Goal: Task Accomplishment & Management: Manage account settings

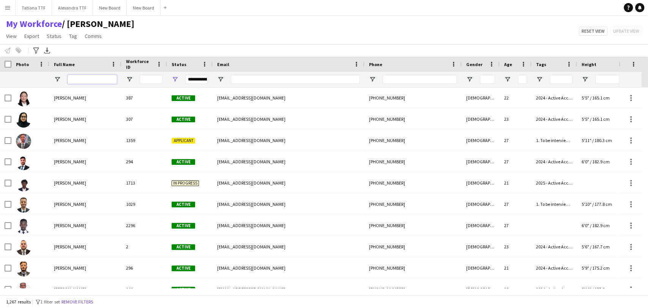
click at [92, 75] on input "Full Name Filter Input" at bounding box center [92, 79] width 49 height 9
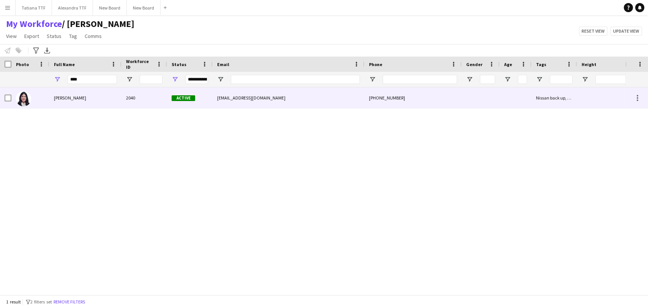
click at [22, 101] on img at bounding box center [23, 98] width 15 height 15
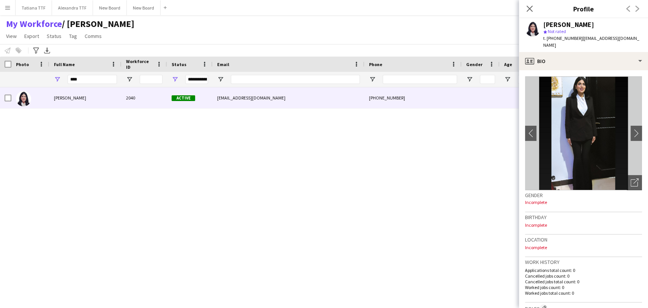
click at [321, 188] on div "Roba nabolsi 2040 Active robanabulsi42@gmail.com +97430183507 Nissan back up, S…" at bounding box center [313, 187] width 626 height 201
click at [385, 177] on div "Open photos pop-in" at bounding box center [634, 182] width 15 height 15
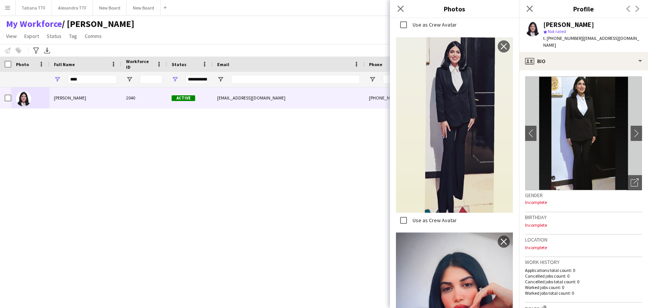
scroll to position [198, 0]
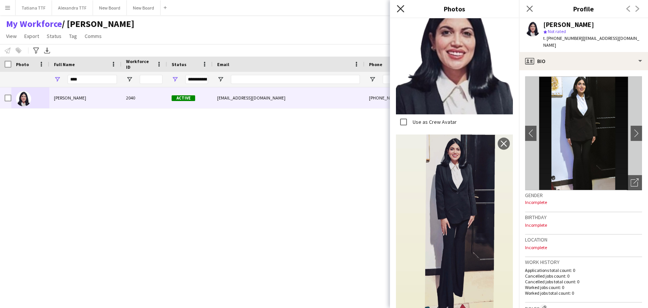
click at [385, 8] on icon at bounding box center [400, 8] width 7 height 7
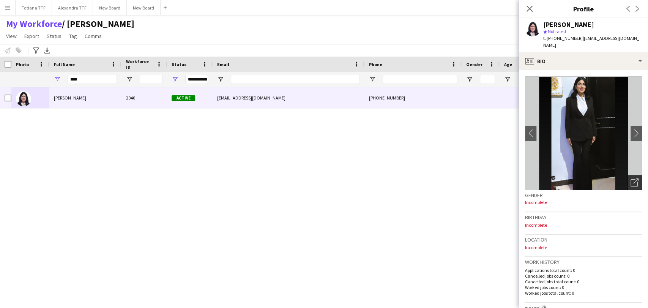
click at [385, 179] on icon at bounding box center [634, 182] width 7 height 7
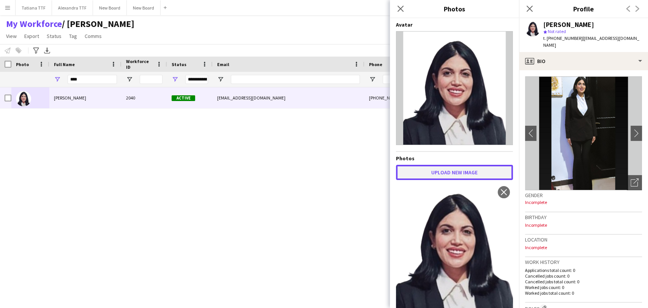
click at [385, 176] on button "Upload new image" at bounding box center [454, 172] width 117 height 15
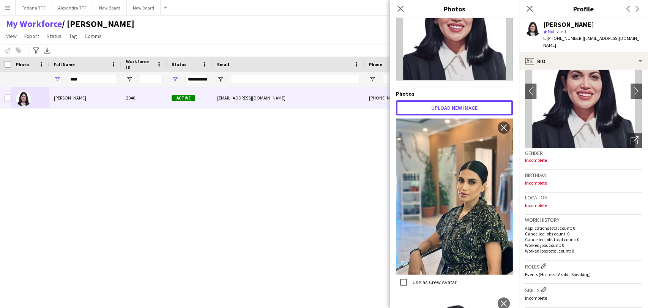
scroll to position [84, 0]
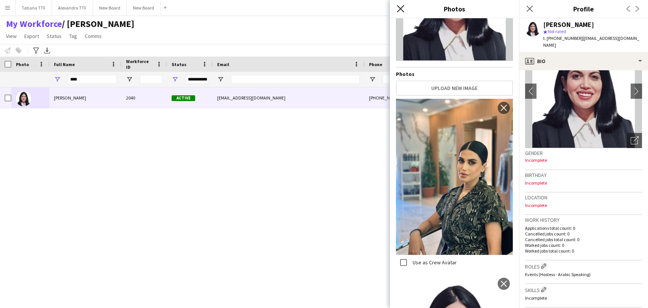
click at [385, 8] on icon at bounding box center [400, 8] width 7 height 7
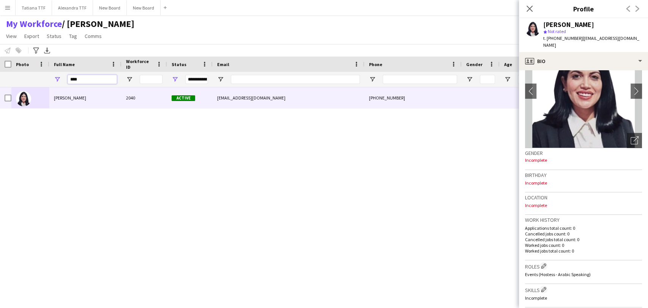
click at [104, 80] on input "****" at bounding box center [92, 79] width 49 height 9
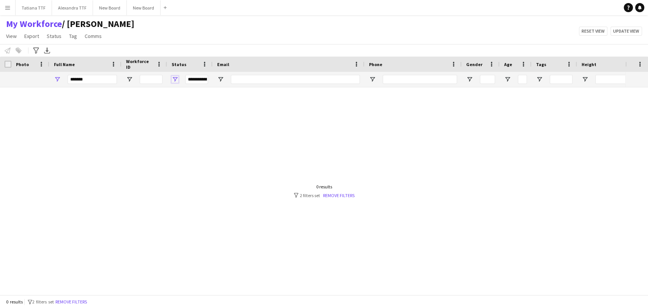
click at [174, 77] on span "Open Filter Menu" at bounding box center [175, 79] width 7 height 7
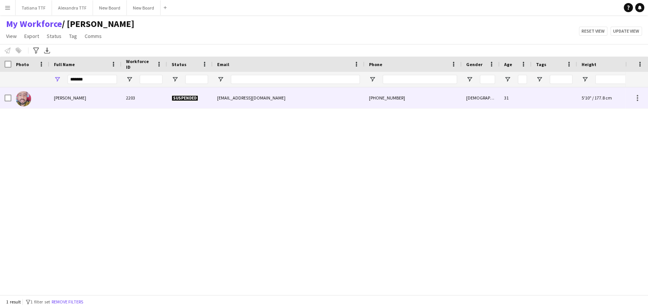
click at [25, 96] on img at bounding box center [23, 98] width 15 height 15
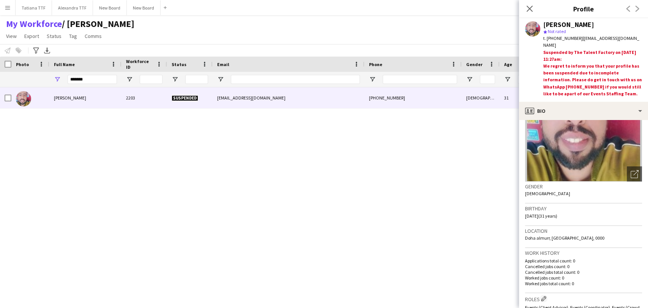
scroll to position [42, 0]
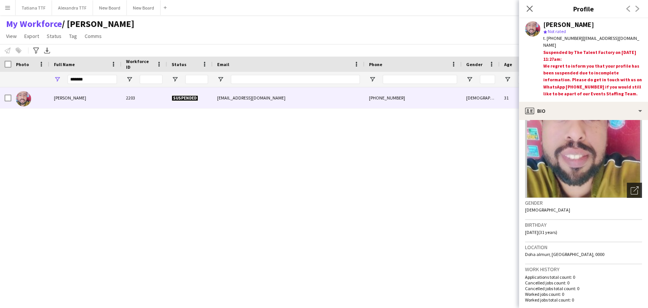
click at [385, 190] on icon "Open photos pop-in" at bounding box center [635, 190] width 8 height 8
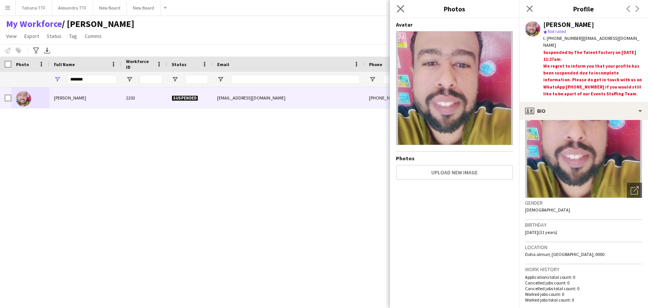
drag, startPoint x: 396, startPoint y: 6, endPoint x: 402, endPoint y: 7, distance: 5.8
click at [385, 7] on app-icon "Close pop-in" at bounding box center [400, 8] width 11 height 11
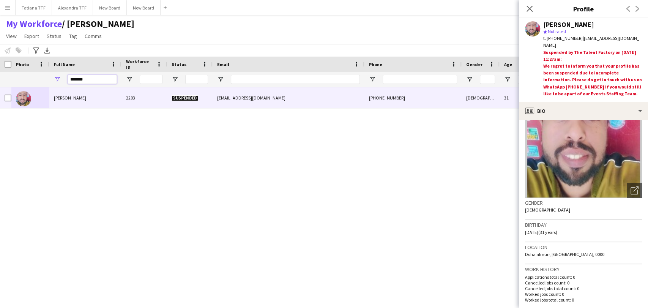
click at [90, 79] on input "*******" at bounding box center [92, 79] width 49 height 9
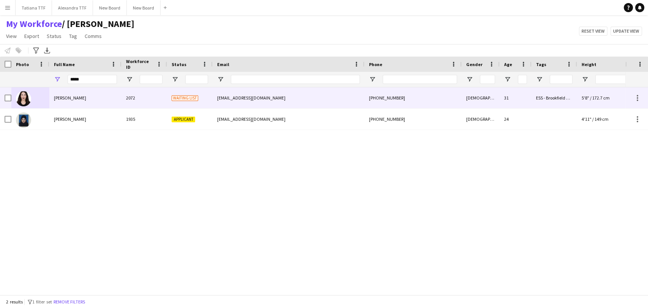
click at [28, 98] on img at bounding box center [23, 98] width 15 height 15
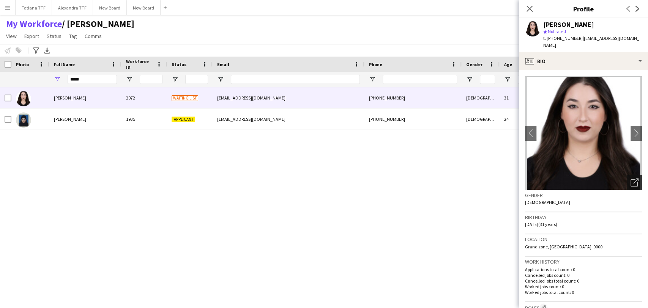
click at [385, 179] on icon "Open photos pop-in" at bounding box center [635, 183] width 8 height 8
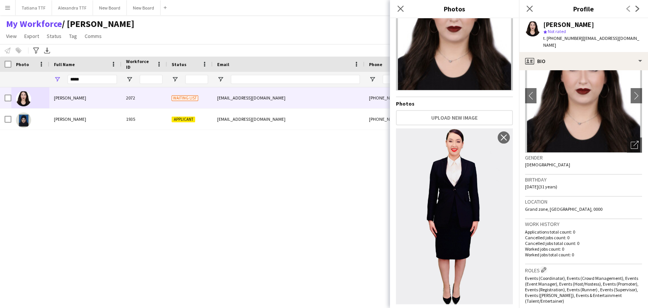
scroll to position [0, 0]
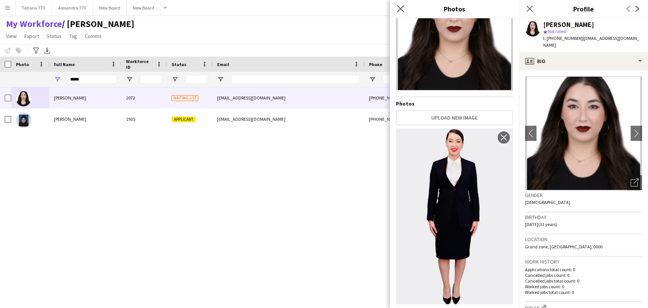
click at [385, 13] on app-icon "Close pop-in" at bounding box center [400, 8] width 11 height 11
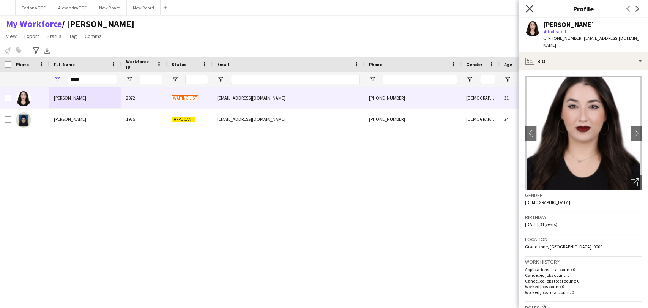
click at [385, 10] on icon at bounding box center [529, 8] width 7 height 7
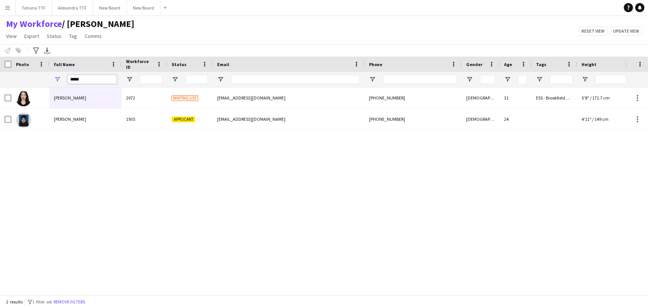
click at [110, 83] on input "*****" at bounding box center [92, 79] width 49 height 9
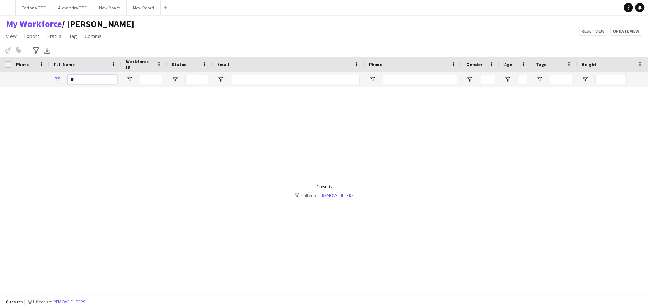
type input "*"
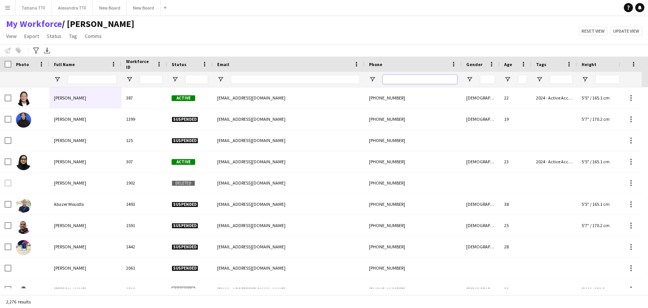
click at [385, 78] on input "Phone Filter Input" at bounding box center [420, 79] width 74 height 9
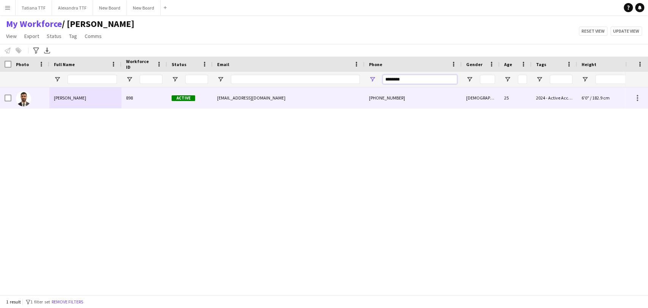
type input "********"
click at [70, 98] on span "[PERSON_NAME]" at bounding box center [70, 98] width 32 height 6
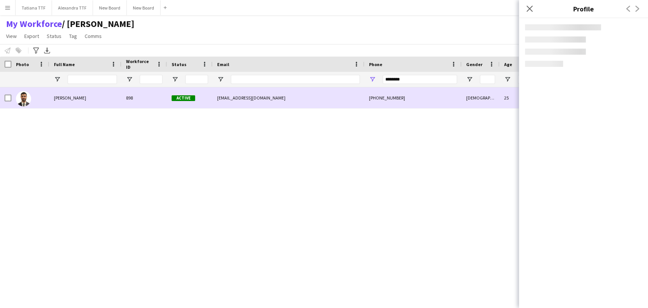
click at [70, 98] on span "[PERSON_NAME]" at bounding box center [70, 98] width 32 height 6
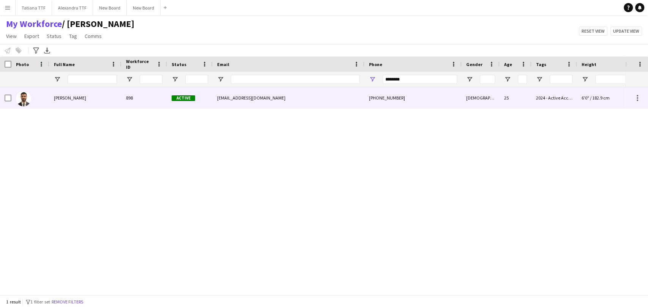
click at [70, 98] on span "[PERSON_NAME]" at bounding box center [70, 98] width 32 height 6
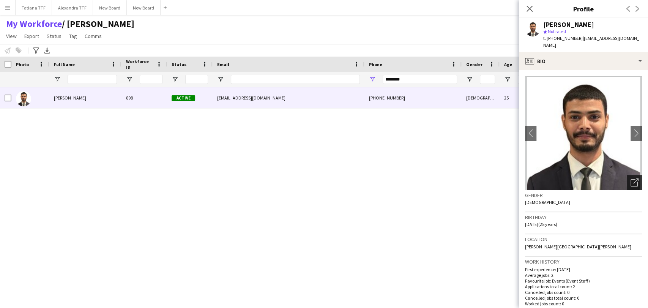
click at [385, 175] on div "Open photos pop-in" at bounding box center [634, 182] width 15 height 15
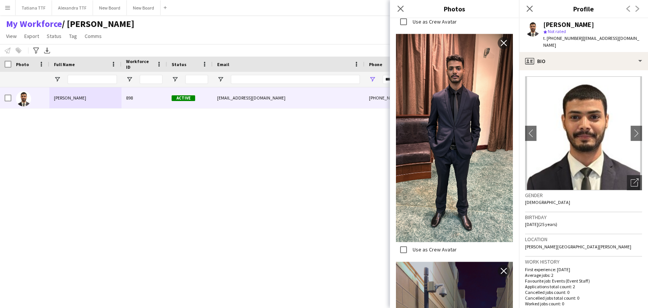
scroll to position [675, 0]
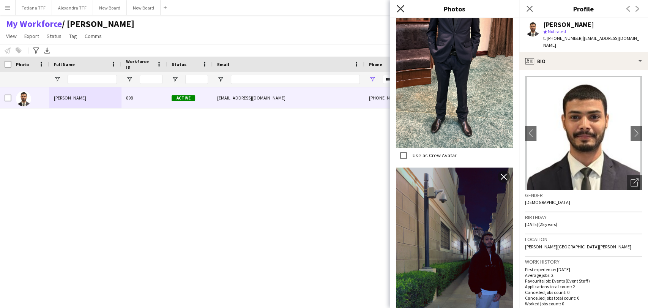
drag, startPoint x: 402, startPoint y: 9, endPoint x: 588, endPoint y: 114, distance: 213.3
click at [385, 9] on icon "Close pop-in" at bounding box center [400, 8] width 7 height 7
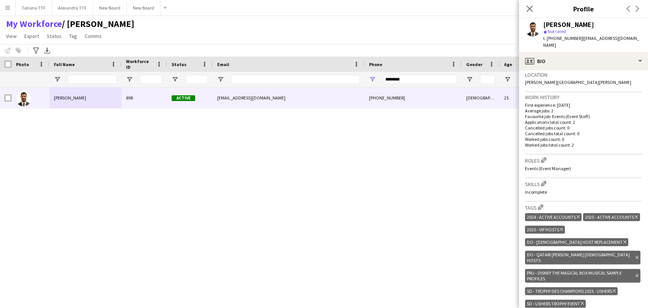
scroll to position [169, 0]
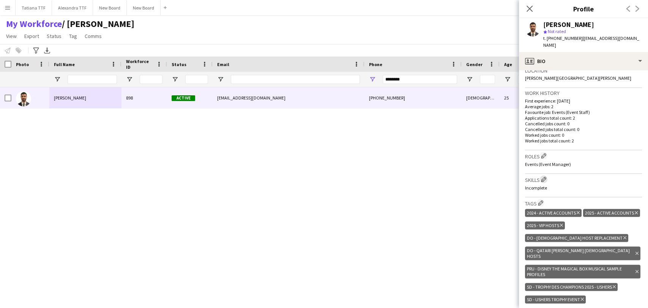
click at [385, 177] on app-icon "Edit crew company skills" at bounding box center [543, 179] width 5 height 5
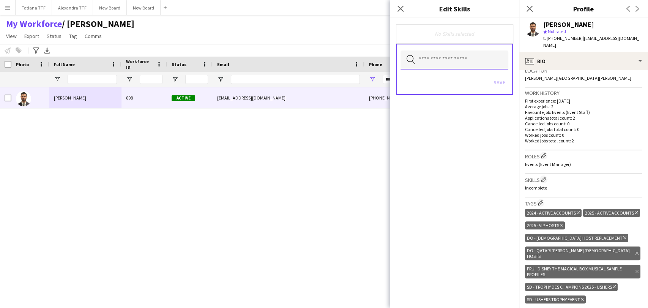
click at [385, 61] on input "text" at bounding box center [455, 60] width 108 height 19
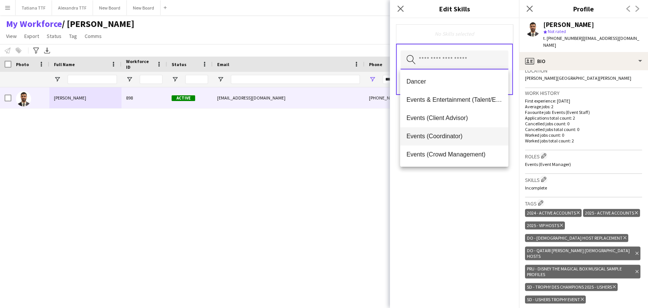
scroll to position [84, 0]
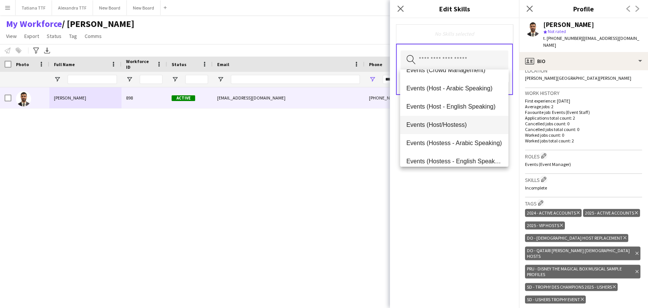
click at [385, 124] on span "Events (Host/Hostess)" at bounding box center [454, 124] width 96 height 7
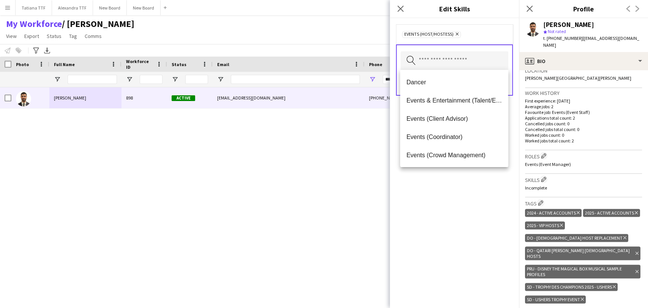
click at [385, 199] on div "Events (Host/Hostess) Remove Search by skill name Save" at bounding box center [454, 163] width 129 height 290
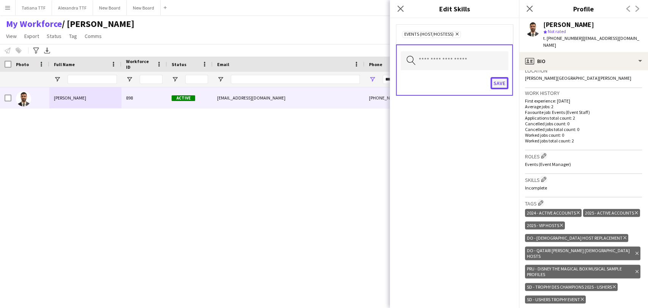
click at [385, 79] on button "Save" at bounding box center [500, 83] width 18 height 12
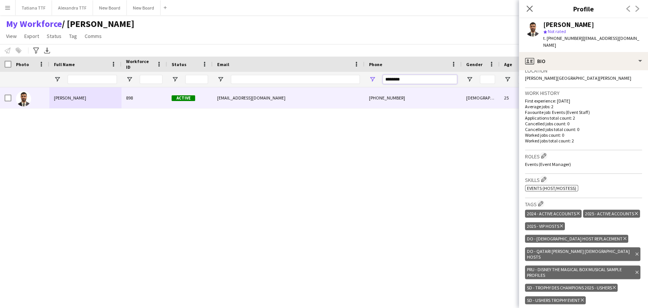
click at [385, 76] on input "********" at bounding box center [420, 79] width 74 height 9
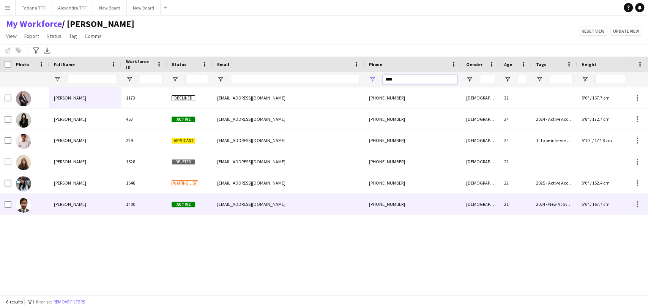
type input "****"
click at [69, 202] on span "SAAD IQBAL" at bounding box center [70, 204] width 32 height 6
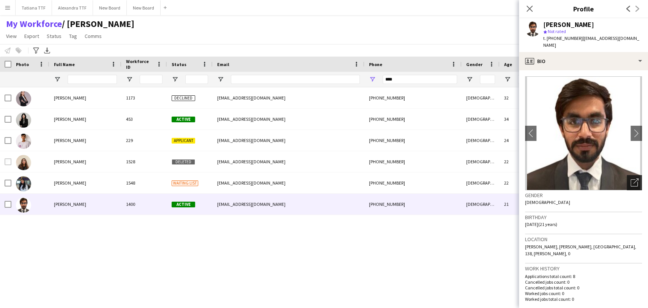
click at [385, 179] on icon "Open photos pop-in" at bounding box center [635, 183] width 8 height 8
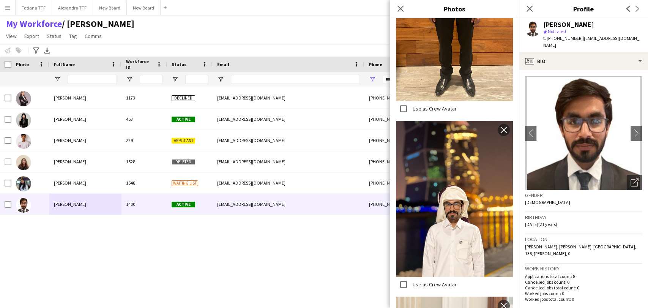
scroll to position [253, 0]
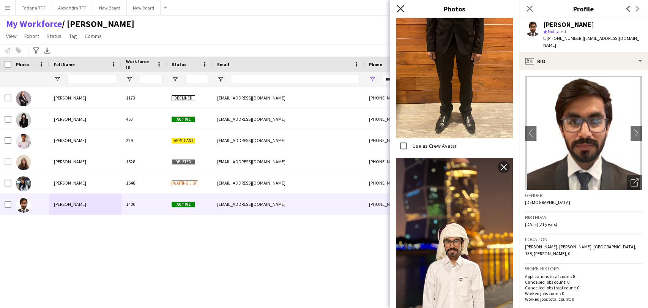
click at [385, 10] on icon "Close pop-in" at bounding box center [400, 8] width 7 height 7
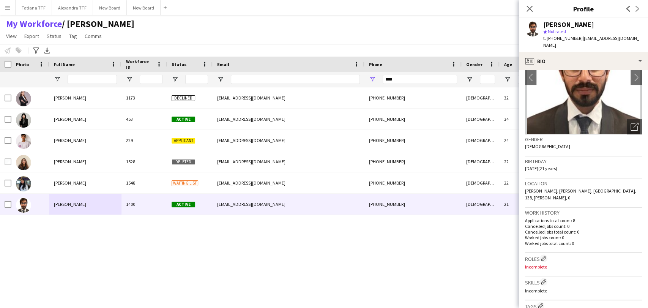
scroll to position [126, 0]
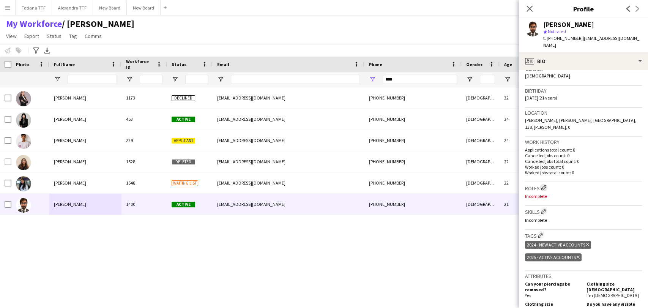
click at [385, 185] on app-icon "Edit crew company roles" at bounding box center [543, 187] width 5 height 5
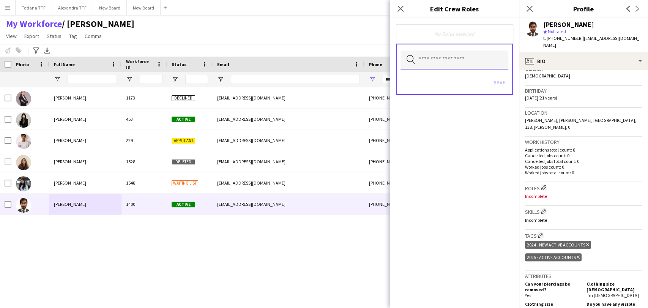
click at [385, 58] on input "text" at bounding box center [455, 60] width 108 height 19
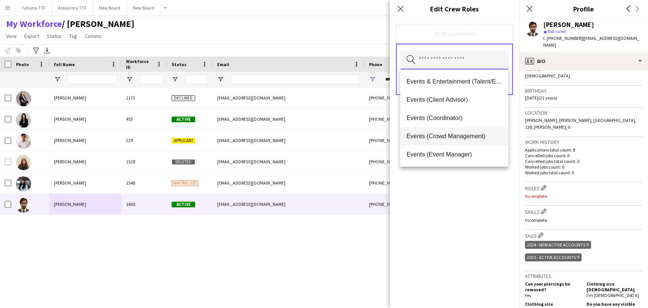
scroll to position [84, 0]
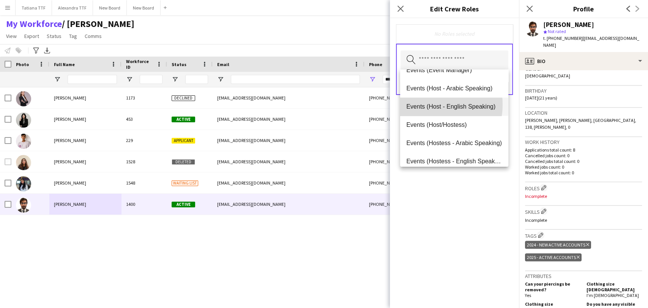
click at [385, 104] on span "Events (Host - English Speaking)" at bounding box center [454, 106] width 96 height 7
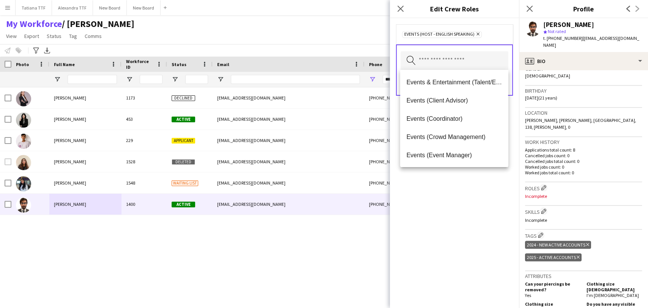
drag, startPoint x: 481, startPoint y: 197, endPoint x: 497, endPoint y: 108, distance: 91.1
click at [385, 191] on div "Events (Host - English Speaking) Remove Search by role type Save" at bounding box center [454, 163] width 129 height 290
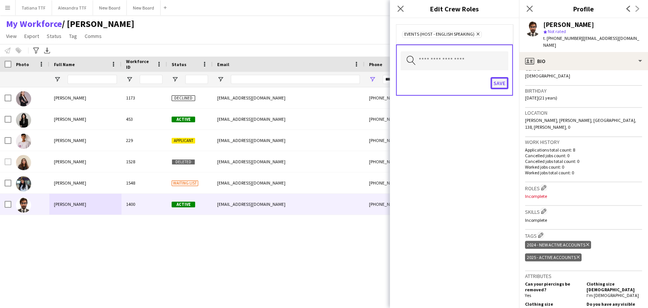
click at [385, 81] on button "Save" at bounding box center [500, 83] width 18 height 12
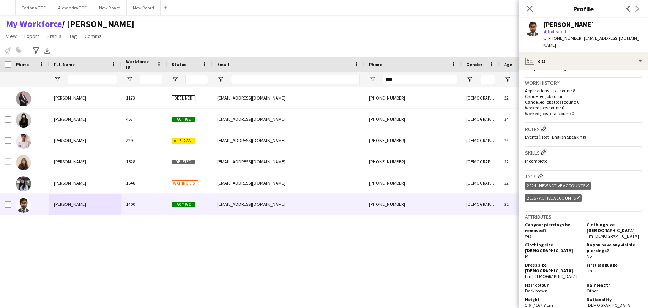
scroll to position [253, 0]
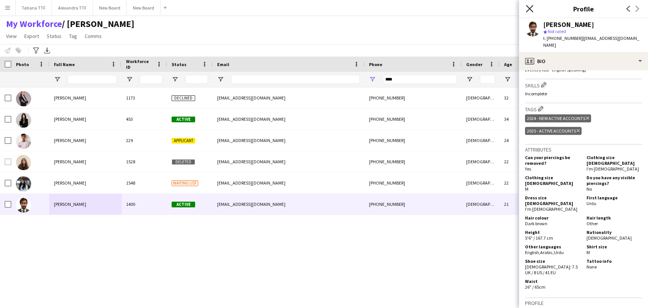
click at [385, 7] on icon "Close pop-in" at bounding box center [529, 8] width 7 height 7
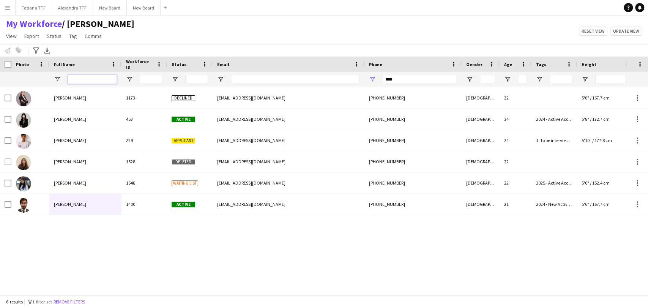
click at [99, 75] on input "Full Name Filter Input" at bounding box center [92, 79] width 49 height 9
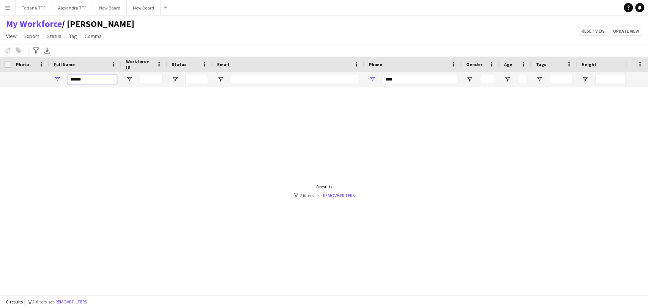
type input "******"
drag, startPoint x: 401, startPoint y: 80, endPoint x: 348, endPoint y: 66, distance: 54.3
click at [360, 72] on div "******" at bounding box center [402, 79] width 805 height 15
click at [71, 77] on input "******" at bounding box center [92, 79] width 49 height 9
type input "******"
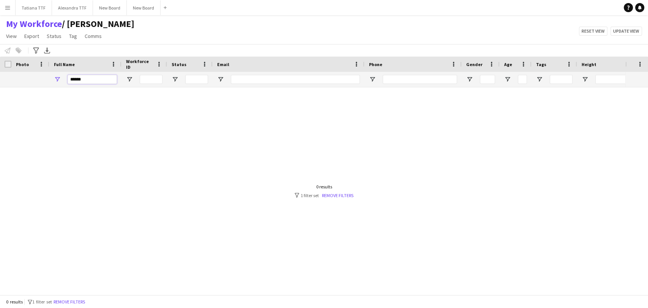
drag, startPoint x: 95, startPoint y: 80, endPoint x: 52, endPoint y: 80, distance: 42.9
click at [53, 80] on div "******" at bounding box center [85, 79] width 72 height 15
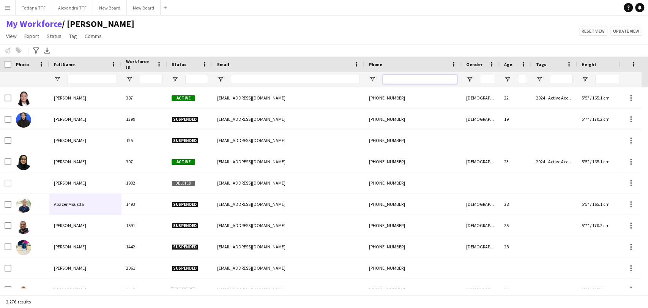
click at [385, 81] on input "Phone Filter Input" at bounding box center [420, 79] width 74 height 9
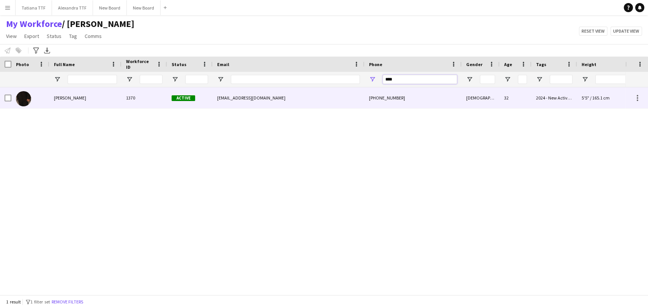
type input "****"
click at [68, 99] on span "Nabhan Abughoush" at bounding box center [70, 98] width 32 height 6
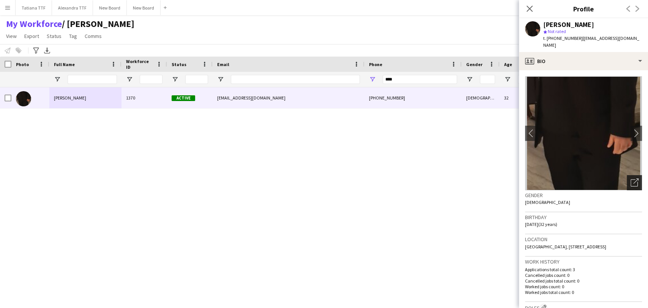
click at [385, 183] on icon "Open photos pop-in" at bounding box center [635, 183] width 8 height 8
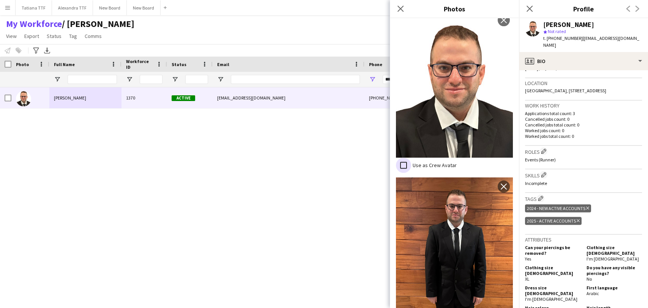
scroll to position [169, 0]
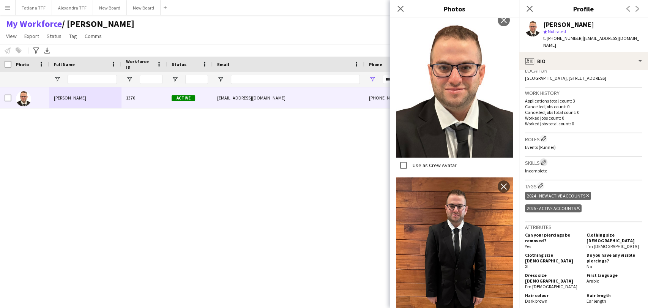
click at [385, 165] on app-icon "Edit crew company skills" at bounding box center [543, 162] width 5 height 5
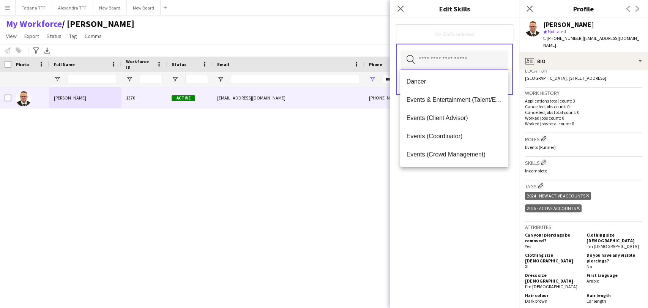
click at [385, 53] on input "text" at bounding box center [455, 60] width 108 height 19
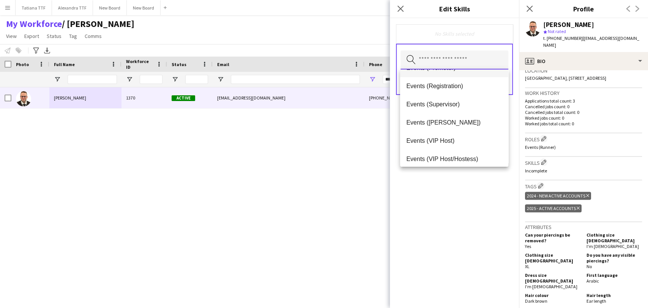
scroll to position [211, 0]
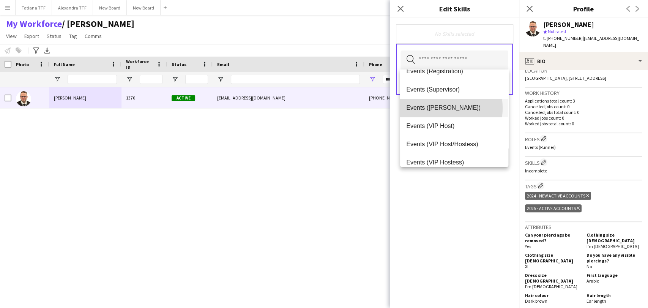
click at [385, 108] on span "Events ([PERSON_NAME])" at bounding box center [454, 107] width 96 height 7
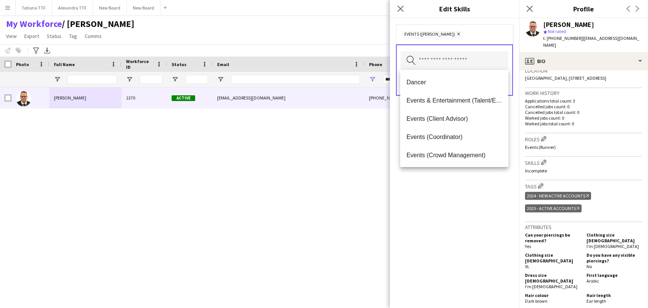
drag, startPoint x: 459, startPoint y: 217, endPoint x: 470, endPoint y: 131, distance: 86.9
click at [385, 210] on div "Events (Usher) Remove Search by skill name Save" at bounding box center [454, 163] width 129 height 290
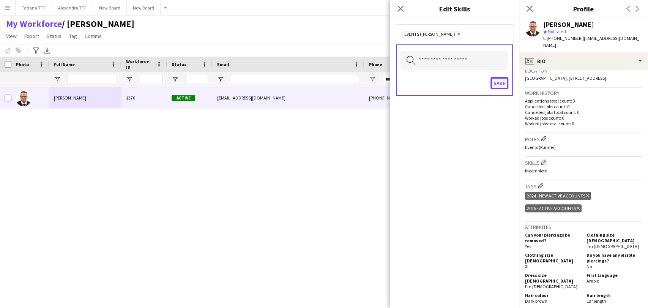
click at [385, 80] on button "Save" at bounding box center [500, 83] width 18 height 12
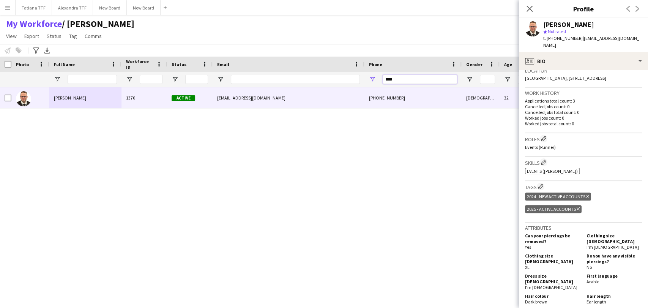
click at [385, 78] on input "****" at bounding box center [420, 79] width 74 height 9
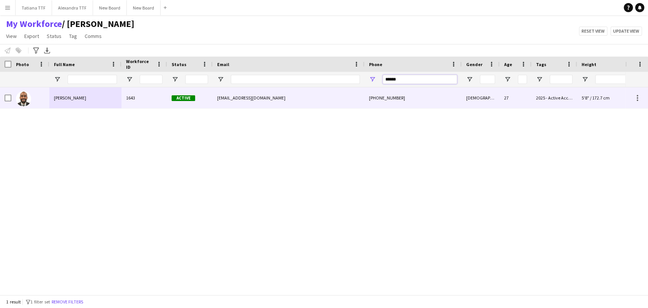
type input "******"
click at [24, 101] on img at bounding box center [23, 98] width 15 height 15
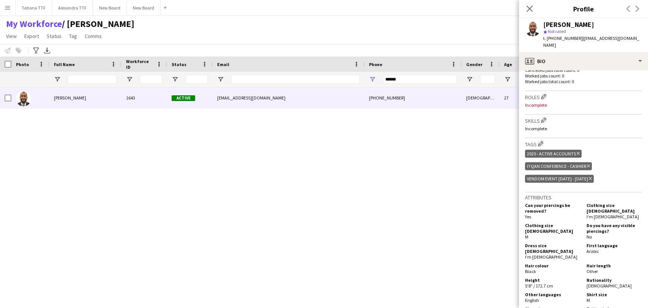
click at [385, 96] on h3 "Roles Edit crew company roles" at bounding box center [583, 97] width 117 height 8
click at [385, 96] on app-icon "Edit crew company roles" at bounding box center [543, 96] width 5 height 5
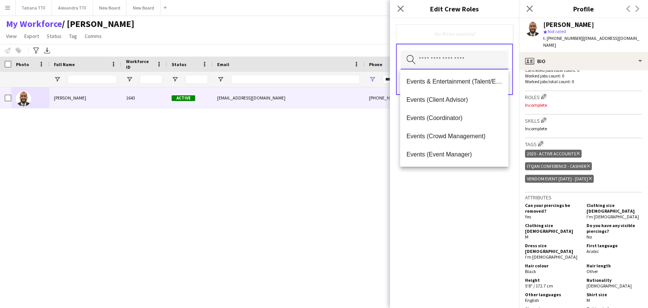
click at [385, 62] on input "text" at bounding box center [455, 60] width 108 height 19
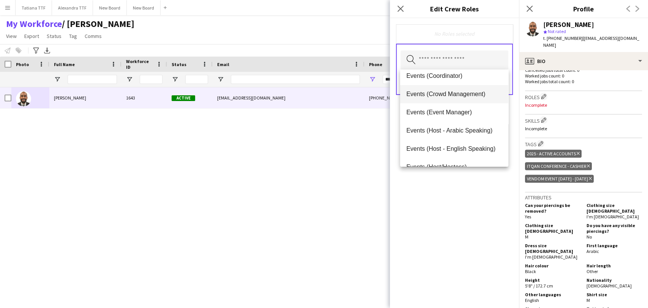
click at [385, 131] on span "Events (Host - Arabic Speaking)" at bounding box center [454, 130] width 96 height 7
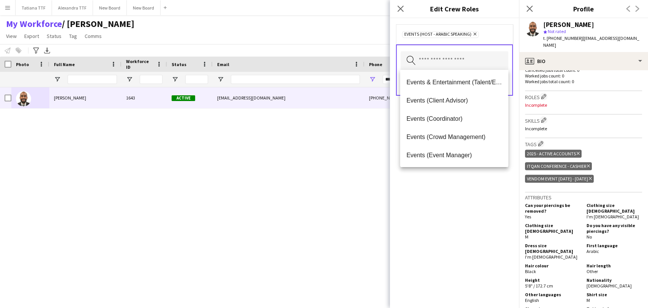
drag, startPoint x: 471, startPoint y: 178, endPoint x: 476, endPoint y: 152, distance: 26.7
click at [385, 177] on div "Events (Host - Arabic Speaking) Remove Search by role type Save" at bounding box center [454, 163] width 129 height 290
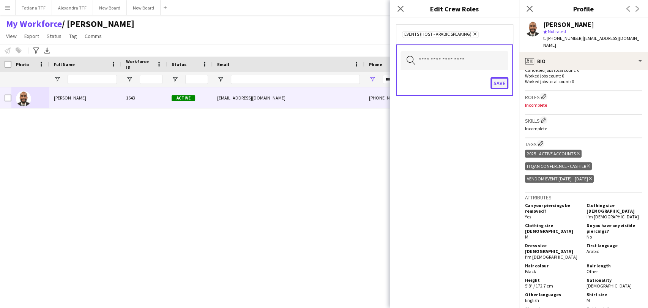
click at [385, 79] on button "Save" at bounding box center [500, 83] width 18 height 12
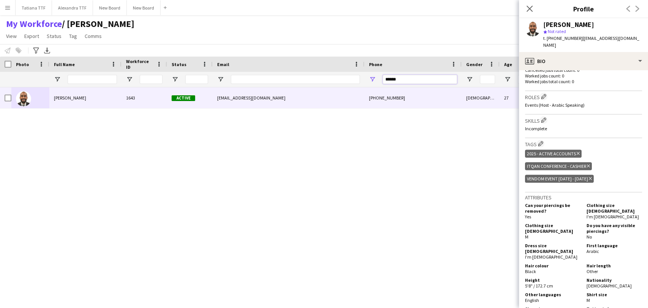
click at [385, 77] on input "******" at bounding box center [420, 79] width 74 height 9
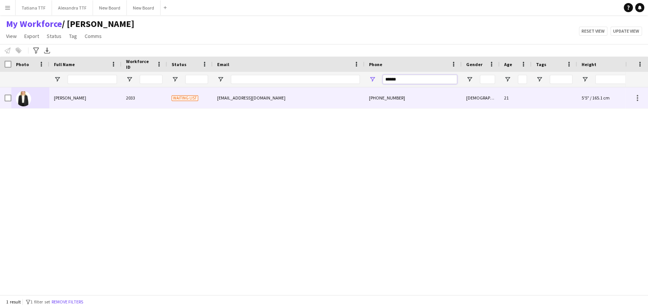
type input "******"
click at [23, 98] on img at bounding box center [23, 98] width 15 height 15
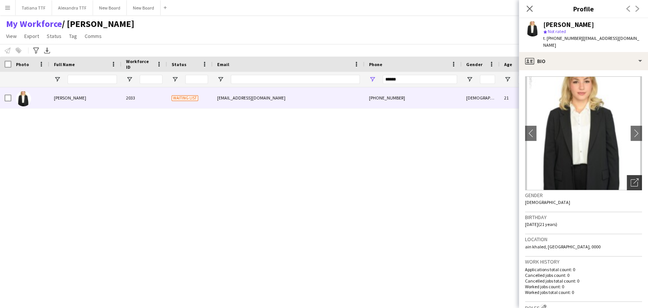
click at [385, 175] on div "Open photos pop-in" at bounding box center [634, 182] width 15 height 15
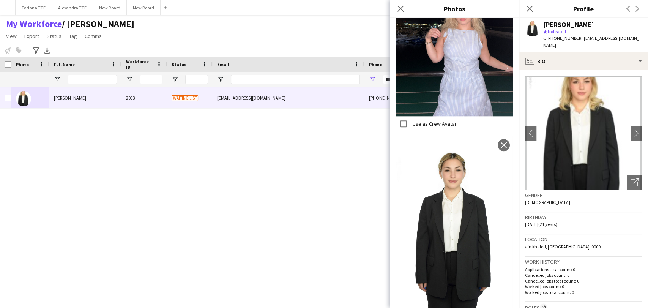
scroll to position [464, 0]
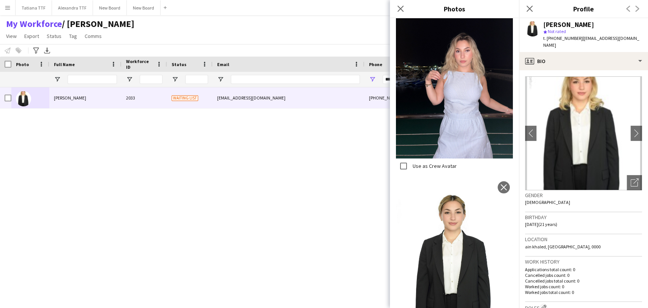
drag, startPoint x: 452, startPoint y: 240, endPoint x: 434, endPoint y: 234, distance: 18.6
click at [385, 234] on img at bounding box center [454, 265] width 117 height 175
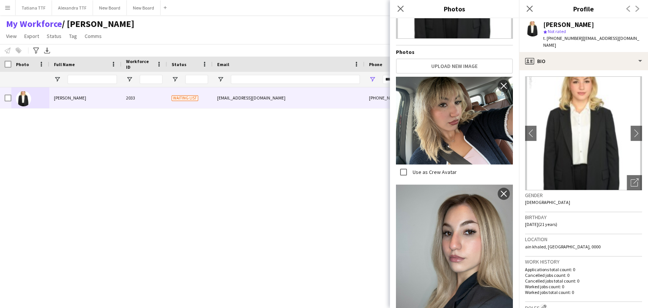
scroll to position [0, 0]
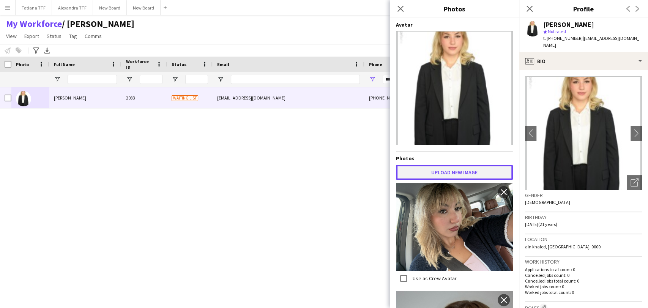
click at [385, 168] on button "Upload new image" at bounding box center [454, 172] width 117 height 15
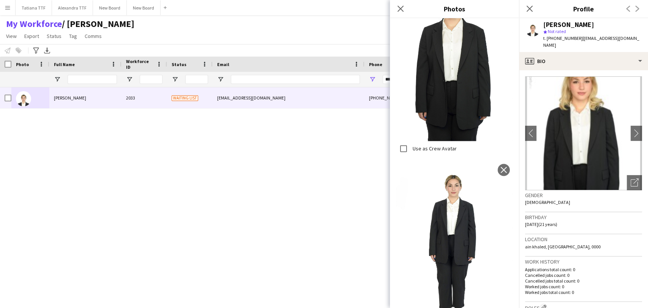
scroll to position [787, 0]
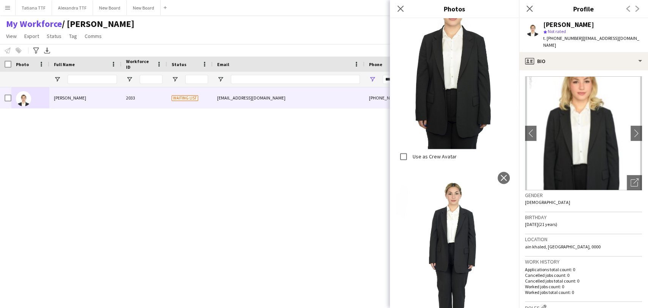
click at [385, 236] on h3 "Location" at bounding box center [583, 239] width 117 height 7
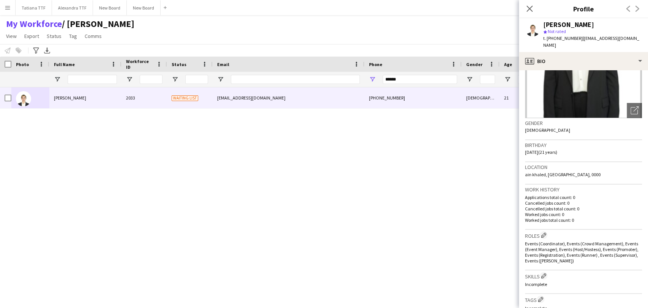
scroll to position [126, 0]
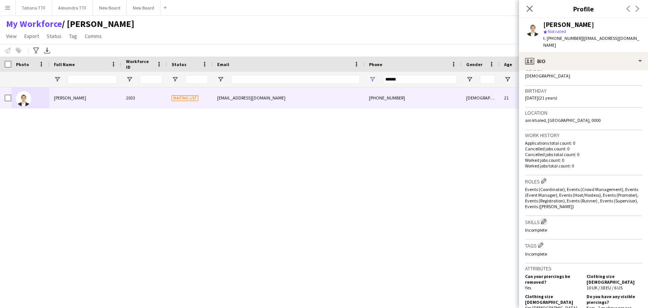
click at [385, 219] on app-icon "Edit crew company skills" at bounding box center [543, 221] width 5 height 5
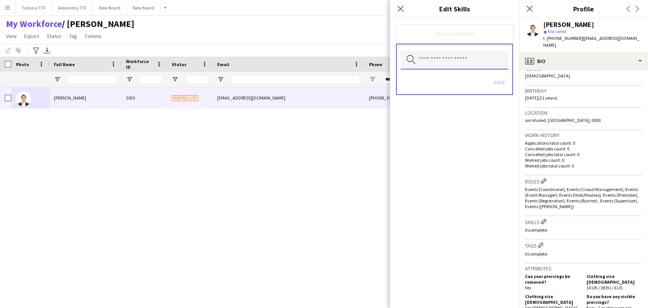
click at [385, 60] on input "text" at bounding box center [455, 60] width 108 height 19
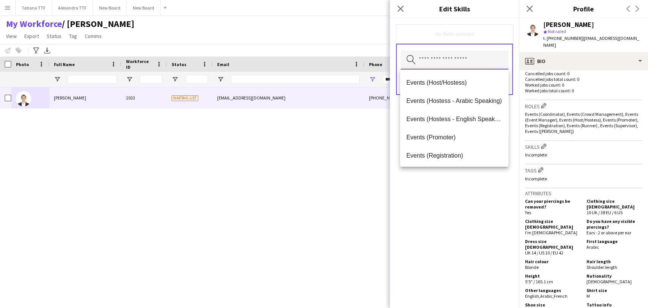
scroll to position [211, 0]
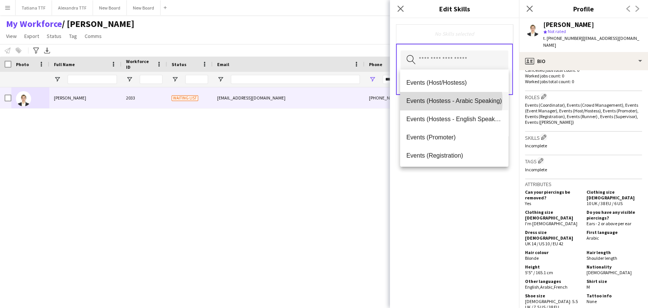
click at [385, 101] on span "Events (Hostess - Arabic Speaking)" at bounding box center [454, 100] width 96 height 7
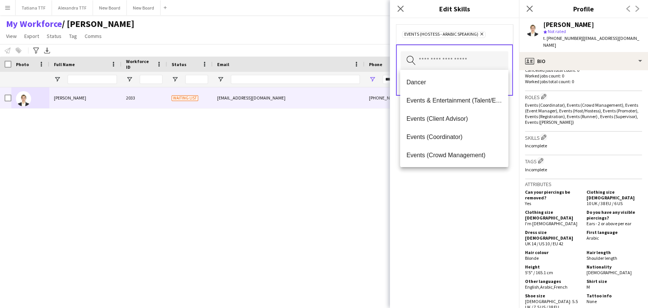
drag, startPoint x: 457, startPoint y: 247, endPoint x: 487, endPoint y: 150, distance: 101.3
click at [385, 243] on div "Events (Hostess - Arabic Speaking) Remove Search by skill name Save" at bounding box center [454, 163] width 129 height 290
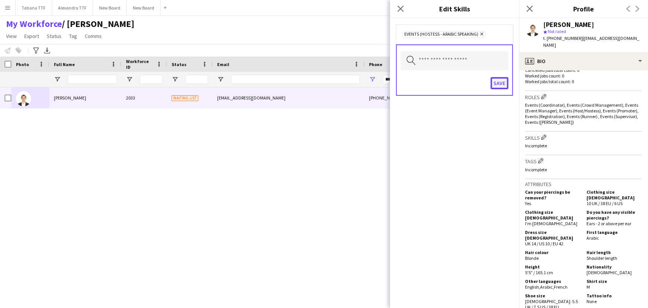
click at [385, 81] on button "Save" at bounding box center [500, 83] width 18 height 12
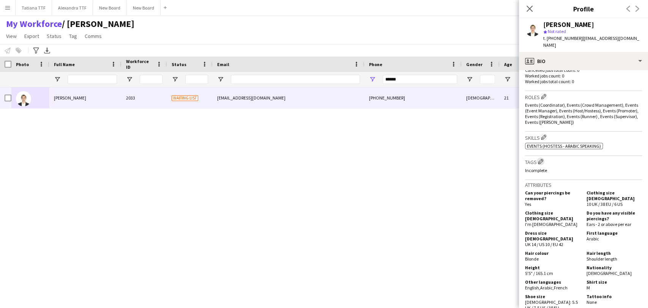
click at [385, 159] on app-icon "Edit crew company tags" at bounding box center [540, 161] width 5 height 5
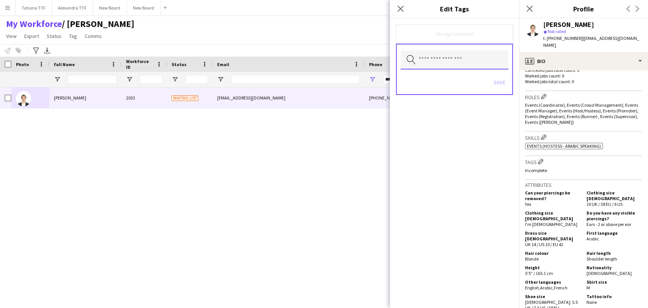
click at [385, 58] on input "text" at bounding box center [455, 60] width 108 height 19
click at [385, 167] on p "Incomplete" at bounding box center [583, 170] width 117 height 6
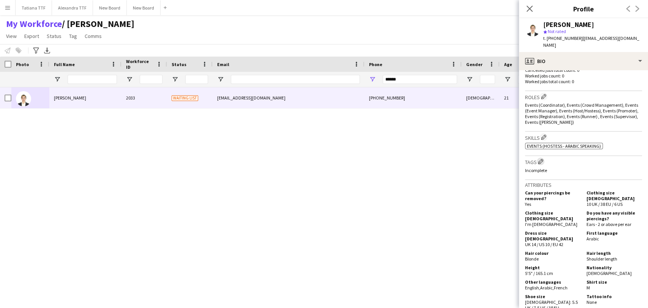
click at [385, 159] on app-icon "Edit crew company tags" at bounding box center [540, 161] width 5 height 5
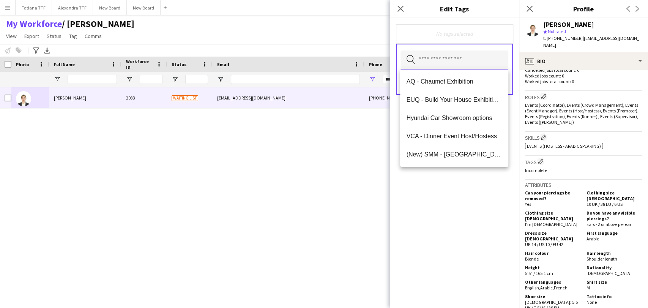
click at [385, 62] on input "text" at bounding box center [455, 60] width 108 height 19
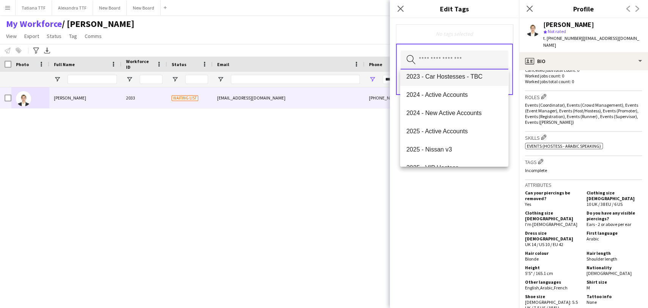
scroll to position [169, 0]
click at [385, 195] on div "No tags selected Search by tag name Save" at bounding box center [454, 163] width 129 height 290
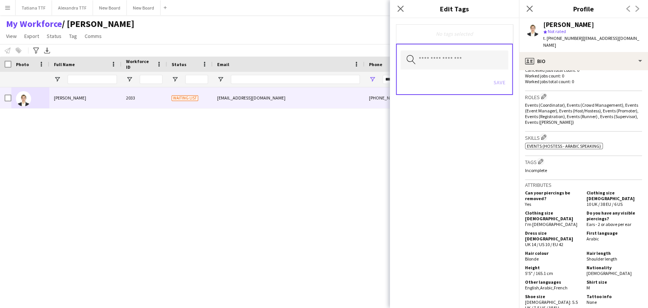
click at [385, 170] on div "No tags selected Search by tag name Save" at bounding box center [454, 163] width 129 height 290
click at [385, 7] on app-icon "Close pop-in" at bounding box center [400, 8] width 11 height 11
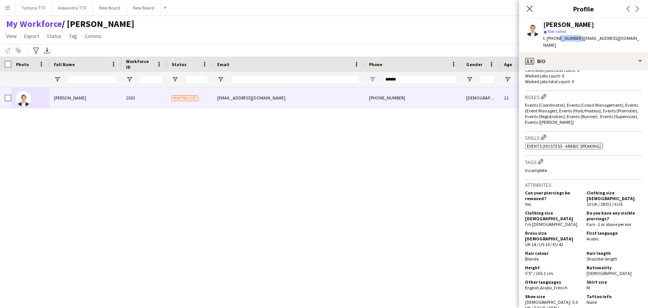
drag, startPoint x: 556, startPoint y: 37, endPoint x: 573, endPoint y: 35, distance: 17.2
click at [385, 35] on span "t. +97433818582" at bounding box center [562, 38] width 39 height 6
copy span "33818582"
click at [385, 76] on input "******" at bounding box center [420, 79] width 74 height 9
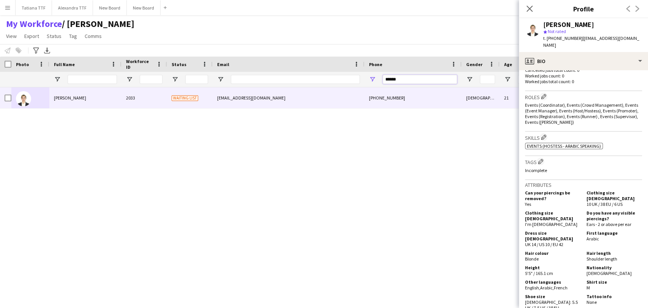
click at [385, 76] on input "******" at bounding box center [420, 79] width 74 height 9
click at [385, 28] on app-user-avatar at bounding box center [532, 28] width 15 height 15
click at [385, 31] on app-user-avatar at bounding box center [532, 28] width 15 height 15
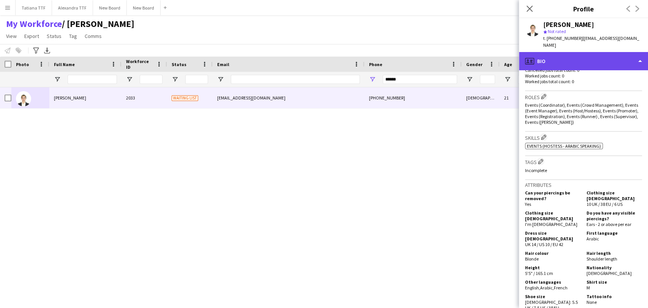
click at [385, 53] on div "profile Bio" at bounding box center [583, 61] width 129 height 18
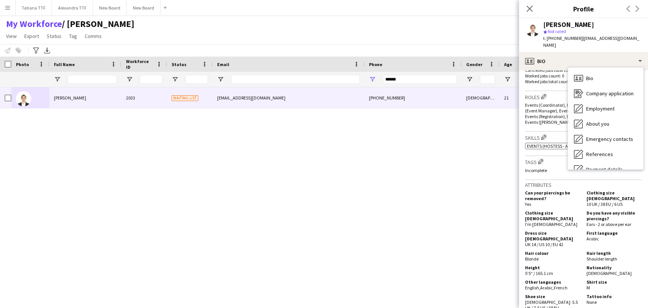
click at [385, 35] on div "t. +97433818582 | daniellesabra279@gmail.com" at bounding box center [592, 42] width 99 height 14
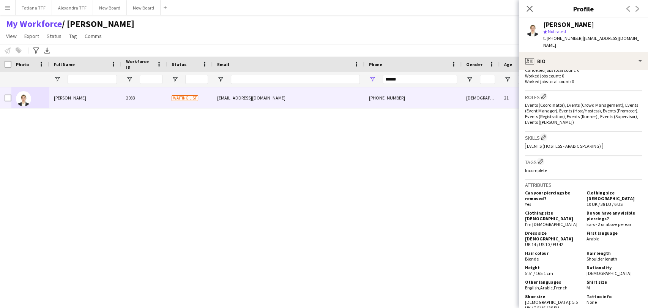
click at [385, 29] on app-user-avatar at bounding box center [532, 28] width 15 height 15
click at [385, 26] on div "Danielle Sabra" at bounding box center [568, 24] width 51 height 7
click at [385, 34] on app-user-avatar at bounding box center [532, 28] width 15 height 15
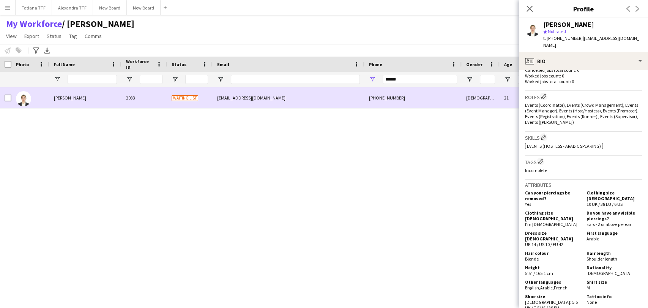
click at [26, 98] on img at bounding box center [23, 98] width 15 height 15
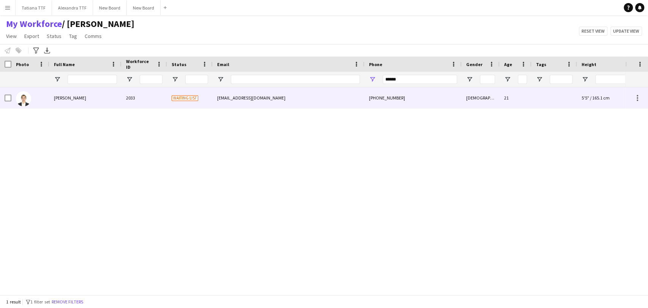
click at [18, 103] on img at bounding box center [23, 98] width 15 height 15
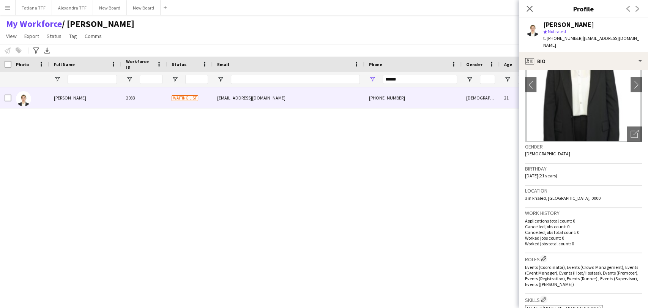
scroll to position [84, 0]
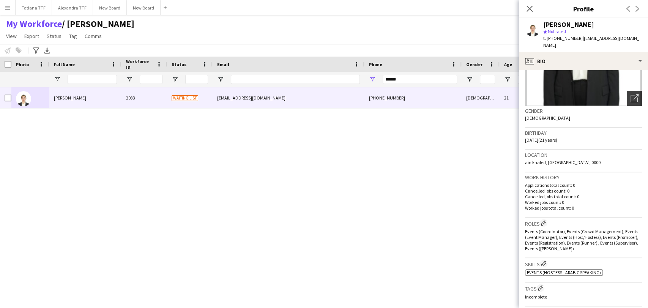
click at [385, 94] on icon "Open photos pop-in" at bounding box center [635, 98] width 8 height 8
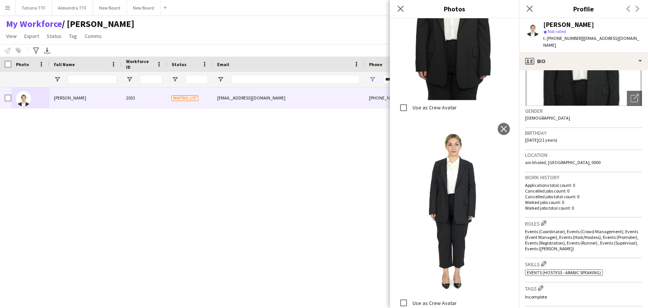
scroll to position [928, 0]
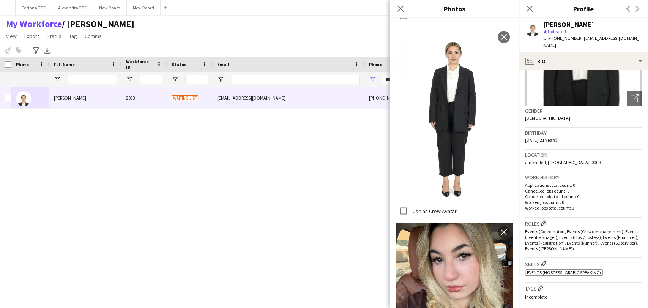
drag, startPoint x: 404, startPoint y: 6, endPoint x: 386, endPoint y: 34, distance: 33.8
click at [385, 6] on icon "Close pop-in" at bounding box center [401, 9] width 6 height 6
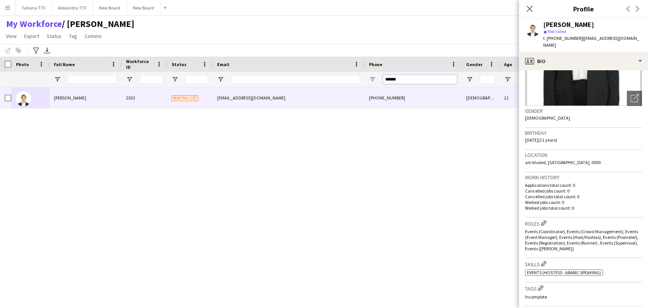
click at [385, 75] on input "******" at bounding box center [420, 79] width 74 height 9
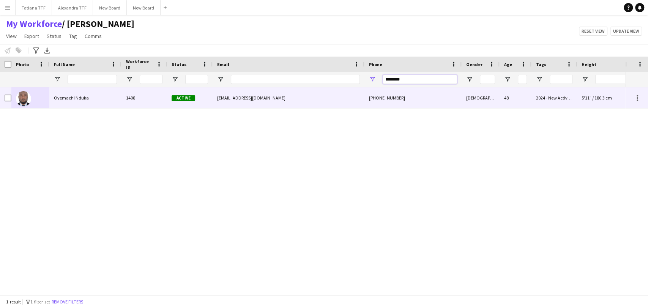
type input "********"
click at [65, 96] on span "Oyemachi Nduka" at bounding box center [71, 98] width 35 height 6
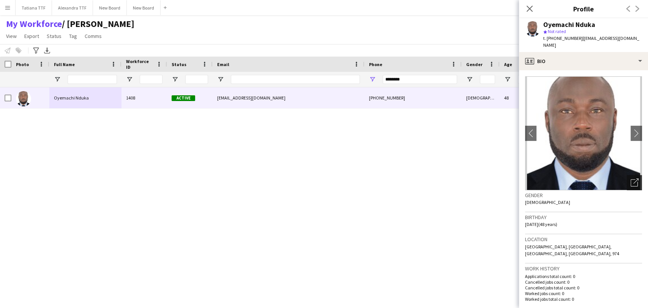
click at [385, 179] on icon "Open photos pop-in" at bounding box center [635, 183] width 8 height 8
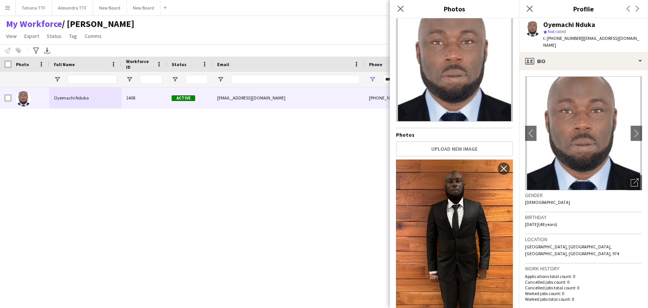
scroll to position [0, 0]
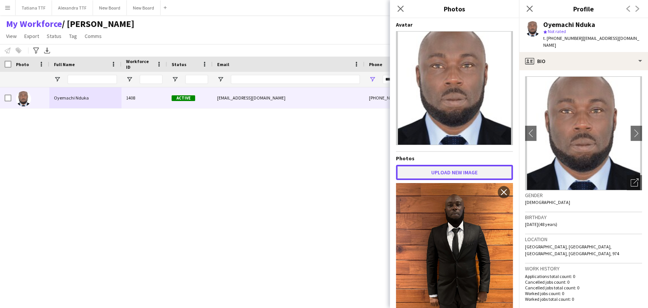
click at [385, 167] on button "Upload new image" at bounding box center [454, 172] width 117 height 15
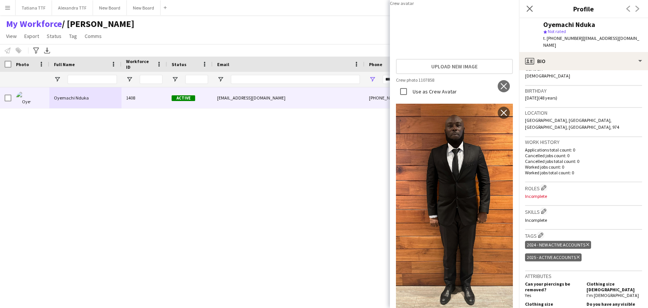
click at [385, 39] on img at bounding box center [454, 35] width 117 height 8
click at [385, 89] on app-icon "close" at bounding box center [504, 86] width 8 height 6
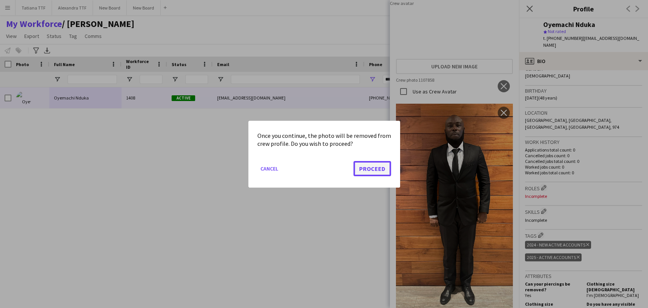
click at [380, 161] on button "Proceed" at bounding box center [373, 168] width 38 height 15
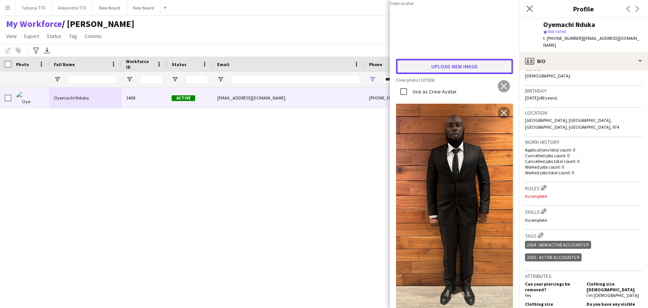
click at [385, 74] on button "Upload new image" at bounding box center [454, 66] width 117 height 15
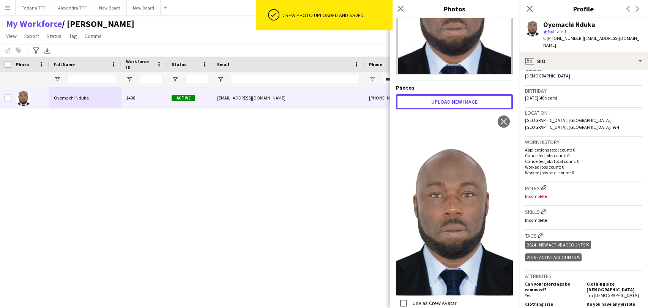
scroll to position [84, 0]
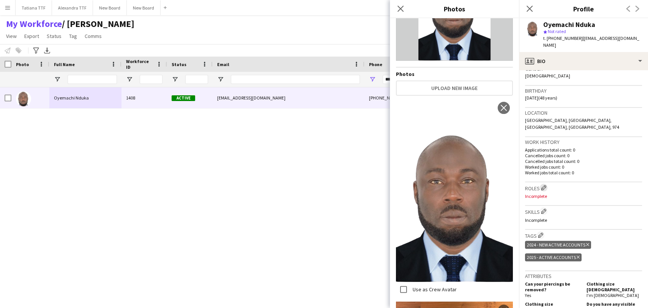
click at [385, 185] on app-icon "Edit crew company roles" at bounding box center [543, 187] width 5 height 5
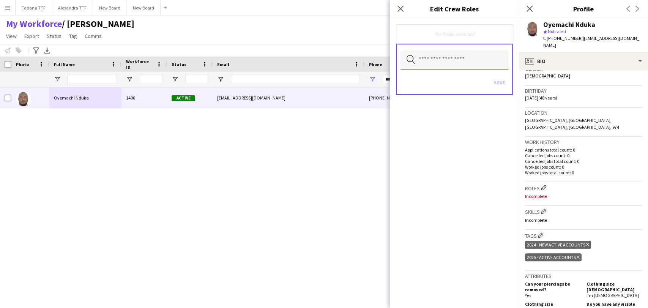
click at [385, 58] on input "text" at bounding box center [455, 60] width 108 height 19
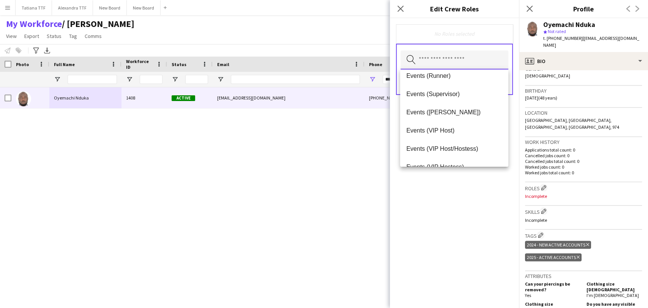
scroll to position [237, 0]
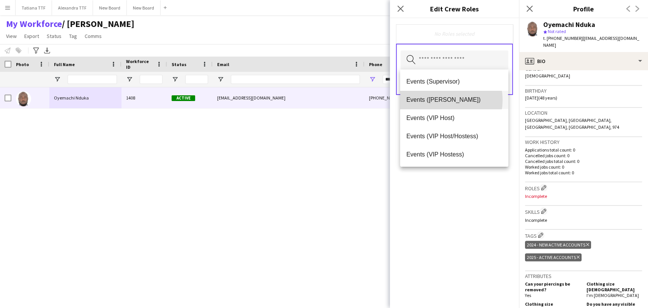
click at [385, 100] on span "Events (Usher)" at bounding box center [454, 99] width 96 height 7
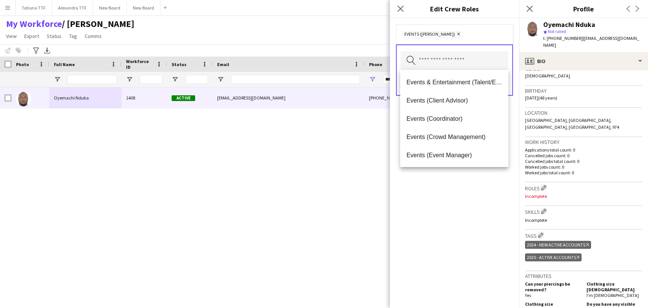
drag, startPoint x: 480, startPoint y: 210, endPoint x: 480, endPoint y: 125, distance: 85.5
click at [385, 208] on div "Events (Usher) Remove Search by role type Save" at bounding box center [454, 163] width 129 height 290
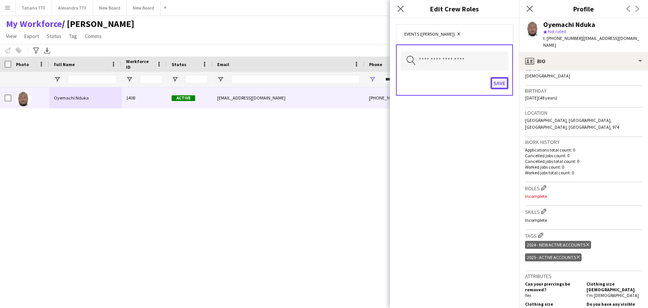
click at [385, 83] on button "Save" at bounding box center [500, 83] width 18 height 12
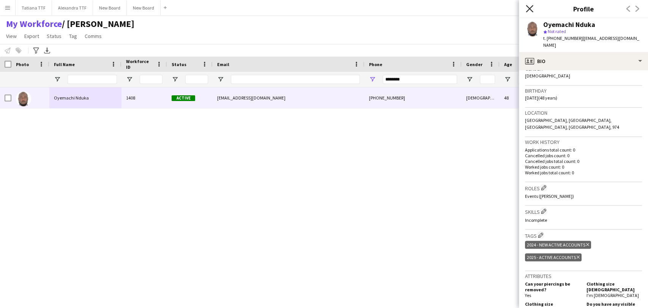
click at [385, 8] on icon at bounding box center [529, 8] width 7 height 7
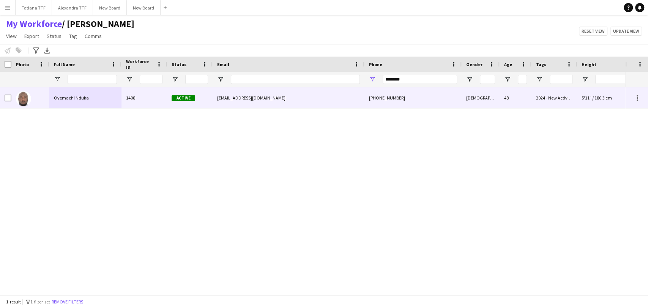
click at [27, 99] on img at bounding box center [23, 98] width 15 height 15
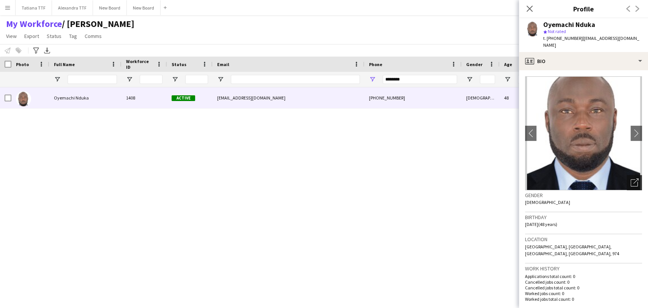
click at [385, 179] on icon "Open photos pop-in" at bounding box center [635, 183] width 8 height 8
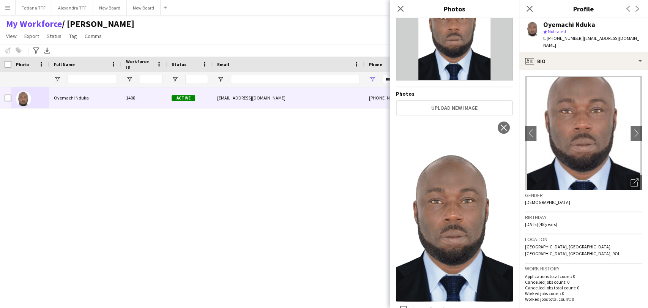
scroll to position [169, 0]
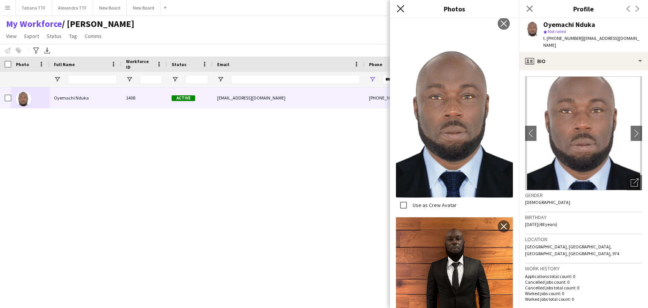
click at [385, 10] on icon "Close pop-in" at bounding box center [400, 8] width 7 height 7
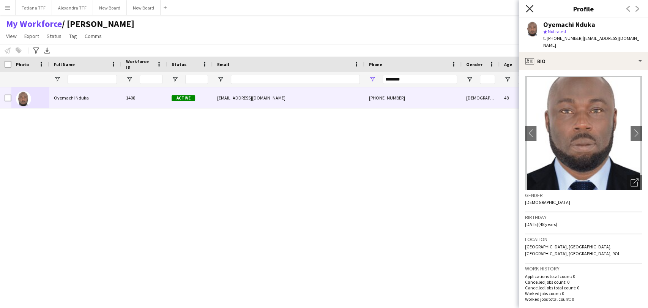
click at [385, 9] on icon "Close pop-in" at bounding box center [529, 8] width 7 height 7
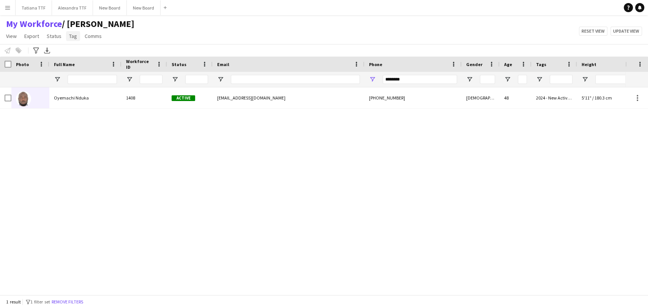
click at [66, 37] on link "Tag" at bounding box center [73, 36] width 14 height 10
click at [84, 52] on span "New tag" at bounding box center [80, 52] width 19 height 7
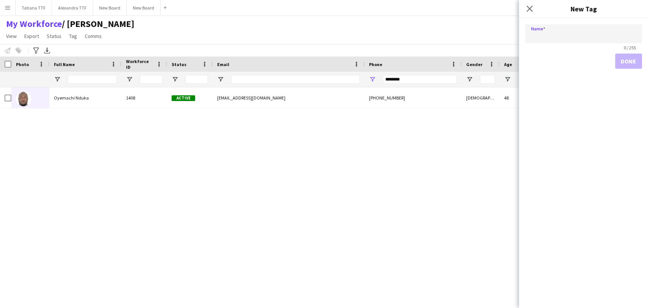
click at [162, 38] on div "My Workforce / TATIANA View Views Default view Alexandra View April Live Force …" at bounding box center [324, 31] width 648 height 26
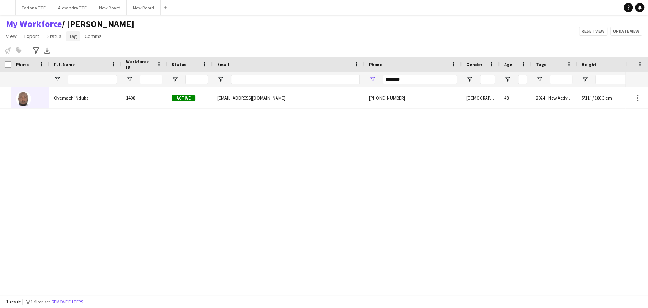
click at [72, 36] on span "Tag" at bounding box center [73, 36] width 8 height 7
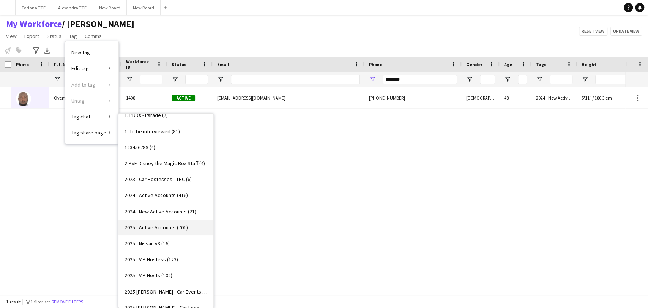
scroll to position [42, 0]
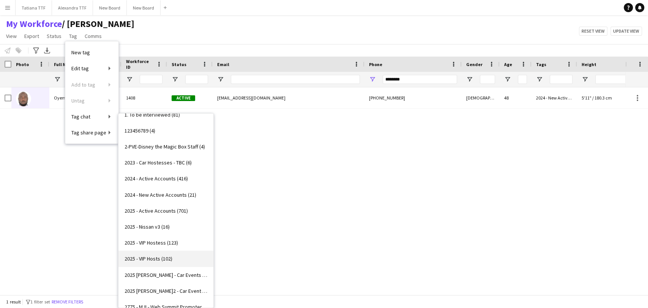
click at [158, 257] on span "2025 - VIP Hosts (102)" at bounding box center [149, 258] width 48 height 7
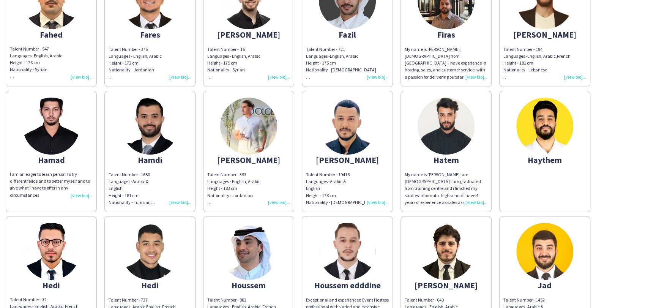
scroll to position [970, 0]
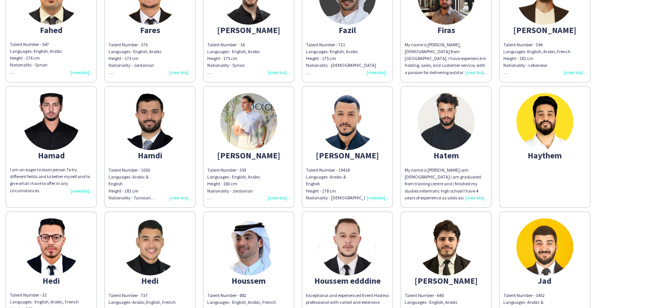
click at [251, 126] on img at bounding box center [248, 121] width 57 height 57
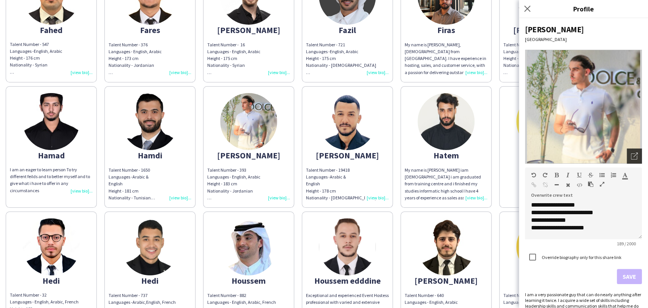
click at [385, 156] on icon "Open photos pop-in" at bounding box center [634, 156] width 7 height 7
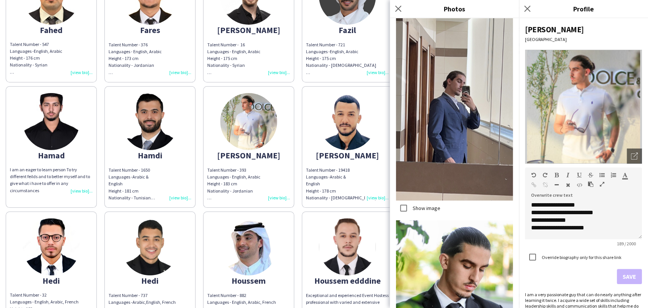
scroll to position [137, 0]
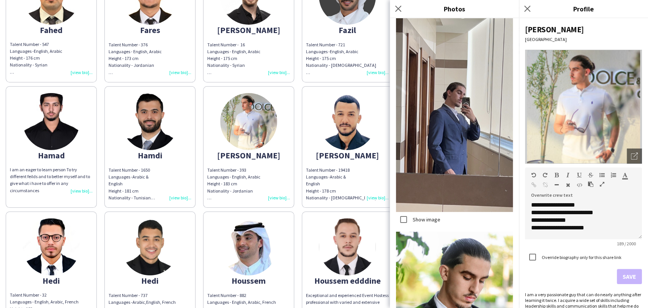
drag, startPoint x: 399, startPoint y: 11, endPoint x: 366, endPoint y: 36, distance: 41.5
click at [385, 11] on icon "Close pop-in" at bounding box center [398, 9] width 6 height 6
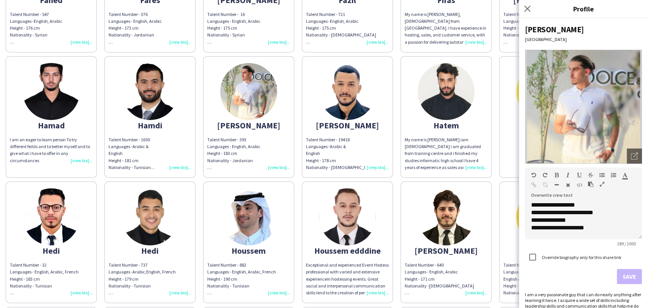
scroll to position [1055, 0]
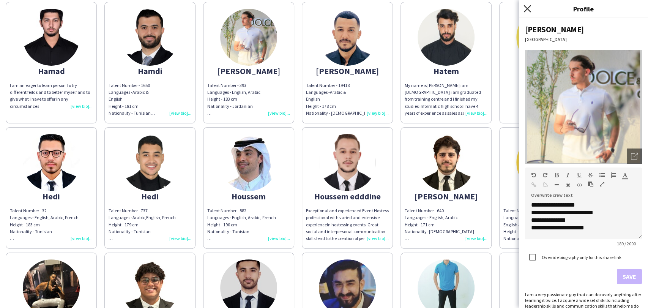
click at [385, 6] on icon "Close pop-in" at bounding box center [527, 8] width 7 height 7
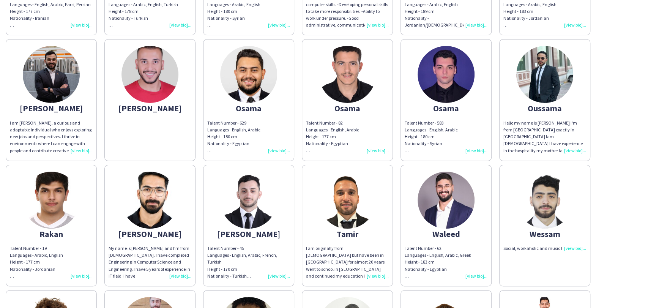
scroll to position [1899, 0]
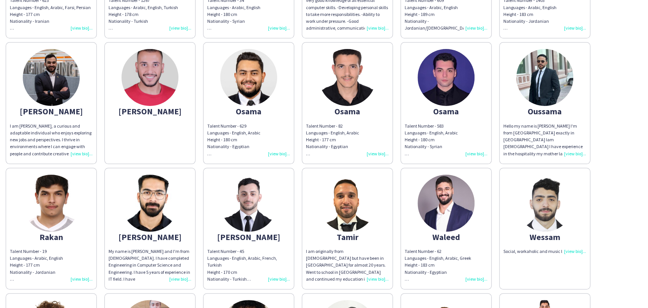
click at [385, 234] on div "Waleed" at bounding box center [446, 237] width 83 height 7
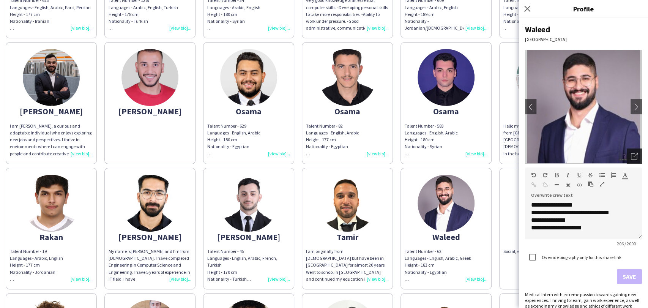
click at [385, 160] on div "Open photos pop-in" at bounding box center [634, 155] width 15 height 15
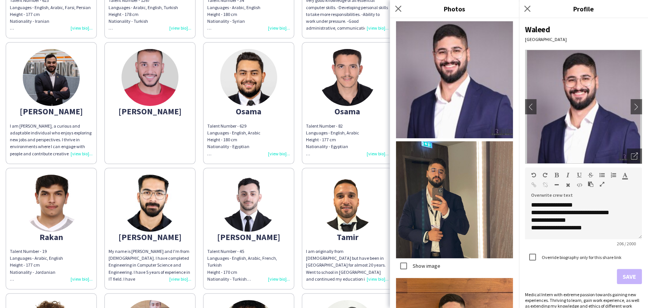
scroll to position [126, 0]
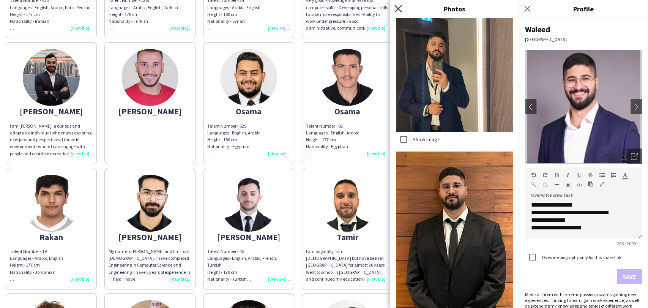
click at [385, 7] on icon "Close pop-in" at bounding box center [398, 8] width 7 height 7
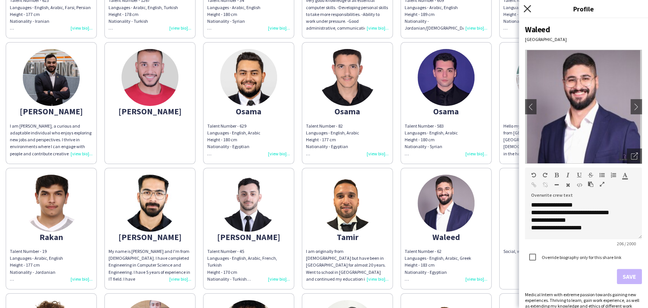
click at [385, 8] on icon at bounding box center [527, 8] width 7 height 7
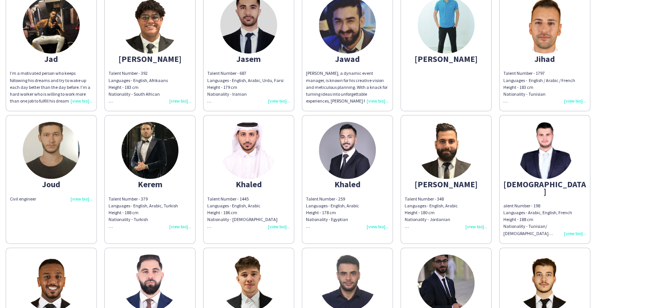
scroll to position [1266, 0]
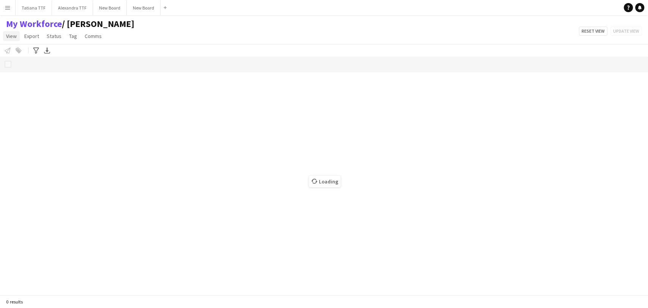
click at [10, 38] on span "View" at bounding box center [11, 36] width 11 height 7
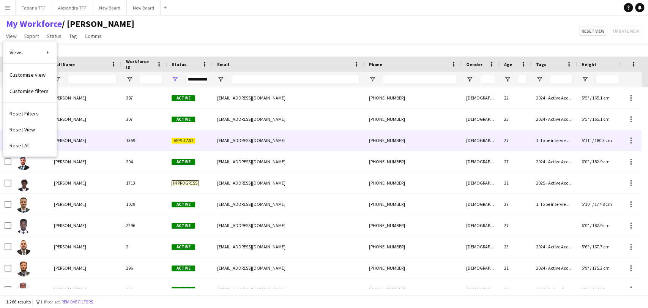
click at [148, 137] on div "1359" at bounding box center [145, 140] width 46 height 21
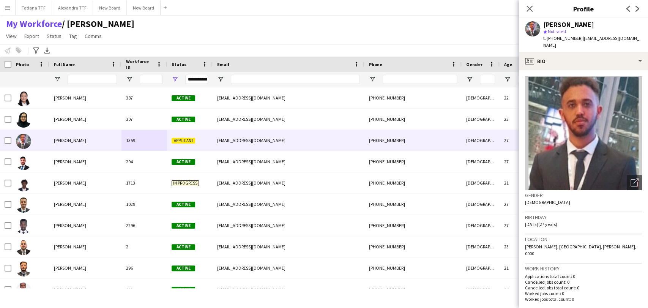
click at [385, 1] on div "Close pop-in" at bounding box center [529, 8] width 21 height 17
click at [385, 9] on icon "Close pop-in" at bounding box center [529, 8] width 7 height 7
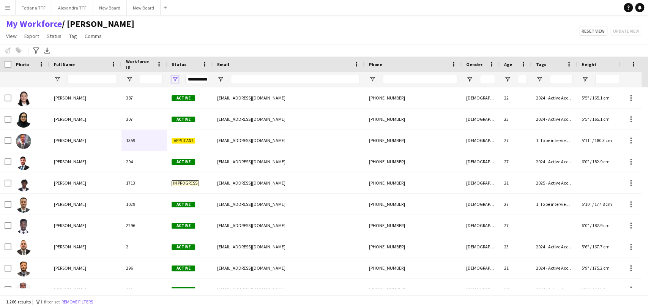
click at [174, 78] on span "Open Filter Menu" at bounding box center [175, 79] width 7 height 7
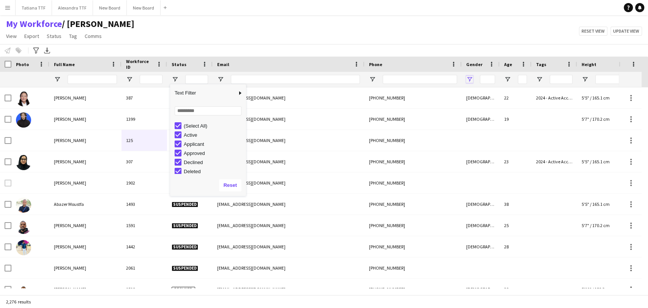
click at [385, 79] on span "Open Filter Menu" at bounding box center [469, 79] width 7 height 7
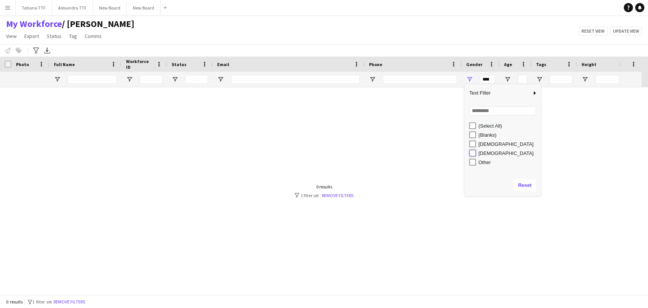
type input "********"
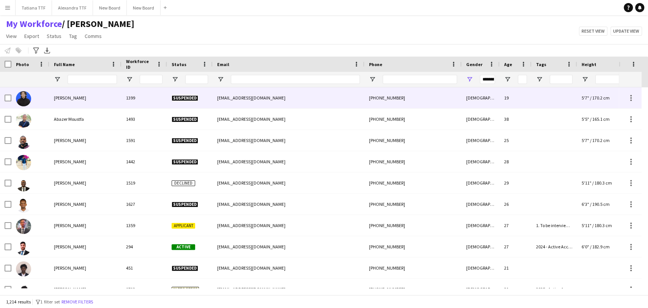
click at [24, 99] on img at bounding box center [23, 98] width 15 height 15
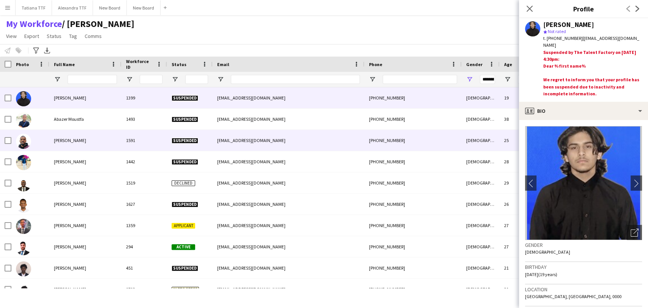
click at [25, 143] on img at bounding box center [23, 141] width 15 height 15
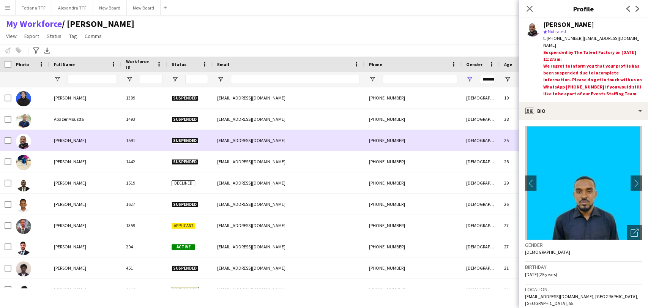
click at [27, 147] on img at bounding box center [23, 141] width 15 height 15
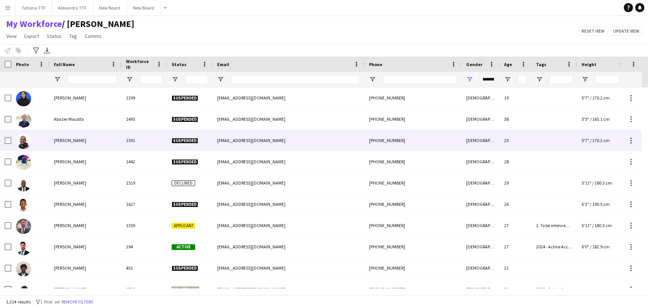
click at [27, 147] on img at bounding box center [23, 141] width 15 height 15
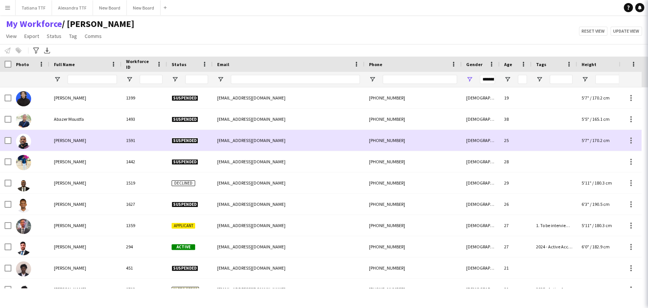
click at [27, 144] on img at bounding box center [23, 141] width 15 height 15
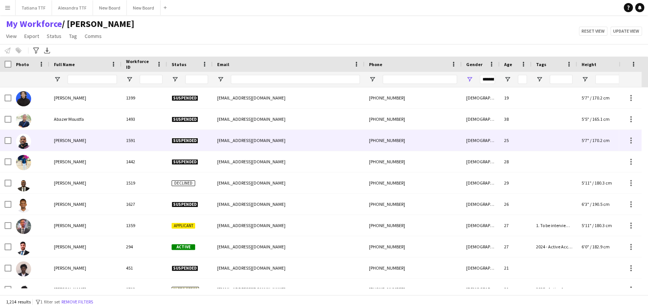
click at [27, 144] on img at bounding box center [23, 141] width 15 height 15
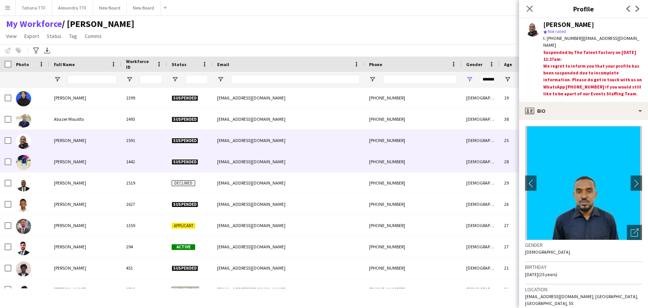
click at [23, 160] on img at bounding box center [23, 162] width 15 height 15
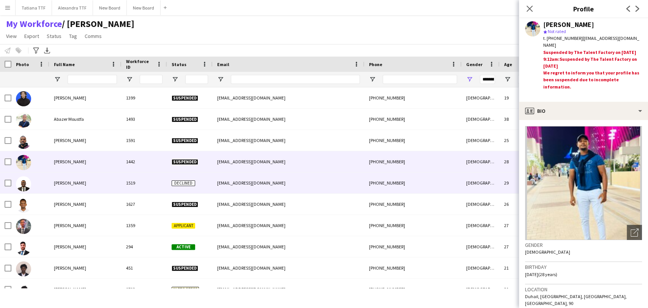
click at [25, 185] on img at bounding box center [23, 183] width 15 height 15
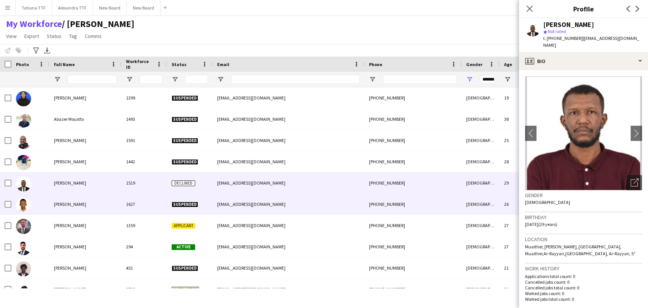
click at [26, 202] on img at bounding box center [23, 204] width 15 height 15
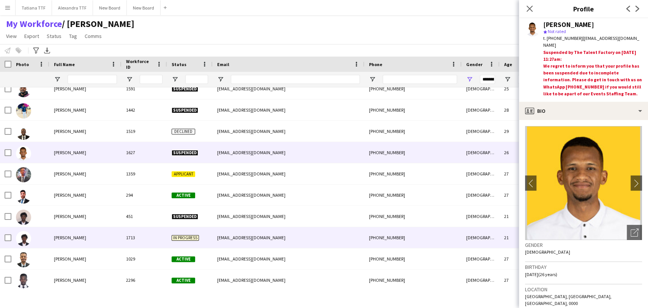
scroll to position [126, 0]
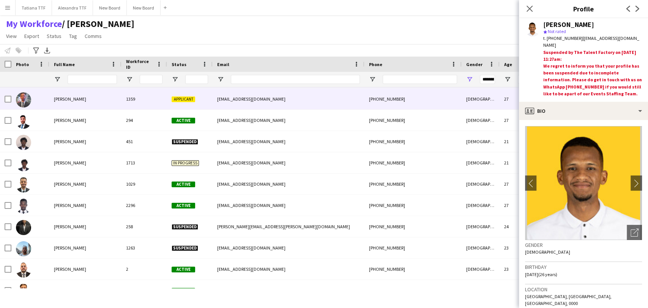
click at [22, 102] on img at bounding box center [23, 99] width 15 height 15
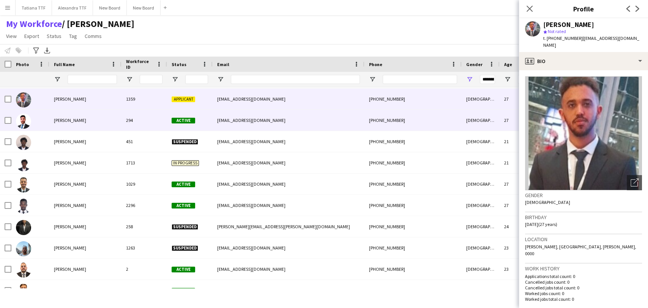
click at [22, 120] on img at bounding box center [23, 121] width 15 height 15
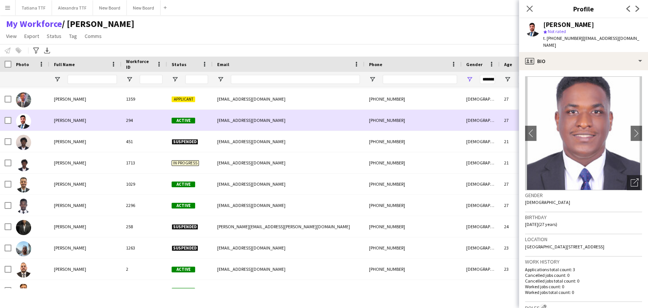
click at [24, 120] on img at bounding box center [23, 121] width 15 height 15
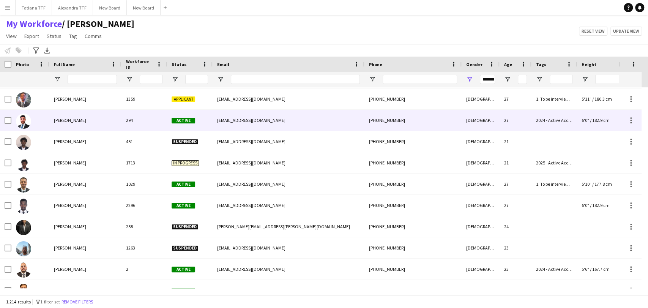
click at [24, 120] on img at bounding box center [23, 121] width 15 height 15
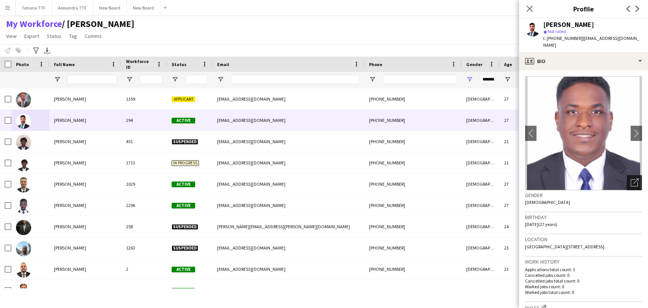
click at [385, 179] on icon "Open photos pop-in" at bounding box center [635, 183] width 8 height 8
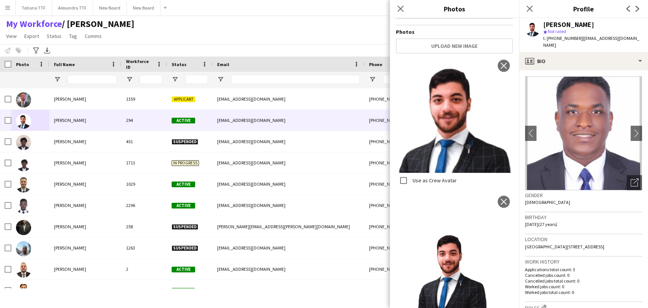
drag, startPoint x: 400, startPoint y: 11, endPoint x: 349, endPoint y: 25, distance: 52.2
click at [385, 11] on icon "Close pop-in" at bounding box center [401, 9] width 6 height 6
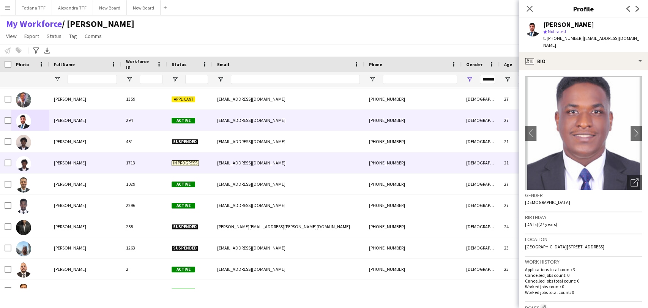
click at [19, 161] on img at bounding box center [23, 163] width 15 height 15
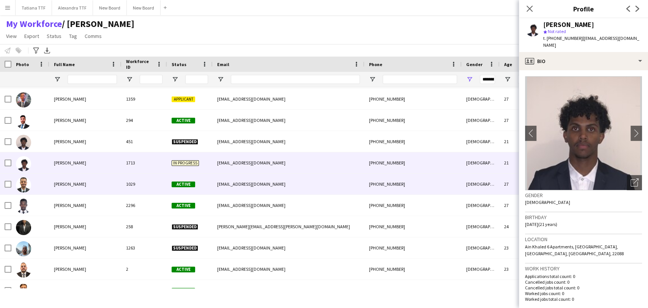
click at [28, 188] on img at bounding box center [23, 184] width 15 height 15
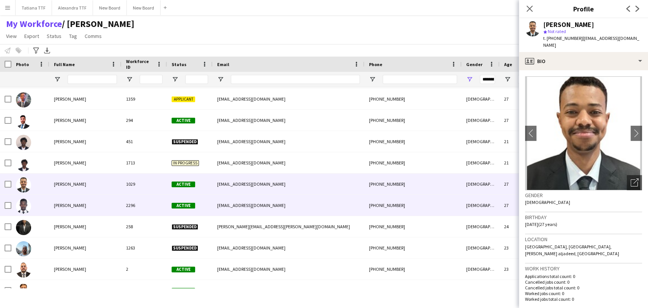
scroll to position [169, 0]
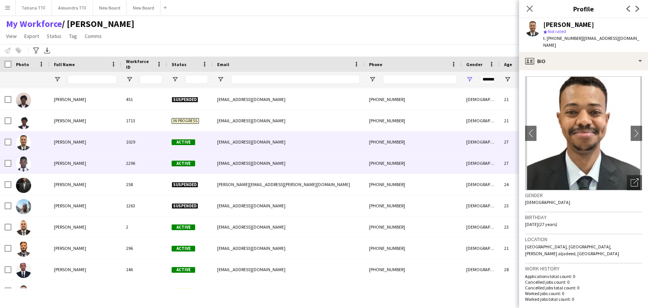
click at [27, 165] on img at bounding box center [23, 163] width 15 height 15
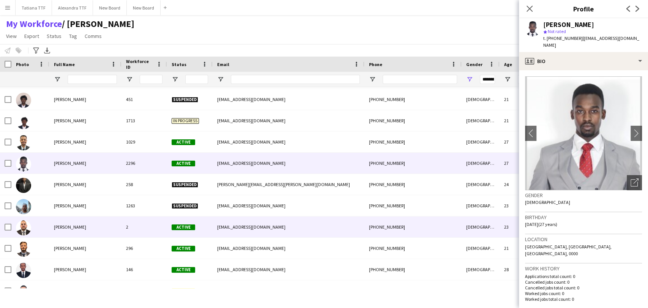
click at [22, 231] on img at bounding box center [23, 227] width 15 height 15
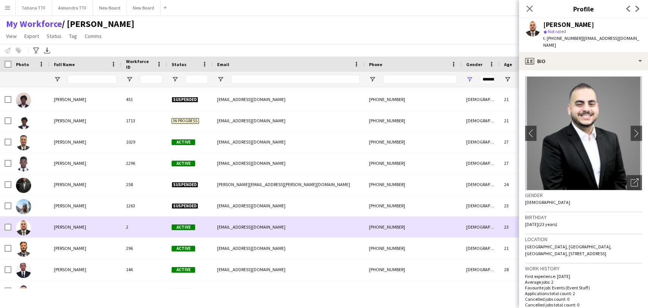
click at [22, 225] on img at bounding box center [23, 227] width 15 height 15
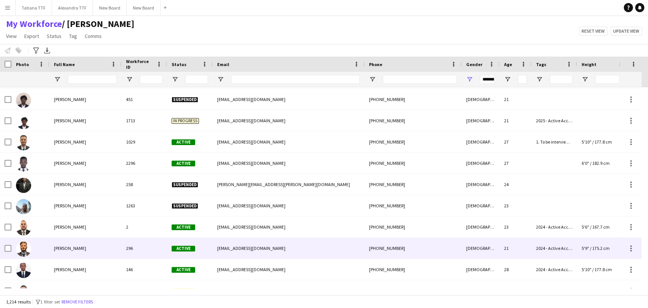
click at [24, 248] on img at bounding box center [23, 249] width 15 height 15
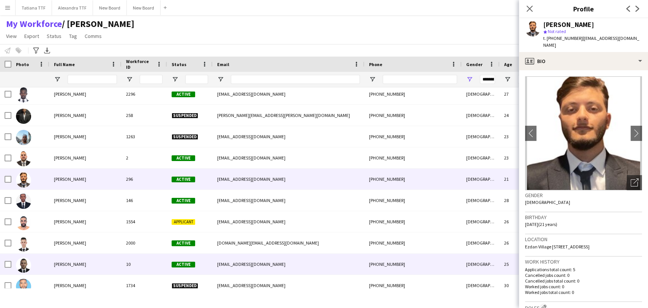
scroll to position [253, 0]
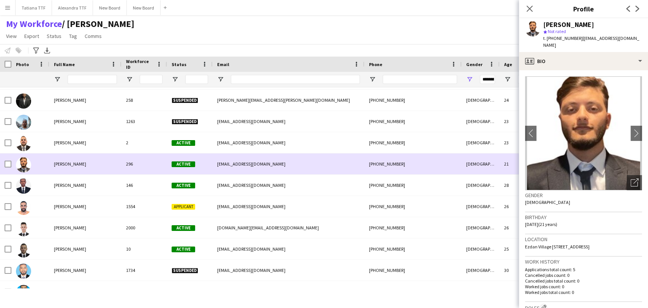
click at [71, 164] on span "Abdalla Shahin" at bounding box center [70, 164] width 32 height 6
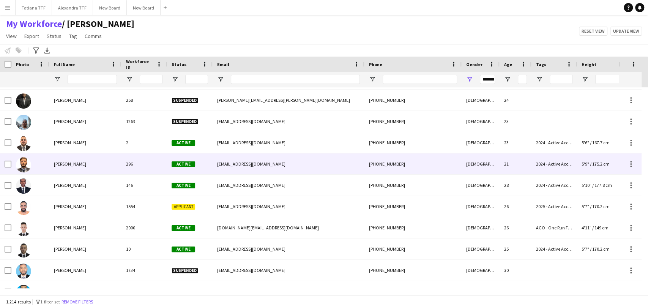
click at [71, 164] on span "Abdalla Shahin" at bounding box center [70, 164] width 32 height 6
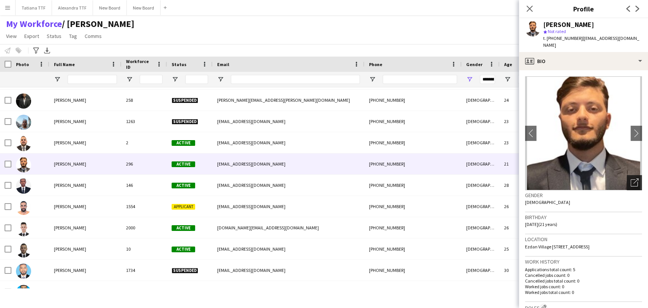
click at [385, 179] on icon "Open photos pop-in" at bounding box center [635, 183] width 8 height 8
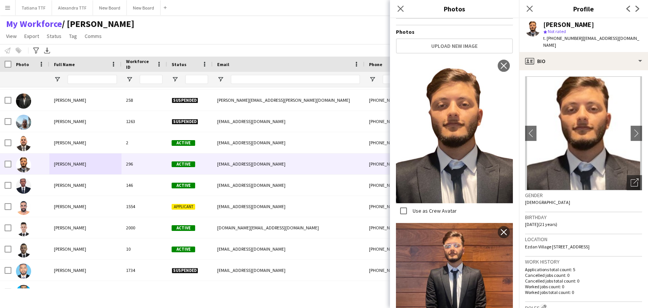
scroll to position [247, 0]
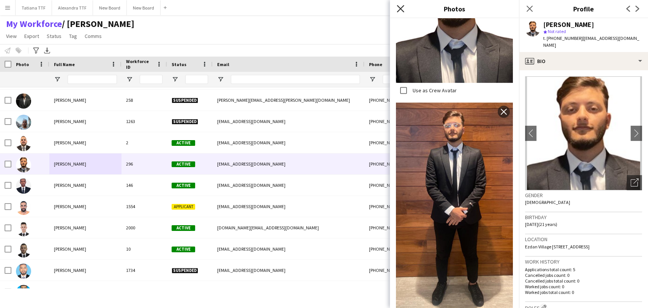
click at [385, 10] on icon "Close pop-in" at bounding box center [400, 8] width 7 height 7
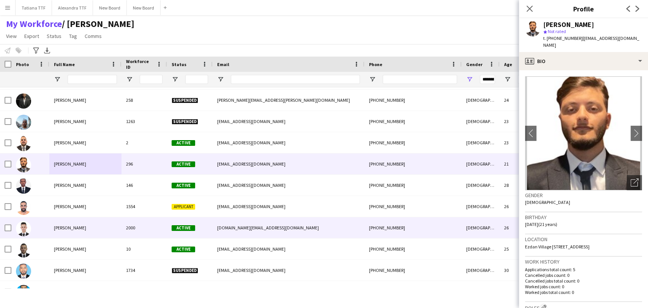
click at [26, 231] on img at bounding box center [23, 228] width 15 height 15
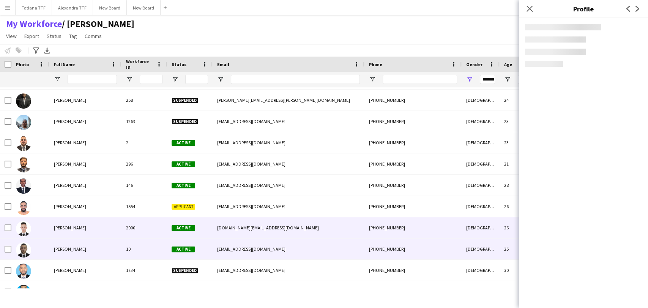
click at [25, 252] on img at bounding box center [23, 249] width 15 height 15
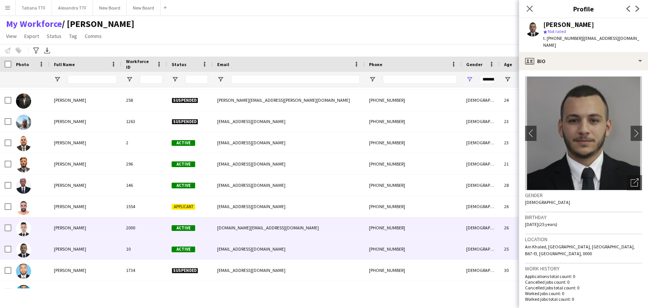
click at [20, 228] on img at bounding box center [23, 228] width 15 height 15
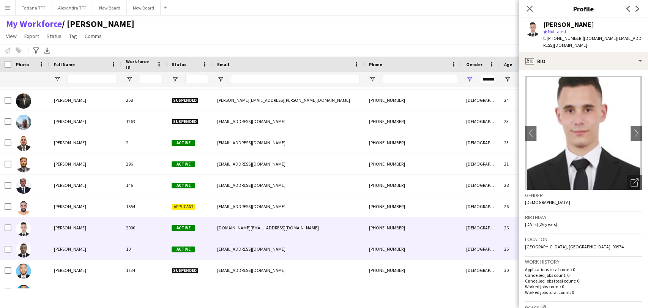
click at [20, 250] on img at bounding box center [23, 249] width 15 height 15
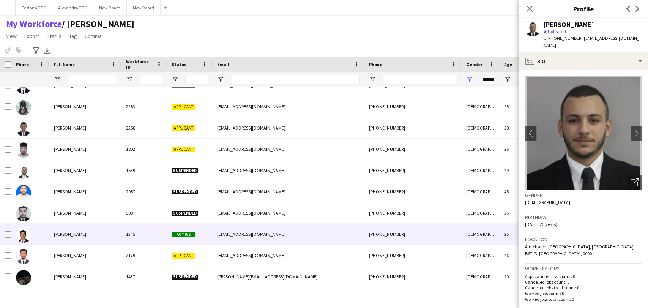
scroll to position [633, 0]
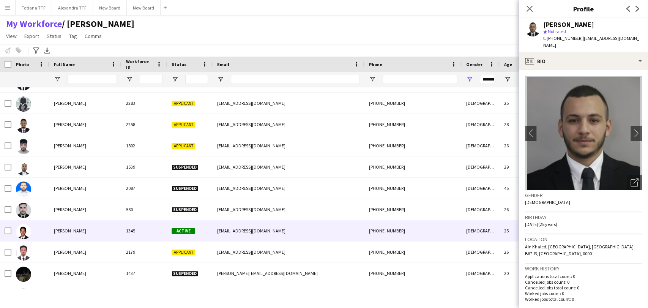
click at [25, 233] on img at bounding box center [23, 231] width 15 height 15
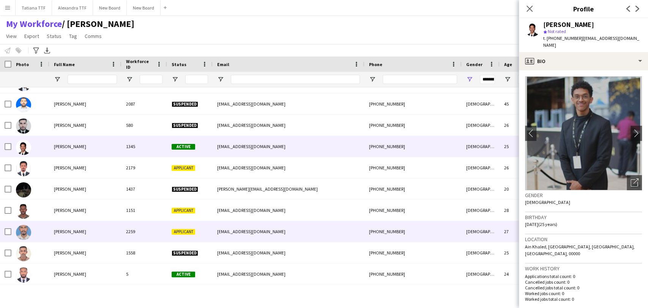
scroll to position [0, 0]
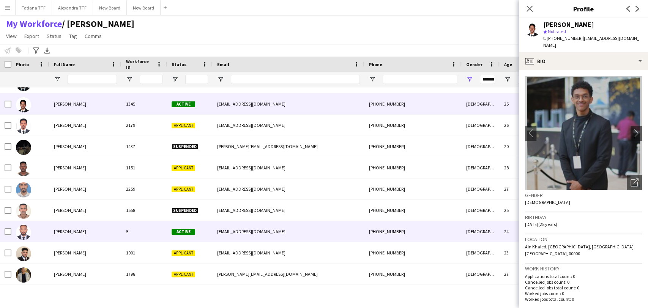
click at [21, 230] on img at bounding box center [23, 232] width 15 height 15
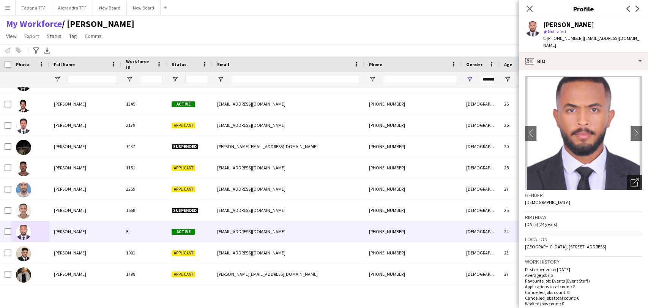
click at [385, 183] on icon "Open photos pop-in" at bounding box center [635, 183] width 8 height 8
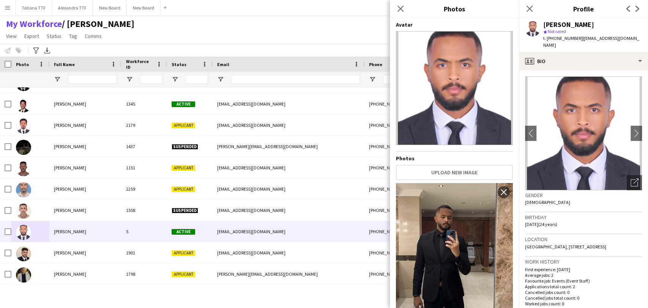
click at [385, 188] on img at bounding box center [454, 251] width 117 height 137
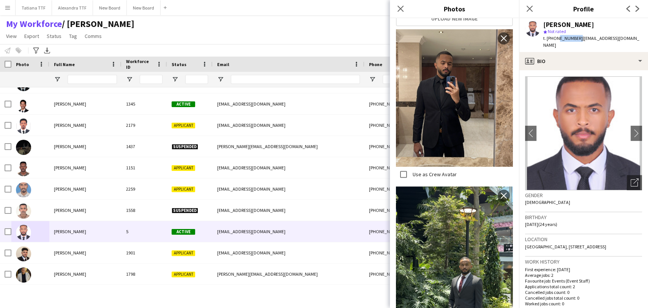
drag, startPoint x: 556, startPoint y: 38, endPoint x: 577, endPoint y: 34, distance: 21.9
click at [385, 38] on div "t. +97474711083 | abdelrahman.salih1@hotmail.com" at bounding box center [592, 42] width 99 height 14
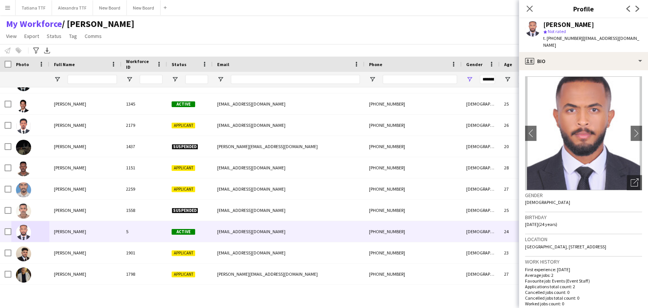
click at [385, 31] on div "star Not rated" at bounding box center [592, 31] width 99 height 7
click at [159, 79] on input "Workforce ID Filter Input" at bounding box center [151, 79] width 23 height 9
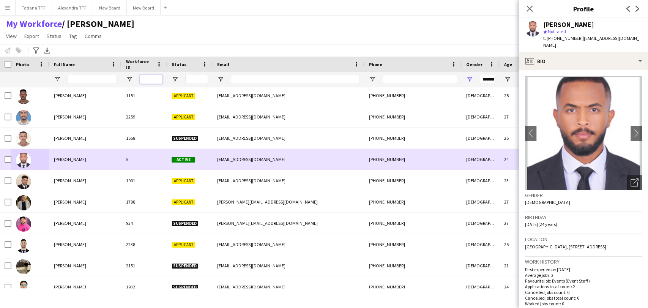
scroll to position [844, 0]
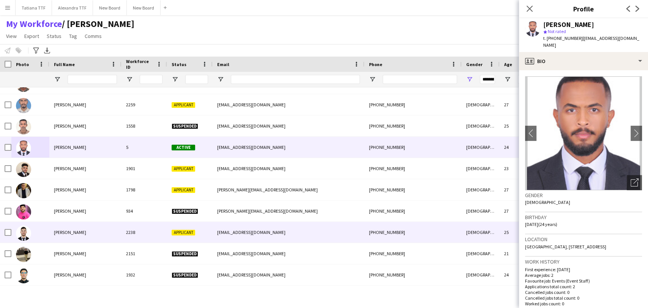
click at [27, 237] on img at bounding box center [23, 233] width 15 height 15
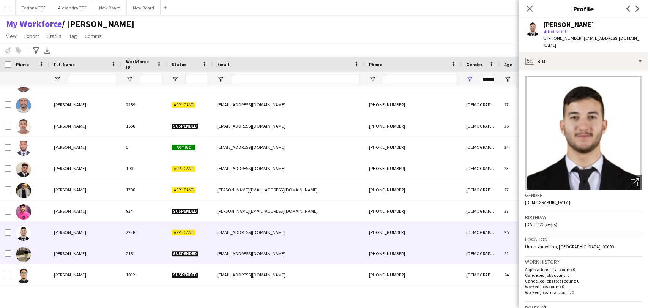
click at [26, 247] on img at bounding box center [23, 254] width 15 height 15
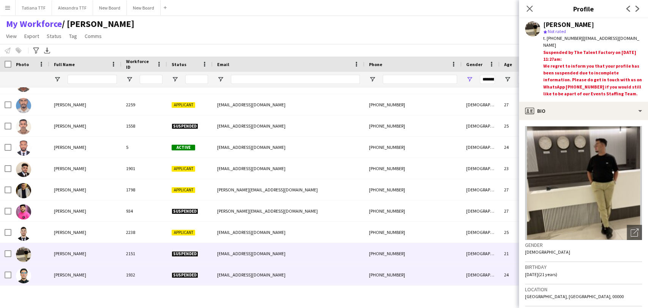
scroll to position [886, 0]
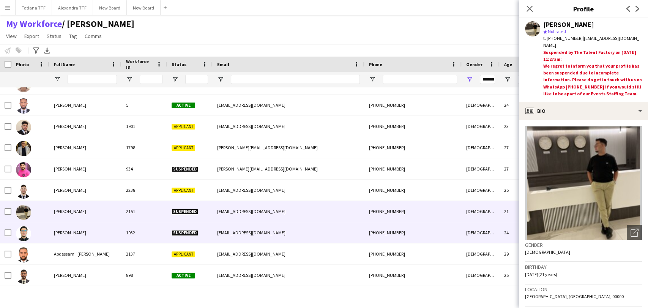
click at [23, 238] on img at bounding box center [23, 233] width 15 height 15
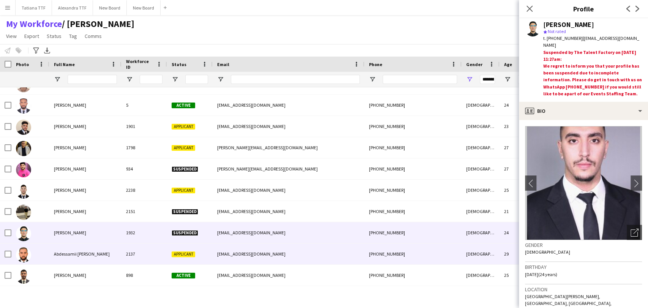
click at [25, 253] on img at bounding box center [23, 254] width 15 height 15
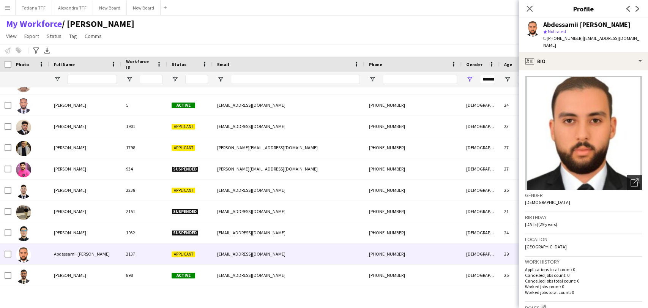
click at [385, 179] on icon at bounding box center [635, 181] width 5 height 5
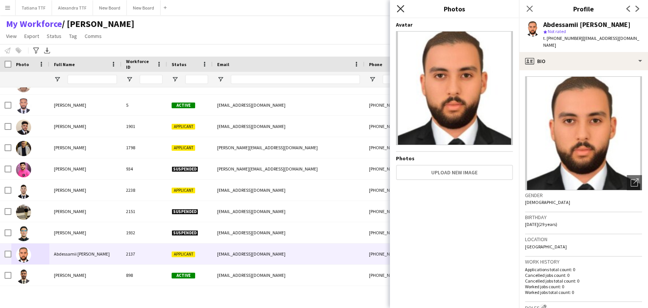
click at [385, 10] on icon "Close pop-in" at bounding box center [400, 8] width 7 height 7
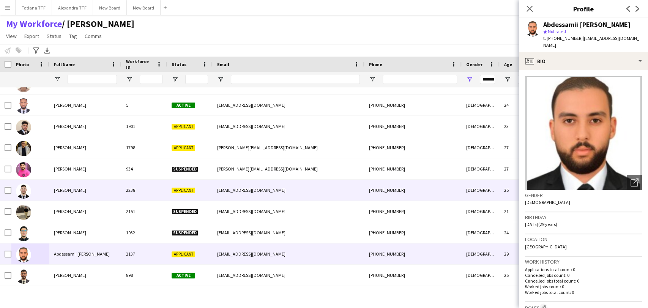
scroll to position [970, 0]
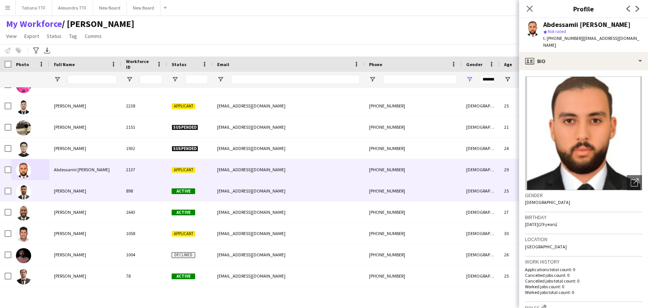
click at [24, 188] on img at bounding box center [23, 191] width 15 height 15
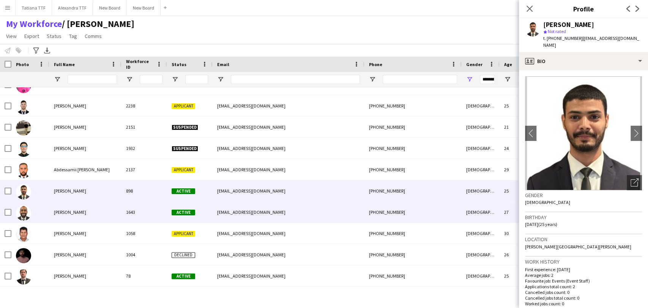
click at [21, 212] on img at bounding box center [23, 212] width 15 height 15
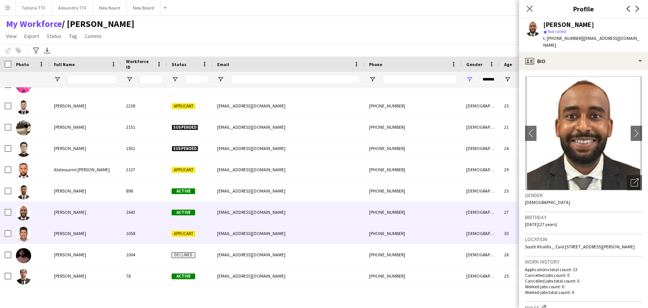
click at [21, 234] on img at bounding box center [23, 234] width 15 height 15
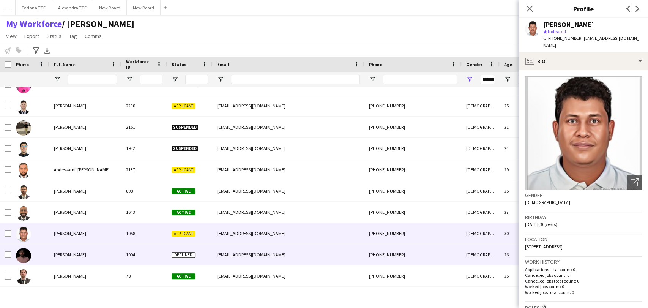
click at [28, 253] on img at bounding box center [23, 255] width 15 height 15
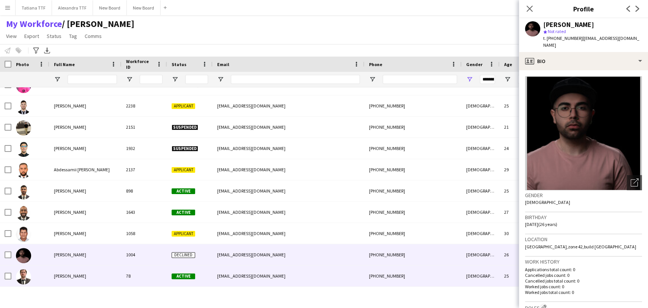
click at [23, 274] on img at bounding box center [23, 276] width 15 height 15
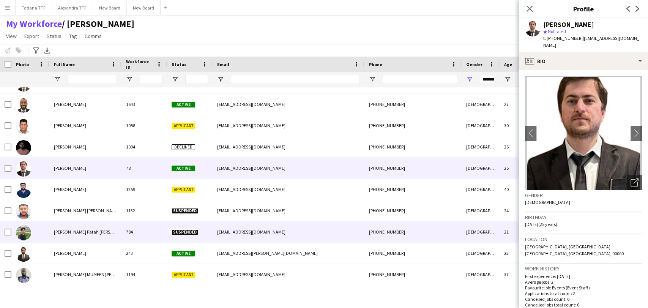
scroll to position [1097, 0]
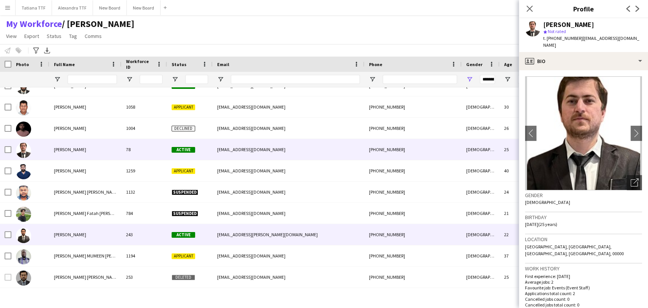
click at [25, 233] on img at bounding box center [23, 235] width 15 height 15
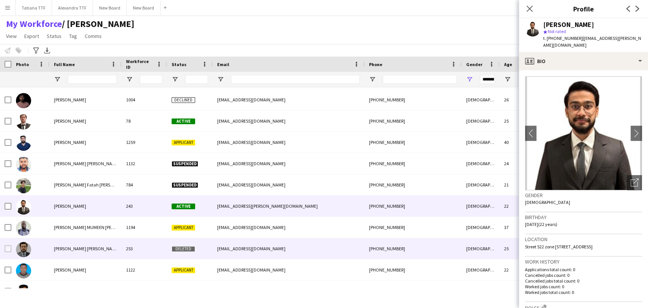
scroll to position [1182, 0]
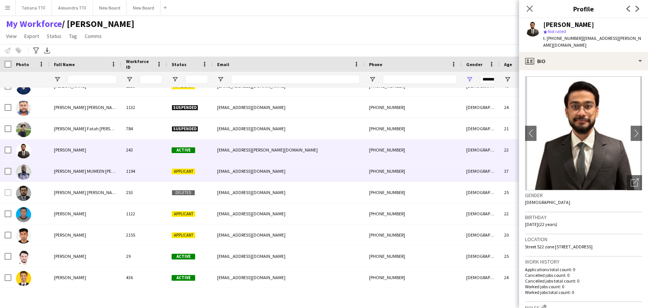
click at [25, 177] on img at bounding box center [23, 171] width 15 height 15
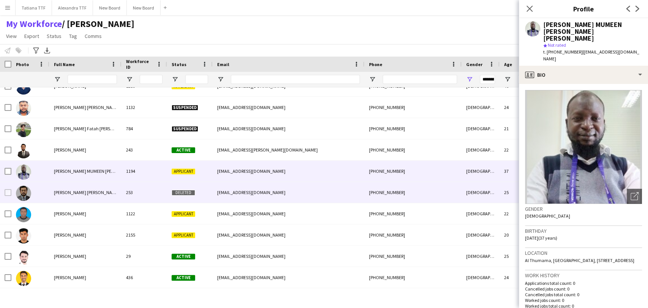
click at [24, 195] on img at bounding box center [23, 193] width 15 height 15
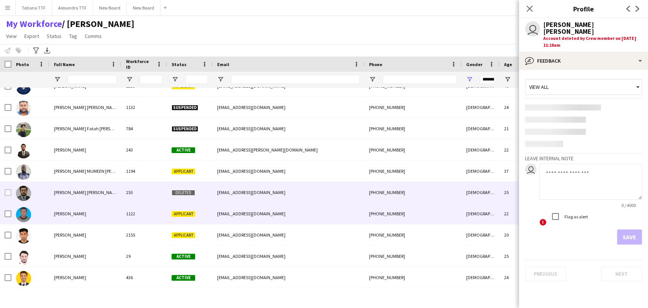
click at [25, 210] on img at bounding box center [23, 214] width 15 height 15
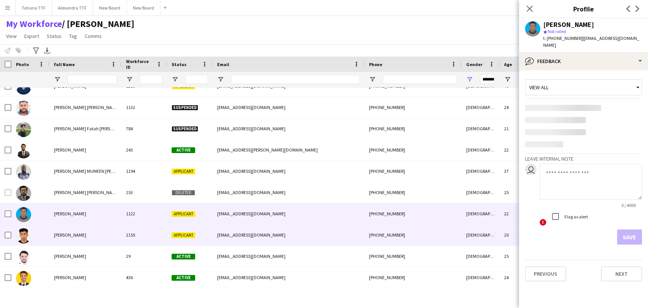
click at [22, 245] on div at bounding box center [23, 235] width 15 height 21
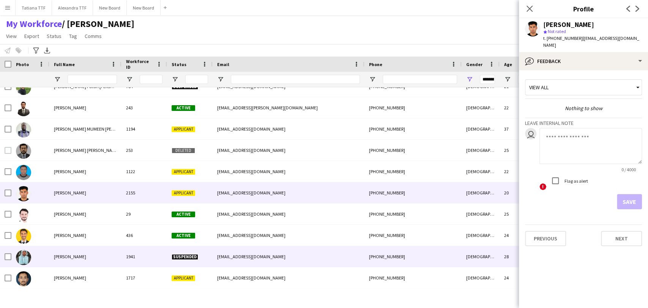
scroll to position [1224, 0]
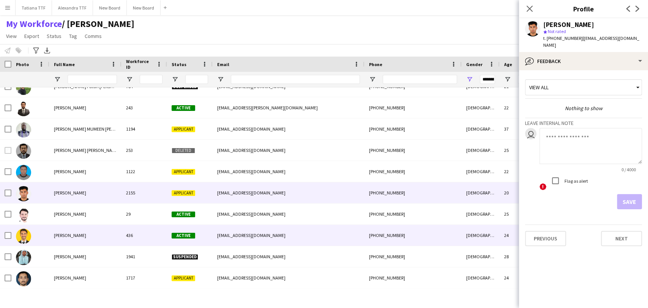
click at [22, 238] on img at bounding box center [23, 236] width 15 height 15
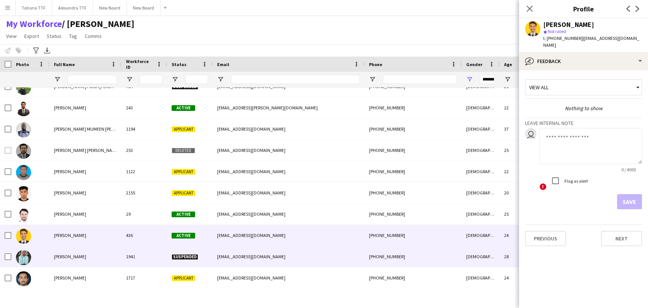
click at [27, 258] on img at bounding box center [23, 257] width 15 height 15
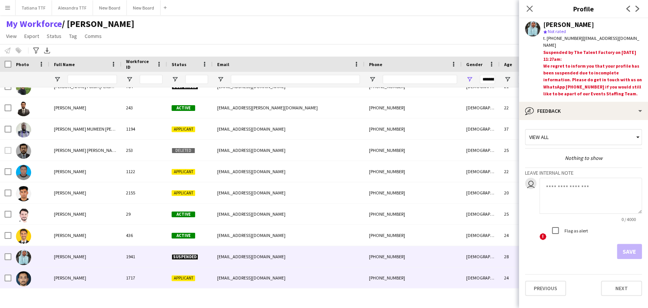
scroll to position [1266, 0]
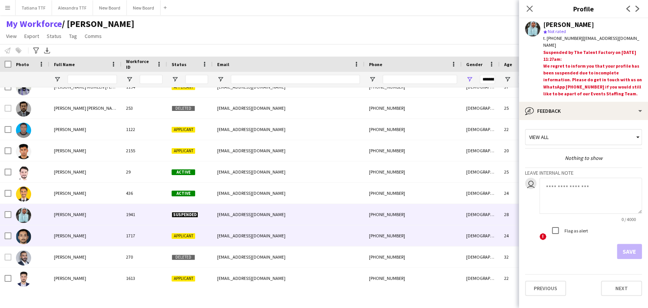
click at [24, 244] on img at bounding box center [23, 236] width 15 height 15
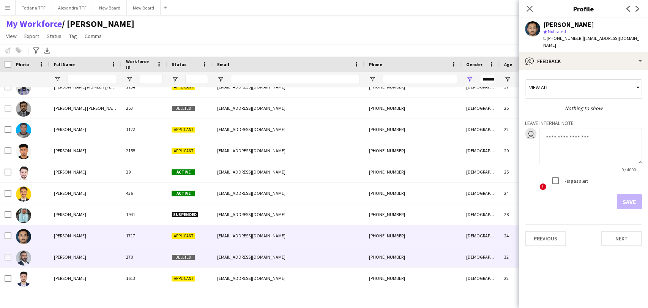
click at [24, 242] on img at bounding box center [23, 236] width 15 height 15
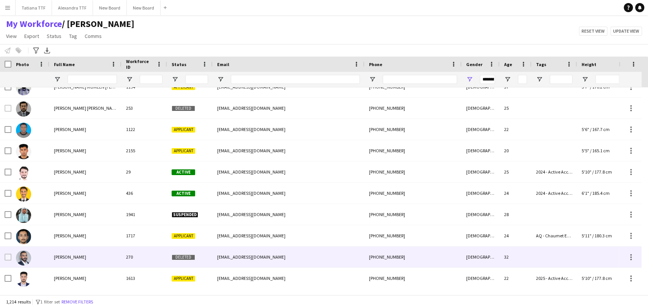
click at [22, 256] on img at bounding box center [23, 257] width 15 height 15
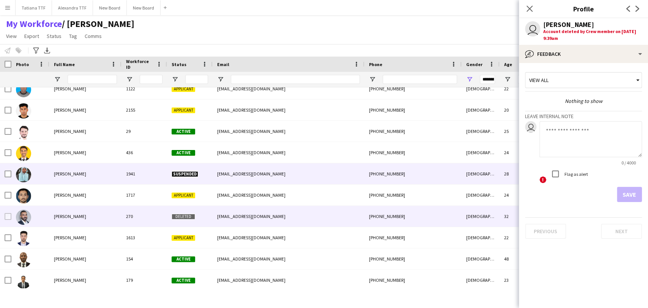
scroll to position [1350, 0]
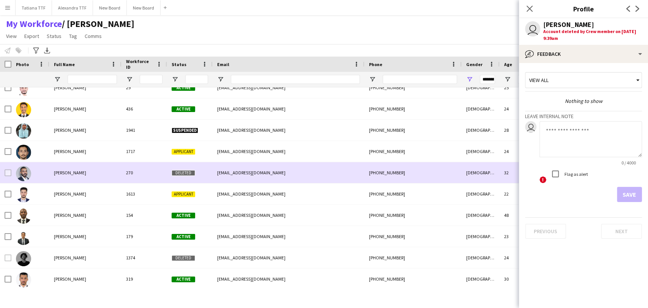
click at [27, 175] on img at bounding box center [23, 173] width 15 height 15
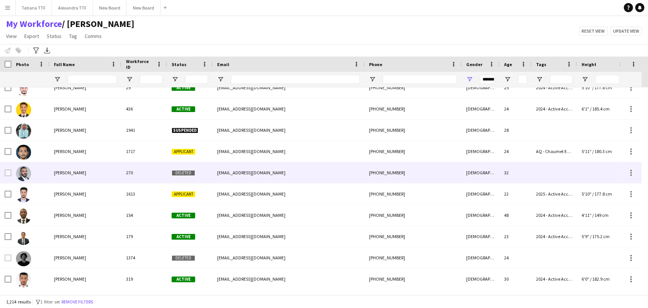
click at [21, 174] on img at bounding box center [23, 173] width 15 height 15
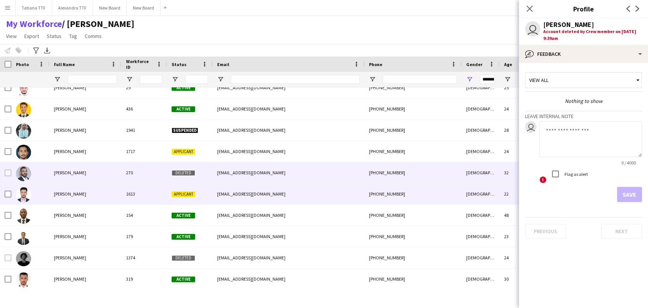
click at [24, 191] on img at bounding box center [23, 194] width 15 height 15
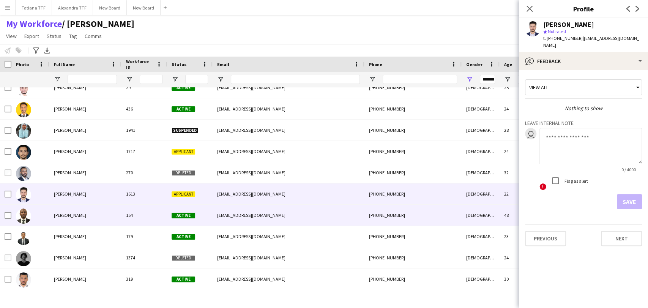
click at [22, 217] on img at bounding box center [23, 216] width 15 height 15
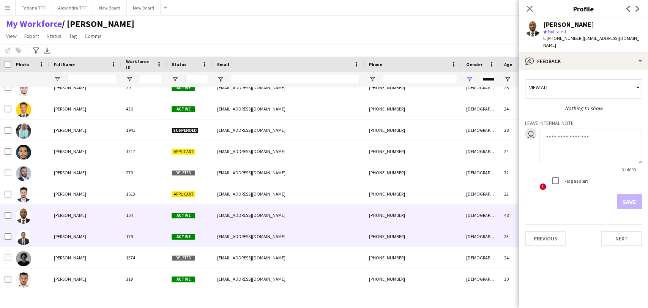
click at [21, 235] on img at bounding box center [23, 237] width 15 height 15
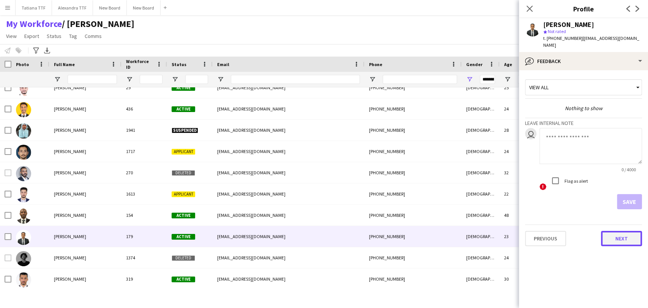
click at [385, 234] on button "Next" at bounding box center [621, 238] width 41 height 15
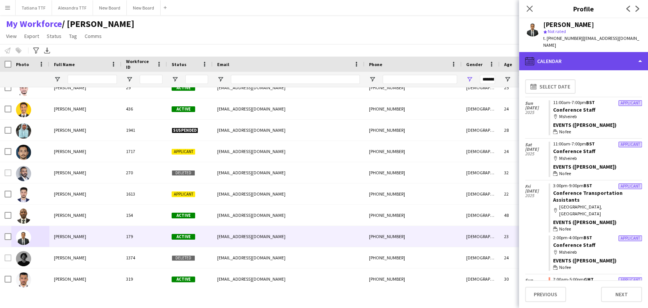
click at [385, 54] on div "calendar-full Calendar" at bounding box center [583, 61] width 129 height 18
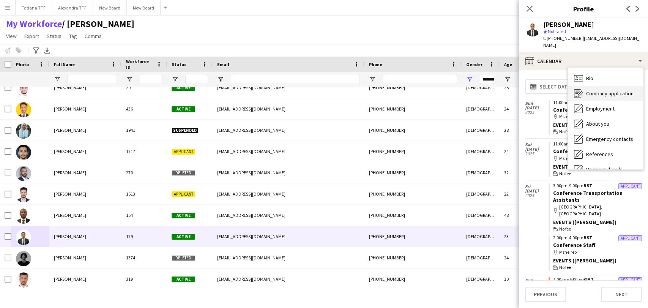
click at [385, 86] on div "Company application Company application" at bounding box center [605, 93] width 75 height 15
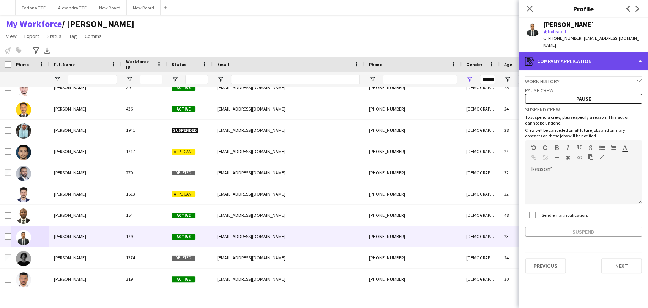
click at [385, 55] on div "register Company application" at bounding box center [583, 61] width 129 height 18
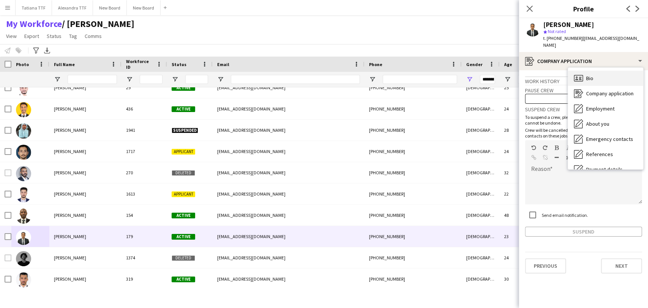
click at [385, 71] on div "Bio Bio" at bounding box center [605, 78] width 75 height 15
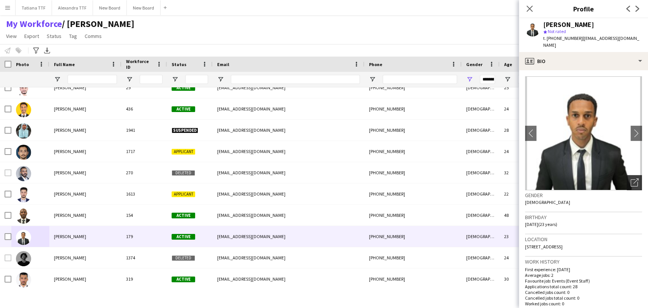
click at [385, 179] on icon "Open photos pop-in" at bounding box center [635, 183] width 8 height 8
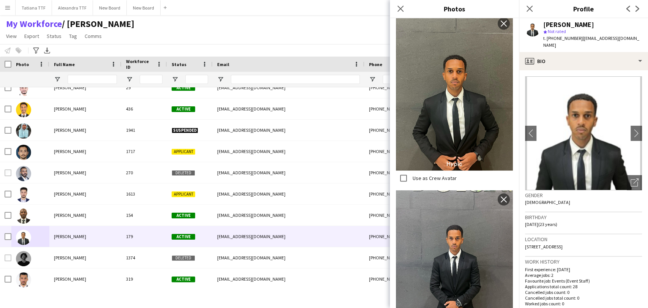
scroll to position [204, 0]
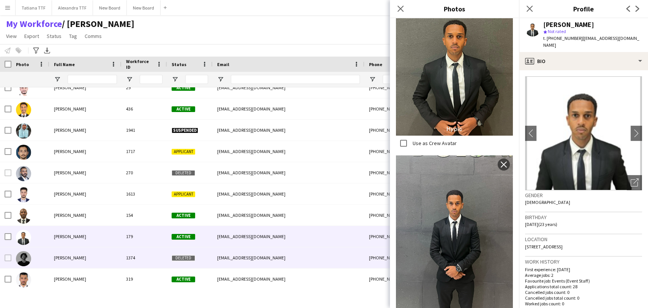
click at [23, 261] on img at bounding box center [23, 258] width 15 height 15
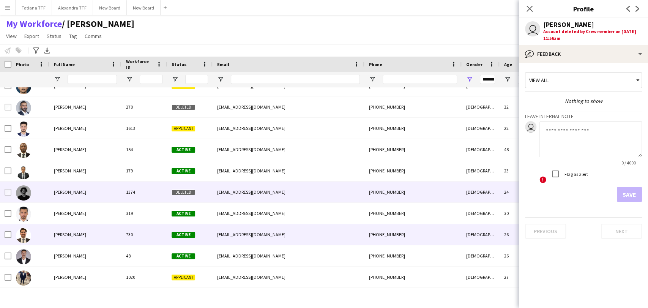
scroll to position [1434, 0]
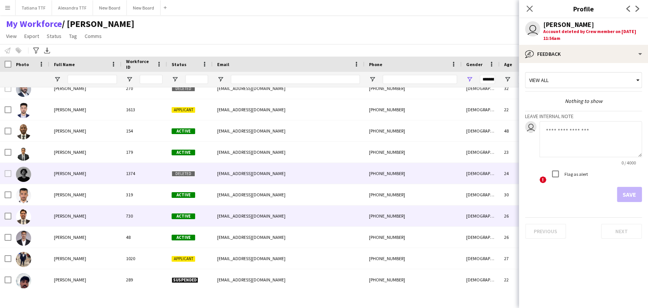
click at [22, 216] on img at bounding box center [23, 216] width 15 height 15
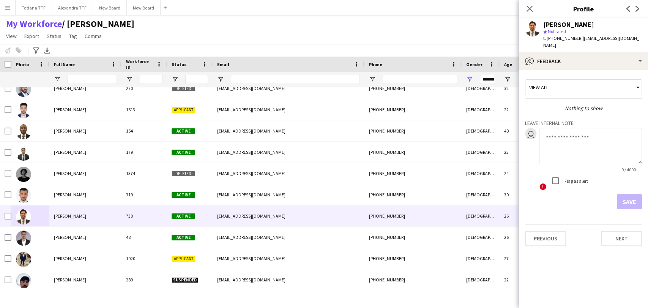
click at [385, 31] on app-user-avatar at bounding box center [532, 28] width 15 height 15
click at [385, 25] on div "Abdullah Atif" at bounding box center [568, 24] width 51 height 7
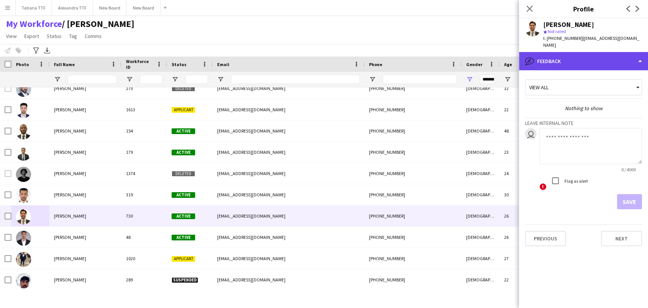
click at [385, 52] on div "bubble-pencil Feedback" at bounding box center [583, 61] width 129 height 18
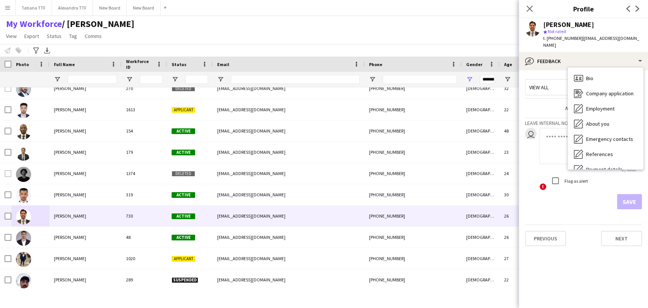
click at [385, 68] on div "Bio Bio Company application Company application Employment Employment About you…" at bounding box center [605, 119] width 75 height 102
click at [385, 71] on div "Bio Bio" at bounding box center [605, 78] width 75 height 15
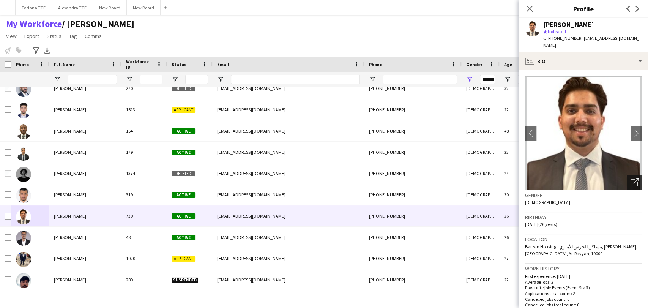
click at [385, 179] on icon "Open photos pop-in" at bounding box center [635, 183] width 8 height 8
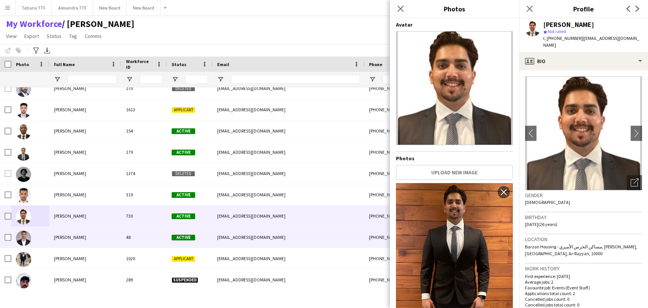
click at [21, 241] on img at bounding box center [23, 238] width 15 height 15
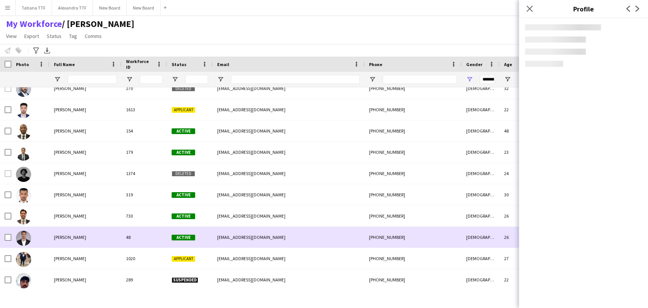
click at [21, 241] on img at bounding box center [23, 238] width 15 height 15
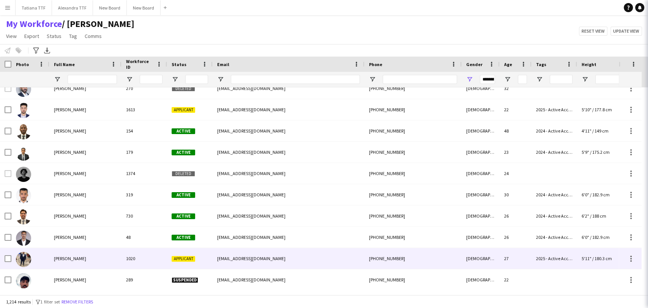
click at [23, 257] on img at bounding box center [23, 259] width 15 height 15
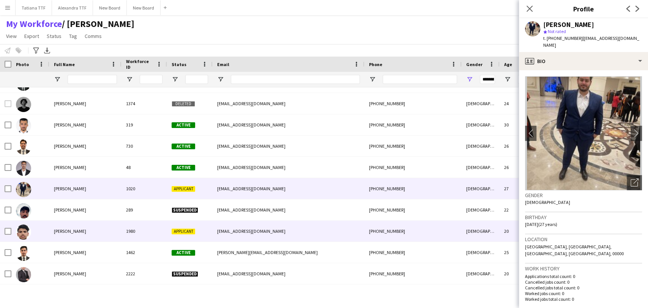
scroll to position [1519, 0]
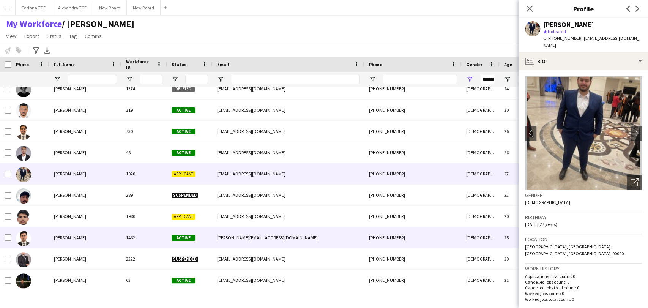
click at [22, 241] on img at bounding box center [23, 238] width 15 height 15
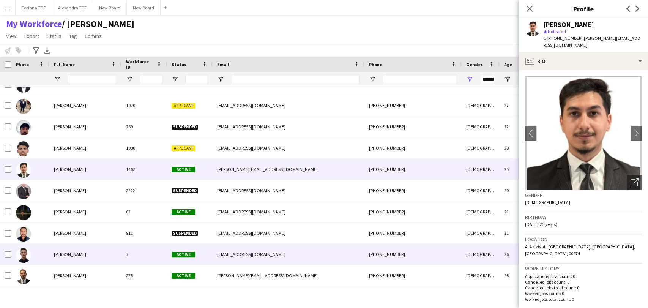
scroll to position [1603, 0]
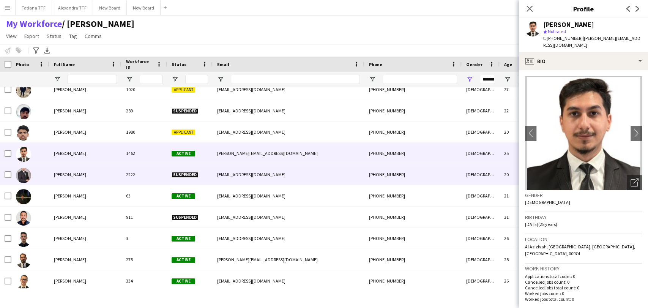
click at [30, 175] on img at bounding box center [23, 175] width 15 height 15
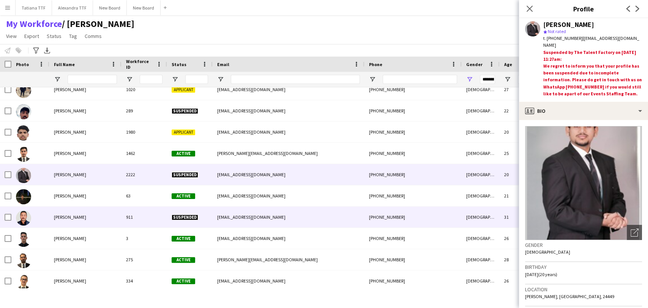
click at [26, 216] on img at bounding box center [23, 217] width 15 height 15
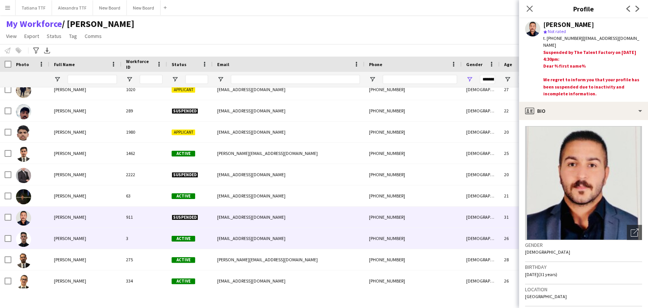
click at [22, 241] on img at bounding box center [23, 239] width 15 height 15
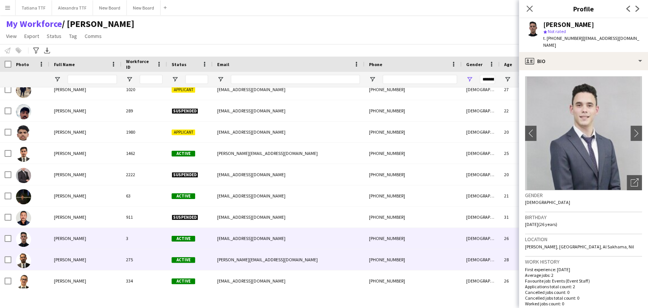
click at [23, 257] on img at bounding box center [23, 260] width 15 height 15
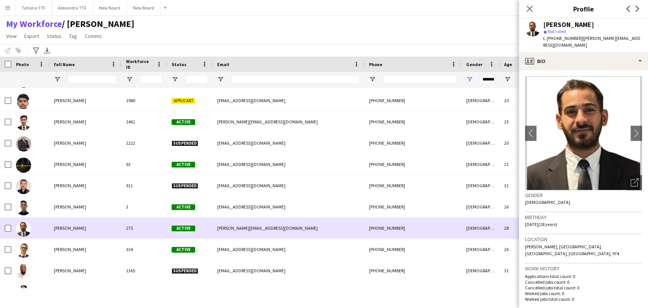
scroll to position [1646, 0]
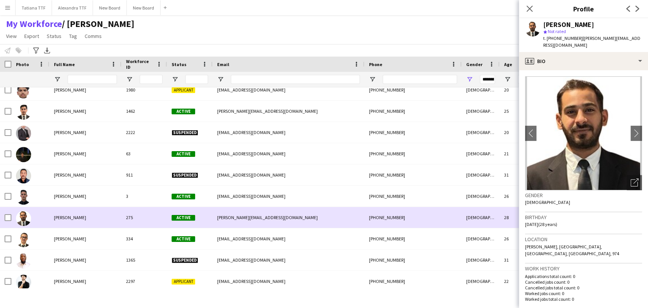
click at [25, 222] on img at bounding box center [23, 218] width 15 height 15
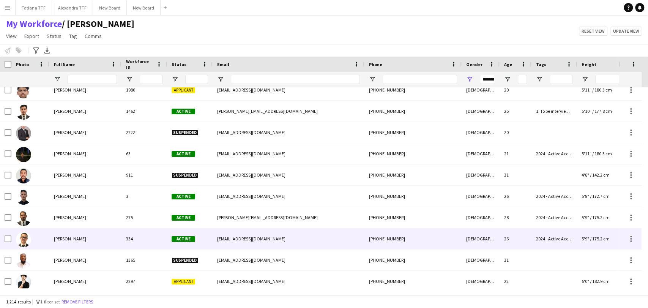
click at [21, 246] on img at bounding box center [23, 239] width 15 height 15
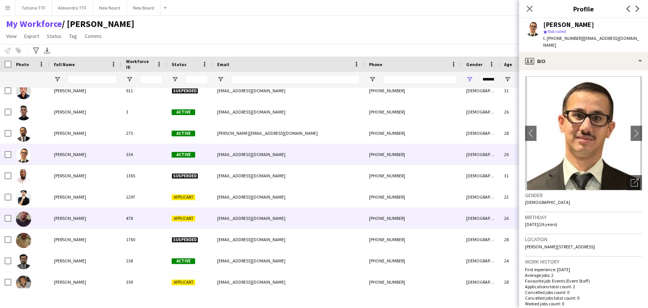
scroll to position [1730, 0]
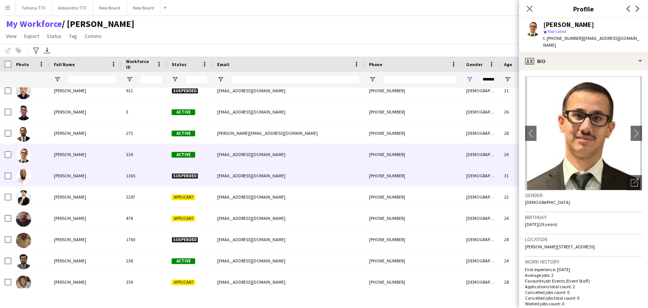
click at [24, 180] on img at bounding box center [23, 176] width 15 height 15
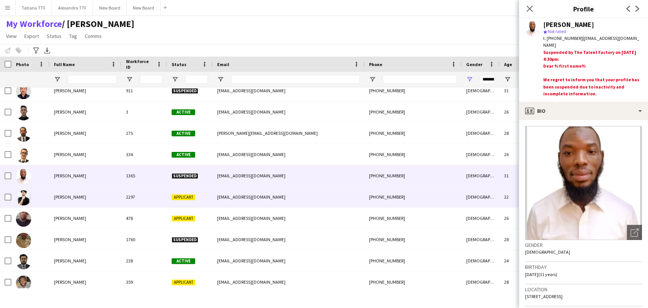
click at [24, 199] on img at bounding box center [23, 197] width 15 height 15
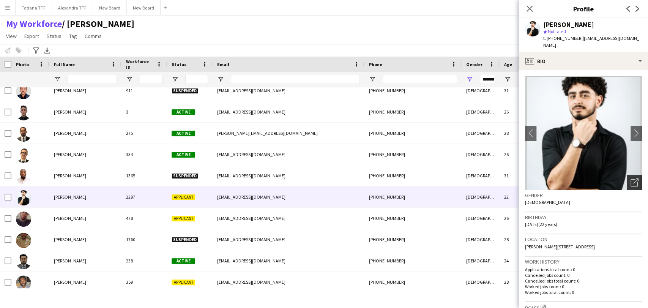
click at [385, 179] on icon "Open photos pop-in" at bounding box center [635, 183] width 8 height 8
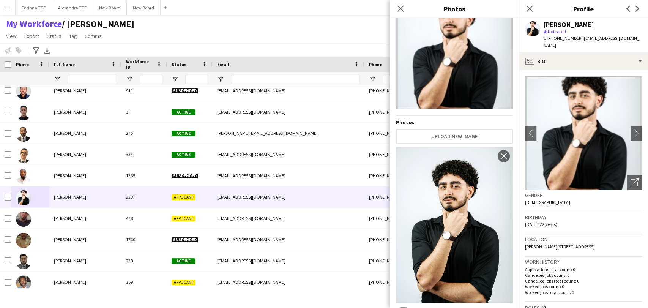
scroll to position [12, 0]
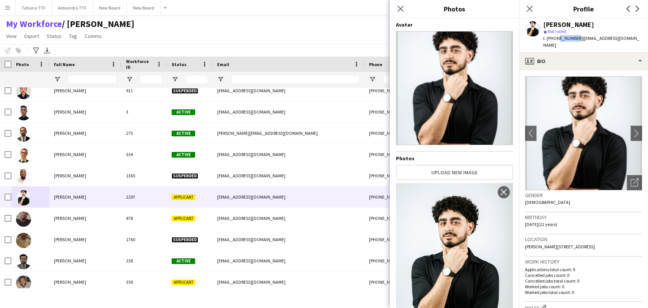
drag, startPoint x: 555, startPoint y: 38, endPoint x: 573, endPoint y: 37, distance: 17.9
click at [385, 37] on span "t. +97433894407" at bounding box center [562, 38] width 39 height 6
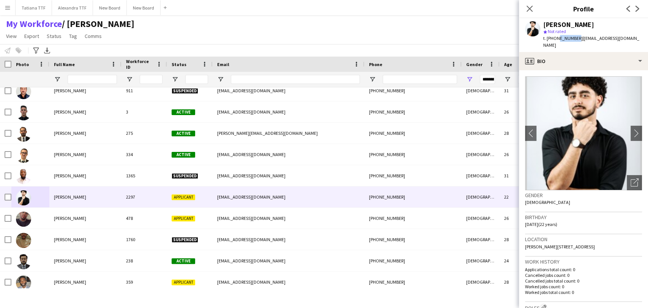
copy span "33894407"
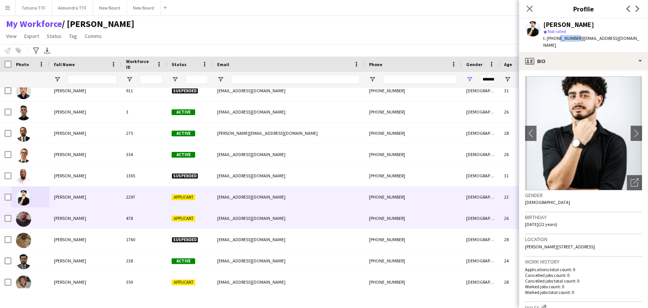
click at [26, 217] on img at bounding box center [23, 219] width 15 height 15
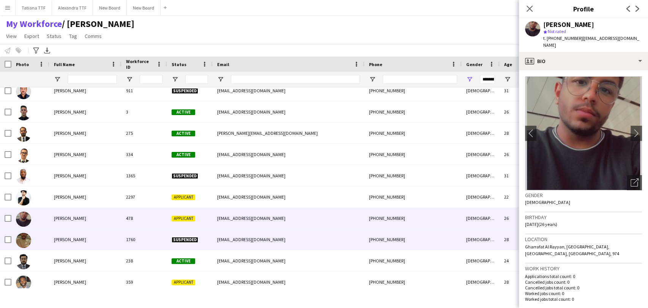
click at [22, 238] on img at bounding box center [23, 240] width 15 height 15
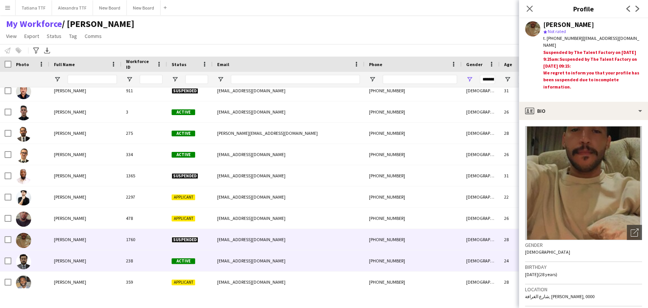
click at [30, 267] on div at bounding box center [23, 261] width 15 height 21
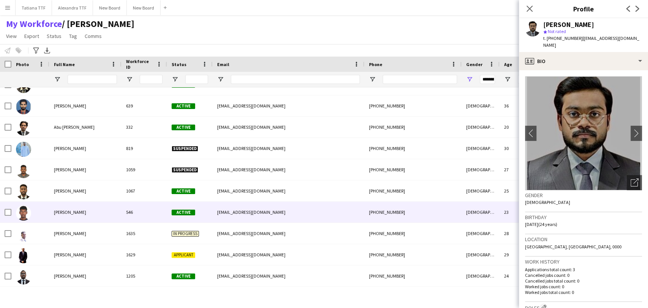
scroll to position [2068, 0]
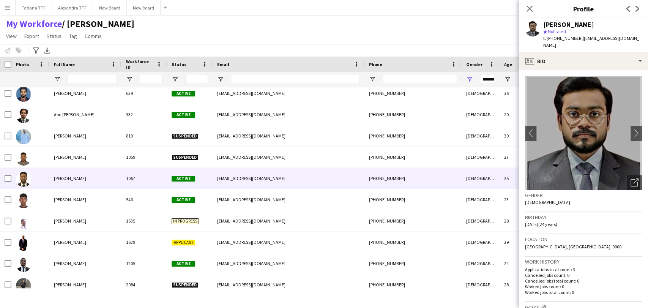
click at [20, 177] on img at bounding box center [23, 179] width 15 height 15
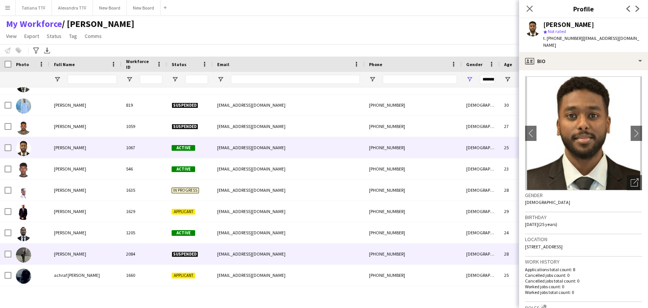
scroll to position [2110, 0]
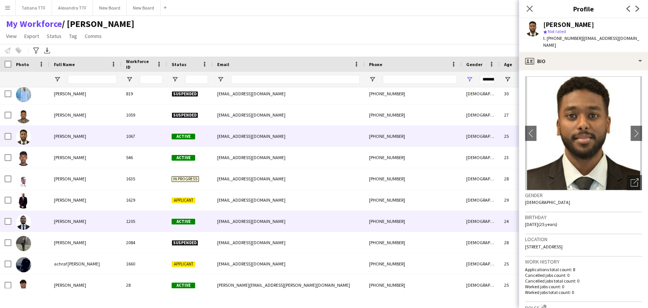
click at [28, 220] on img at bounding box center [23, 222] width 15 height 15
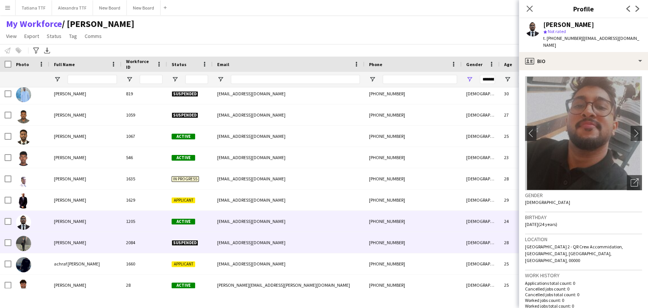
click at [27, 244] on img at bounding box center [23, 243] width 15 height 15
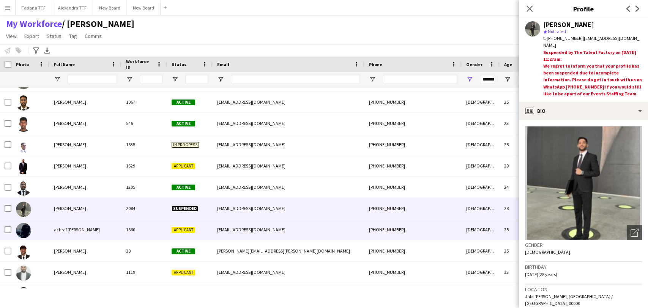
scroll to position [2194, 0]
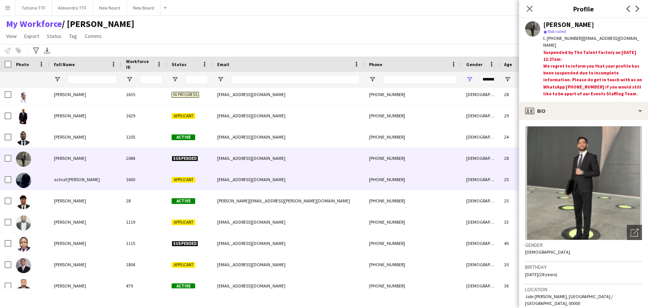
drag, startPoint x: 22, startPoint y: 185, endPoint x: 27, endPoint y: 212, distance: 28.2
click at [22, 185] on img at bounding box center [23, 180] width 15 height 15
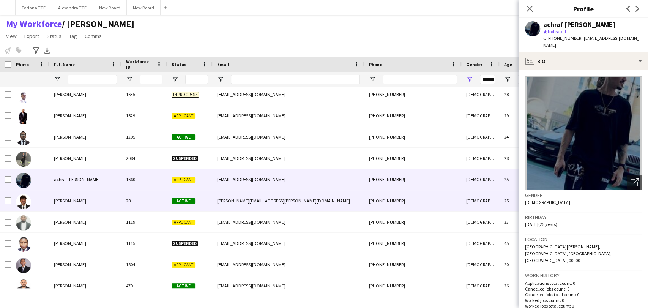
click at [24, 203] on img at bounding box center [23, 201] width 15 height 15
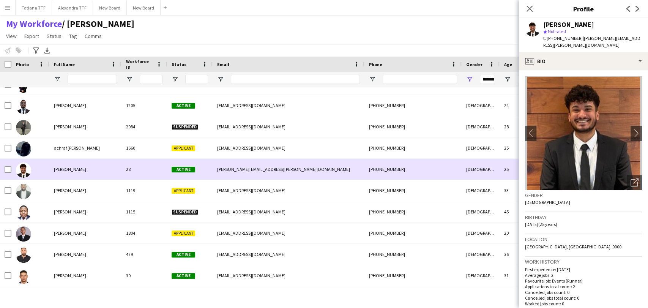
scroll to position [2236, 0]
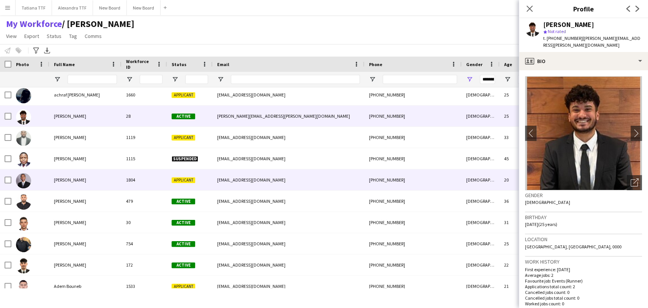
click at [23, 186] on img at bounding box center [23, 180] width 15 height 15
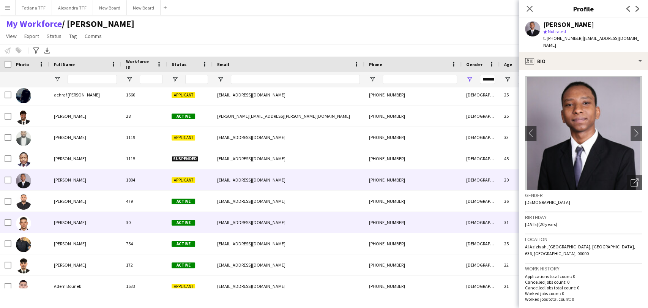
click at [25, 223] on img at bounding box center [23, 223] width 15 height 15
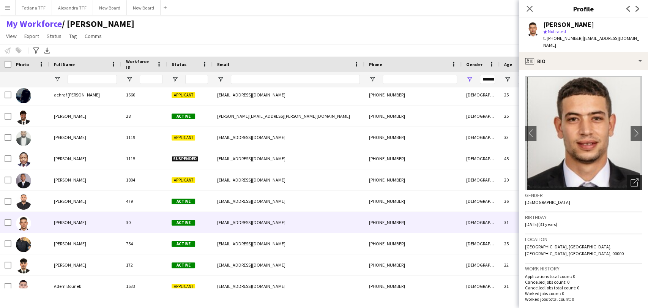
click at [385, 179] on icon "Open photos pop-in" at bounding box center [635, 183] width 8 height 8
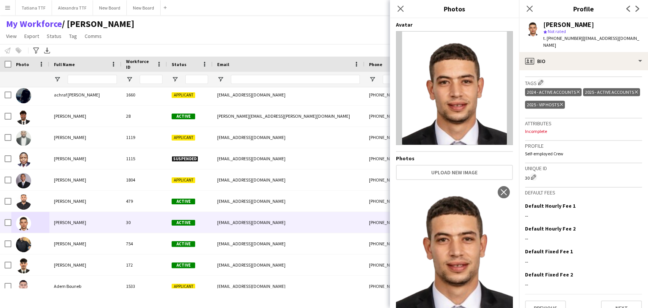
click at [385, 33] on span "Not rated" at bounding box center [557, 31] width 18 height 6
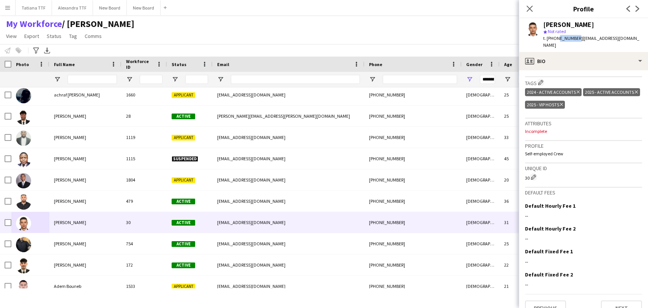
drag, startPoint x: 556, startPoint y: 37, endPoint x: 571, endPoint y: 37, distance: 14.8
click at [385, 38] on span "t. +97430375106" at bounding box center [562, 38] width 39 height 6
click at [385, 37] on span "t. +97430375106" at bounding box center [562, 38] width 39 height 6
drag, startPoint x: 556, startPoint y: 37, endPoint x: 574, endPoint y: 40, distance: 18.1
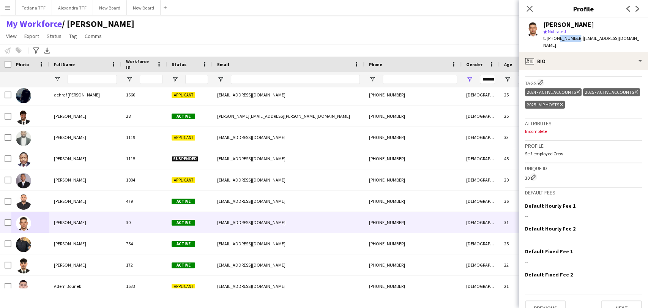
click at [385, 40] on span "t. +97430375106" at bounding box center [562, 38] width 39 height 6
copy span "30375106"
click at [385, 28] on app-user-avatar at bounding box center [532, 28] width 15 height 15
click at [385, 30] on app-user-avatar at bounding box center [532, 28] width 15 height 15
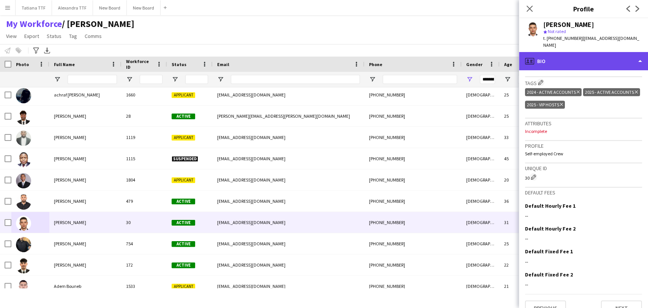
click at [385, 52] on div "profile Bio" at bounding box center [583, 61] width 129 height 18
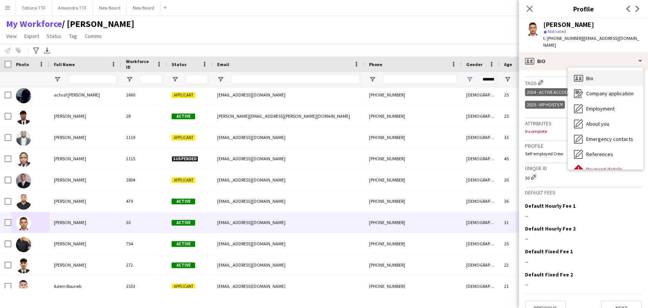
click at [385, 75] on span "Bio" at bounding box center [589, 78] width 7 height 7
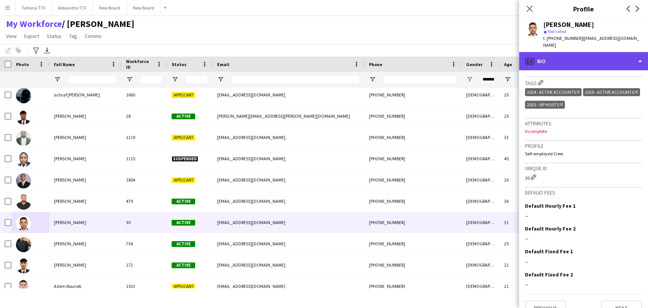
click at [385, 53] on div "profile Bio" at bounding box center [583, 61] width 129 height 18
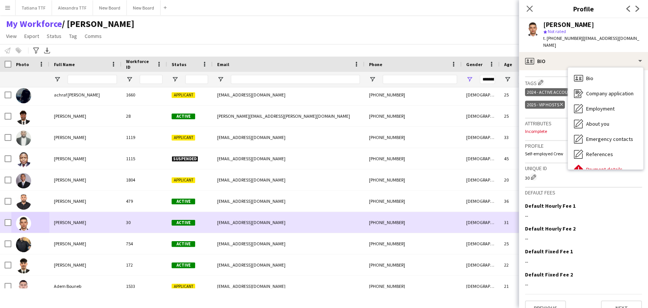
click at [28, 222] on img at bounding box center [23, 223] width 15 height 15
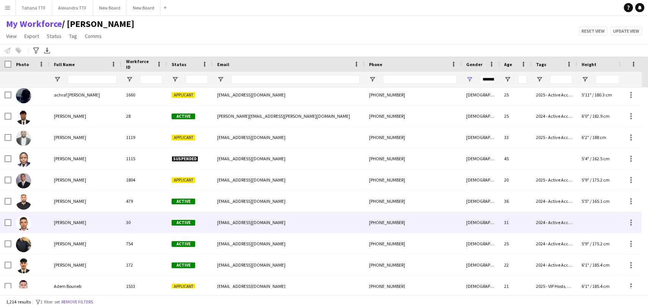
click at [22, 222] on img at bounding box center [23, 223] width 15 height 15
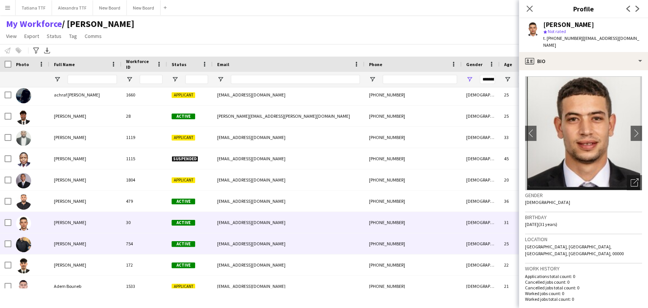
click at [23, 245] on img at bounding box center [23, 244] width 15 height 15
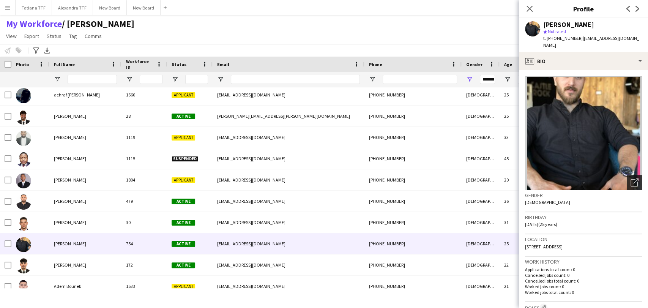
click at [385, 179] on icon "Open photos pop-in" at bounding box center [635, 183] width 8 height 8
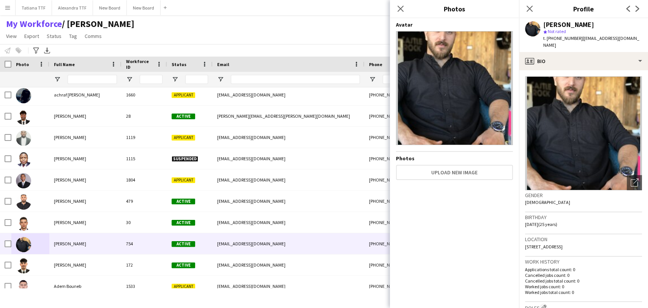
click at [385, 44] on div "Adel Ibrahim star Not rated t. +97477472077 | ibrahimeadel80@gmail.com" at bounding box center [583, 35] width 129 height 34
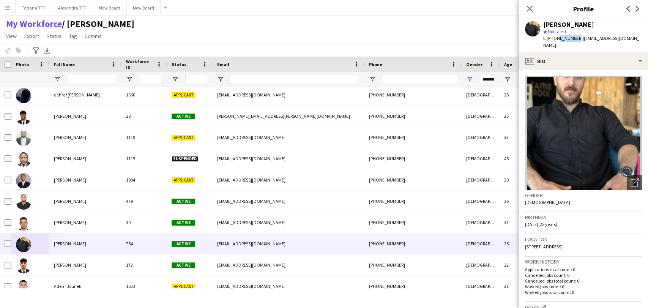
drag, startPoint x: 556, startPoint y: 38, endPoint x: 573, endPoint y: 35, distance: 17.6
click at [385, 35] on span "t. +97477472077" at bounding box center [562, 38] width 39 height 6
copy span "77472077"
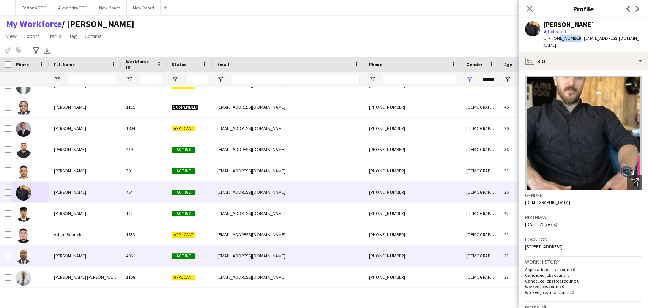
scroll to position [2363, 0]
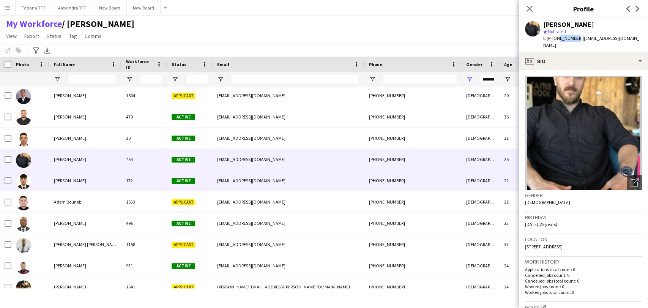
click at [23, 185] on img at bounding box center [23, 181] width 15 height 15
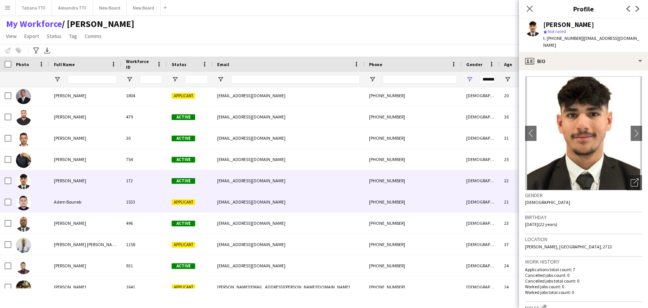
click at [22, 210] on div at bounding box center [23, 202] width 15 height 21
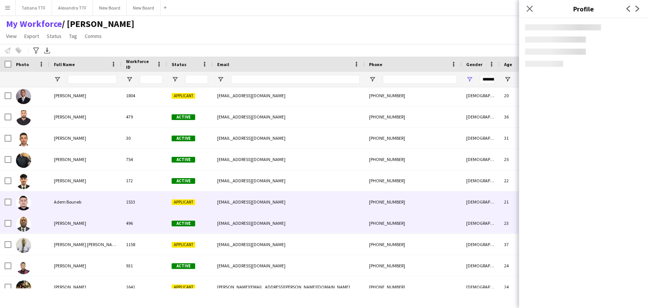
click at [26, 232] on div at bounding box center [23, 223] width 15 height 21
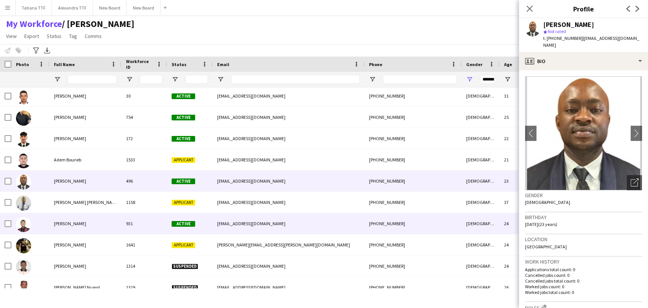
scroll to position [2447, 0]
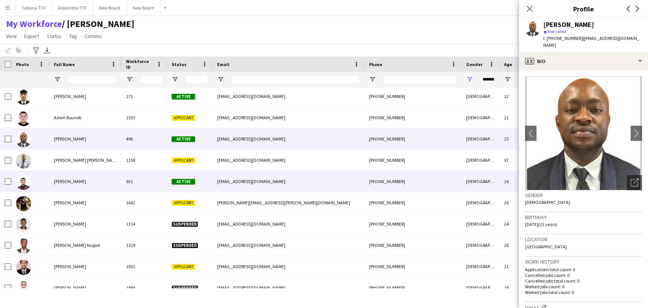
click at [25, 181] on img at bounding box center [23, 182] width 15 height 15
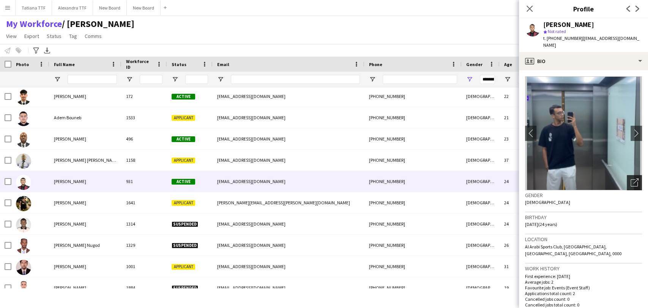
click at [385, 179] on icon "Open photos pop-in" at bounding box center [635, 183] width 8 height 8
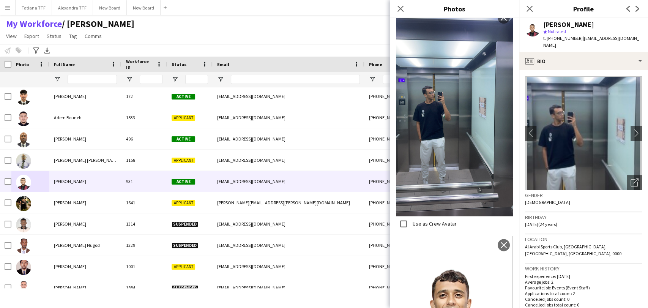
scroll to position [599, 0]
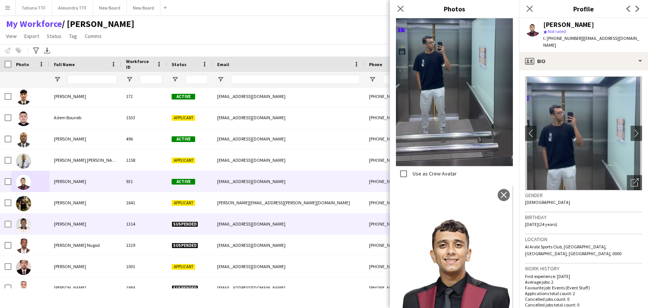
drag, startPoint x: 22, startPoint y: 229, endPoint x: 22, endPoint y: 234, distance: 4.2
click at [22, 229] on img at bounding box center [23, 224] width 15 height 15
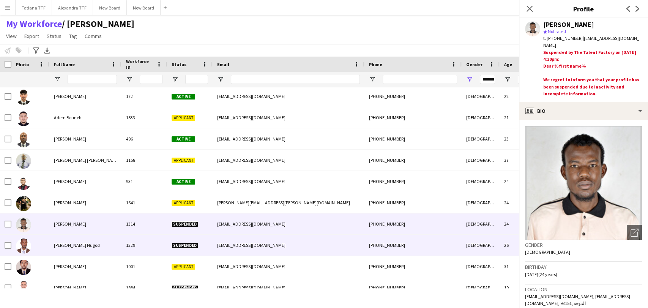
click at [22, 240] on img at bounding box center [23, 246] width 15 height 15
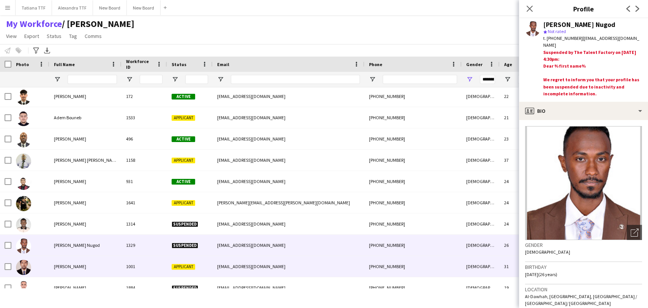
click at [22, 260] on img at bounding box center [23, 267] width 15 height 15
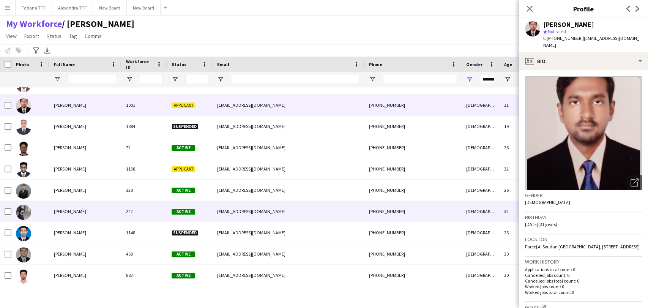
scroll to position [2616, 0]
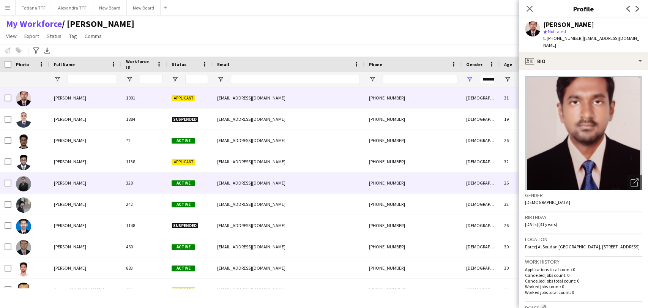
click at [22, 182] on img at bounding box center [23, 183] width 15 height 15
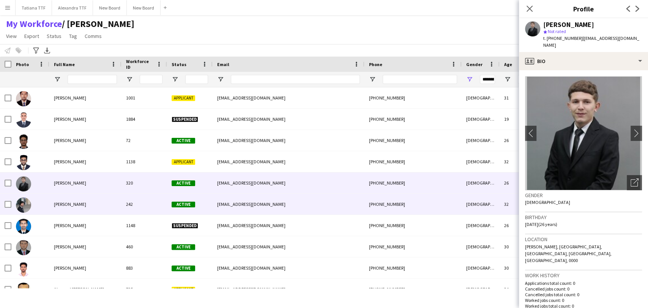
click at [20, 206] on img at bounding box center [23, 204] width 15 height 15
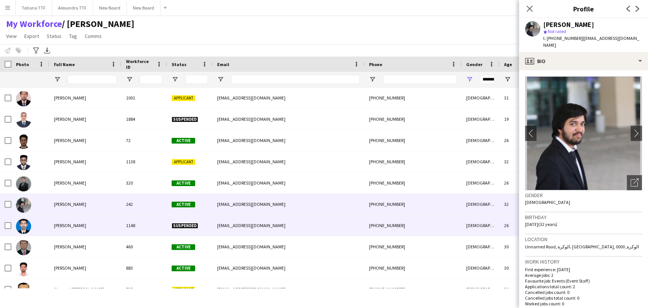
click at [23, 226] on img at bounding box center [23, 226] width 15 height 15
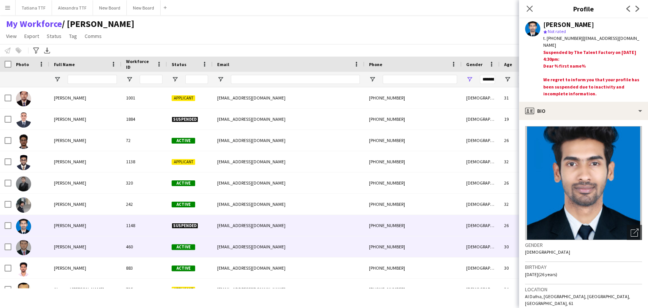
click at [26, 247] on img at bounding box center [23, 247] width 15 height 15
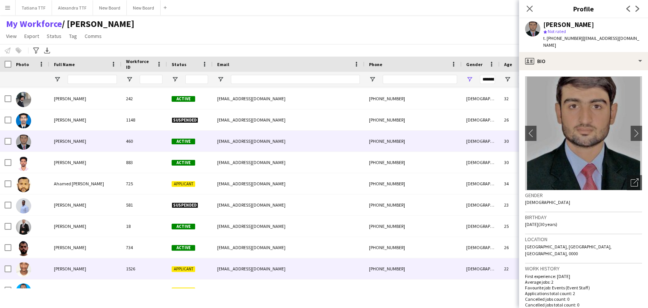
scroll to position [2743, 0]
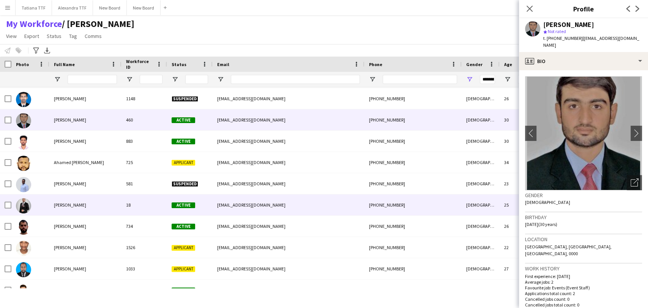
click at [25, 204] on img at bounding box center [23, 205] width 15 height 15
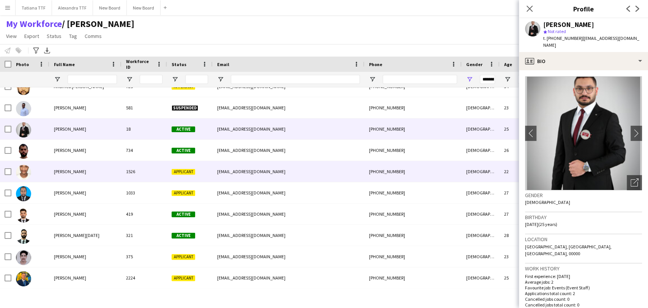
scroll to position [2827, 0]
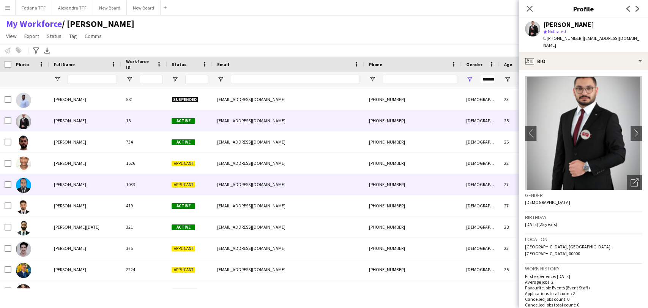
click at [27, 186] on img at bounding box center [23, 185] width 15 height 15
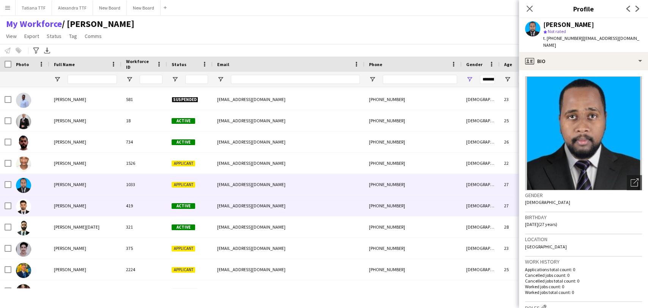
click at [25, 202] on img at bounding box center [23, 206] width 15 height 15
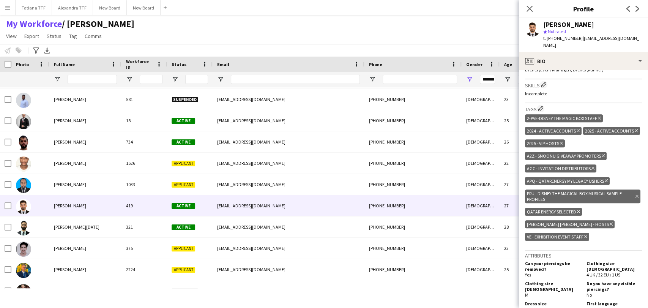
scroll to position [337, 0]
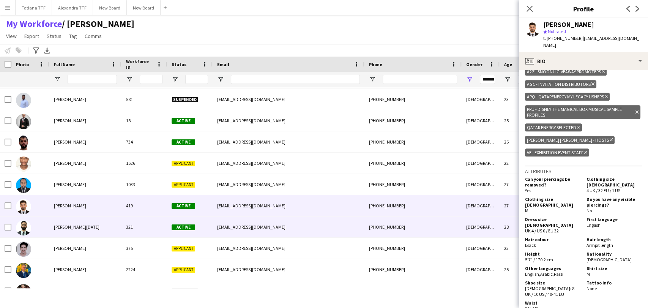
click at [22, 227] on img at bounding box center [23, 227] width 15 height 15
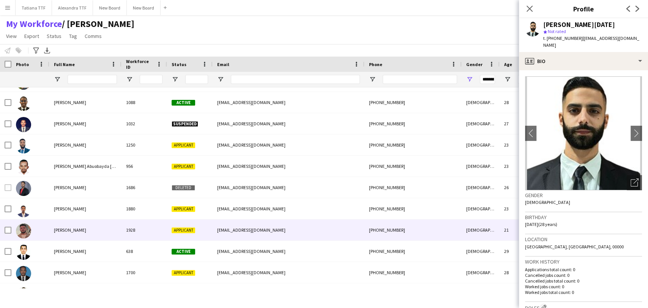
scroll to position [3038, 0]
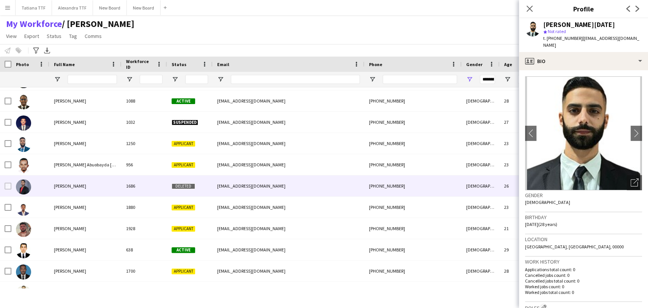
click at [21, 186] on img at bounding box center [23, 186] width 15 height 15
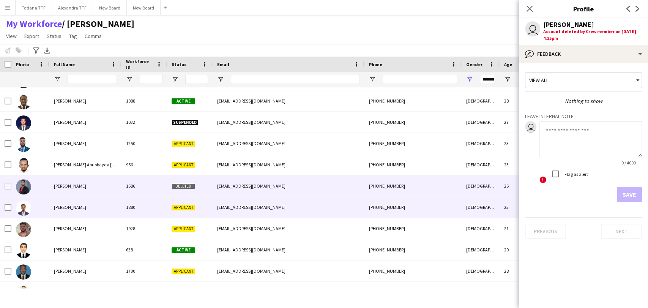
click at [22, 209] on img at bounding box center [23, 208] width 15 height 15
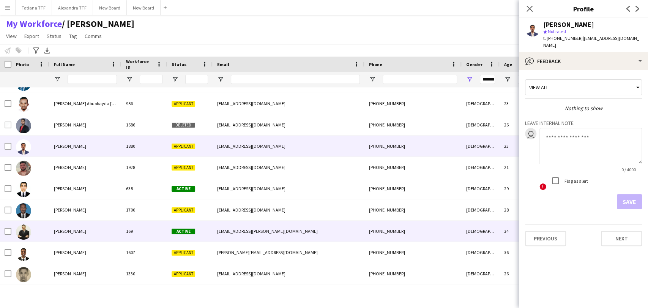
scroll to position [3165, 0]
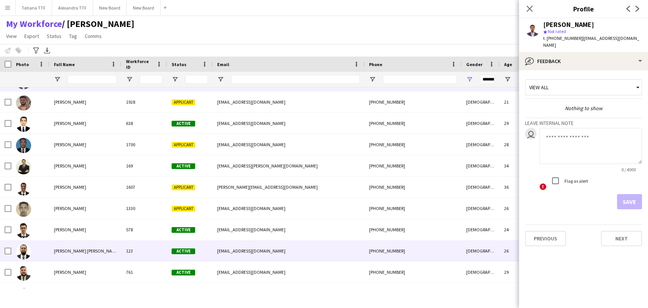
click at [23, 251] on img at bounding box center [23, 251] width 15 height 15
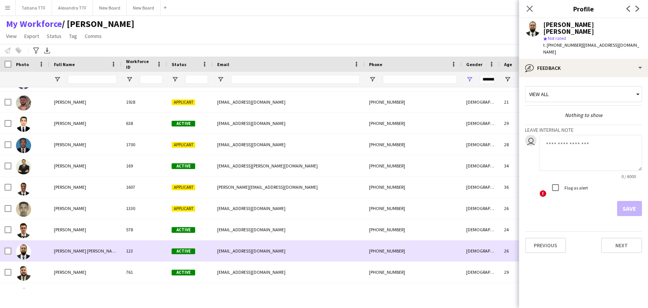
scroll to position [3333, 0]
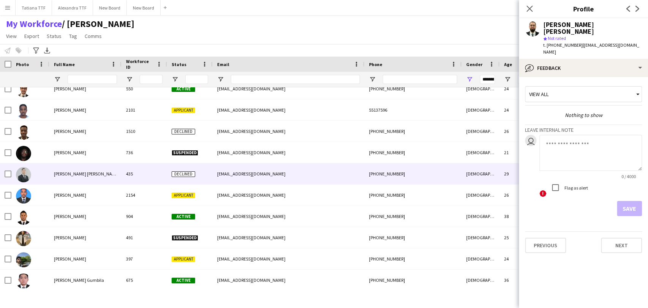
click at [28, 172] on img at bounding box center [23, 174] width 15 height 15
click at [385, 25] on app-user-avatar at bounding box center [532, 28] width 15 height 15
click at [385, 25] on div "Ahmed Wassim SAIGHI" at bounding box center [592, 28] width 99 height 14
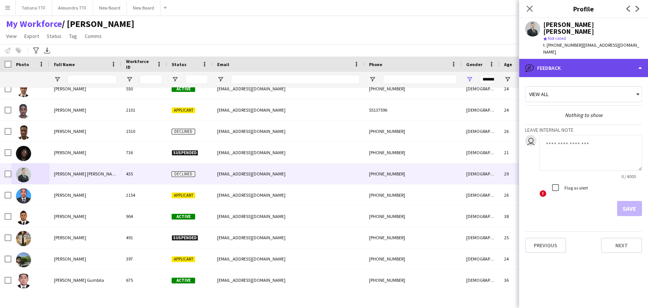
click at [385, 59] on div "bubble-pencil Feedback" at bounding box center [583, 68] width 129 height 18
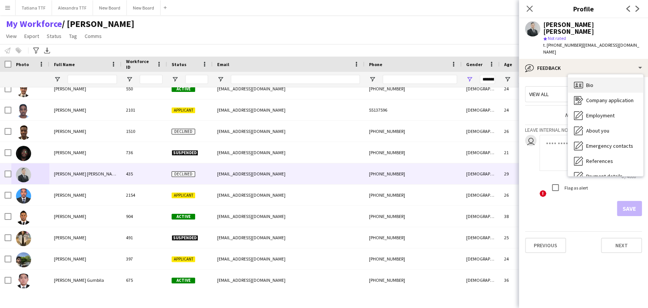
click at [385, 82] on span "Bio" at bounding box center [589, 85] width 7 height 7
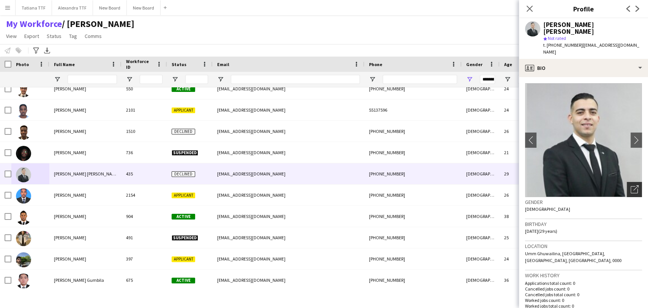
click at [385, 182] on div "Open photos pop-in" at bounding box center [634, 189] width 15 height 15
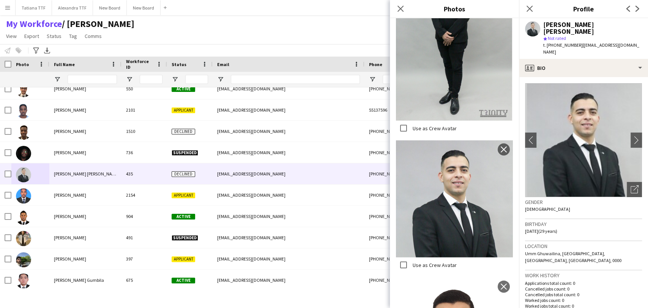
click at [385, 147] on img at bounding box center [454, 198] width 117 height 117
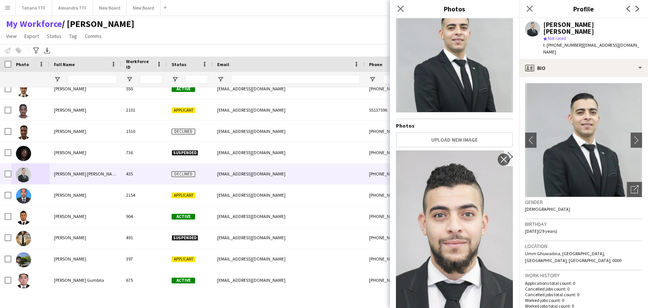
scroll to position [0, 0]
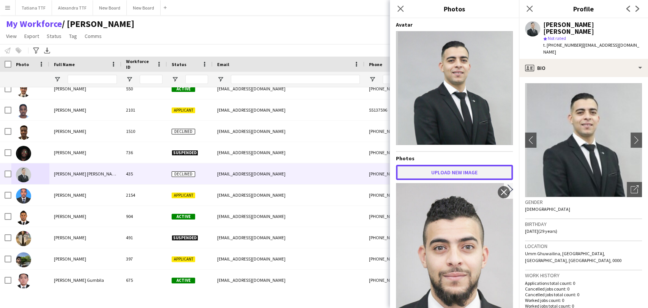
click at [385, 166] on button "Upload new image" at bounding box center [454, 172] width 117 height 15
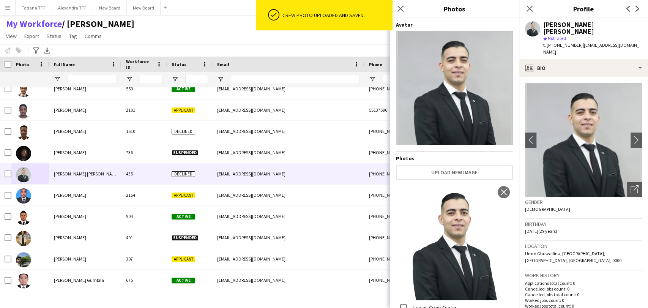
click at [385, 289] on img at bounding box center [454, 241] width 117 height 117
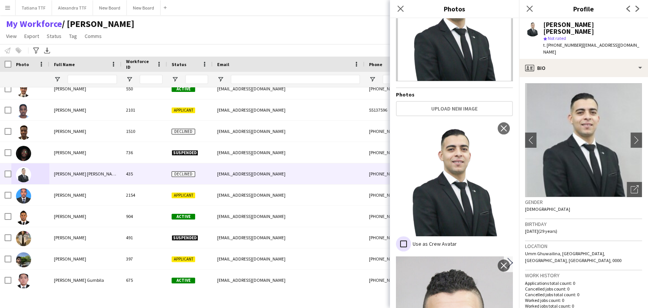
scroll to position [126, 0]
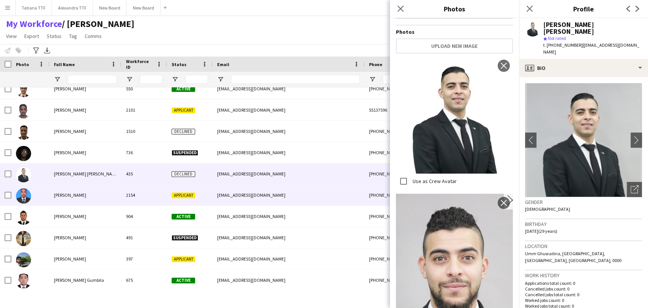
click at [25, 194] on img at bounding box center [23, 195] width 15 height 15
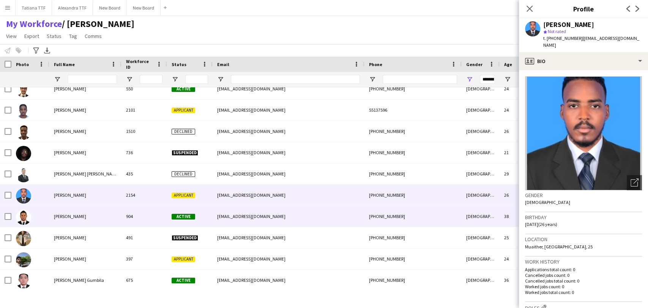
click at [25, 214] on img at bounding box center [23, 217] width 15 height 15
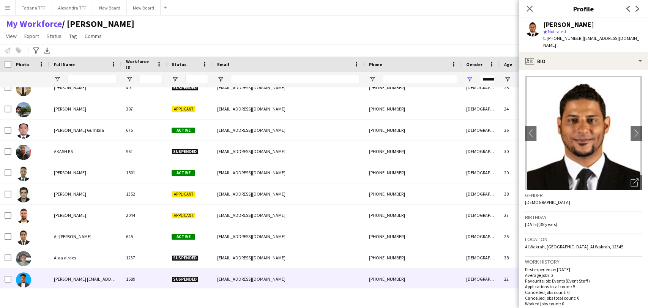
scroll to position [4346, 0]
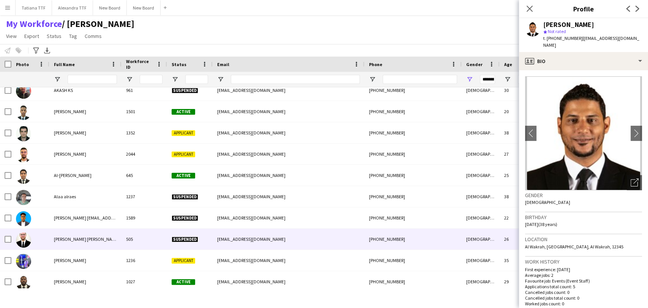
click at [23, 241] on img at bounding box center [23, 239] width 15 height 15
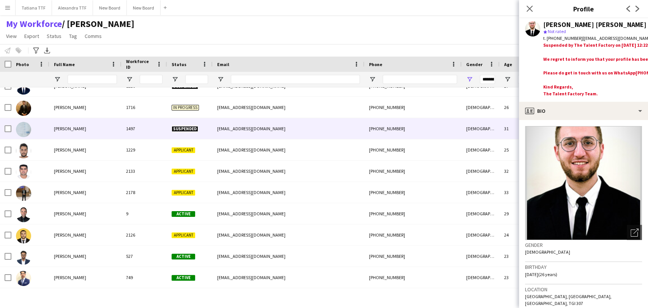
scroll to position [4684, 0]
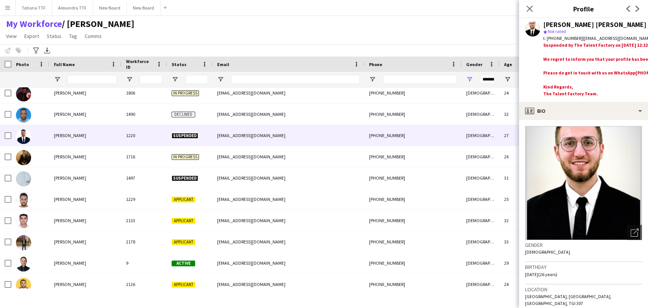
click at [18, 139] on img at bounding box center [23, 136] width 15 height 15
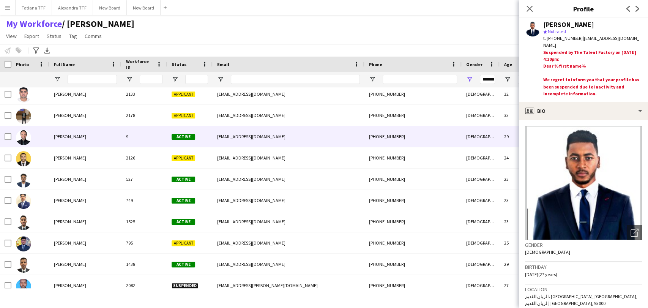
scroll to position [4810, 0]
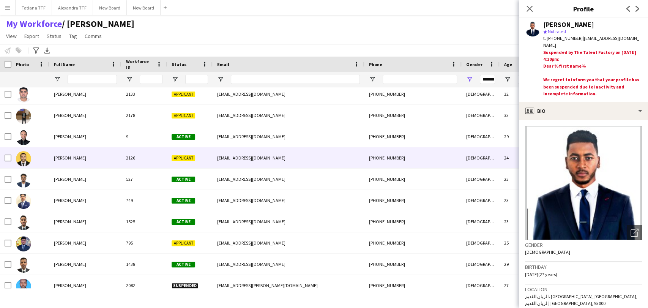
click at [25, 154] on img at bounding box center [23, 158] width 15 height 15
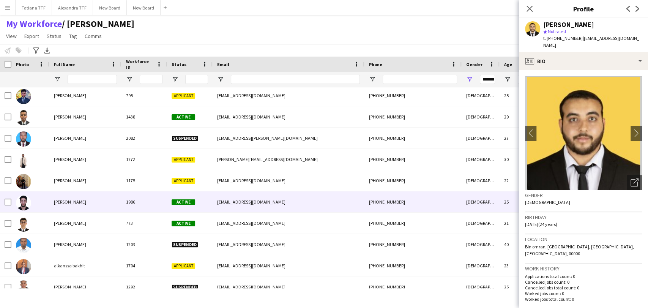
scroll to position [4979, 0]
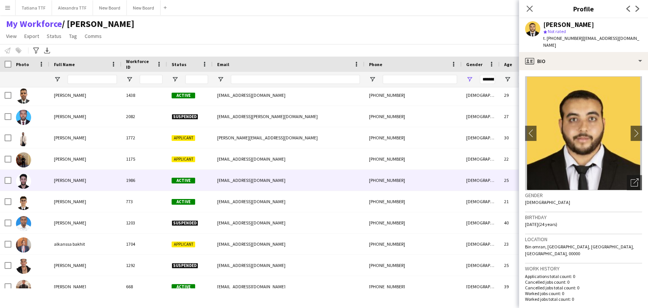
click at [26, 181] on img at bounding box center [23, 181] width 15 height 15
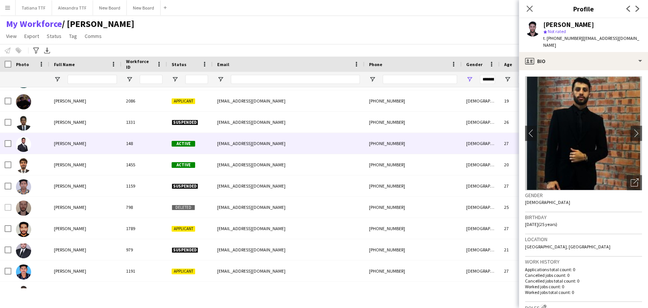
click at [20, 139] on img at bounding box center [23, 144] width 15 height 15
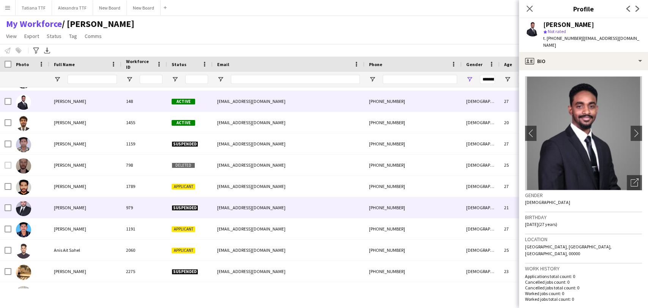
click at [21, 208] on img at bounding box center [23, 208] width 15 height 15
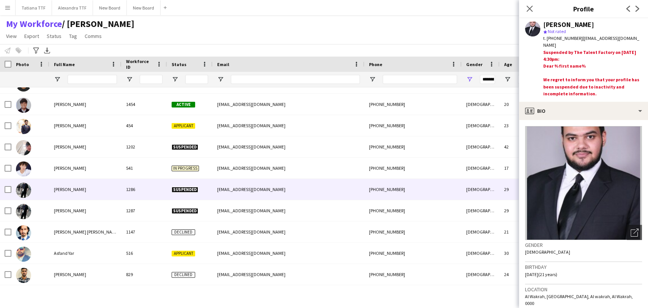
click at [24, 192] on img at bounding box center [23, 190] width 15 height 15
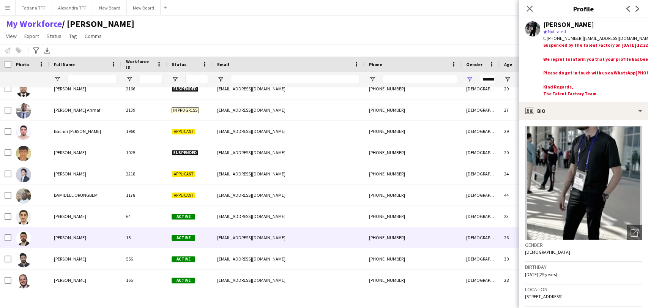
click at [24, 235] on img at bounding box center [23, 238] width 15 height 15
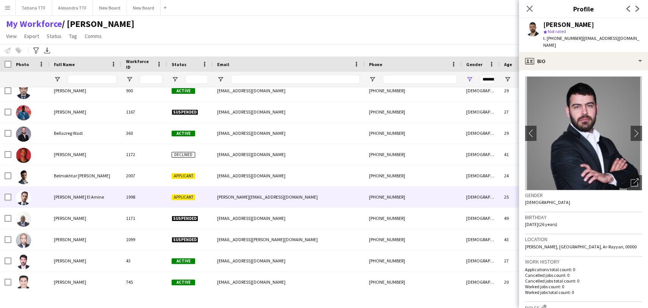
click at [15, 204] on div at bounding box center [30, 196] width 38 height 21
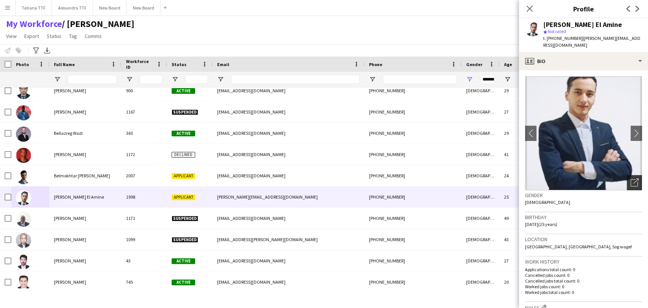
click at [385, 180] on div "Open photos pop-in" at bounding box center [634, 182] width 15 height 15
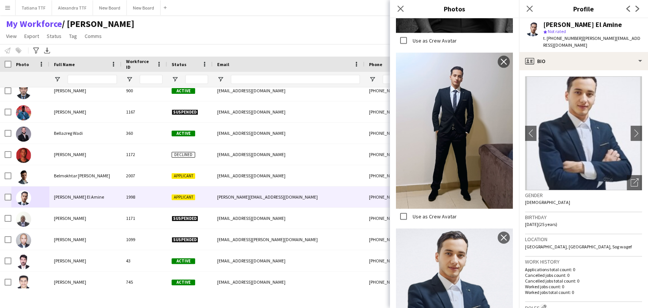
click at [385, 240] on img at bounding box center [454, 296] width 117 height 134
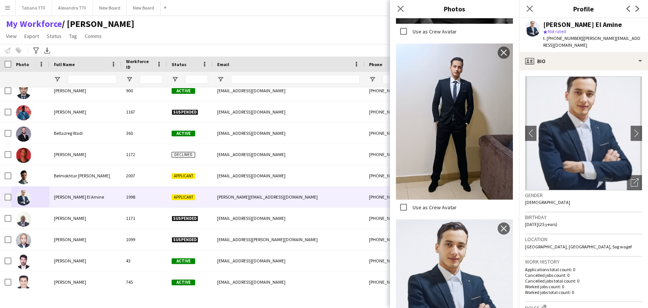
click at [385, 240] on img at bounding box center [454, 287] width 117 height 134
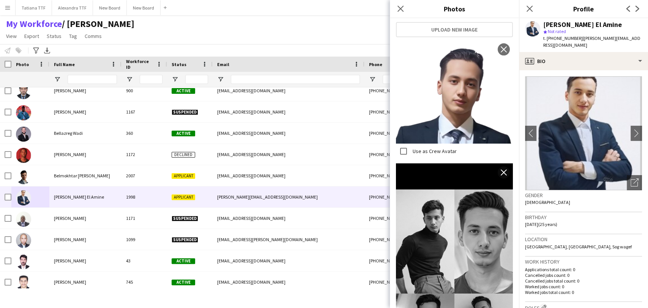
scroll to position [0, 0]
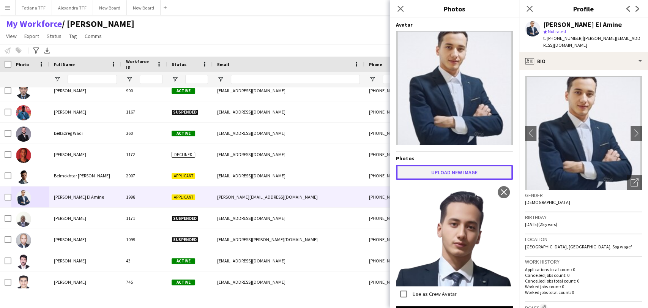
click at [385, 167] on button "Upload new image" at bounding box center [454, 172] width 117 height 15
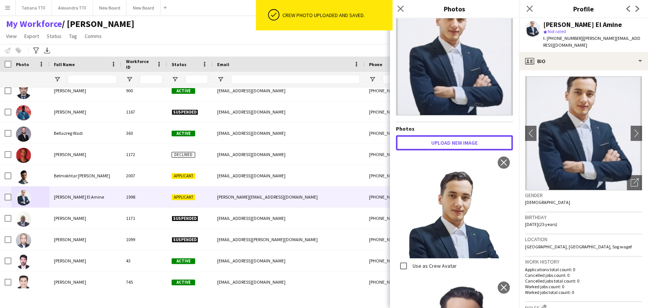
scroll to position [42, 0]
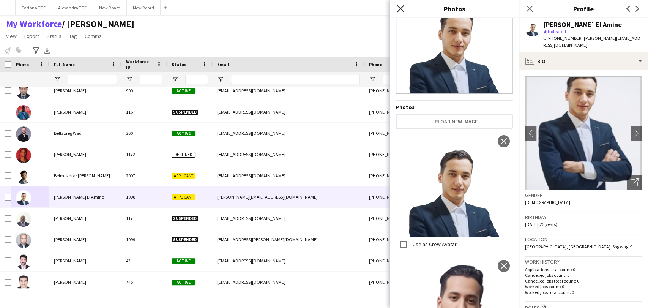
click at [385, 11] on icon at bounding box center [400, 8] width 7 height 7
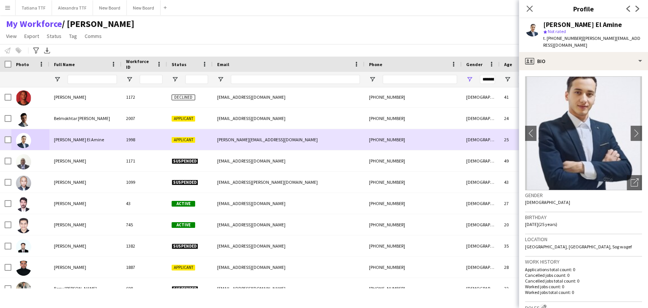
scroll to position [7131, 0]
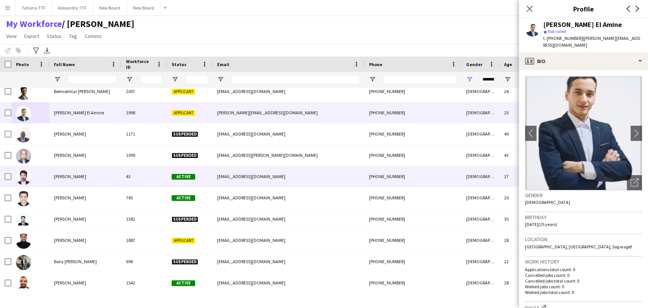
click at [25, 179] on img at bounding box center [23, 177] width 15 height 15
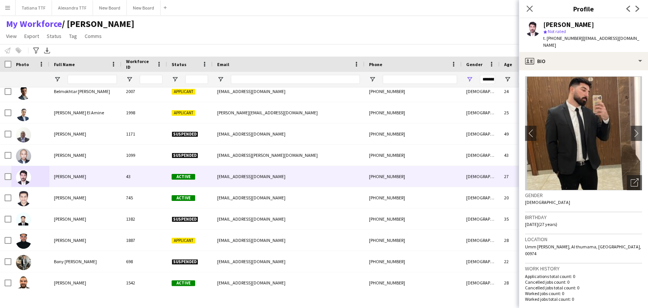
click at [385, 177] on app-crew-profile-bio "chevron-left chevron-right Open photos pop-in Gender Male Birthday 01-05-1998 (…" at bounding box center [583, 189] width 129 height 238
click at [385, 177] on div "Open photos pop-in" at bounding box center [634, 182] width 15 height 15
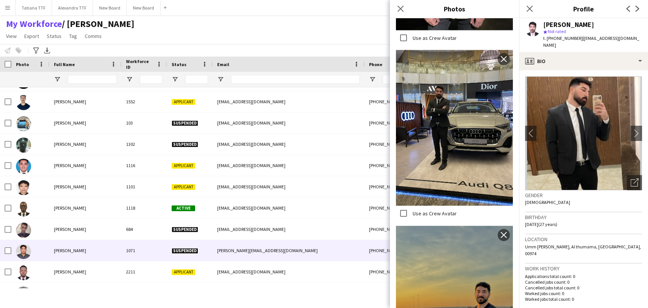
scroll to position [7592, 0]
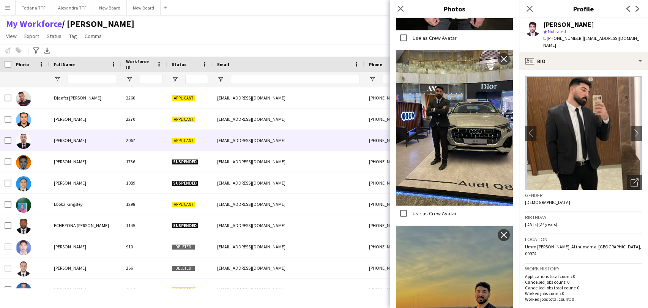
click at [24, 147] on img at bounding box center [23, 141] width 15 height 15
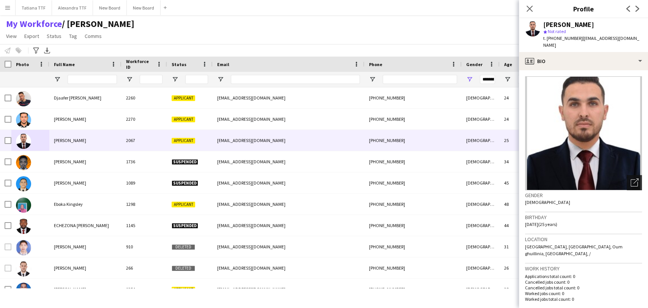
click at [385, 179] on icon "Open photos pop-in" at bounding box center [635, 183] width 8 height 8
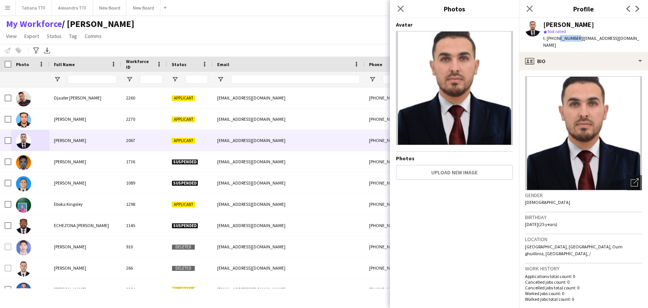
drag, startPoint x: 573, startPoint y: 37, endPoint x: 556, endPoint y: 36, distance: 17.5
click at [385, 36] on span "t. +97430533979" at bounding box center [562, 38] width 39 height 6
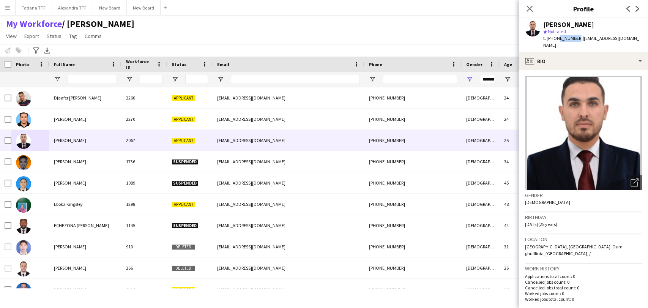
copy span "30533979"
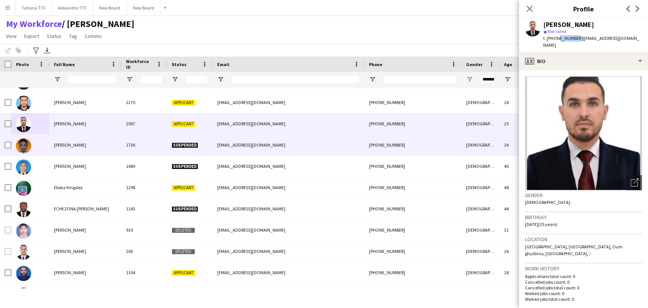
scroll to position [7976, 0]
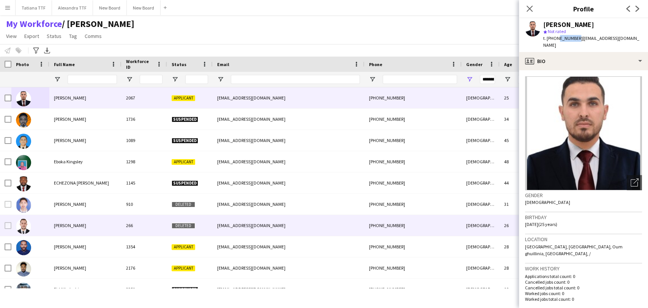
click at [23, 227] on img at bounding box center [23, 226] width 15 height 15
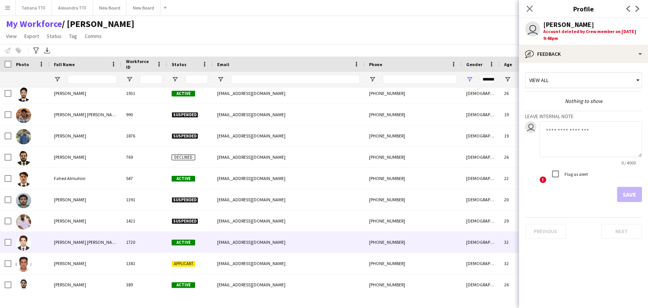
scroll to position [8524, 0]
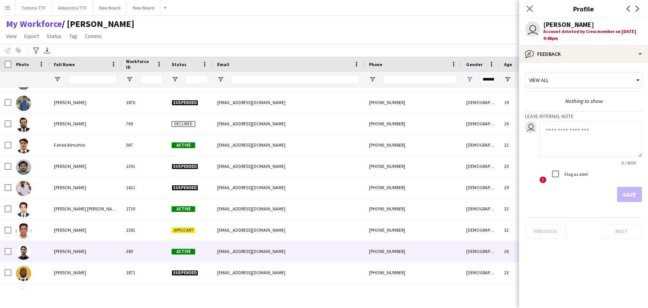
click at [25, 252] on img at bounding box center [23, 252] width 15 height 15
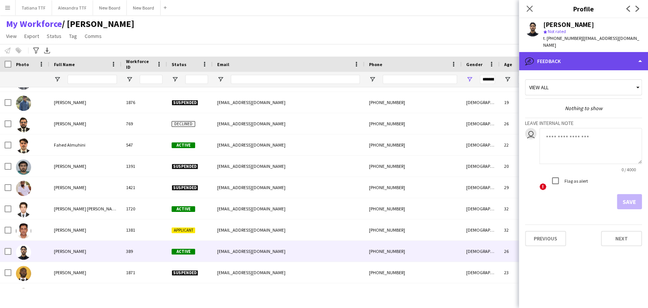
click at [385, 52] on div "bubble-pencil Feedback" at bounding box center [583, 61] width 129 height 18
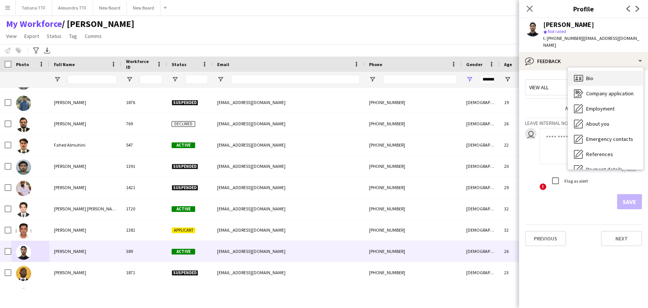
click at [385, 71] on div "Bio Bio" at bounding box center [605, 78] width 75 height 15
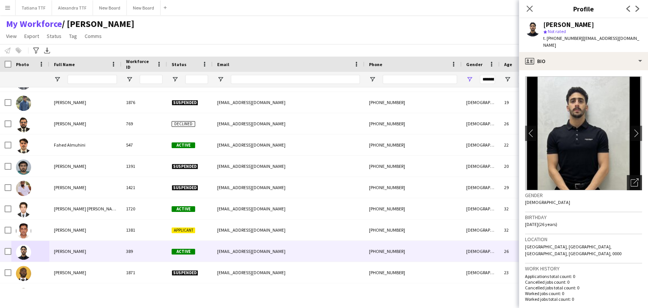
click at [385, 179] on icon "Open photos pop-in" at bounding box center [635, 183] width 8 height 8
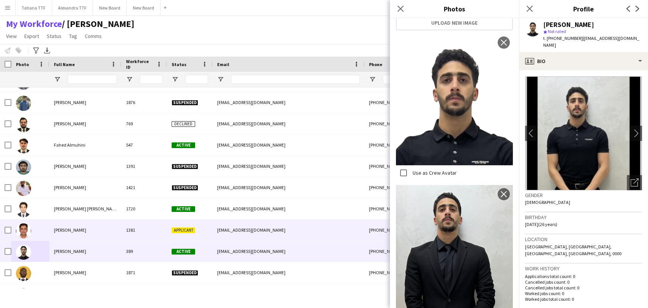
scroll to position [8608, 0]
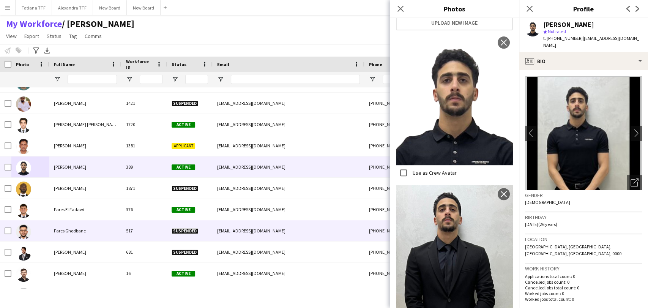
click at [26, 230] on img at bounding box center [23, 231] width 15 height 15
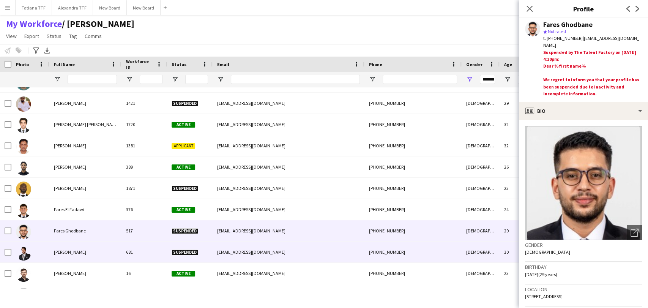
click at [24, 249] on img at bounding box center [23, 252] width 15 height 15
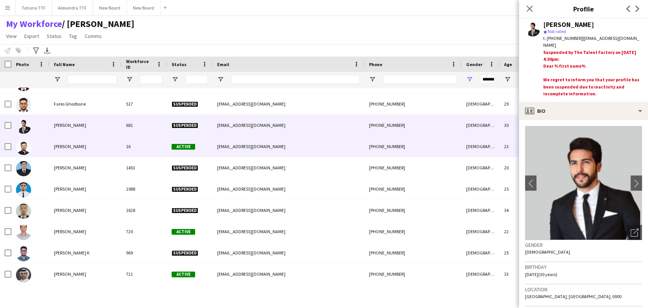
click at [28, 147] on img at bounding box center [23, 147] width 15 height 15
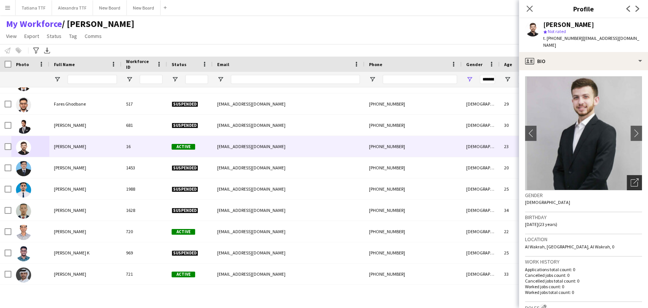
click at [385, 179] on icon "Open photos pop-in" at bounding box center [635, 183] width 8 height 8
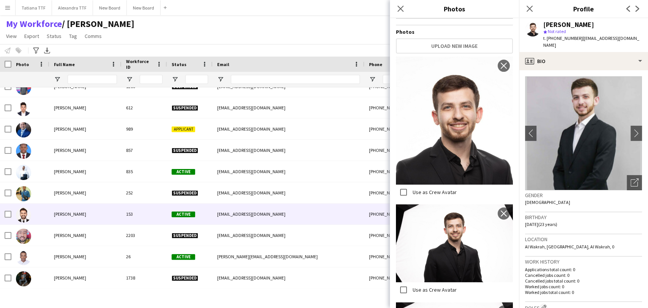
click at [23, 215] on img at bounding box center [23, 214] width 15 height 15
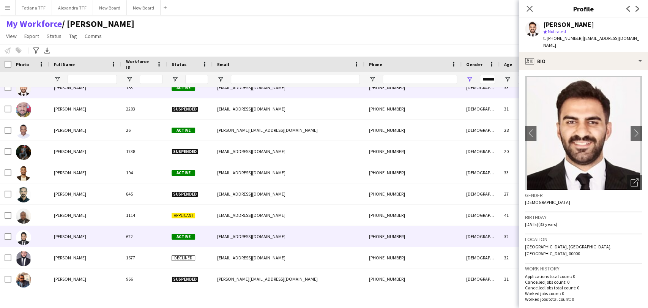
click at [24, 238] on img at bounding box center [23, 237] width 15 height 15
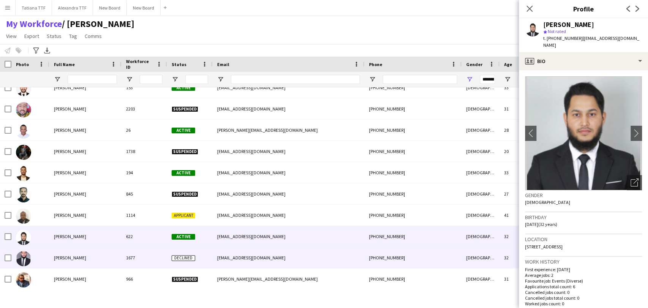
click at [30, 259] on img at bounding box center [23, 258] width 15 height 15
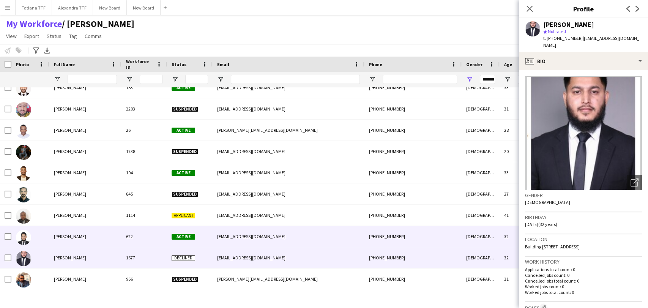
click at [24, 239] on img at bounding box center [23, 237] width 15 height 15
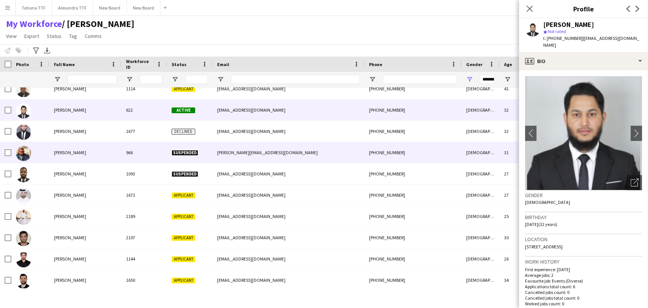
click at [22, 155] on img at bounding box center [23, 153] width 15 height 15
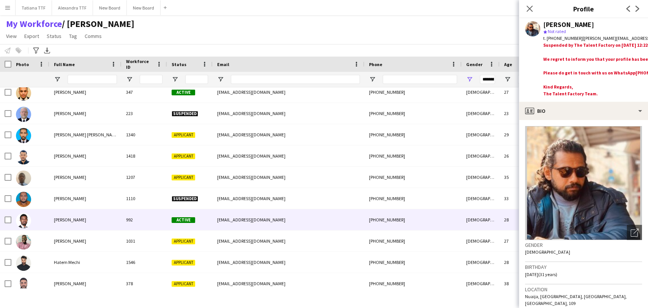
click at [24, 220] on img at bounding box center [23, 220] width 15 height 15
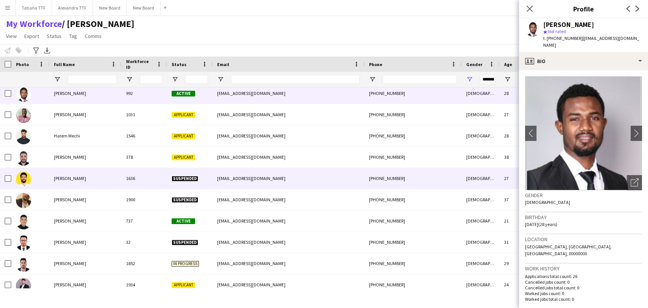
click at [23, 180] on img at bounding box center [23, 179] width 15 height 15
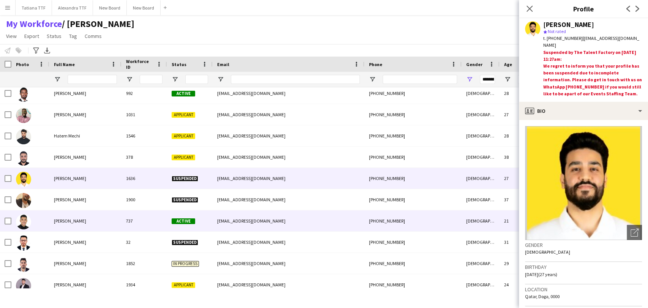
click at [24, 222] on img at bounding box center [23, 221] width 15 height 15
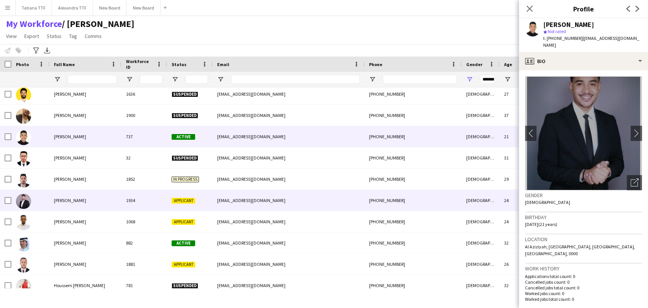
click at [19, 201] on img at bounding box center [23, 201] width 15 height 15
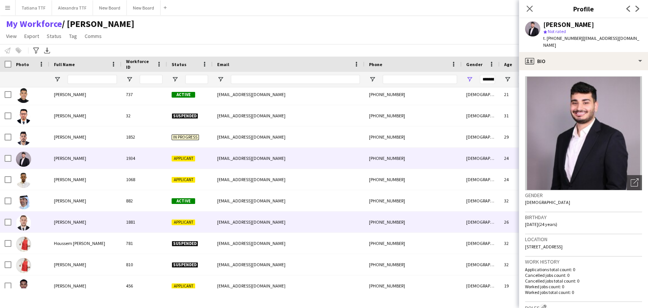
click at [24, 220] on img at bounding box center [23, 222] width 15 height 15
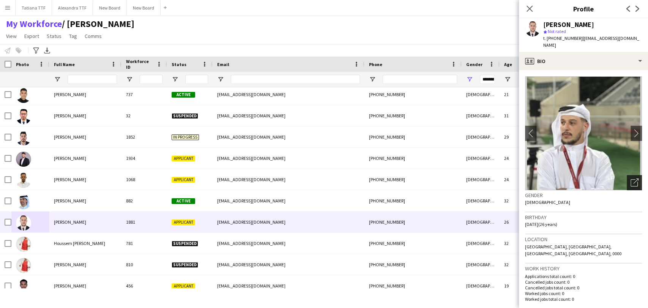
click at [385, 179] on icon at bounding box center [634, 182] width 7 height 7
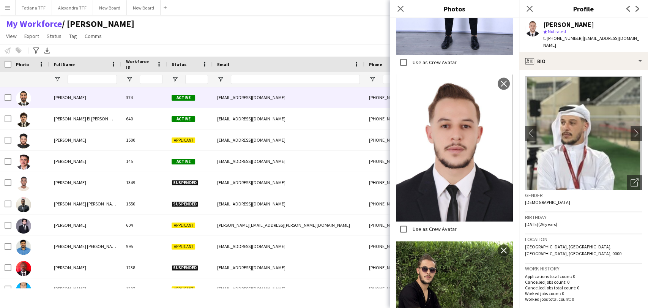
click at [19, 99] on img at bounding box center [23, 98] width 15 height 15
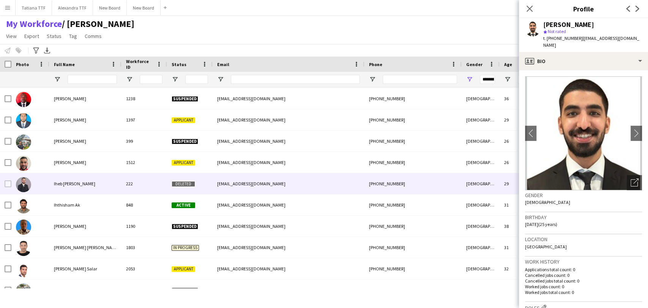
click at [25, 187] on img at bounding box center [23, 184] width 15 height 15
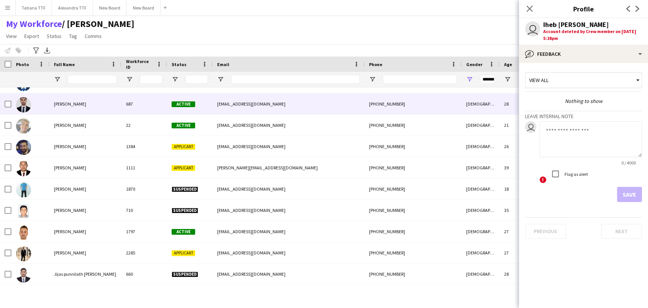
click at [24, 107] on img at bounding box center [23, 104] width 15 height 15
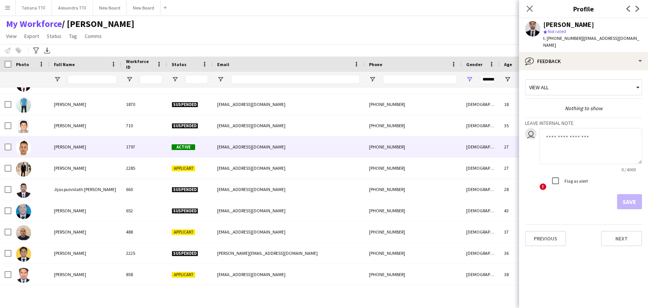
click at [17, 150] on img at bounding box center [23, 147] width 15 height 15
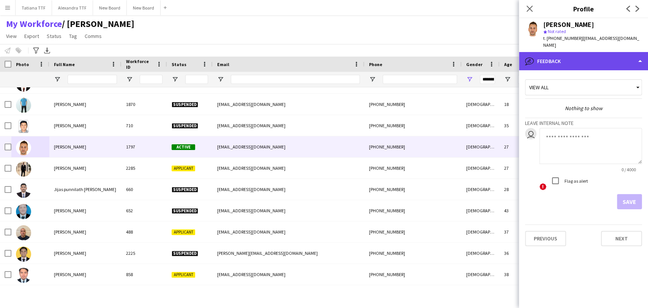
click at [385, 58] on div "bubble-pencil Feedback" at bounding box center [583, 61] width 129 height 18
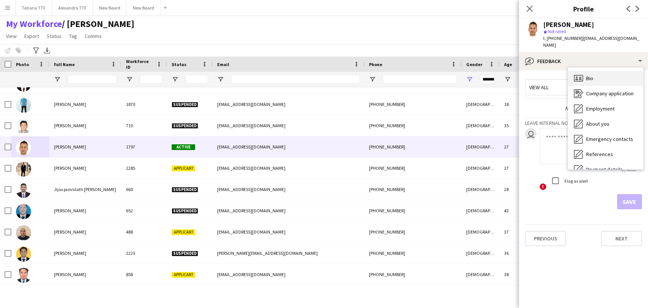
click at [385, 75] on span "Bio" at bounding box center [589, 78] width 7 height 7
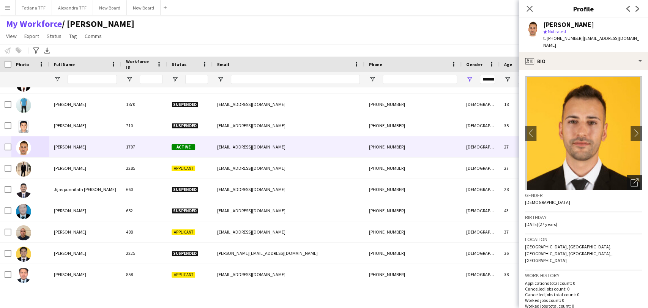
click at [385, 175] on div "Open photos pop-in" at bounding box center [634, 182] width 15 height 15
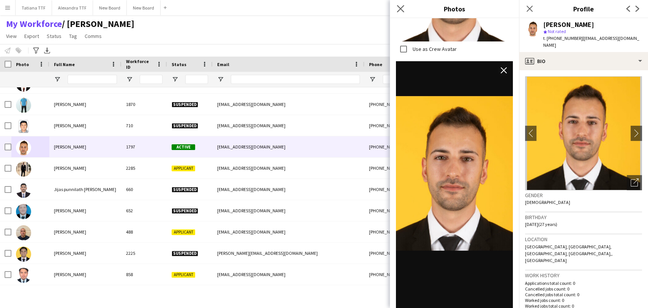
click at [385, 13] on app-icon "Close pop-in" at bounding box center [400, 8] width 11 height 11
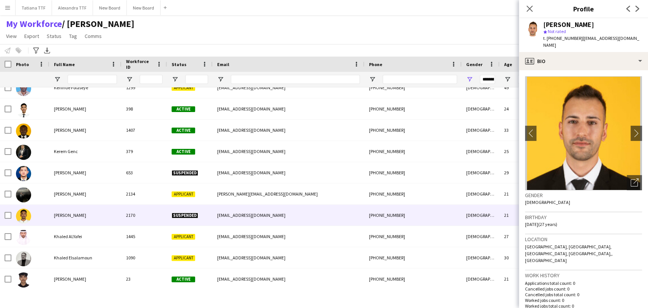
click at [26, 214] on img at bounding box center [23, 216] width 15 height 15
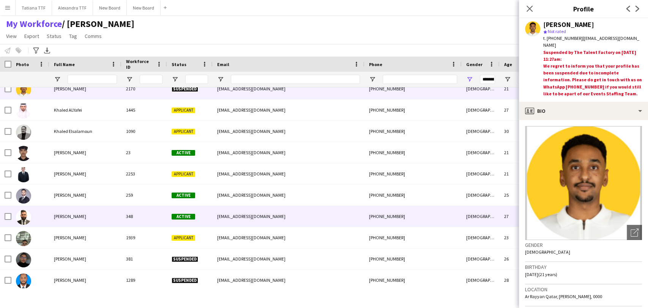
click at [24, 217] on img at bounding box center [23, 217] width 15 height 15
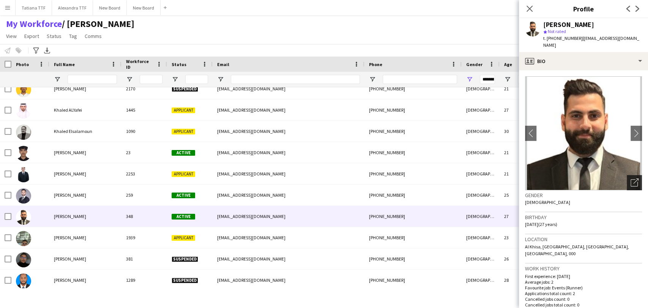
click at [385, 179] on icon "Open photos pop-in" at bounding box center [635, 183] width 8 height 8
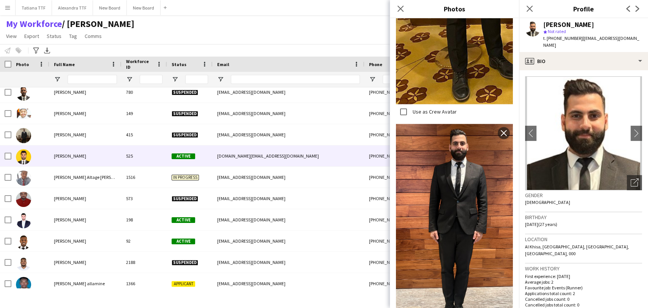
click at [25, 158] on img at bounding box center [23, 156] width 15 height 15
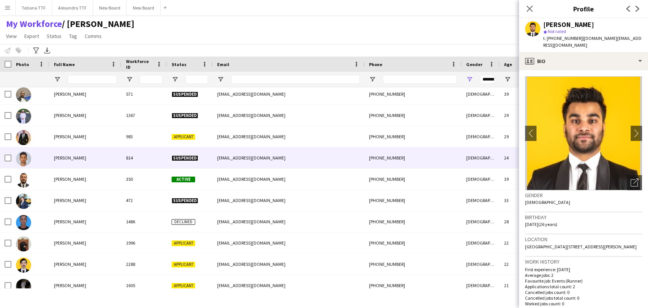
click at [25, 157] on img at bounding box center [23, 158] width 15 height 15
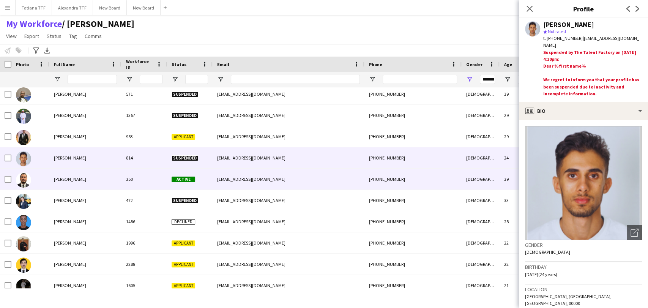
click at [24, 181] on img at bounding box center [23, 179] width 15 height 15
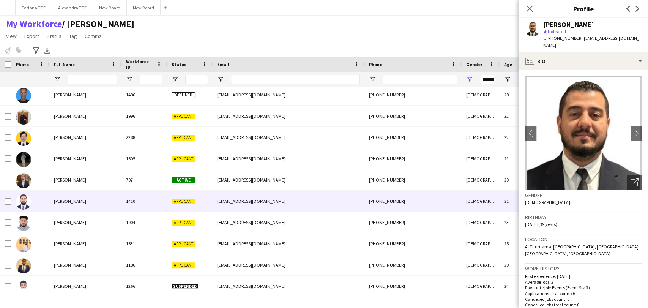
click at [22, 204] on img at bounding box center [23, 201] width 15 height 15
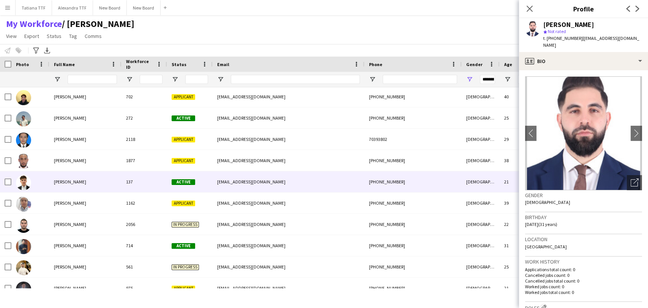
click at [24, 183] on img at bounding box center [23, 182] width 15 height 15
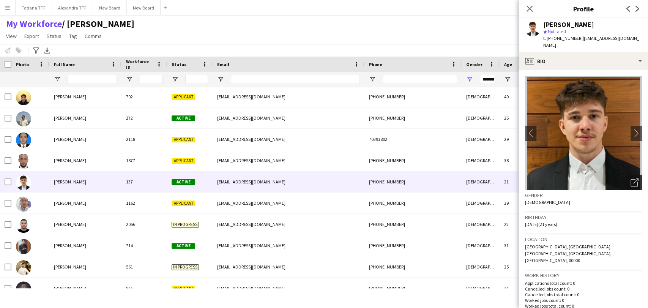
click at [385, 177] on div "Open photos pop-in" at bounding box center [634, 182] width 15 height 15
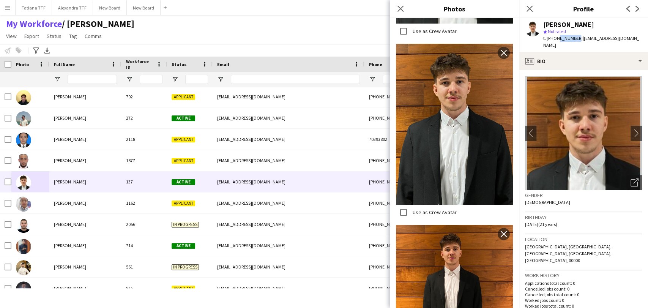
drag, startPoint x: 573, startPoint y: 38, endPoint x: 556, endPoint y: 38, distance: 17.1
click at [385, 38] on span "t. +97450434363" at bounding box center [562, 38] width 39 height 6
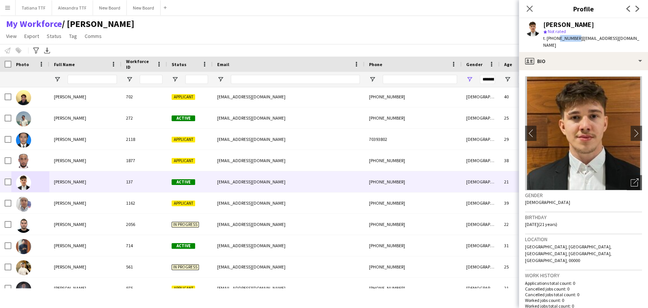
copy span "50434363"
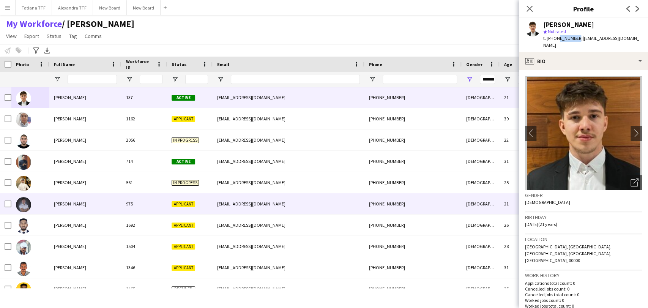
click at [22, 201] on img at bounding box center [23, 204] width 15 height 15
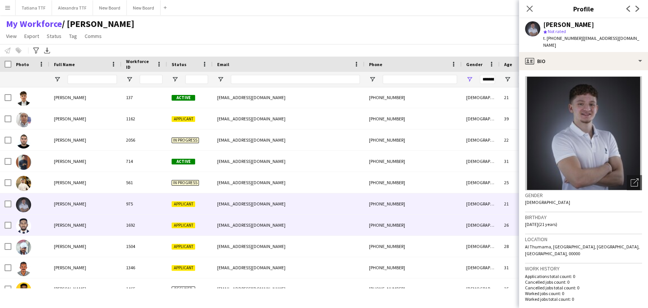
click at [28, 222] on img at bounding box center [23, 225] width 15 height 15
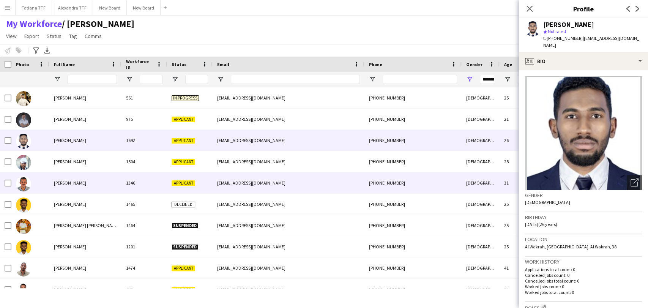
scroll to position [13321, 0]
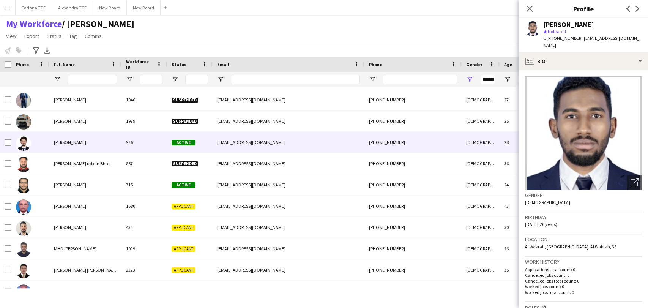
click at [25, 142] on img at bounding box center [23, 143] width 15 height 15
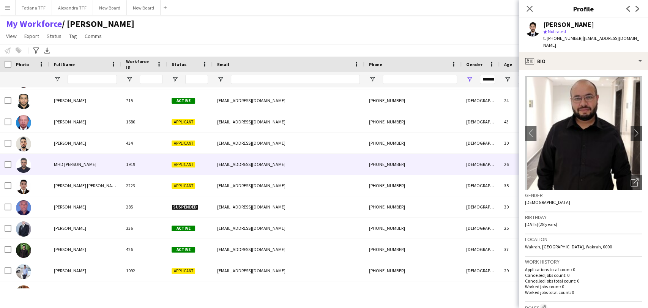
click at [27, 167] on img at bounding box center [23, 165] width 15 height 15
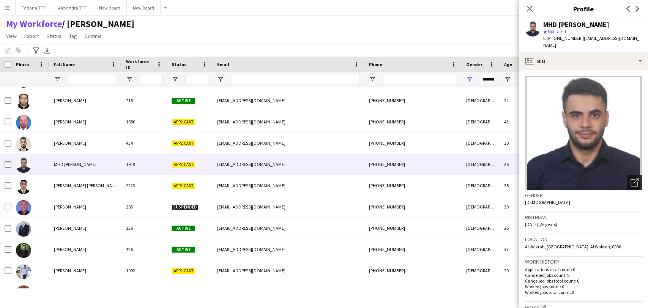
click at [385, 179] on icon "Open photos pop-in" at bounding box center [635, 183] width 8 height 8
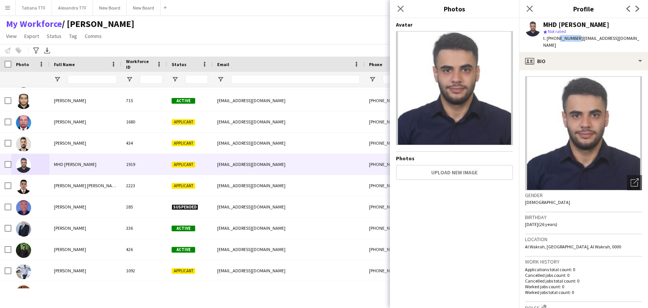
drag, startPoint x: 556, startPoint y: 36, endPoint x: 574, endPoint y: 39, distance: 17.6
click at [385, 39] on span "t. +97460070910" at bounding box center [562, 38] width 39 height 6
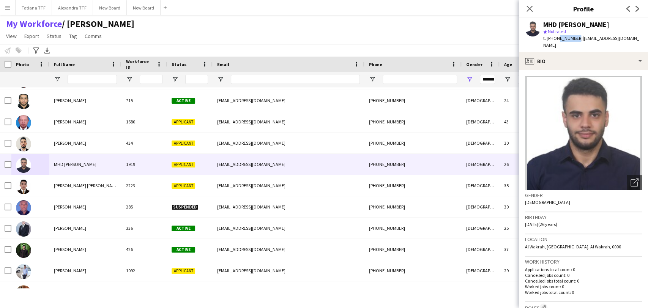
copy span "60070910"
click at [385, 177] on div "Open photos pop-in" at bounding box center [634, 182] width 15 height 15
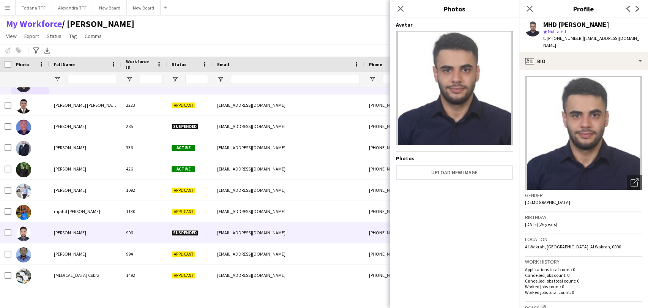
scroll to position [13673, 0]
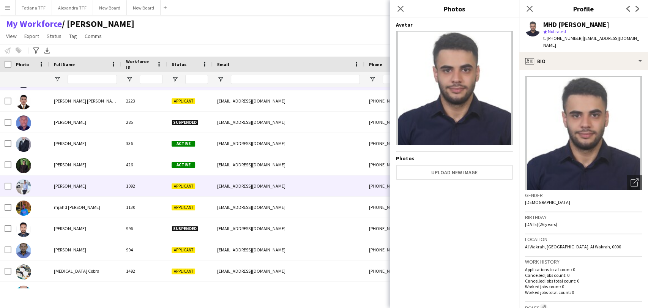
click at [24, 184] on img at bounding box center [23, 186] width 15 height 15
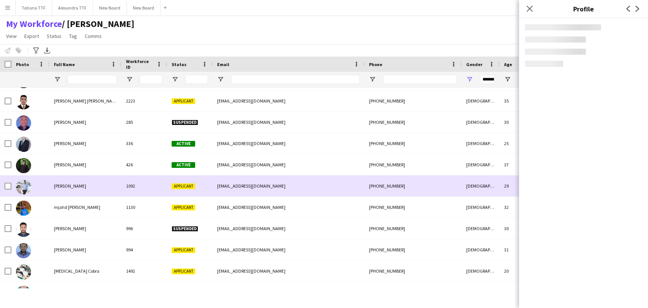
click at [24, 183] on img at bounding box center [23, 186] width 15 height 15
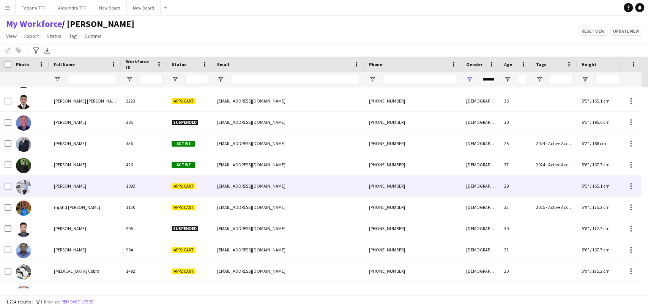
click at [24, 182] on img at bounding box center [23, 186] width 15 height 15
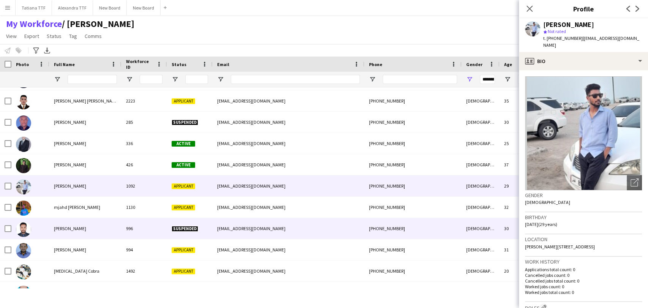
click at [29, 232] on img at bounding box center [23, 229] width 15 height 15
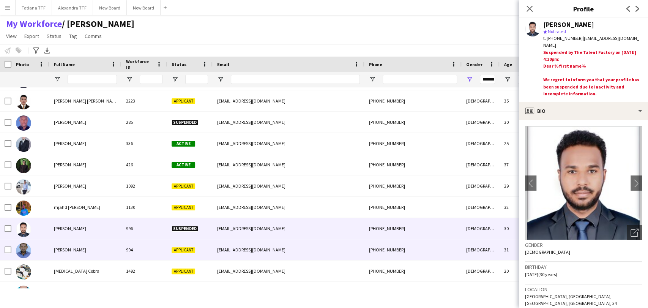
click at [24, 250] on img at bounding box center [23, 250] width 15 height 15
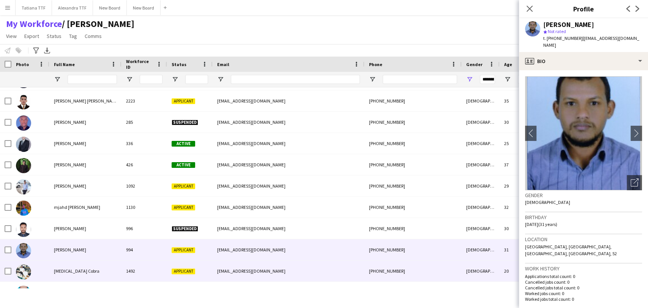
click at [24, 272] on img at bounding box center [23, 271] width 15 height 15
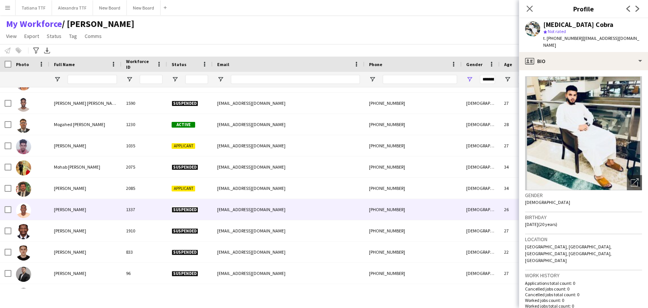
scroll to position [13968, 0]
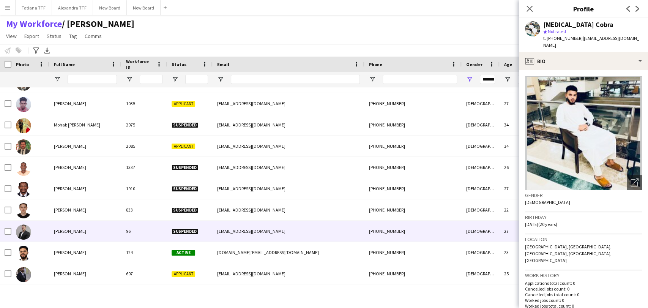
click at [23, 229] on img at bounding box center [23, 231] width 15 height 15
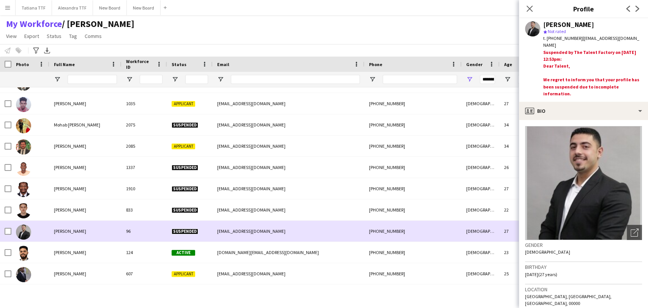
scroll to position [14052, 0]
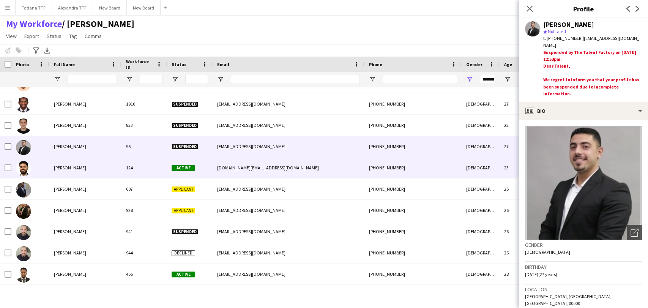
click at [27, 167] on img at bounding box center [23, 168] width 15 height 15
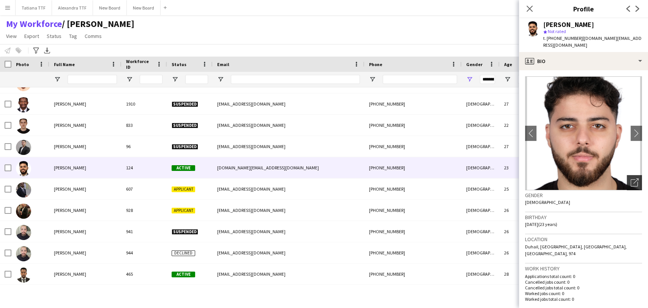
click at [385, 175] on div "Open photos pop-in" at bounding box center [634, 182] width 15 height 15
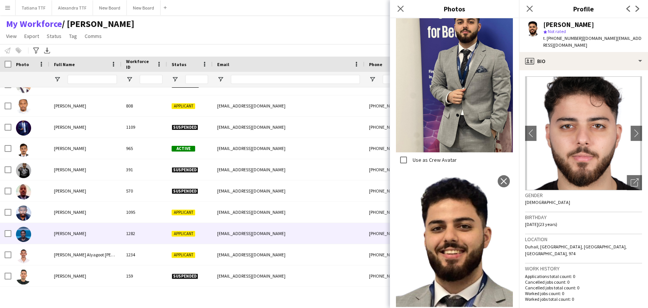
scroll to position [14300, 0]
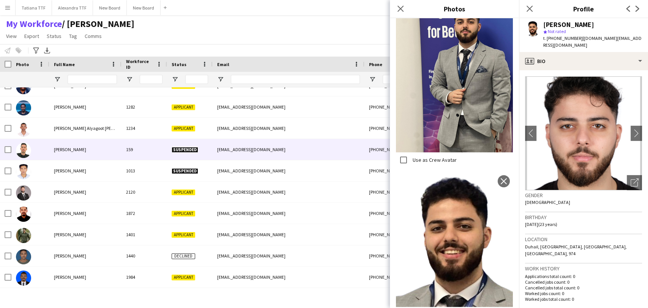
click at [24, 148] on img at bounding box center [23, 150] width 15 height 15
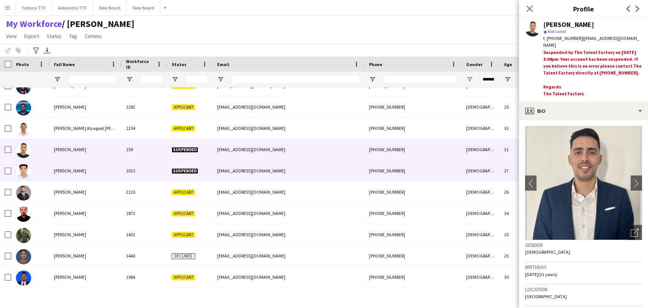
click at [22, 174] on img at bounding box center [23, 171] width 15 height 15
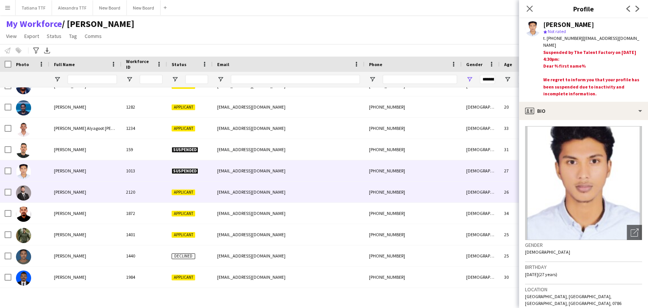
click at [27, 202] on div at bounding box center [23, 192] width 15 height 21
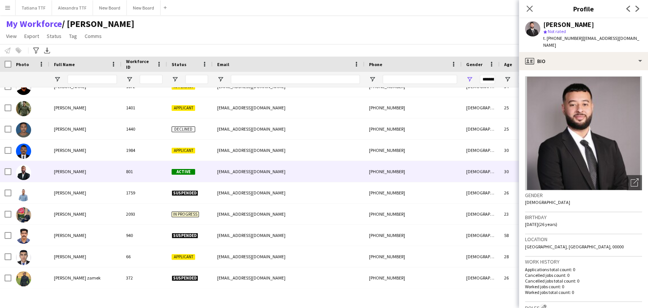
click at [26, 167] on img at bounding box center [23, 172] width 15 height 15
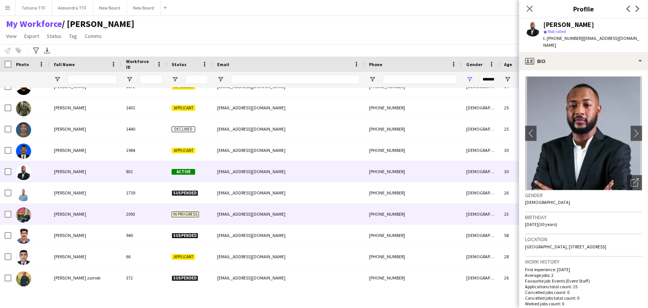
click at [24, 215] on img at bounding box center [23, 214] width 15 height 15
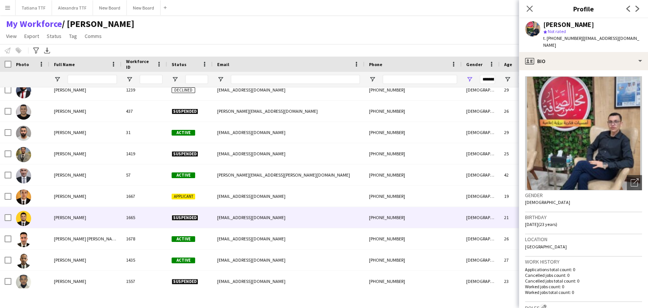
click at [27, 221] on img at bounding box center [23, 218] width 15 height 15
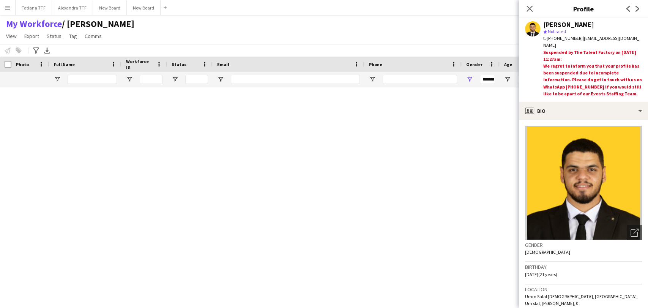
scroll to position [15107, 0]
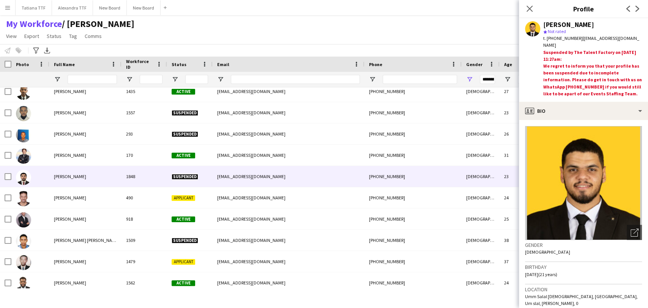
click at [26, 180] on img at bounding box center [23, 177] width 15 height 15
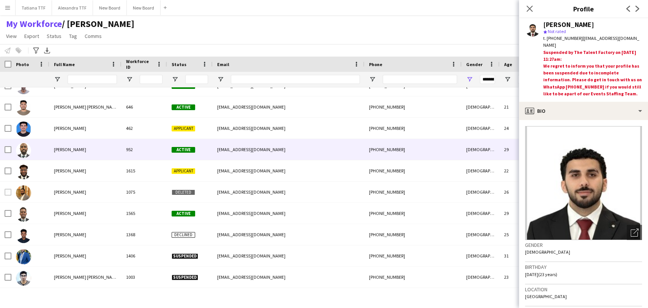
scroll to position [15529, 0]
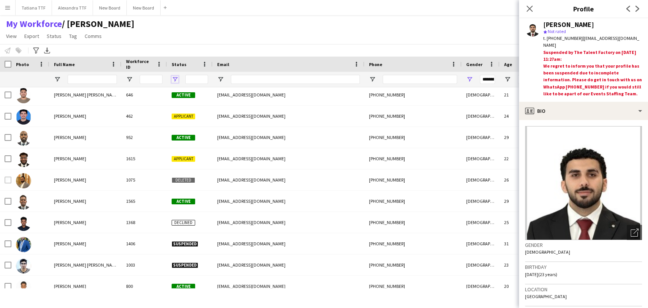
click at [174, 79] on span "Open Filter Menu" at bounding box center [175, 79] width 7 height 7
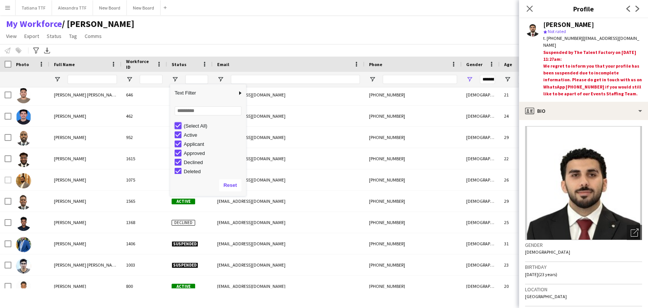
type input "***"
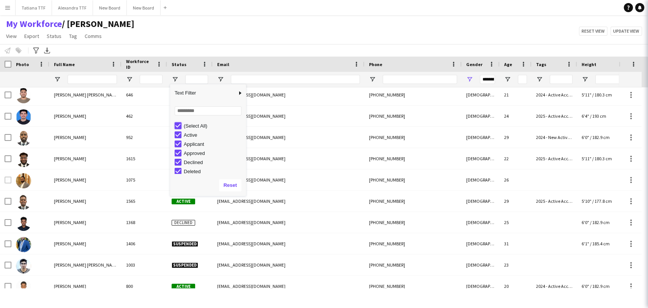
type input "***"
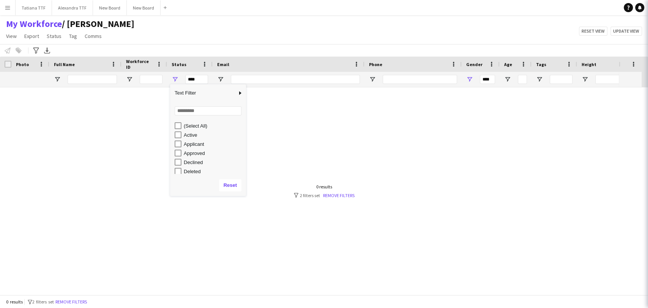
scroll to position [0, 0]
type input "********"
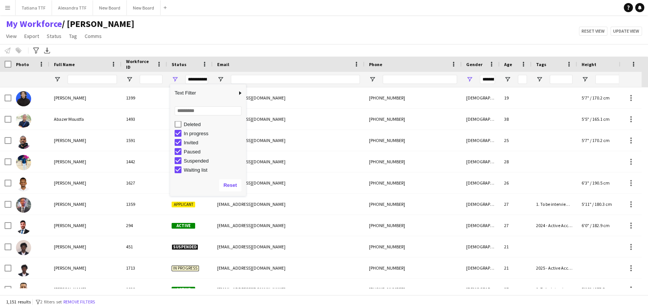
scroll to position [48, 0]
type input "**********"
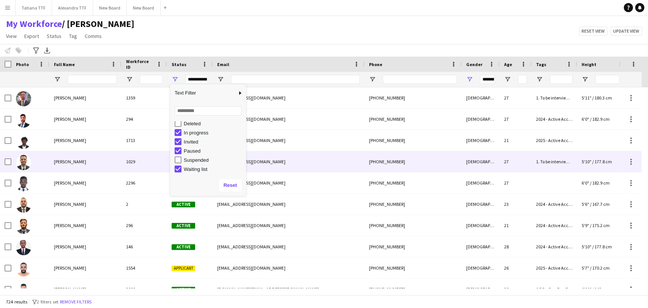
scroll to position [30, 0]
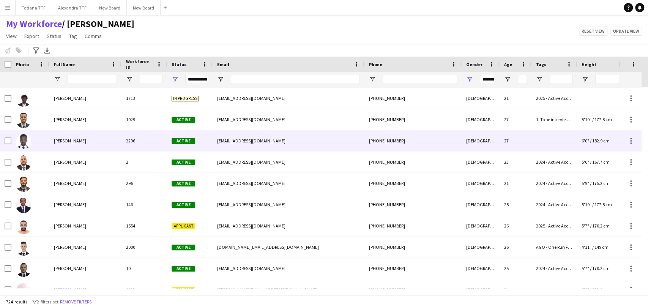
click at [66, 139] on span "[PERSON_NAME]" at bounding box center [70, 141] width 32 height 6
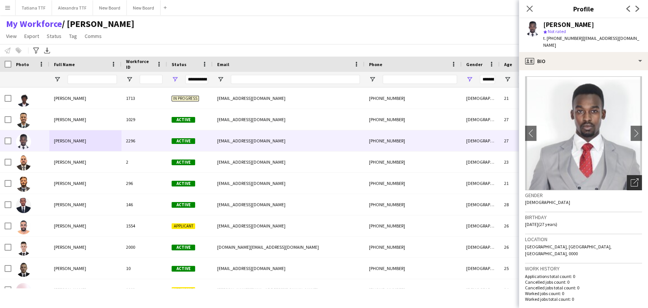
click at [631, 179] on icon "Open photos pop-in" at bounding box center [635, 183] width 8 height 8
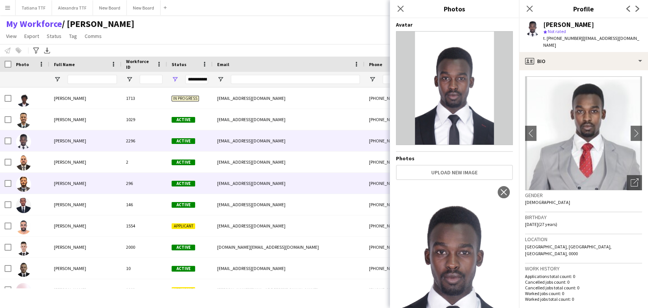
click at [66, 183] on span "[PERSON_NAME]" at bounding box center [70, 183] width 32 height 6
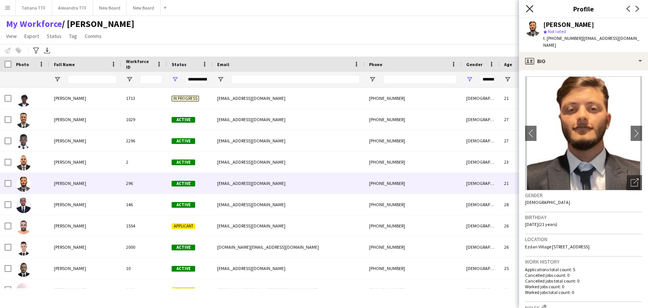
click at [529, 6] on icon "Close pop-in" at bounding box center [529, 8] width 7 height 7
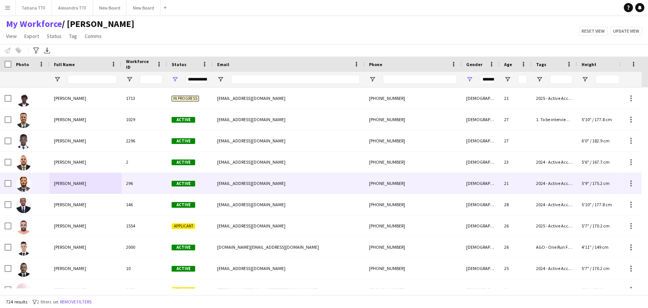
click at [394, 183] on div "[PHONE_NUMBER]" at bounding box center [413, 183] width 97 height 21
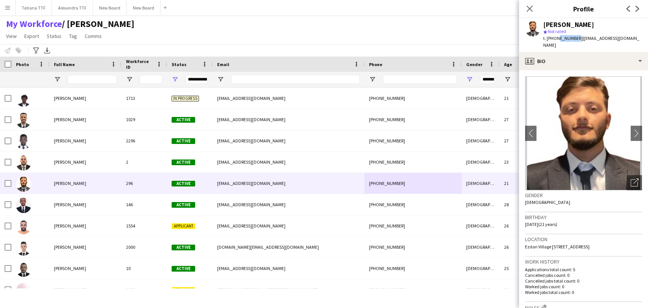
drag, startPoint x: 574, startPoint y: 38, endPoint x: 556, endPoint y: 38, distance: 17.9
click at [556, 38] on span "t. +97450650732" at bounding box center [562, 38] width 39 height 6
copy span "50650732"
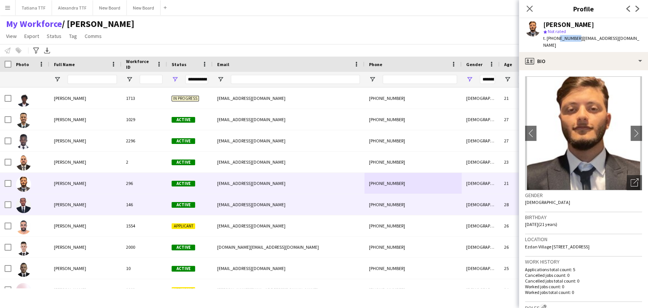
scroll to position [84, 0]
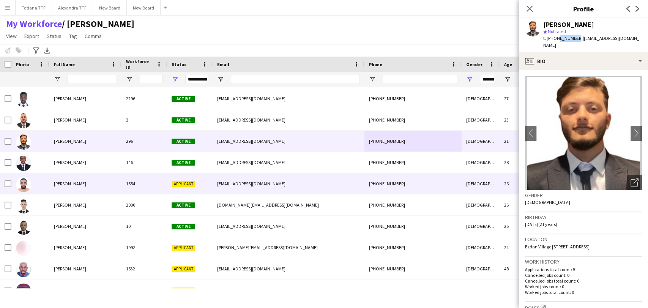
click at [26, 187] on img at bounding box center [23, 184] width 15 height 15
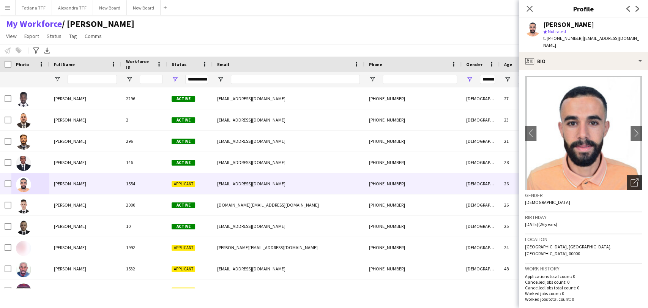
click at [631, 179] on icon "Open photos pop-in" at bounding box center [635, 183] width 8 height 8
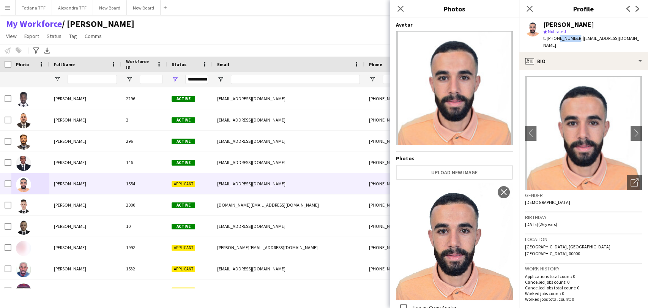
drag, startPoint x: 574, startPoint y: 37, endPoint x: 556, endPoint y: 39, distance: 18.7
click at [556, 39] on span "t. +97430483305" at bounding box center [562, 38] width 39 height 6
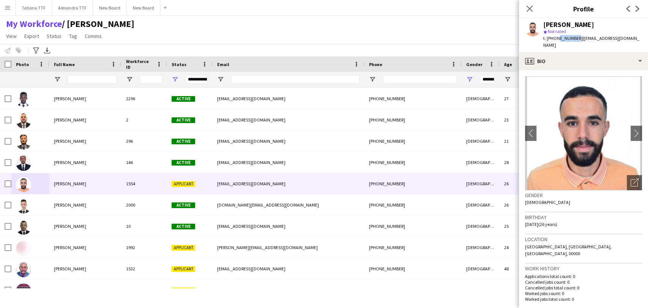
copy span "30483305"
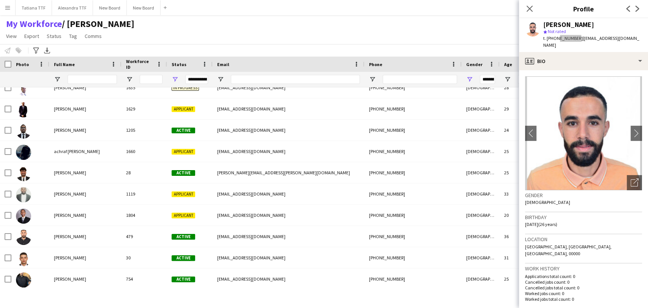
scroll to position [1392, 0]
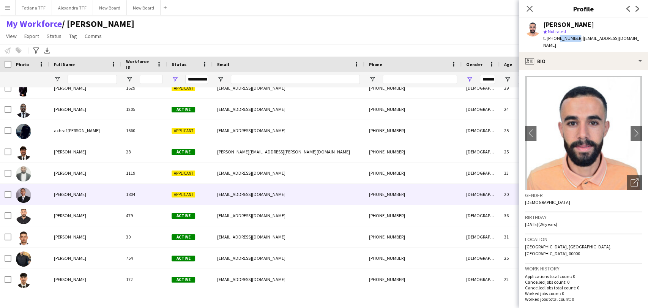
click at [26, 197] on img at bounding box center [23, 195] width 15 height 15
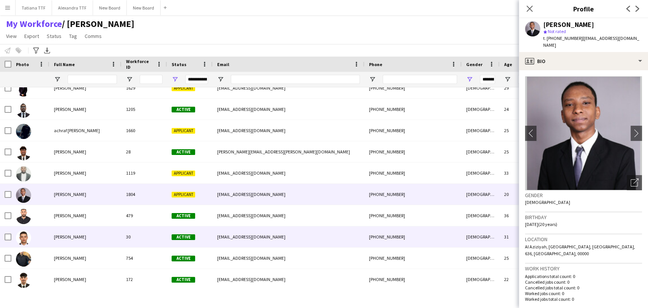
click at [27, 238] on img at bounding box center [23, 237] width 15 height 15
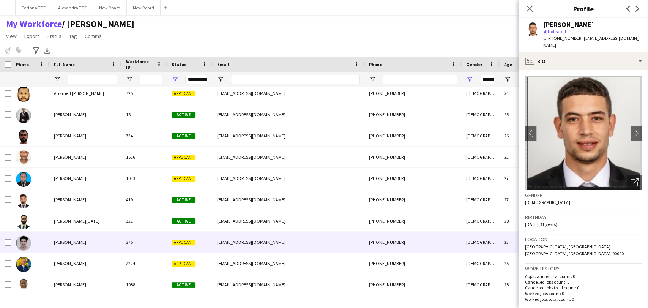
scroll to position [1856, 0]
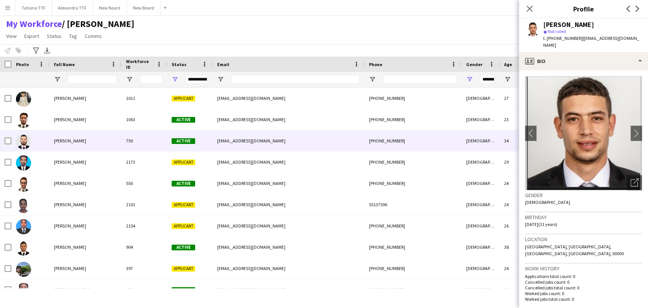
click at [25, 145] on img at bounding box center [23, 141] width 15 height 15
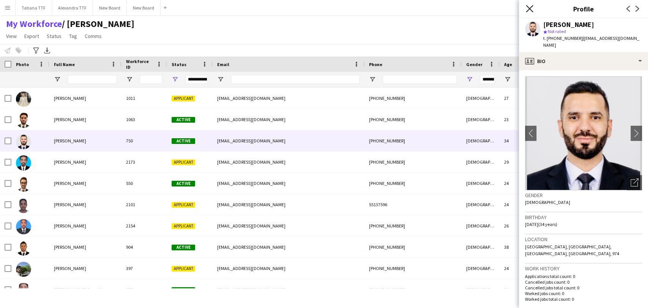
click at [530, 9] on icon at bounding box center [529, 8] width 7 height 7
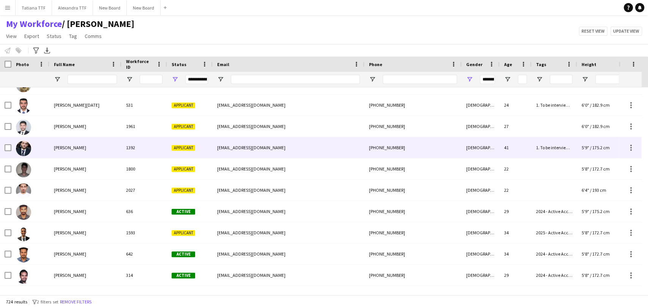
click at [24, 128] on img at bounding box center [23, 127] width 15 height 15
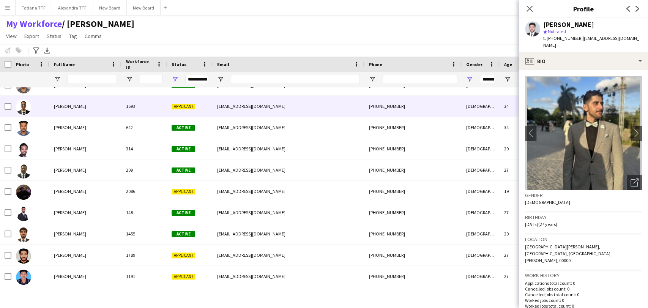
click at [20, 105] on img at bounding box center [23, 107] width 15 height 15
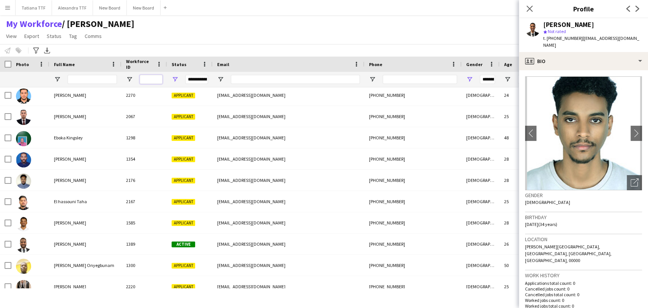
click at [158, 82] on input "Workforce ID Filter Input" at bounding box center [151, 79] width 23 height 9
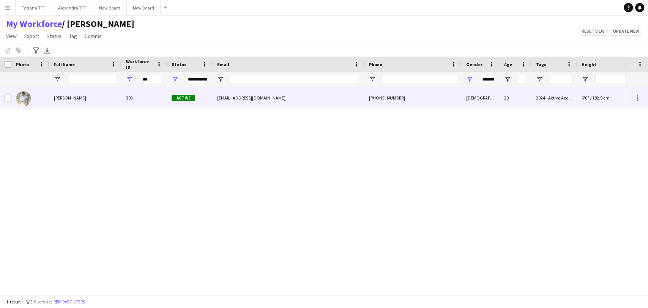
click at [380, 100] on div "[PHONE_NUMBER]" at bounding box center [413, 97] width 97 height 21
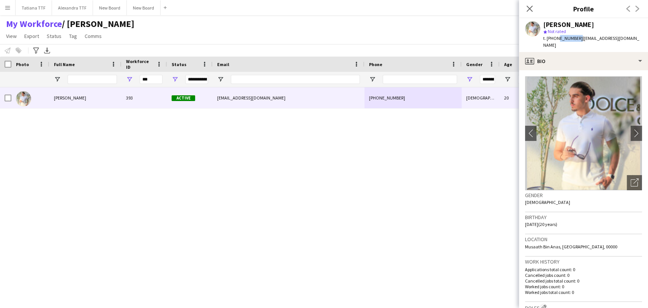
drag, startPoint x: 556, startPoint y: 36, endPoint x: 572, endPoint y: 36, distance: 15.6
click at [575, 36] on div "t. +97460005502 | hasandaban44@gmail.com" at bounding box center [592, 42] width 99 height 14
copy span "60005502"
click at [528, 11] on icon "Close pop-in" at bounding box center [529, 8] width 7 height 7
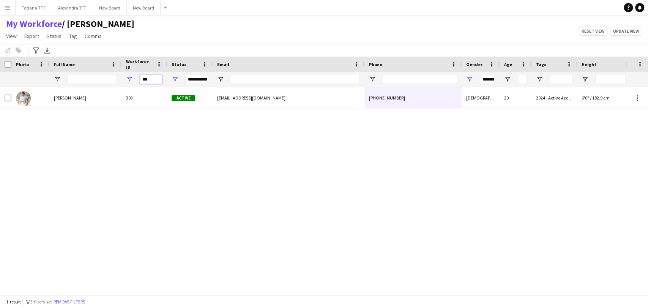
drag, startPoint x: 151, startPoint y: 79, endPoint x: 119, endPoint y: 78, distance: 31.6
click at [121, 79] on div "**********" at bounding box center [402, 79] width 805 height 15
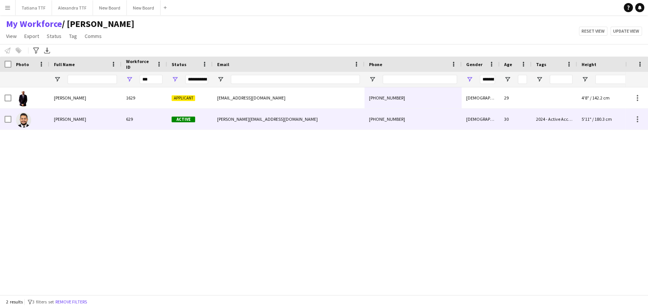
click at [392, 117] on div "+97430213013" at bounding box center [413, 119] width 97 height 21
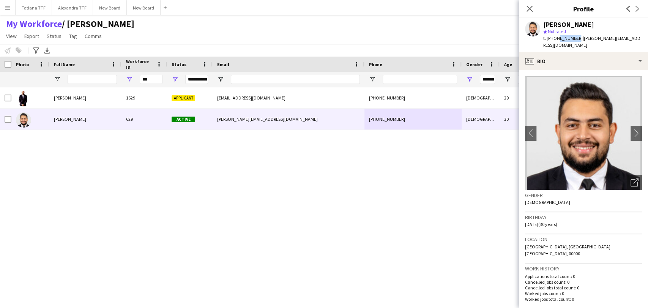
drag, startPoint x: 574, startPoint y: 38, endPoint x: 556, endPoint y: 37, distance: 18.6
click at [556, 37] on span "t. +97430213013" at bounding box center [562, 38] width 39 height 6
copy span "30213013"
drag, startPoint x: 149, startPoint y: 79, endPoint x: 129, endPoint y: 77, distance: 19.9
click at [130, 77] on div "***" at bounding box center [145, 79] width 46 height 15
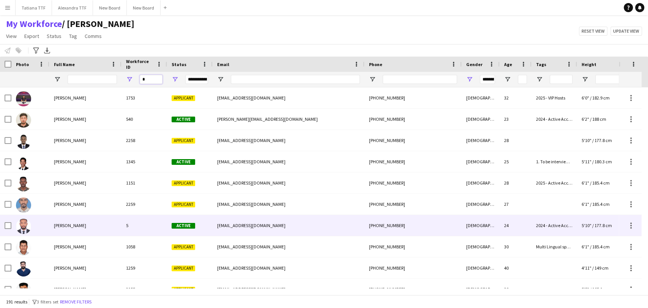
scroll to position [84, 0]
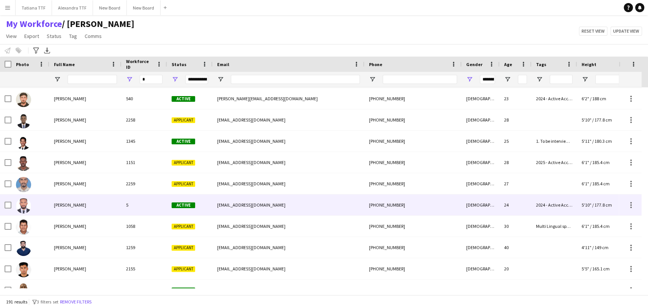
click at [22, 207] on img at bounding box center [23, 205] width 15 height 15
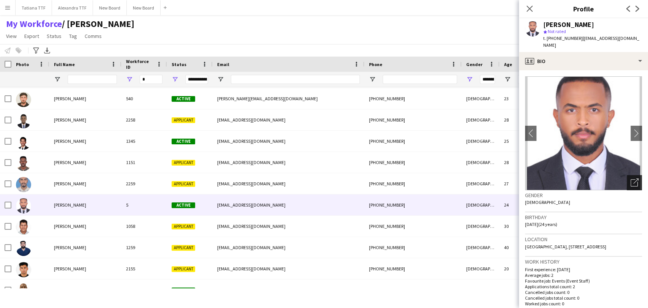
click at [634, 185] on div "Open photos pop-in" at bounding box center [634, 182] width 15 height 15
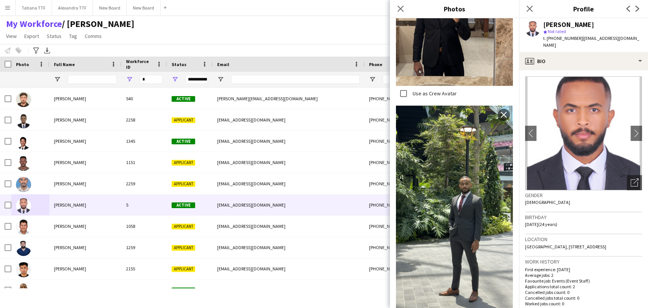
scroll to position [235, 0]
click at [401, 11] on icon "Close pop-in" at bounding box center [400, 8] width 7 height 7
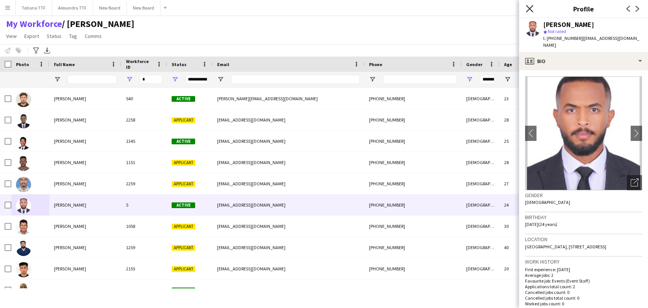
click at [531, 9] on icon "Close pop-in" at bounding box center [529, 8] width 7 height 7
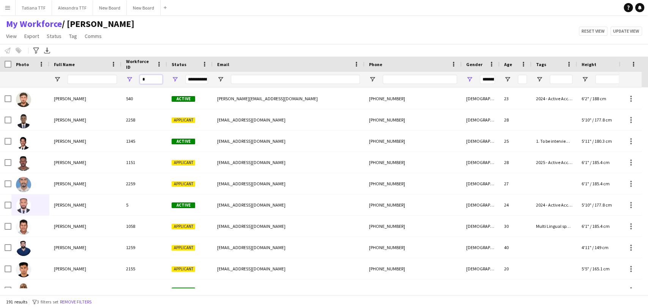
drag, startPoint x: 150, startPoint y: 76, endPoint x: 106, endPoint y: 53, distance: 50.1
click at [109, 65] on div "Workforce Details Crew Attributes Photo *" at bounding box center [402, 72] width 805 height 31
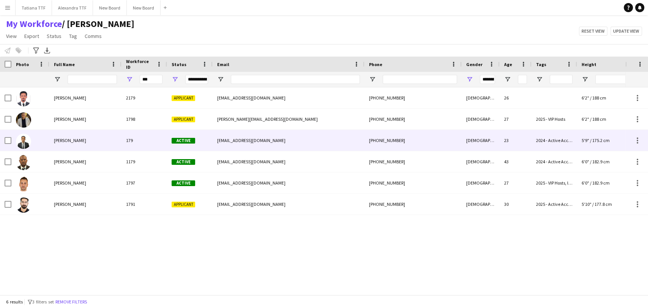
click at [24, 144] on img at bounding box center [23, 141] width 15 height 15
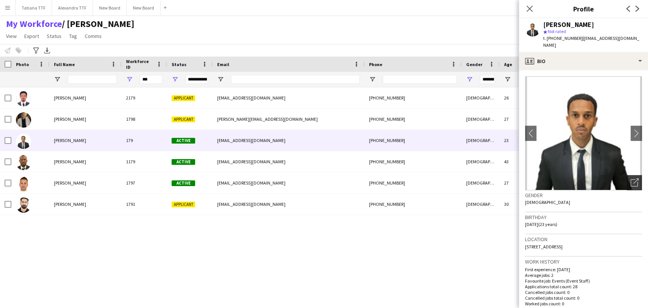
click at [631, 179] on icon "Open photos pop-in" at bounding box center [635, 183] width 8 height 8
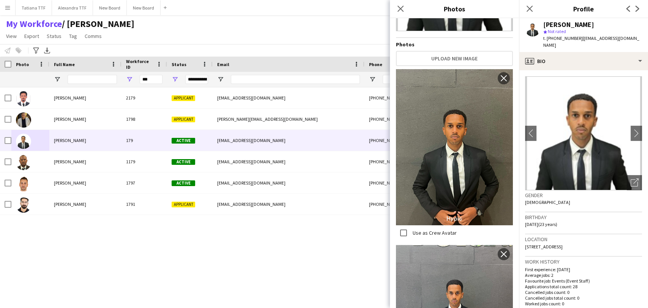
scroll to position [204, 0]
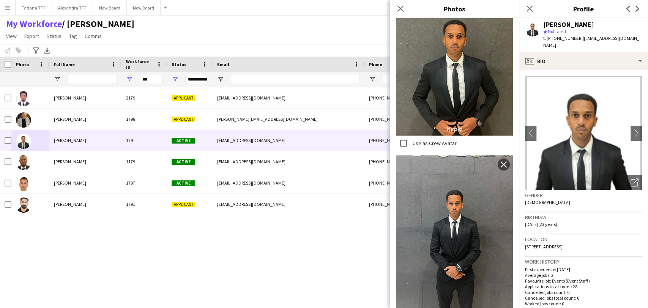
click at [459, 224] on img at bounding box center [454, 233] width 117 height 156
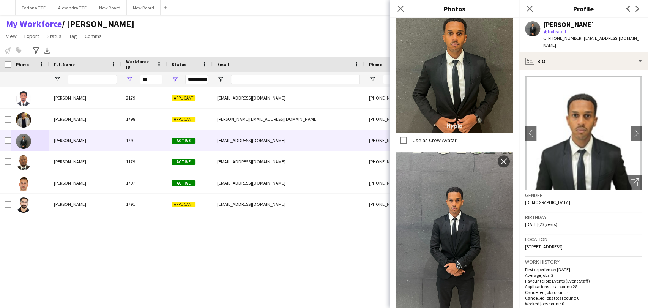
scroll to position [0, 0]
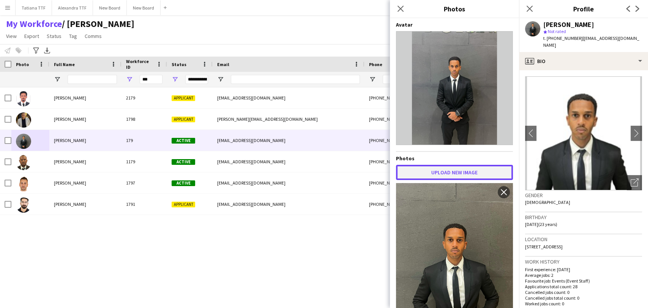
click at [476, 172] on button "Upload new image" at bounding box center [454, 172] width 117 height 15
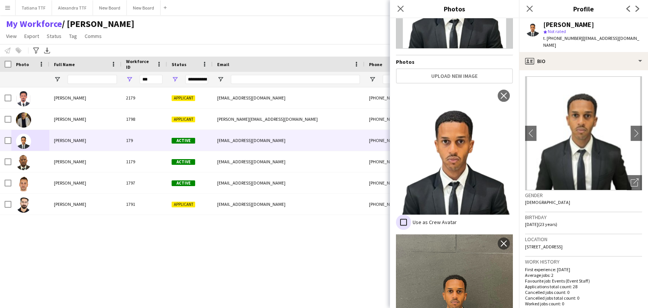
scroll to position [169, 0]
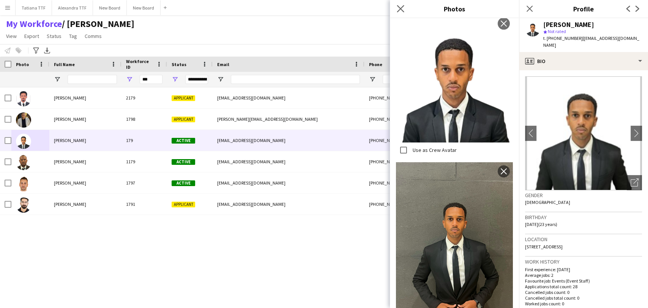
click at [397, 11] on app-icon "Close pop-in" at bounding box center [400, 8] width 11 height 11
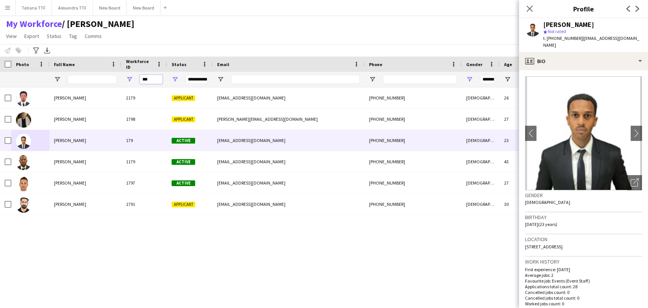
drag, startPoint x: 153, startPoint y: 78, endPoint x: 141, endPoint y: 78, distance: 12.2
click at [141, 78] on input "***" at bounding box center [151, 79] width 23 height 9
drag, startPoint x: 574, startPoint y: 38, endPoint x: 556, endPoint y: 38, distance: 18.6
click at [556, 38] on span "t. [PHONE_NUMBER]" at bounding box center [562, 38] width 39 height 6
copy span "70594794"
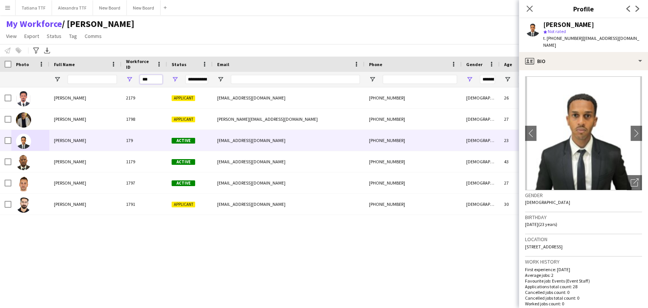
click at [148, 77] on input "***" at bounding box center [151, 79] width 23 height 9
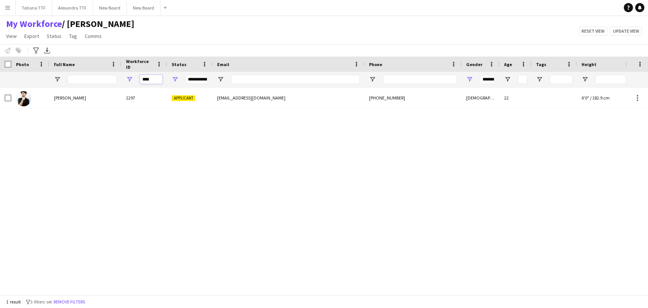
drag, startPoint x: 159, startPoint y: 80, endPoint x: 133, endPoint y: 80, distance: 25.4
click at [134, 80] on div "****" at bounding box center [145, 79] width 46 height 15
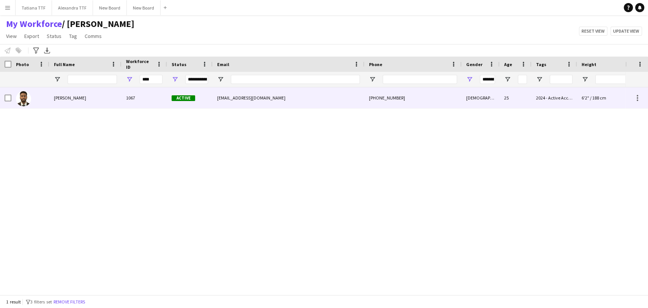
click at [22, 98] on img at bounding box center [23, 98] width 15 height 15
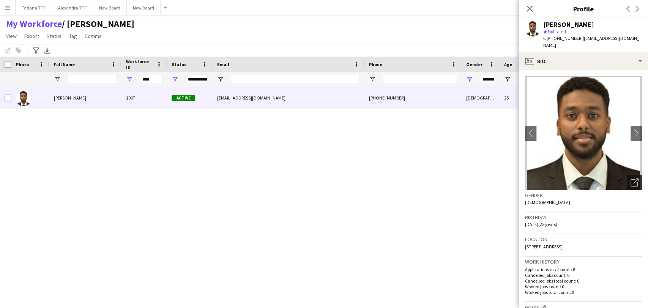
click at [633, 179] on icon at bounding box center [635, 181] width 5 height 5
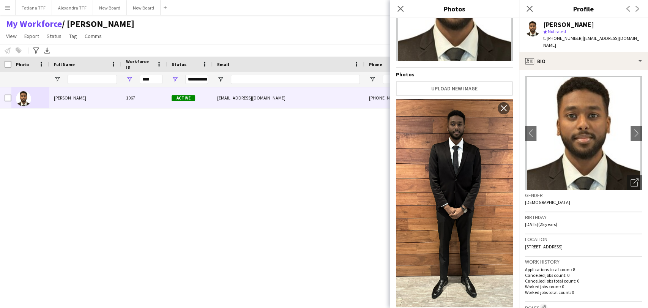
scroll to position [85, 0]
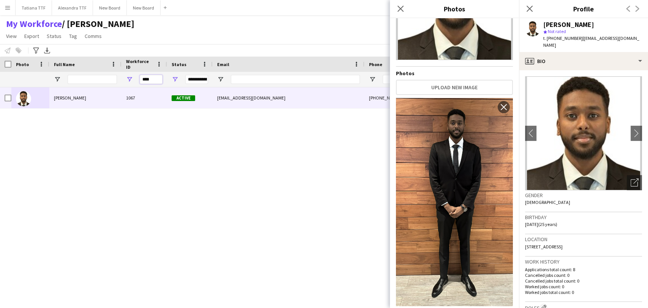
click at [156, 79] on input "****" at bounding box center [151, 79] width 23 height 9
drag, startPoint x: 153, startPoint y: 79, endPoint x: 118, endPoint y: 83, distance: 35.1
click at [122, 83] on div "****" at bounding box center [145, 79] width 46 height 15
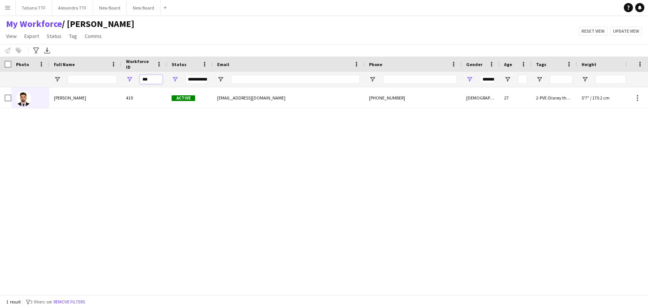
drag, startPoint x: 156, startPoint y: 79, endPoint x: 130, endPoint y: 77, distance: 25.9
click at [130, 77] on div "***" at bounding box center [145, 79] width 46 height 15
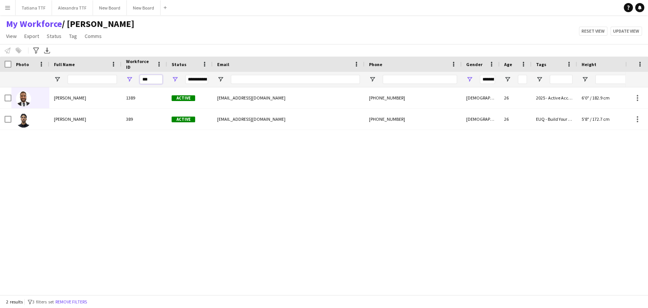
drag, startPoint x: 144, startPoint y: 81, endPoint x: 114, endPoint y: 83, distance: 30.1
click at [114, 83] on div "**********" at bounding box center [402, 79] width 805 height 15
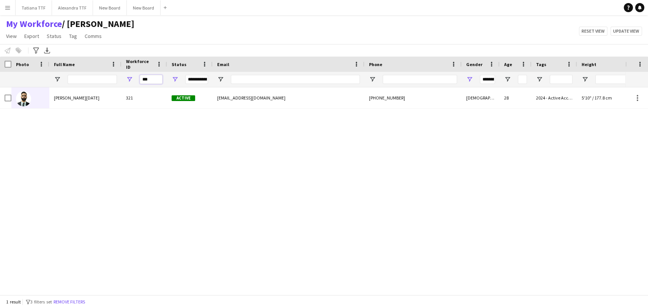
drag, startPoint x: 154, startPoint y: 79, endPoint x: 131, endPoint y: 80, distance: 23.2
click at [131, 80] on div "***" at bounding box center [145, 79] width 46 height 15
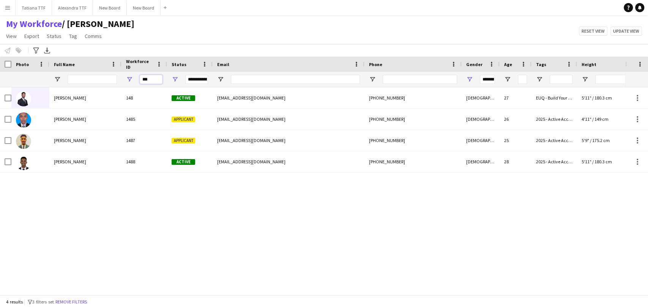
type input "***"
drag, startPoint x: 155, startPoint y: 80, endPoint x: 121, endPoint y: 77, distance: 34.3
click at [122, 77] on div "***" at bounding box center [145, 79] width 46 height 15
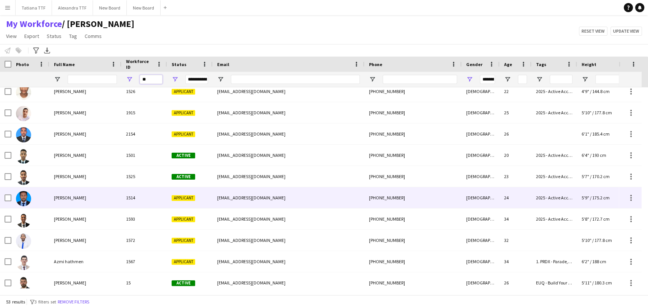
scroll to position [169, 0]
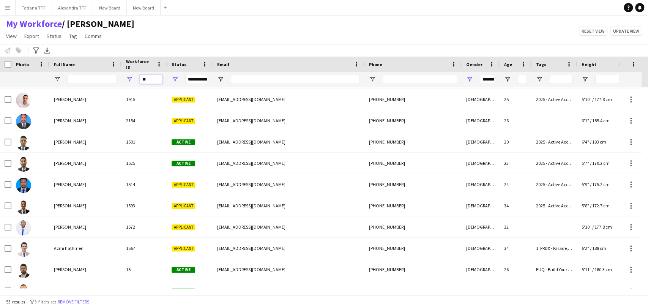
type input "**"
drag, startPoint x: 149, startPoint y: 79, endPoint x: 128, endPoint y: 76, distance: 20.9
click at [128, 76] on div "**" at bounding box center [145, 79] width 46 height 15
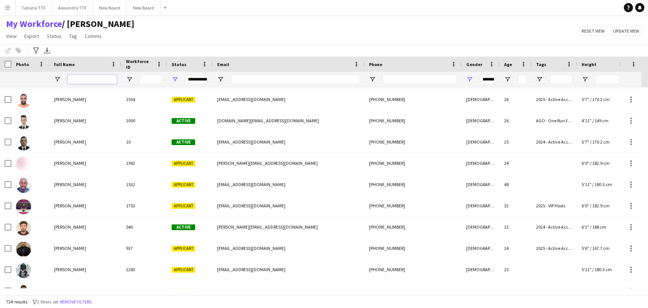
click at [89, 80] on input "Full Name Filter Input" at bounding box center [92, 79] width 49 height 9
type input "***"
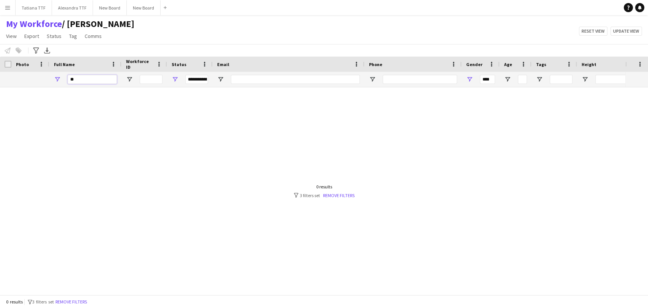
type input "*"
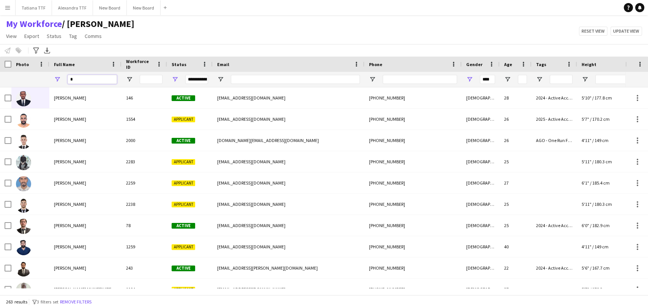
type input "********"
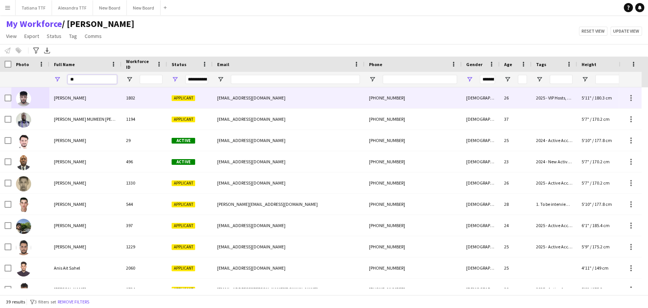
type input "*"
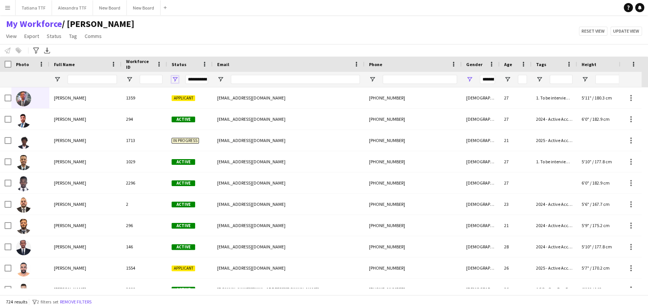
click at [175, 78] on span "Open Filter Menu" at bounding box center [175, 79] width 7 height 7
click at [419, 78] on input "Phone Filter Input" at bounding box center [420, 79] width 74 height 9
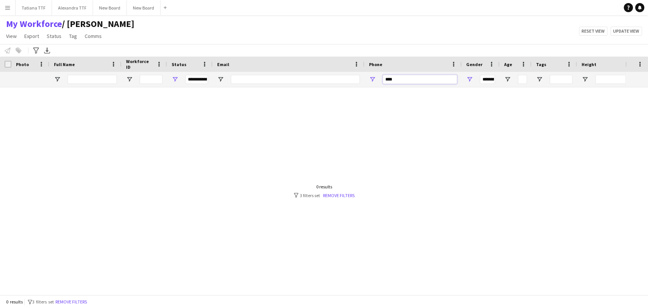
type input "*****"
type input "***"
type input "********"
click at [176, 77] on span "Open Filter Menu" at bounding box center [175, 79] width 7 height 7
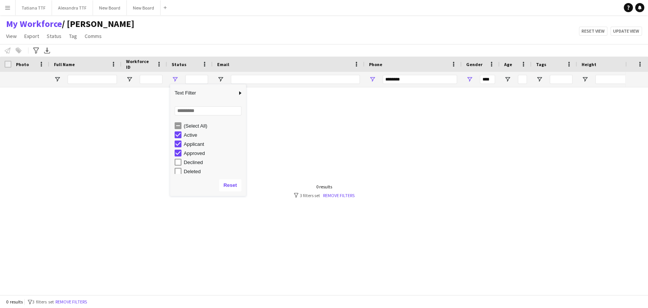
type input "********"
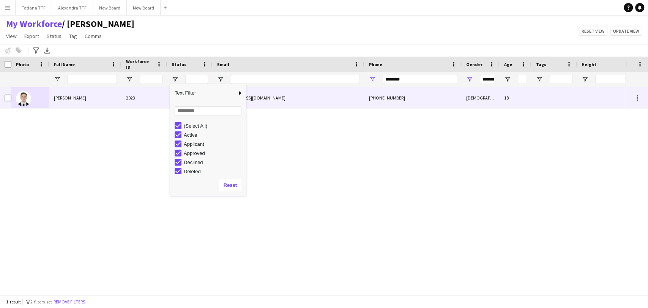
click at [24, 100] on img at bounding box center [23, 98] width 15 height 15
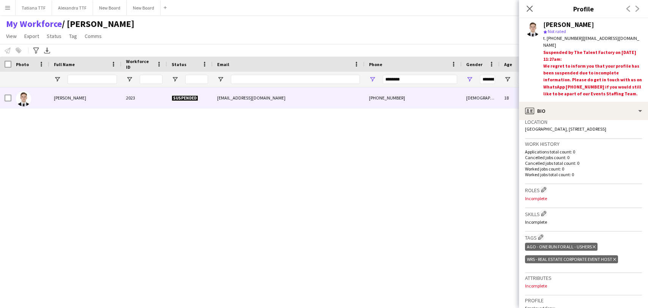
scroll to position [211, 0]
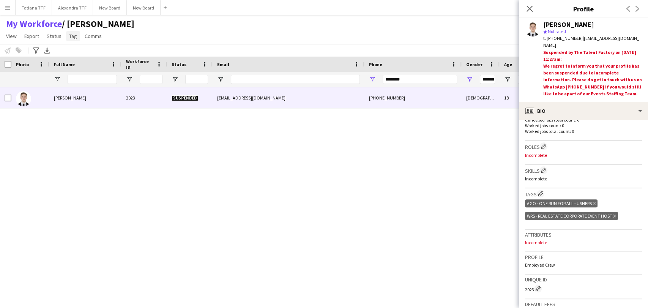
click at [76, 34] on link "Tag" at bounding box center [73, 36] width 14 height 10
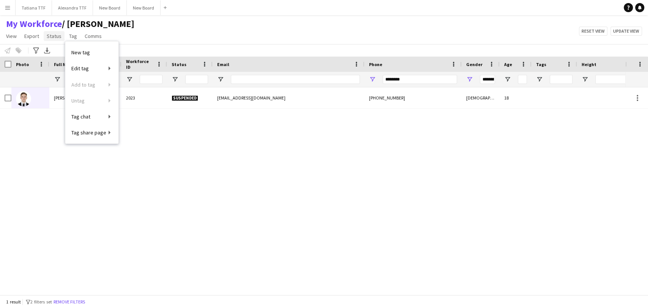
click at [53, 35] on span "Status" at bounding box center [54, 36] width 15 height 7
click at [52, 35] on span "Status" at bounding box center [54, 36] width 15 height 7
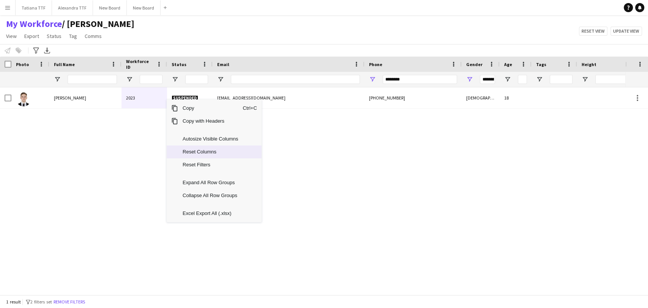
drag, startPoint x: 60, startPoint y: 148, endPoint x: 63, endPoint y: 145, distance: 4.3
click at [62, 146] on div "Nicolai Ucraintev 2023 Suspended kolean581@gmail.com +97477507485 Male 18" at bounding box center [313, 187] width 626 height 201
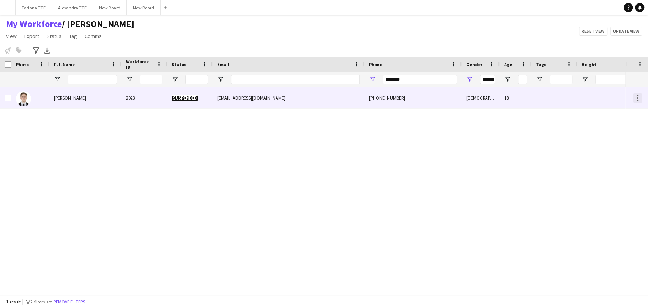
click at [635, 101] on div at bounding box center [637, 97] width 9 height 9
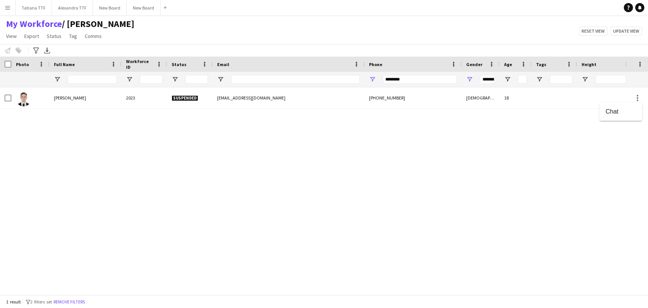
click at [483, 136] on div at bounding box center [324, 154] width 648 height 308
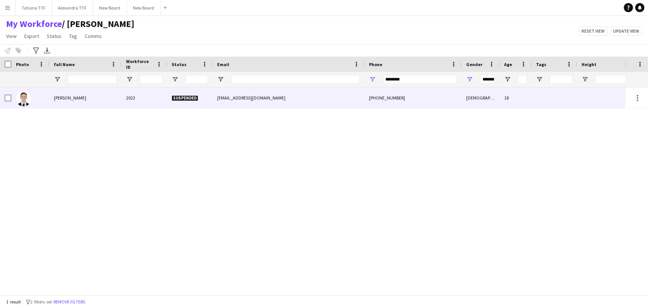
click at [24, 99] on img at bounding box center [23, 98] width 15 height 15
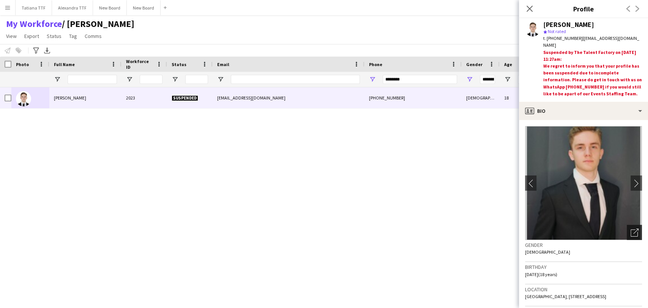
click at [631, 235] on icon "Open photos pop-in" at bounding box center [635, 233] width 8 height 8
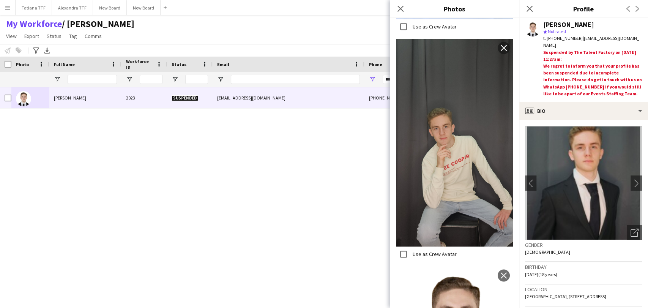
scroll to position [641, 0]
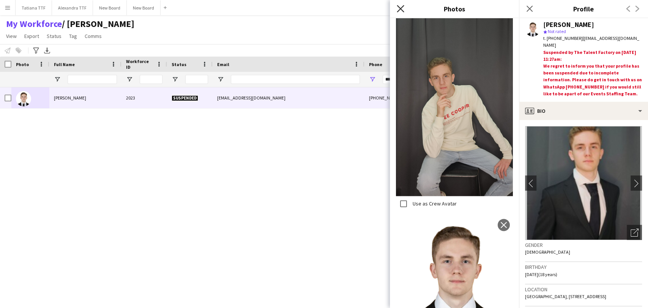
click at [401, 12] on icon "Close pop-in" at bounding box center [400, 8] width 7 height 7
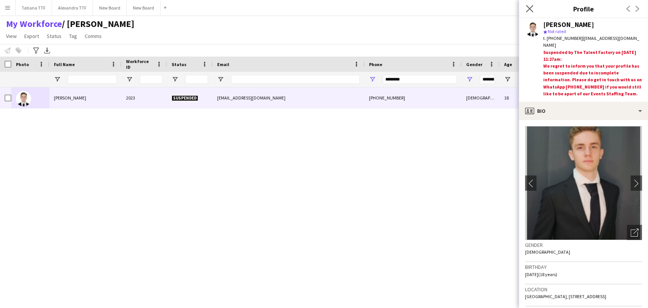
drag, startPoint x: 531, startPoint y: 8, endPoint x: 525, endPoint y: 11, distance: 6.1
click at [531, 8] on icon at bounding box center [529, 8] width 7 height 7
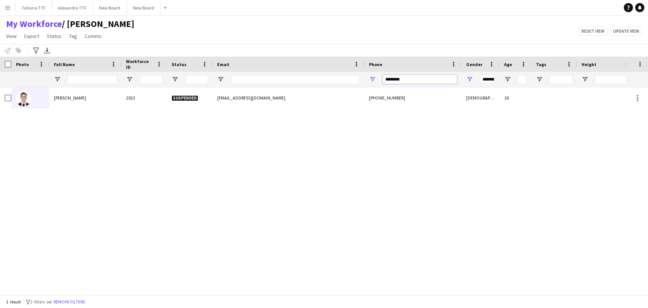
drag, startPoint x: 419, startPoint y: 77, endPoint x: 331, endPoint y: 78, distance: 87.4
click at [335, 79] on div at bounding box center [402, 79] width 805 height 15
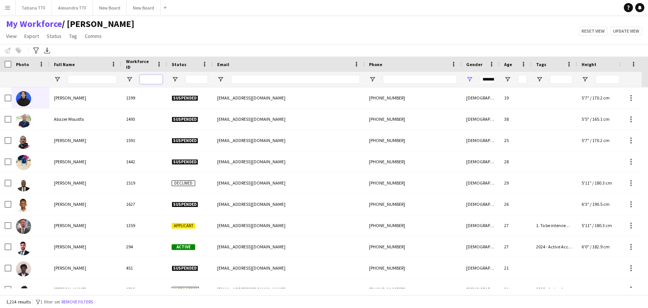
click at [154, 82] on input "Workforce ID Filter Input" at bounding box center [151, 79] width 23 height 9
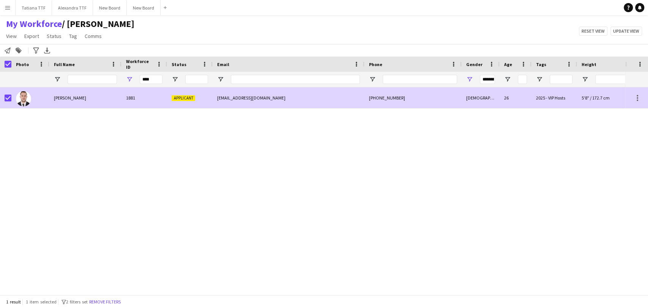
click at [22, 100] on img at bounding box center [23, 98] width 15 height 15
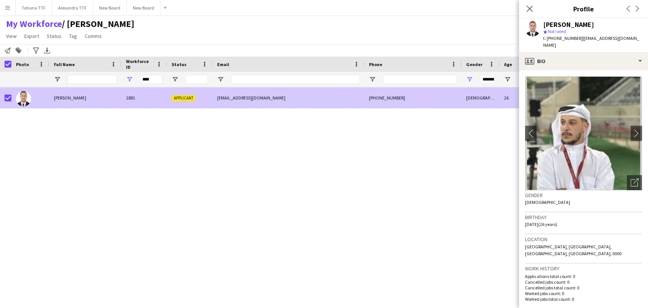
click at [11, 96] on div at bounding box center [30, 97] width 38 height 21
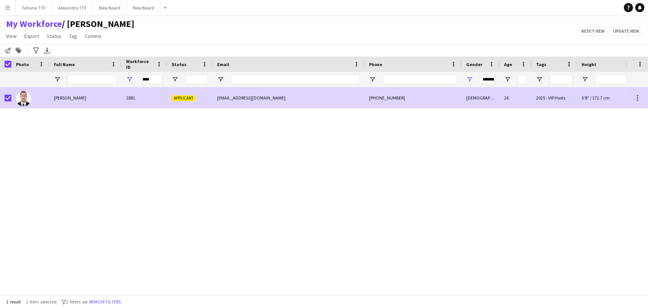
click at [16, 100] on img at bounding box center [23, 98] width 15 height 15
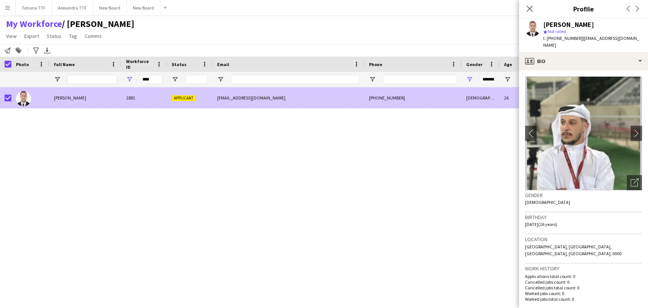
click at [10, 98] on div "Houssem edddine Trabelsi 1881 Applicant eddinehoussem01@gmail.com +97471856403 …" at bounding box center [402, 97] width 805 height 21
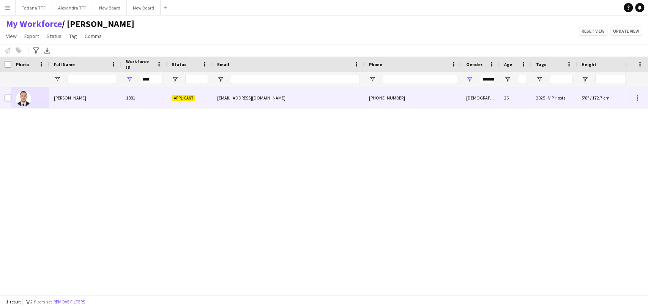
click at [21, 98] on img at bounding box center [23, 98] width 15 height 15
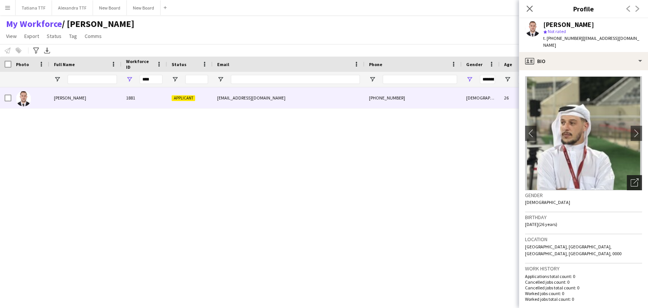
click at [633, 179] on icon at bounding box center [635, 181] width 5 height 5
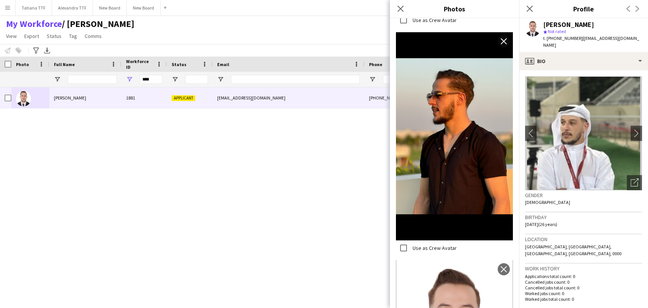
scroll to position [1580, 0]
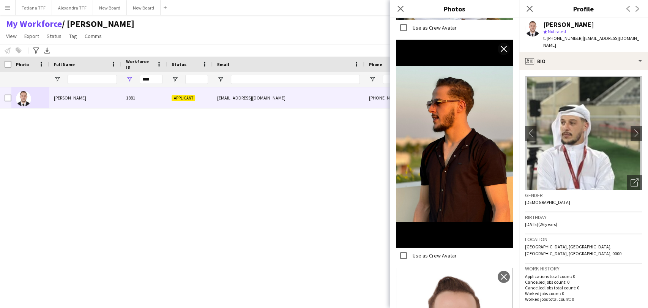
click at [237, 131] on div "Houssem edddine Trabelsi 1881 Applicant eddinehoussem01@gmail.com +97471856403 …" at bounding box center [313, 187] width 626 height 201
drag, startPoint x: 574, startPoint y: 38, endPoint x: 556, endPoint y: 39, distance: 17.9
click at [556, 39] on span "t. +97471856403" at bounding box center [562, 38] width 39 height 6
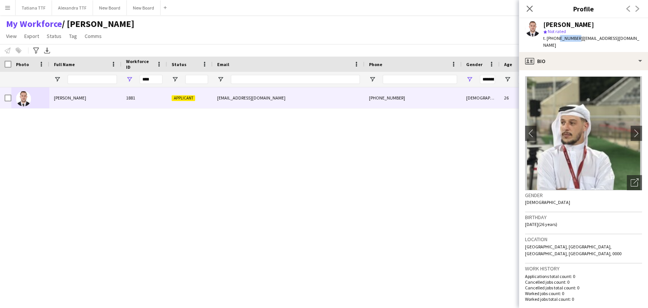
copy span "71856403"
click at [155, 84] on div "****" at bounding box center [151, 79] width 23 height 15
click at [152, 76] on input "****" at bounding box center [151, 79] width 23 height 9
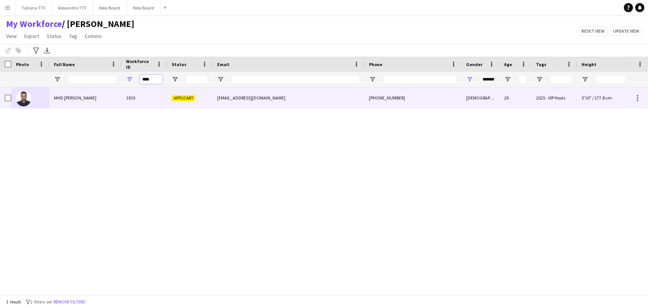
type input "****"
click at [27, 100] on img at bounding box center [23, 98] width 15 height 15
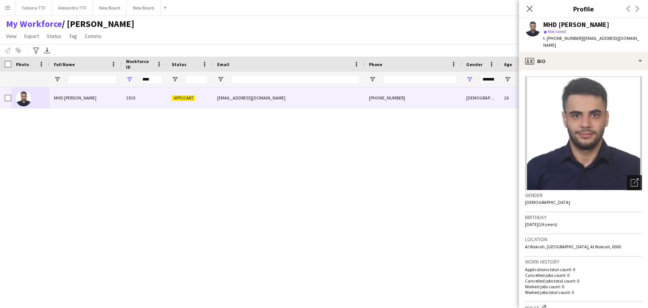
click at [631, 179] on icon "Open photos pop-in" at bounding box center [635, 183] width 8 height 8
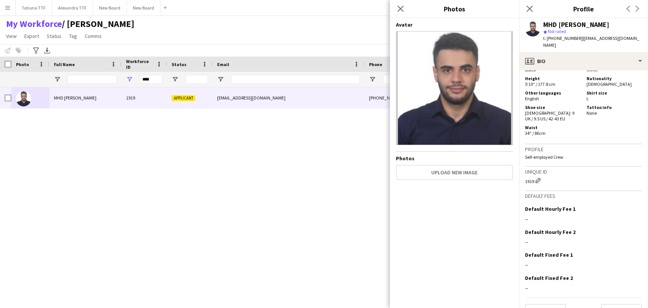
scroll to position [398, 0]
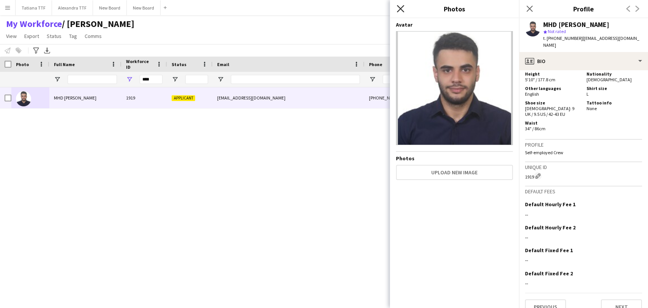
click at [404, 9] on icon "Close pop-in" at bounding box center [400, 8] width 7 height 7
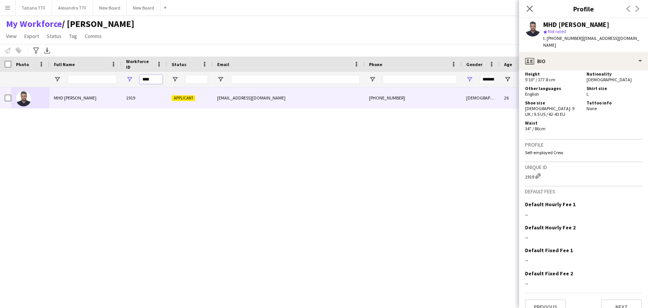
drag, startPoint x: 152, startPoint y: 81, endPoint x: 119, endPoint y: 82, distance: 32.7
click at [119, 82] on div "****" at bounding box center [402, 79] width 805 height 15
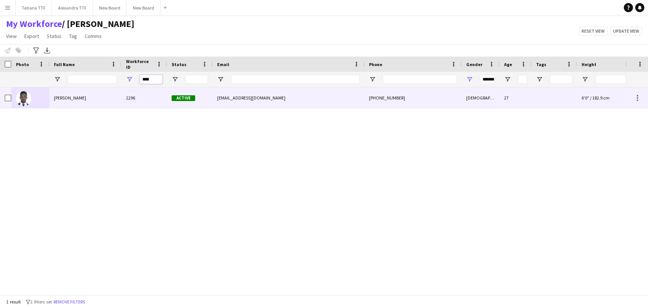
type input "****"
click at [25, 97] on img at bounding box center [23, 98] width 15 height 15
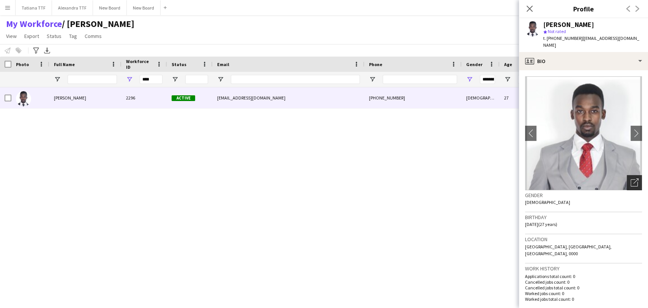
click at [631, 179] on icon "Open photos pop-in" at bounding box center [635, 183] width 8 height 8
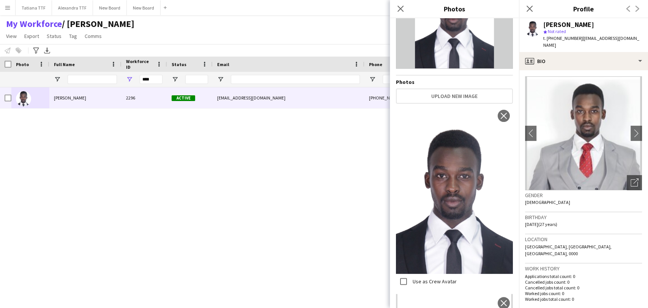
scroll to position [126, 0]
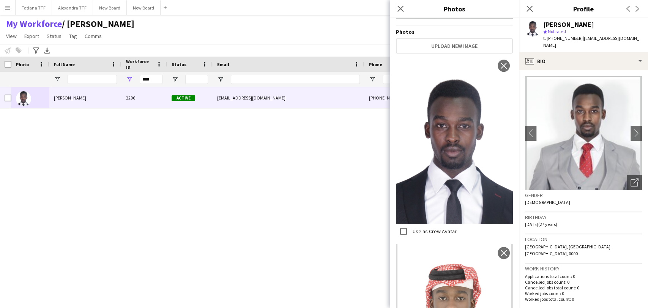
click at [409, 8] on div "Close pop-in" at bounding box center [400, 8] width 21 height 17
click at [402, 7] on icon "Close pop-in" at bounding box center [400, 8] width 7 height 7
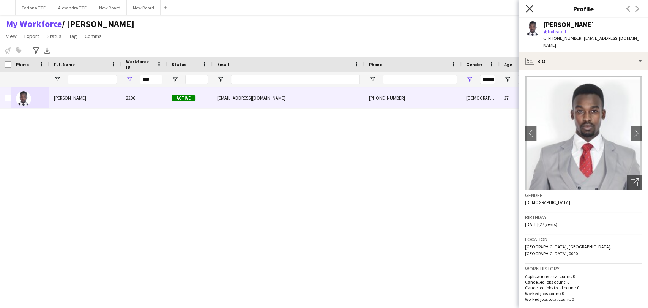
click at [527, 10] on icon "Close pop-in" at bounding box center [529, 8] width 7 height 7
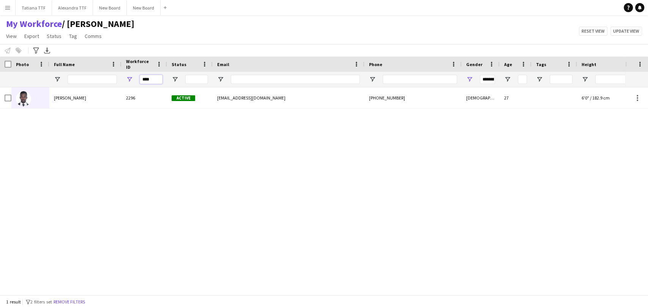
drag, startPoint x: 154, startPoint y: 79, endPoint x: 120, endPoint y: 73, distance: 34.3
click at [121, 74] on div "****" at bounding box center [402, 79] width 805 height 15
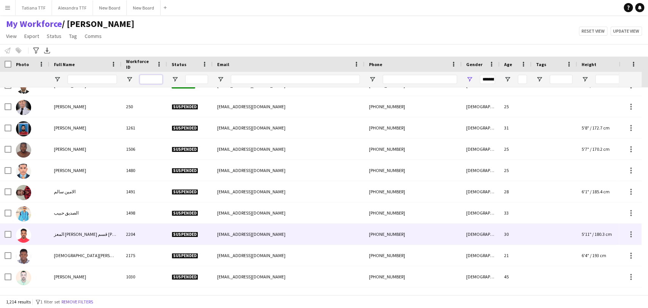
scroll to position [25361, 0]
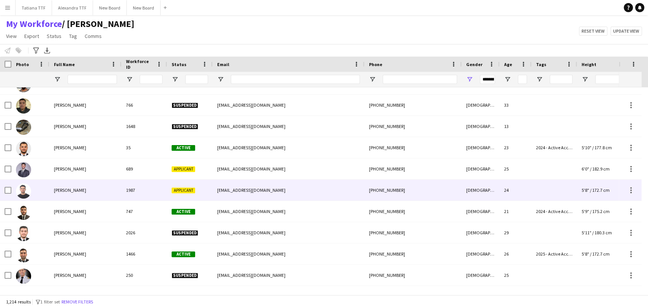
click at [23, 188] on img at bounding box center [23, 190] width 15 height 15
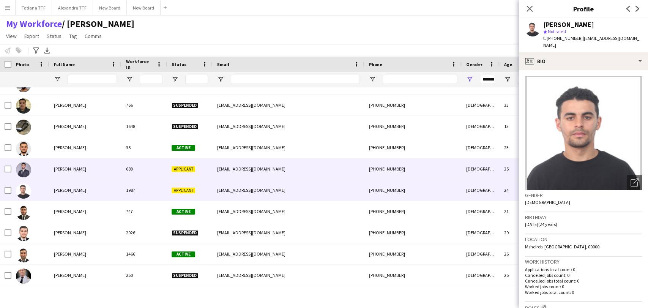
click at [24, 170] on img at bounding box center [23, 169] width 15 height 15
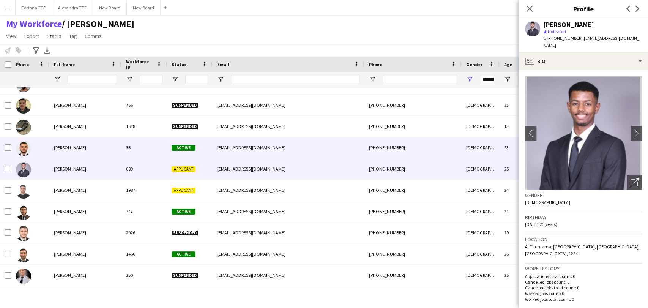
click at [25, 149] on img at bounding box center [23, 148] width 15 height 15
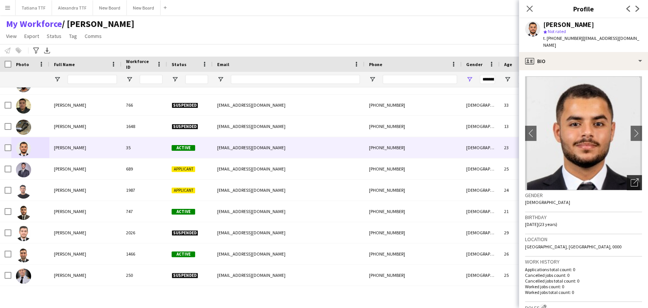
click at [631, 179] on icon "Open photos pop-in" at bounding box center [635, 183] width 8 height 8
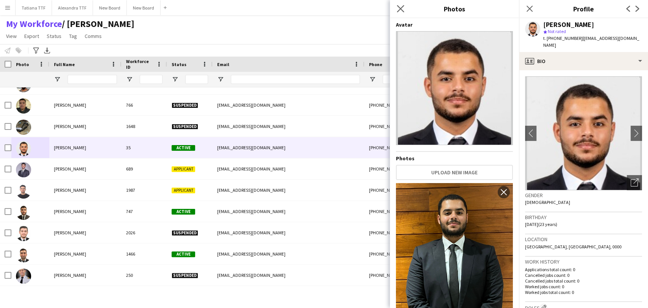
click at [402, 4] on app-icon "Close pop-in" at bounding box center [400, 8] width 11 height 11
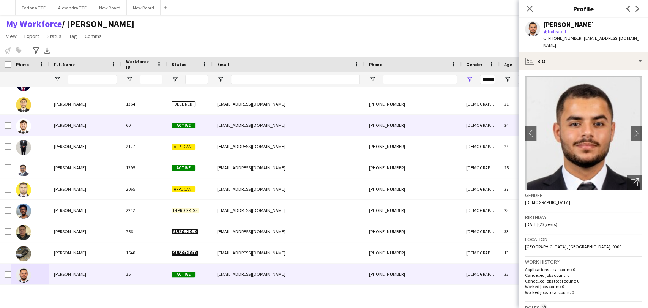
click at [23, 127] on img at bounding box center [23, 125] width 15 height 15
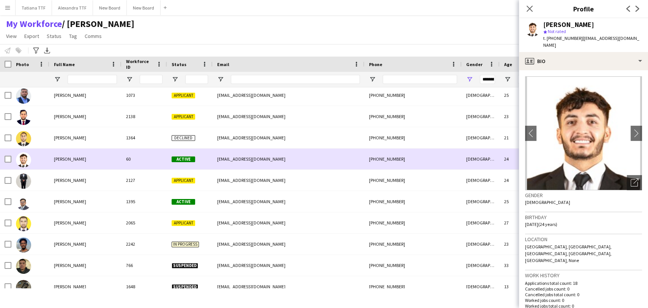
scroll to position [25112, 0]
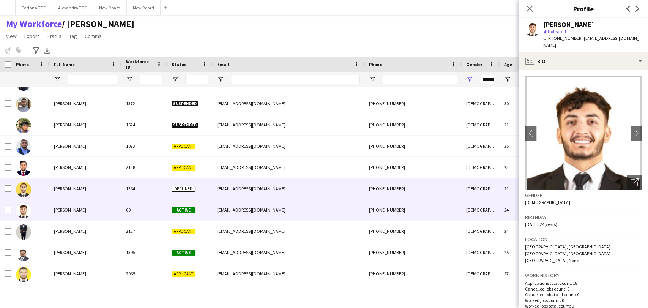
click at [21, 190] on img at bounding box center [23, 189] width 15 height 15
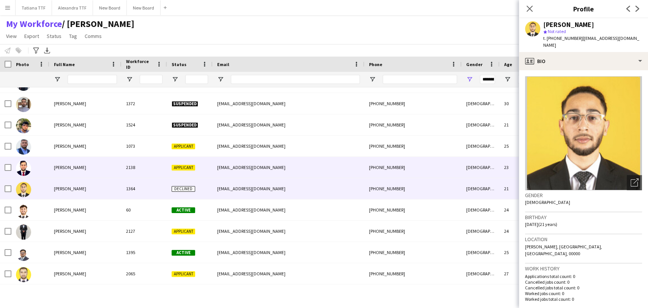
click at [24, 171] on img at bounding box center [23, 168] width 15 height 15
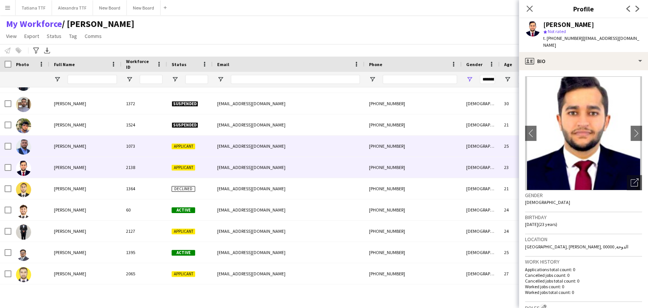
click at [24, 148] on img at bounding box center [23, 146] width 15 height 15
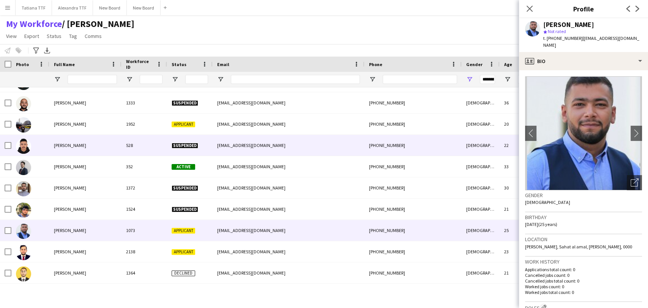
scroll to position [24986, 0]
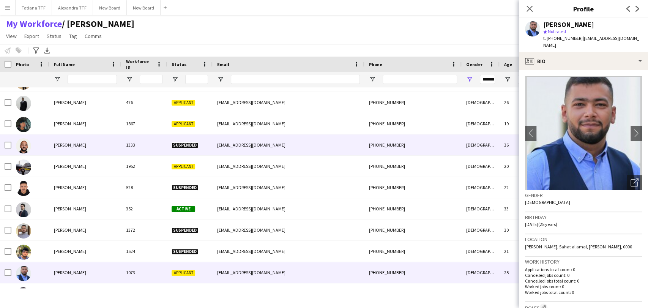
click at [24, 148] on img at bounding box center [23, 145] width 15 height 15
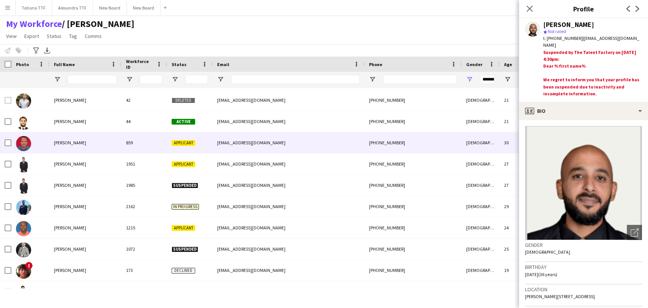
scroll to position [24648, 0]
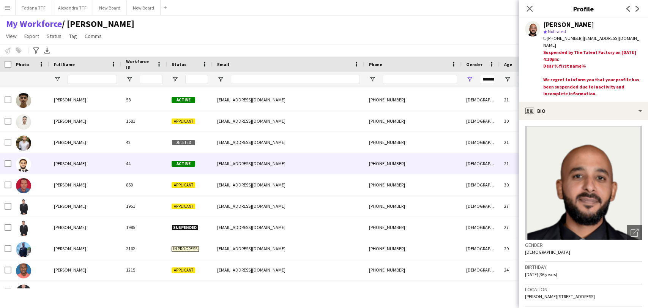
click at [24, 161] on img at bounding box center [23, 164] width 15 height 15
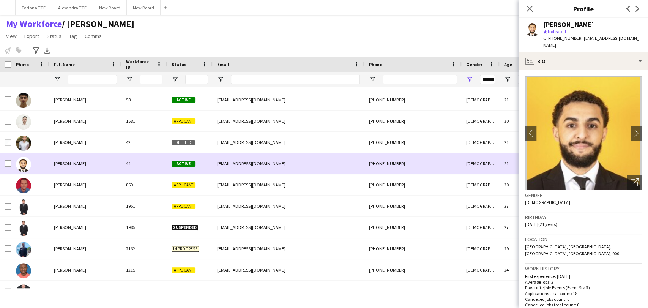
scroll to position [24617, 0]
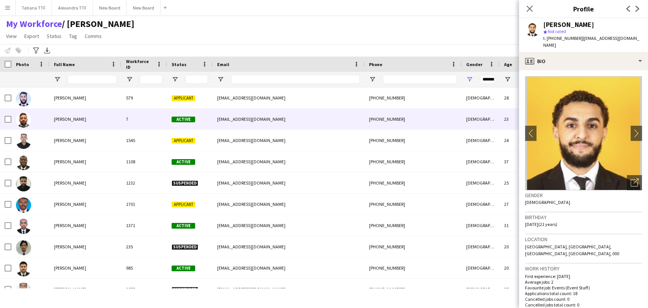
click at [24, 125] on img at bounding box center [23, 119] width 15 height 15
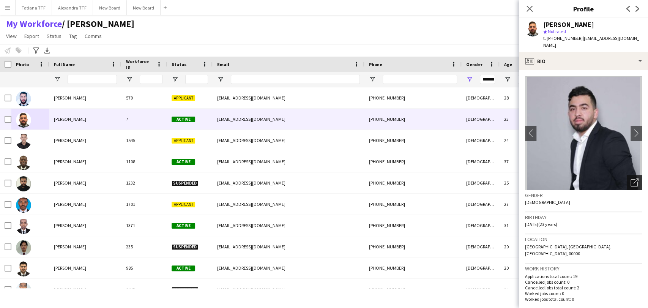
click at [631, 179] on icon "Open photos pop-in" at bounding box center [635, 183] width 8 height 8
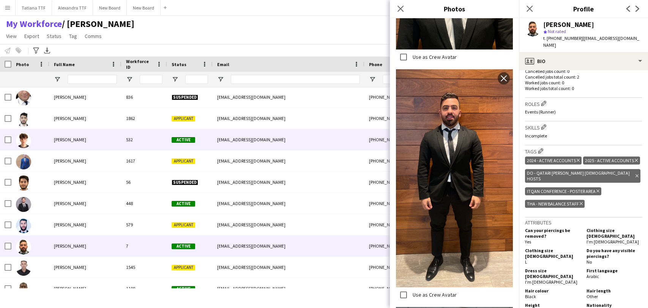
click at [25, 143] on img at bounding box center [23, 140] width 15 height 15
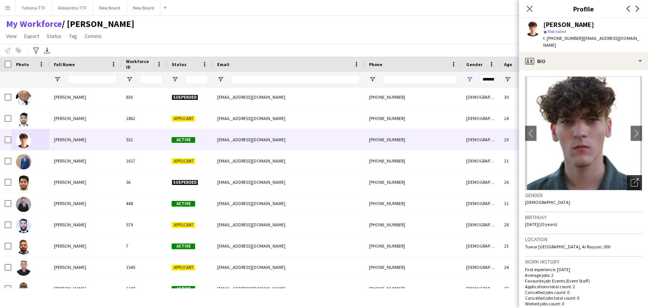
click at [631, 179] on icon "Open photos pop-in" at bounding box center [635, 183] width 8 height 8
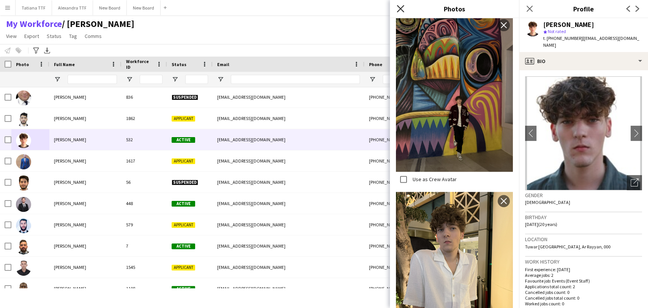
click at [403, 7] on icon at bounding box center [400, 8] width 7 height 7
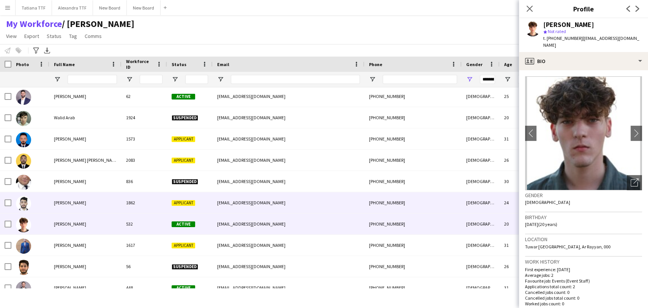
click at [24, 203] on img at bounding box center [23, 203] width 15 height 15
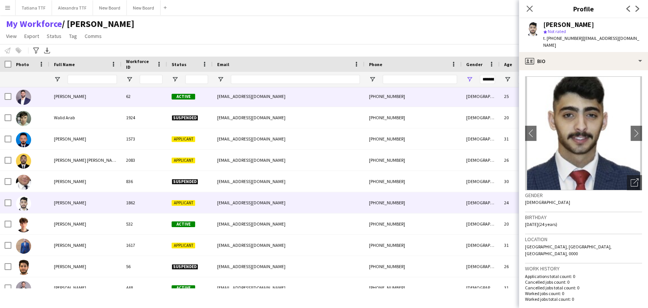
click at [29, 95] on img at bounding box center [23, 97] width 15 height 15
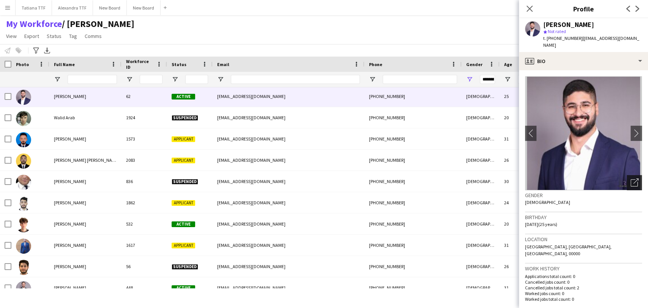
click at [631, 179] on icon at bounding box center [634, 182] width 7 height 7
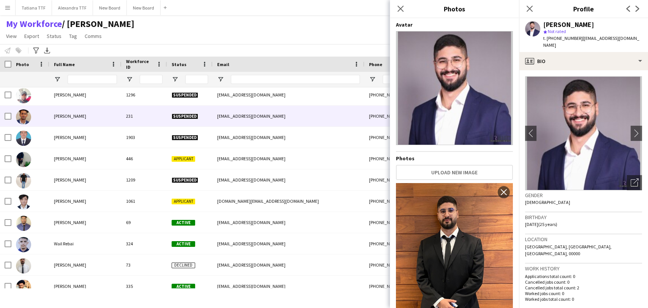
click at [23, 124] on img at bounding box center [23, 116] width 15 height 15
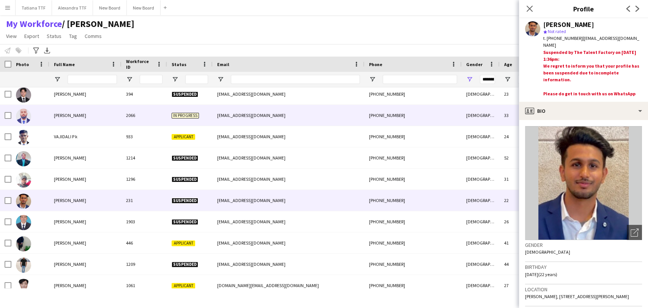
click at [23, 118] on img at bounding box center [23, 116] width 15 height 15
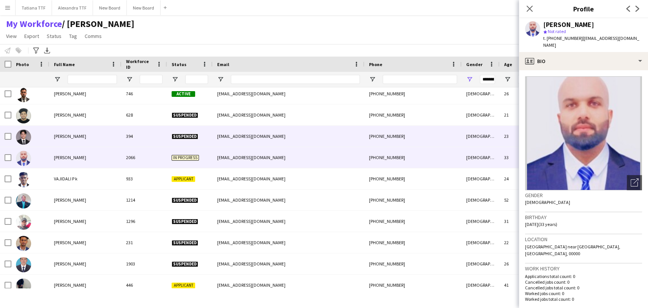
click at [25, 131] on img at bounding box center [23, 137] width 15 height 15
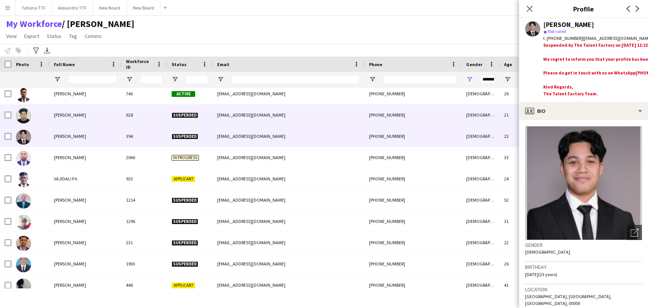
click at [24, 119] on img at bounding box center [23, 115] width 15 height 15
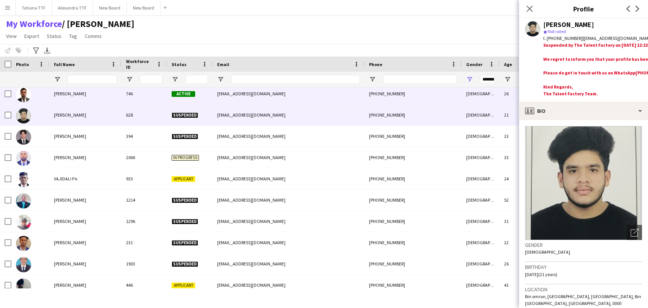
click at [21, 100] on img at bounding box center [23, 94] width 15 height 15
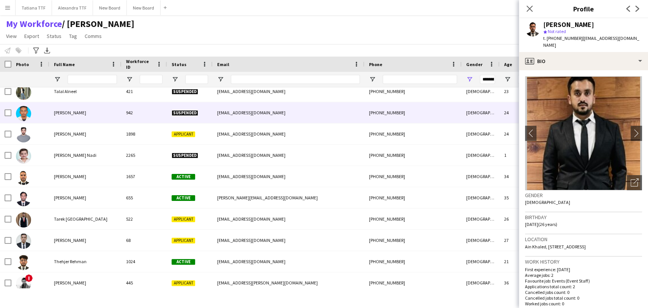
click at [17, 113] on img at bounding box center [23, 113] width 15 height 15
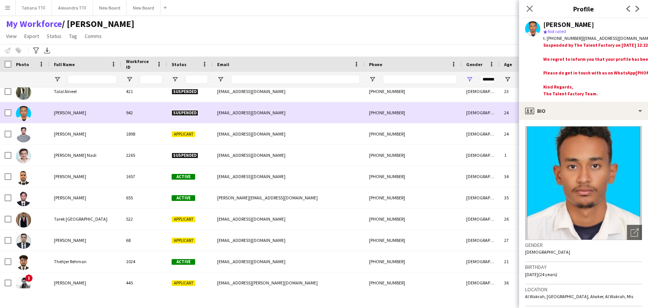
click at [19, 104] on div at bounding box center [23, 113] width 15 height 21
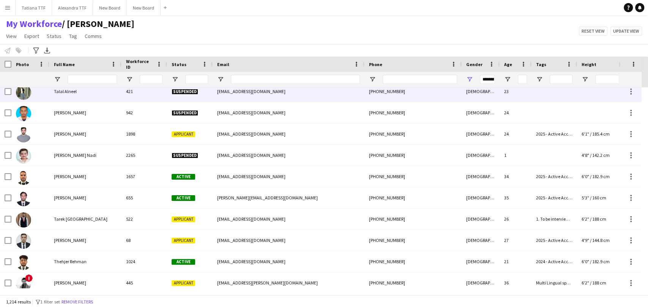
click at [20, 97] on img at bounding box center [23, 92] width 15 height 15
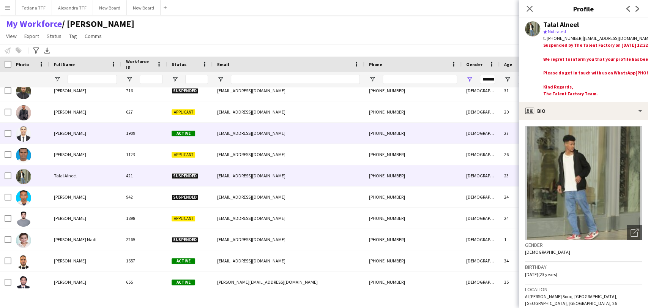
click at [26, 137] on img at bounding box center [23, 133] width 15 height 15
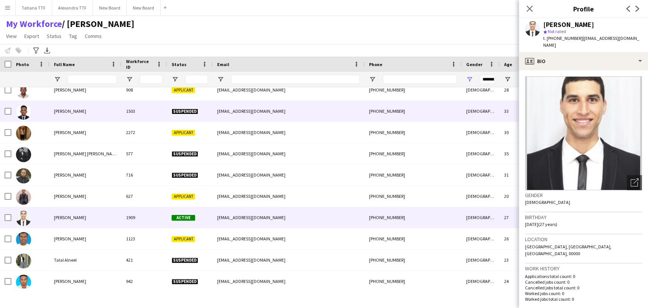
click at [23, 115] on img at bounding box center [23, 111] width 15 height 15
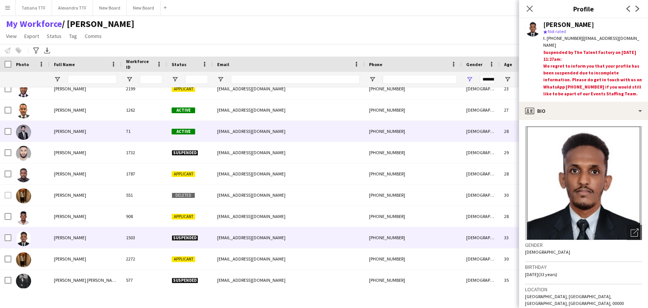
click at [28, 134] on img at bounding box center [23, 132] width 15 height 15
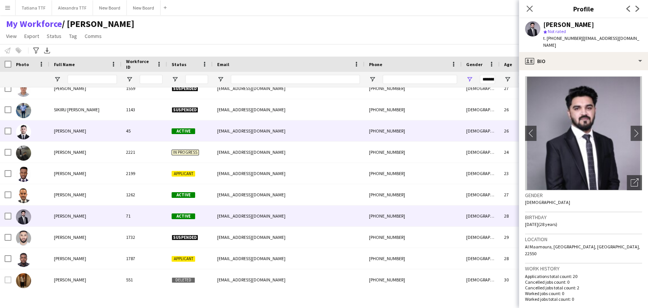
click at [25, 133] on img at bounding box center [23, 131] width 15 height 15
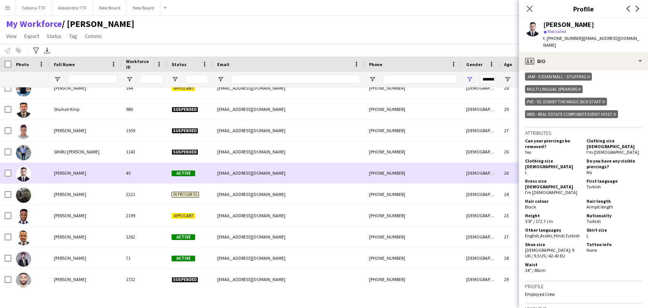
click at [25, 172] on img at bounding box center [23, 173] width 15 height 15
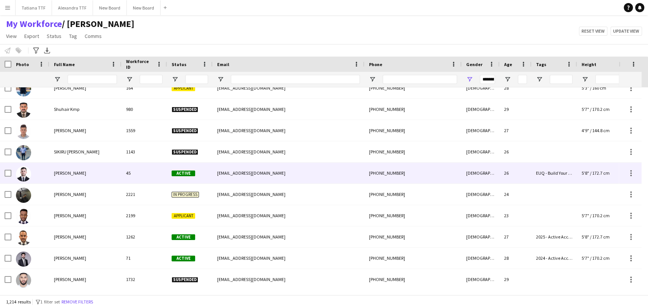
click at [25, 172] on img at bounding box center [23, 173] width 15 height 15
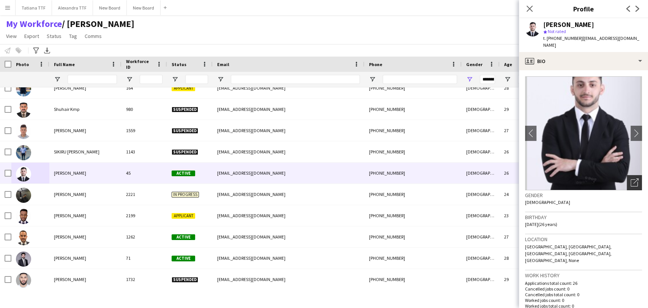
click at [631, 179] on icon "Open photos pop-in" at bounding box center [635, 183] width 8 height 8
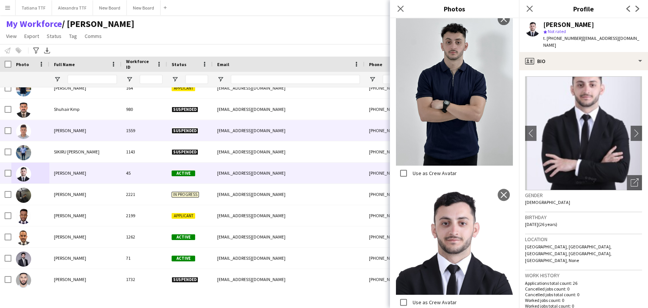
click at [25, 132] on img at bounding box center [23, 131] width 15 height 15
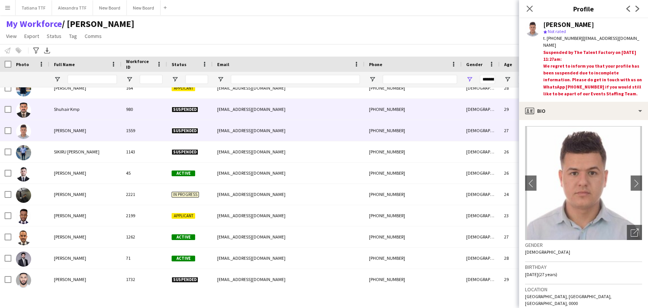
click at [23, 113] on img at bounding box center [23, 110] width 15 height 15
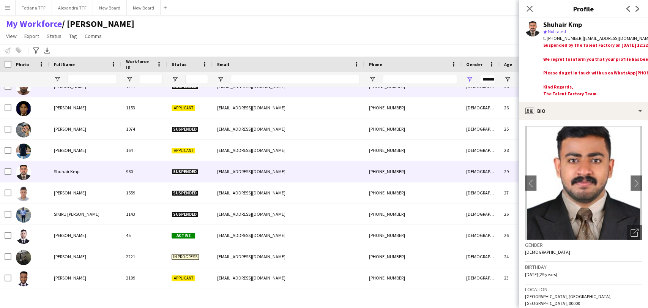
scroll to position [23087, 0]
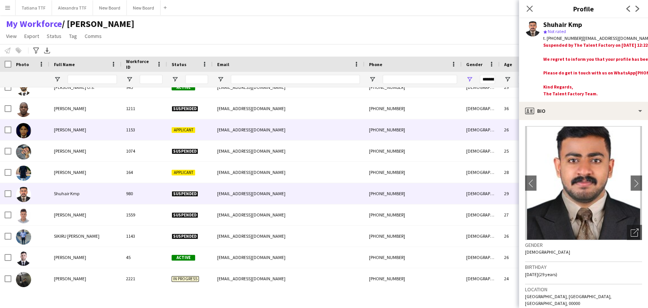
click at [26, 133] on img at bounding box center [23, 130] width 15 height 15
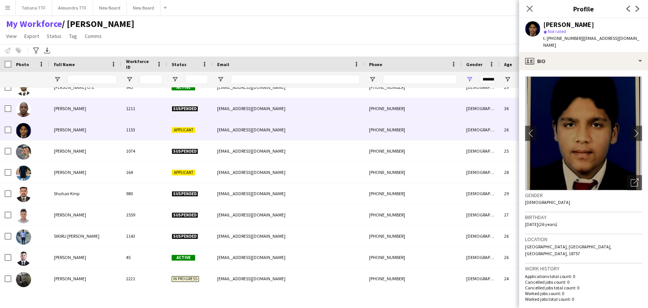
click at [24, 111] on img at bounding box center [23, 109] width 15 height 15
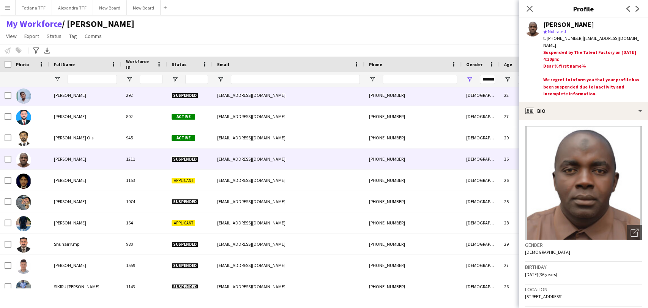
scroll to position [23003, 0]
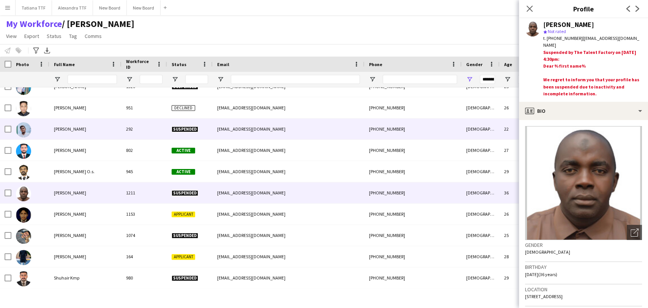
click at [25, 128] on img at bounding box center [23, 129] width 15 height 15
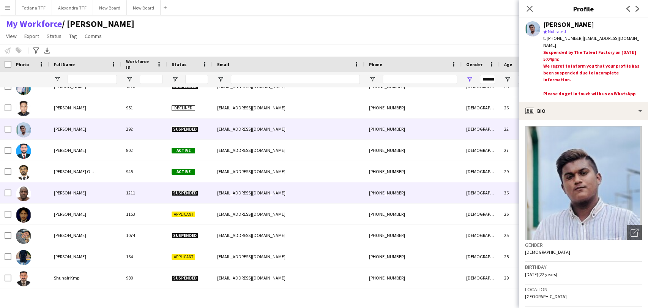
click at [23, 195] on img at bounding box center [23, 193] width 15 height 15
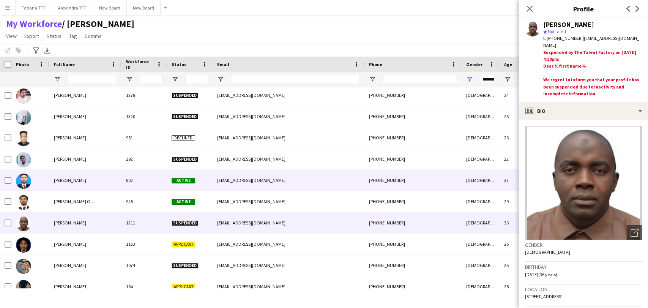
scroll to position [22918, 0]
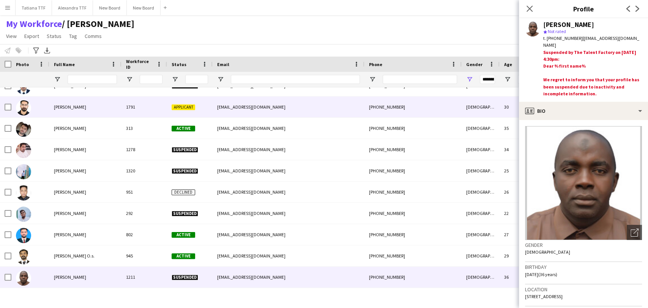
click at [25, 107] on img at bounding box center [23, 107] width 15 height 15
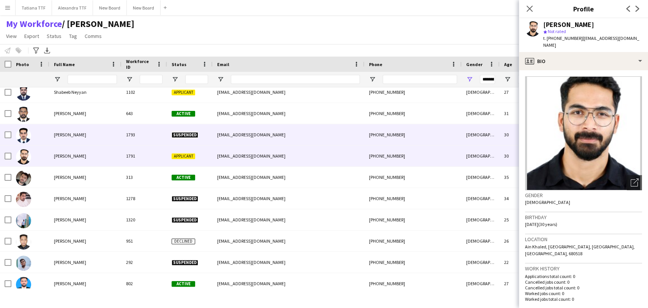
scroll to position [22834, 0]
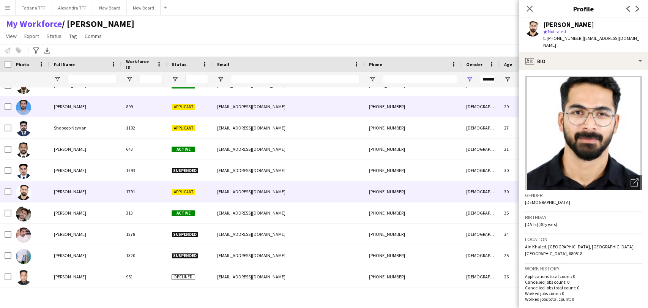
click at [22, 109] on img at bounding box center [23, 107] width 15 height 15
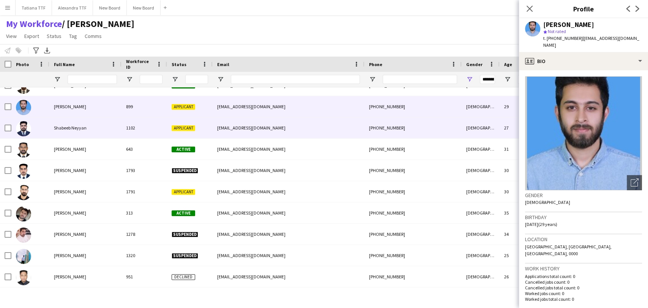
scroll to position [22749, 0]
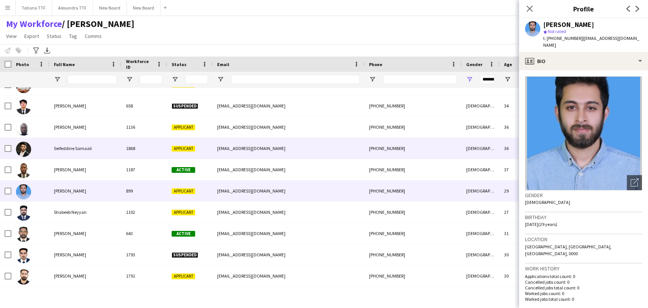
click at [27, 152] on img at bounding box center [23, 149] width 15 height 15
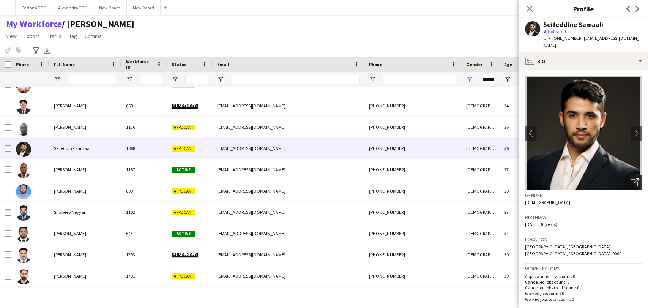
click at [631, 179] on icon "Open photos pop-in" at bounding box center [635, 183] width 8 height 8
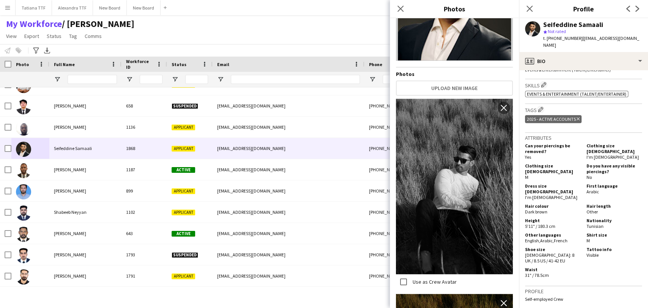
scroll to position [0, 0]
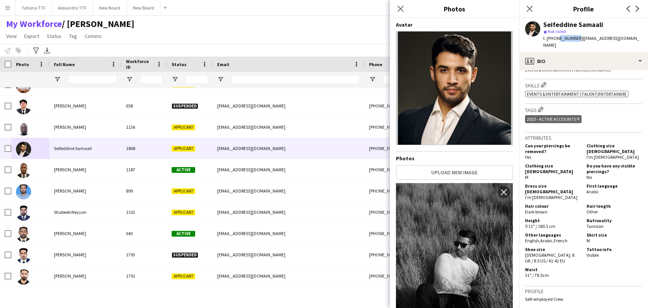
drag, startPoint x: 574, startPoint y: 37, endPoint x: 564, endPoint y: 41, distance: 10.9
click at [557, 36] on span "t. +97450768803" at bounding box center [562, 38] width 39 height 6
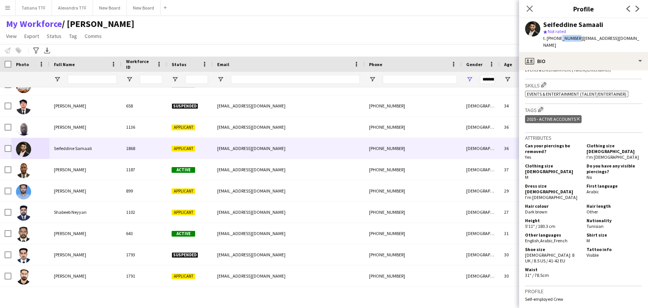
drag, startPoint x: 564, startPoint y: 41, endPoint x: 576, endPoint y: 35, distance: 13.6
click at [576, 35] on div "Seifeddine Samaali star Not rated t. +97450768803 | samaaliseif@gmail.com" at bounding box center [592, 35] width 99 height 28
click at [574, 37] on span "t. +97450768803" at bounding box center [562, 38] width 39 height 6
drag, startPoint x: 574, startPoint y: 37, endPoint x: 557, endPoint y: 37, distance: 16.7
click at [557, 37] on span "t. +97450768803" at bounding box center [562, 38] width 39 height 6
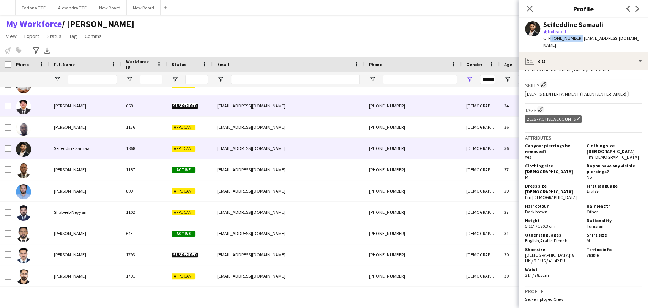
click at [15, 105] on div at bounding box center [30, 105] width 38 height 21
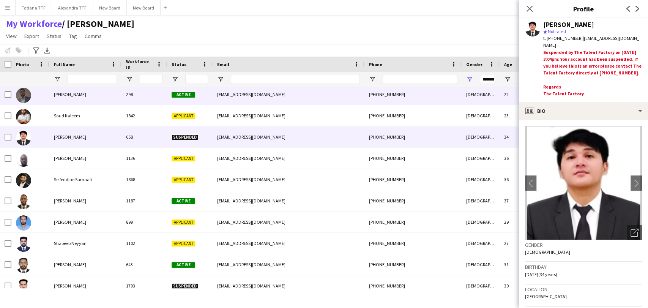
scroll to position [22707, 0]
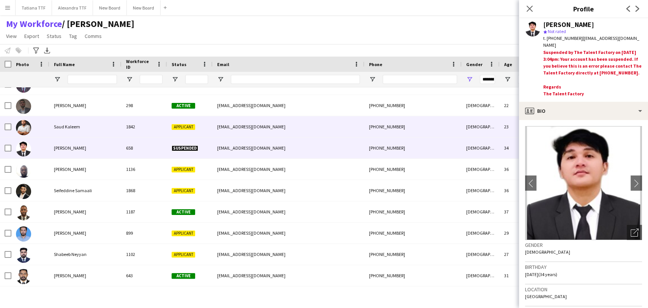
click at [21, 125] on img at bounding box center [23, 127] width 15 height 15
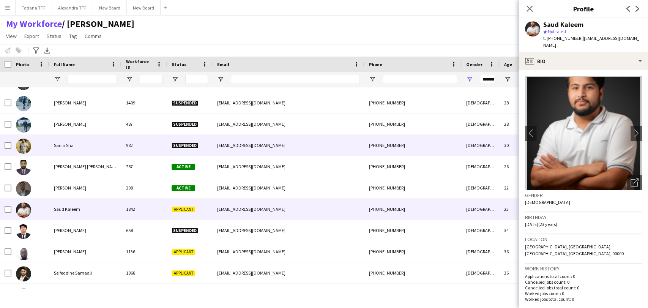
scroll to position [22623, 0]
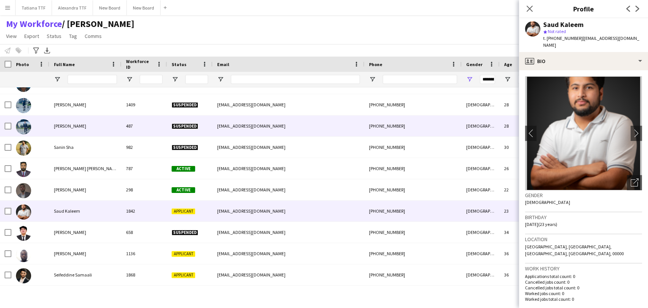
click at [11, 125] on div at bounding box center [30, 125] width 38 height 21
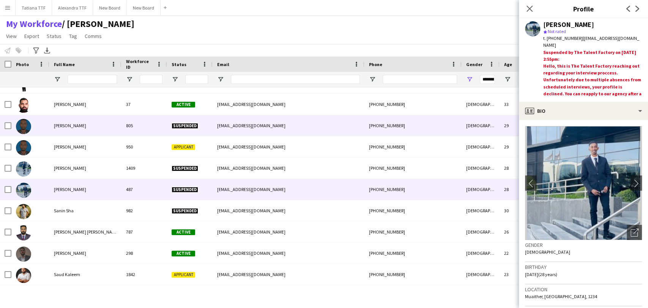
scroll to position [22538, 0]
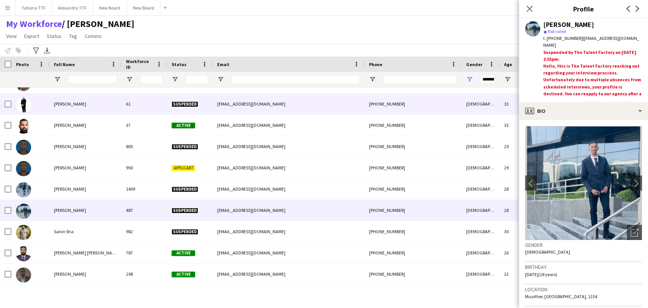
click at [23, 104] on img at bounding box center [23, 104] width 15 height 15
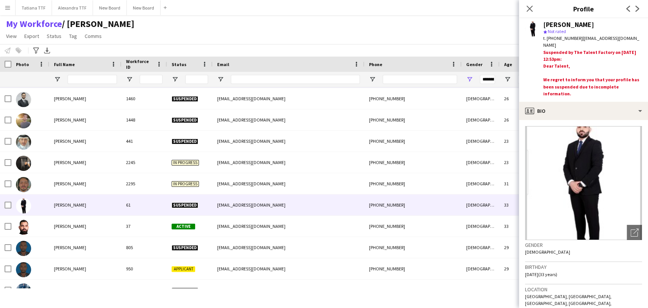
scroll to position [22412, 0]
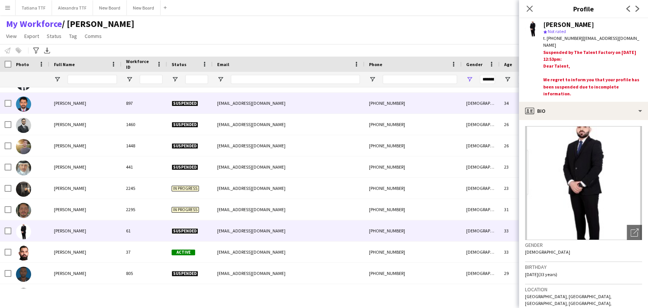
click at [26, 110] on img at bounding box center [23, 103] width 15 height 15
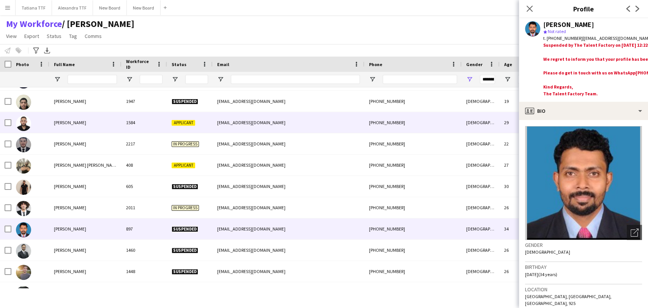
scroll to position [22285, 0]
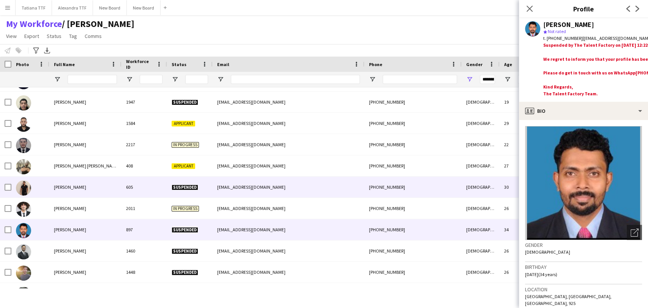
click at [27, 183] on img at bounding box center [23, 187] width 15 height 15
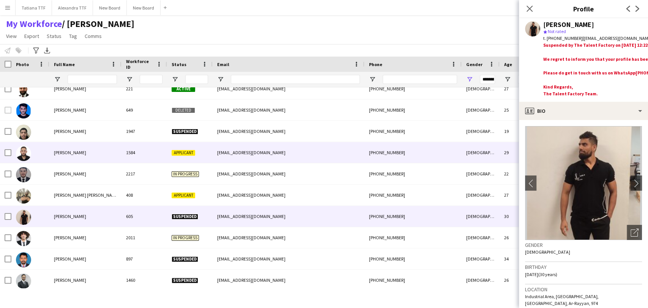
scroll to position [22243, 0]
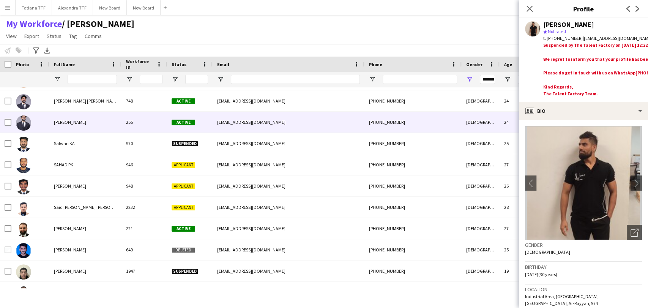
click at [23, 122] on img at bounding box center [23, 122] width 15 height 15
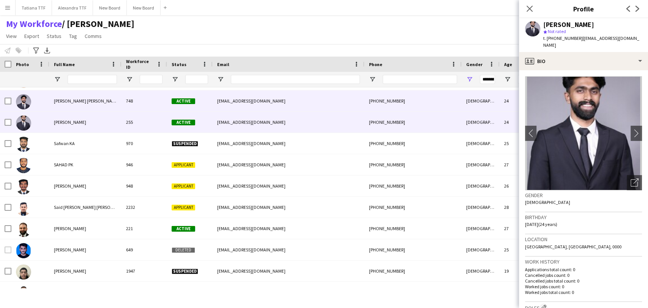
click at [24, 104] on img at bounding box center [23, 101] width 15 height 15
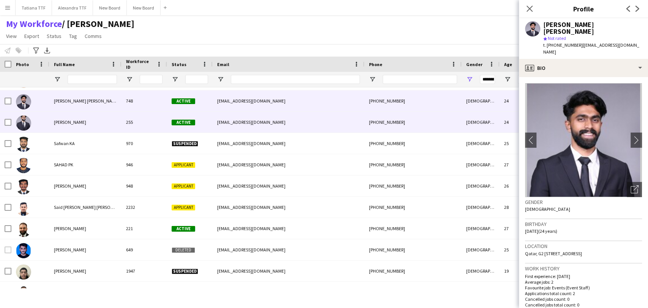
click at [25, 124] on img at bounding box center [23, 122] width 15 height 15
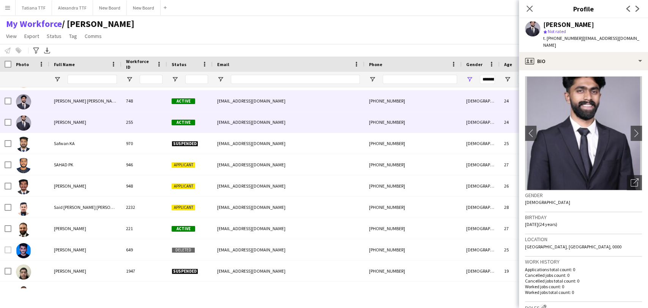
click at [23, 107] on img at bounding box center [23, 101] width 15 height 15
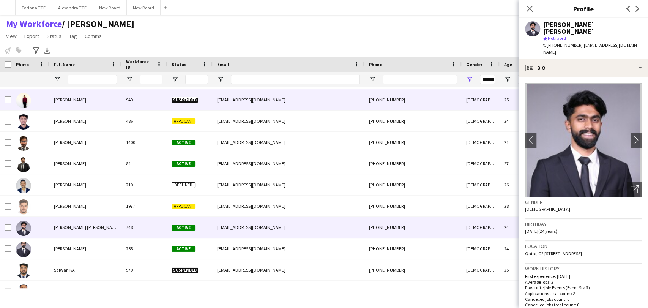
click at [17, 98] on img at bounding box center [23, 100] width 15 height 15
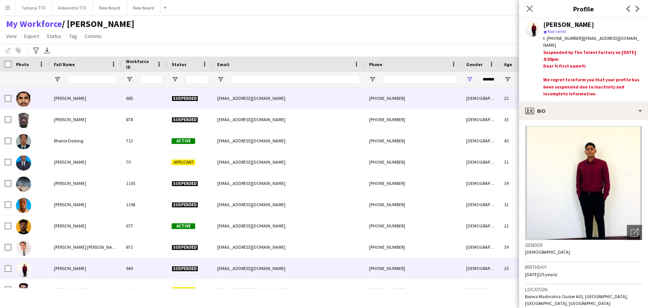
click at [26, 107] on div at bounding box center [23, 98] width 15 height 21
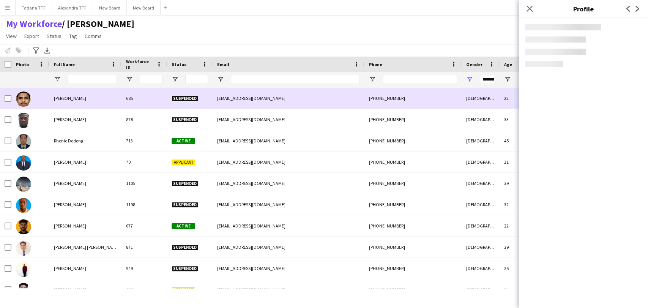
click at [26, 105] on img at bounding box center [23, 99] width 15 height 15
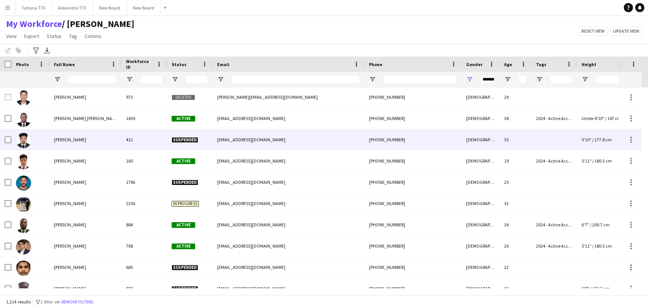
click at [25, 142] on img at bounding box center [23, 140] width 15 height 15
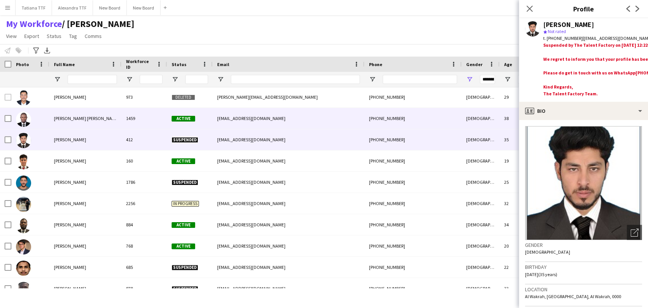
drag, startPoint x: 25, startPoint y: 128, endPoint x: 25, endPoint y: 98, distance: 29.2
click at [25, 127] on div at bounding box center [23, 118] width 15 height 21
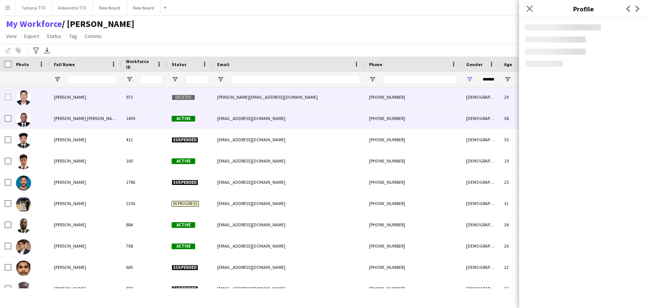
click at [25, 97] on img at bounding box center [23, 97] width 15 height 15
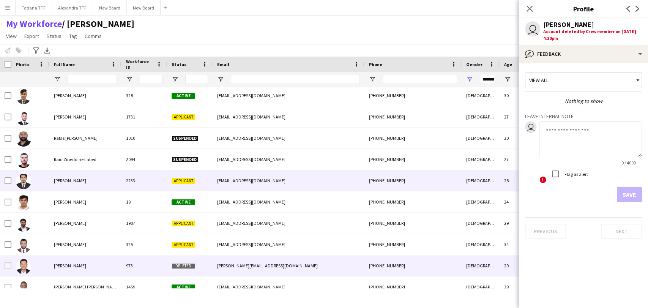
drag, startPoint x: 27, startPoint y: 181, endPoint x: 21, endPoint y: 160, distance: 22.0
click at [26, 177] on img at bounding box center [23, 181] width 15 height 15
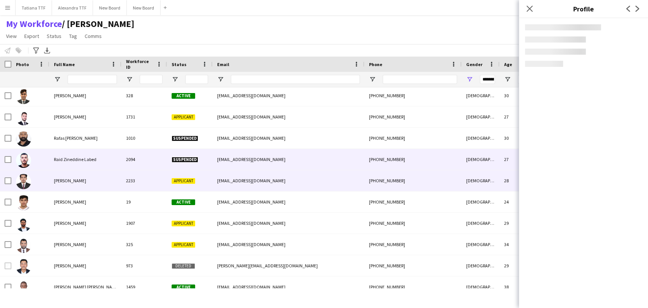
drag, startPoint x: 20, startPoint y: 158, endPoint x: 28, endPoint y: 131, distance: 28.7
click at [20, 155] on img at bounding box center [23, 160] width 15 height 15
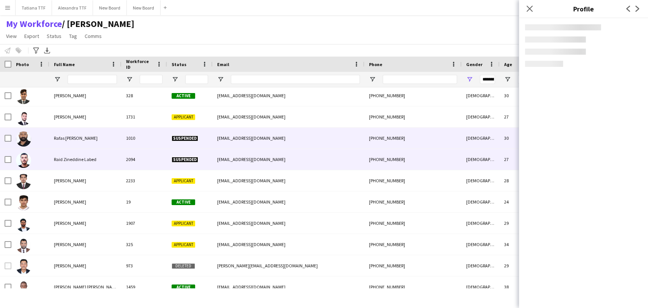
click at [28, 130] on div at bounding box center [23, 138] width 15 height 21
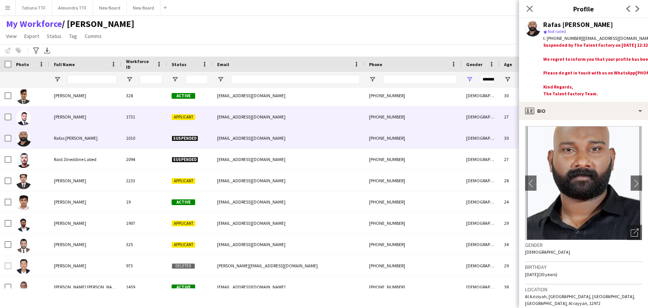
click at [26, 117] on img at bounding box center [23, 117] width 15 height 15
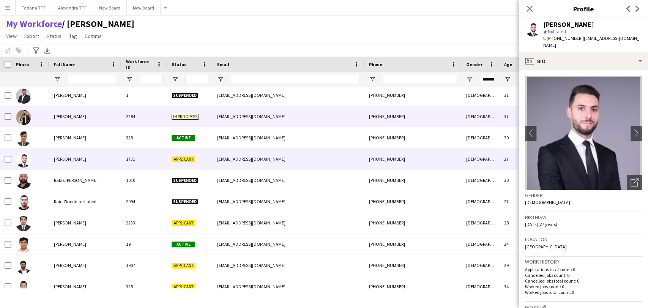
click at [27, 110] on img at bounding box center [23, 117] width 15 height 15
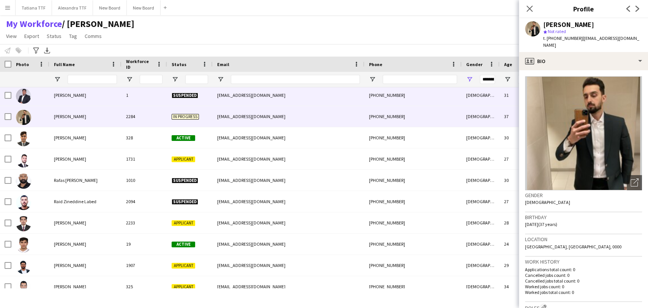
click at [27, 103] on div at bounding box center [23, 95] width 15 height 21
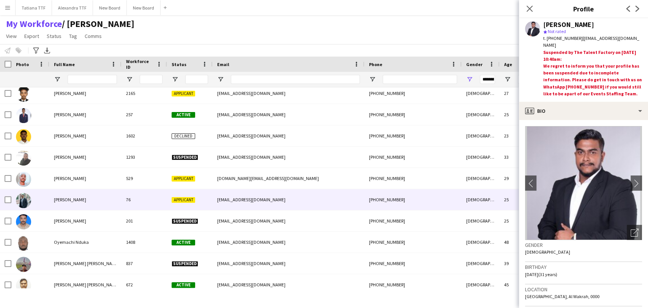
click at [29, 202] on img at bounding box center [23, 200] width 15 height 15
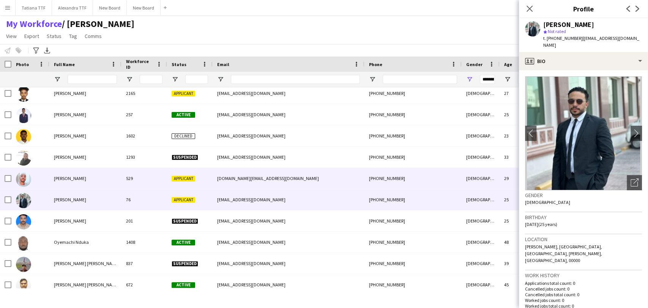
drag, startPoint x: 19, startPoint y: 173, endPoint x: 22, endPoint y: 160, distance: 12.9
click at [19, 172] on div at bounding box center [23, 178] width 15 height 21
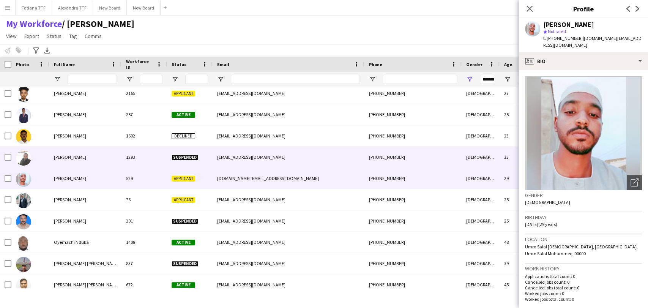
click at [24, 154] on img at bounding box center [23, 157] width 15 height 15
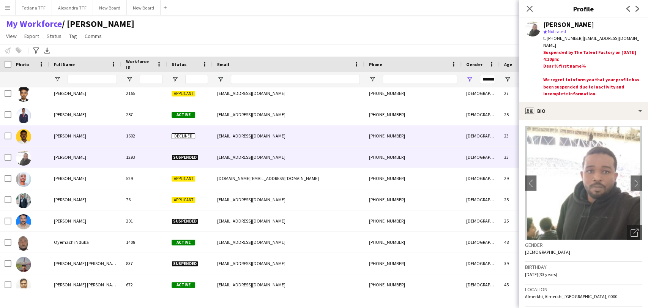
drag, startPoint x: 21, startPoint y: 137, endPoint x: 21, endPoint y: 123, distance: 14.8
click at [21, 136] on img at bounding box center [23, 136] width 15 height 15
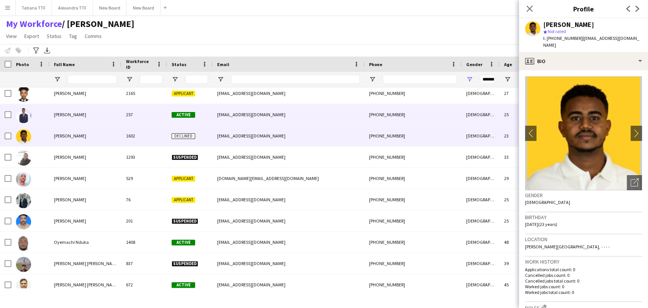
click at [21, 121] on img at bounding box center [23, 115] width 15 height 15
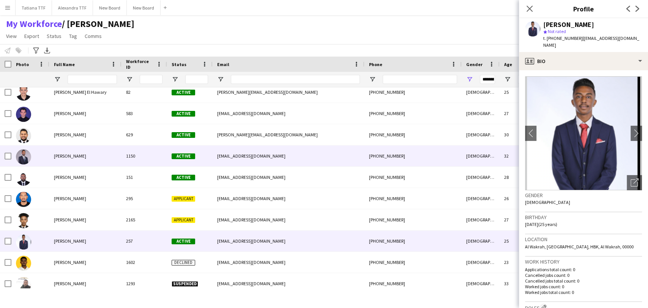
click at [24, 158] on img at bounding box center [23, 156] width 15 height 15
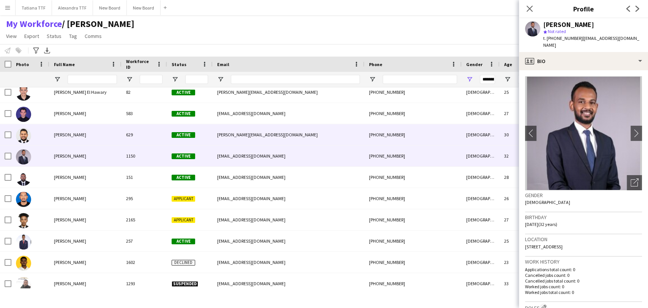
click at [22, 139] on img at bounding box center [23, 135] width 15 height 15
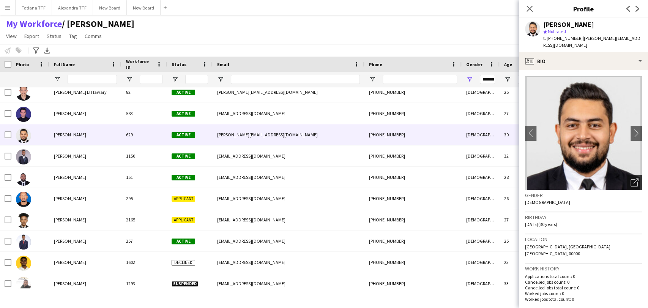
click at [631, 179] on icon "Open photos pop-in" at bounding box center [635, 183] width 8 height 8
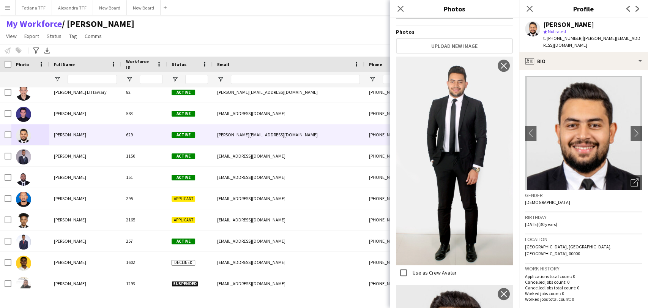
click at [403, 4] on div "Close pop-in" at bounding box center [400, 8] width 21 height 17
click at [411, 7] on div "Close pop-in" at bounding box center [400, 8] width 21 height 17
click at [404, 7] on app-icon "Close pop-in" at bounding box center [400, 8] width 11 height 11
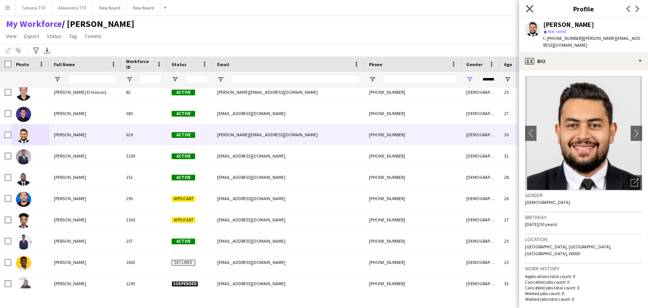
click at [532, 5] on icon "Close pop-in" at bounding box center [529, 8] width 7 height 7
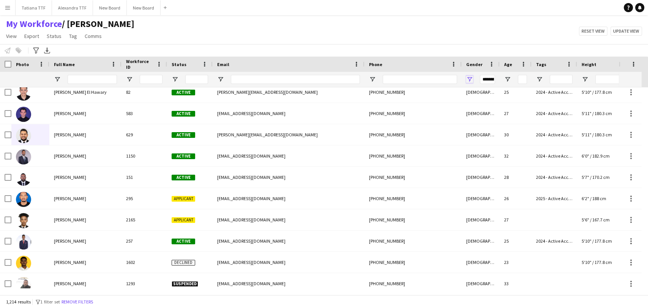
click at [467, 77] on span "Open Filter Menu" at bounding box center [469, 79] width 7 height 7
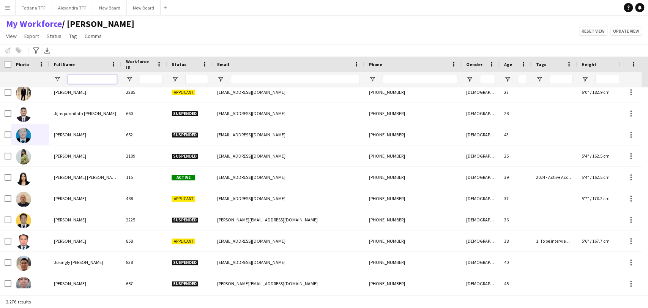
click at [87, 79] on input "Full Name Filter Input" at bounding box center [92, 79] width 49 height 9
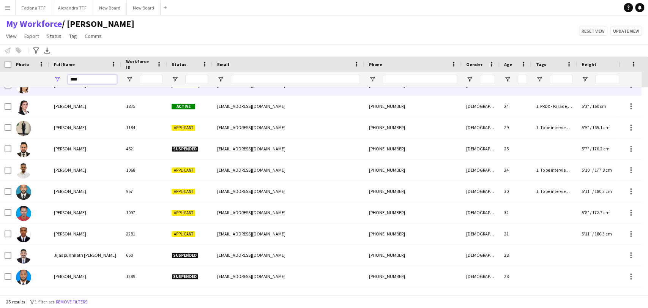
scroll to position [0, 0]
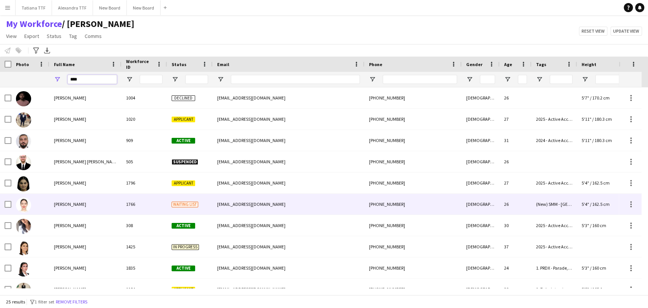
type input "****"
click at [66, 205] on span "Amal Ben Wannes" at bounding box center [70, 204] width 32 height 6
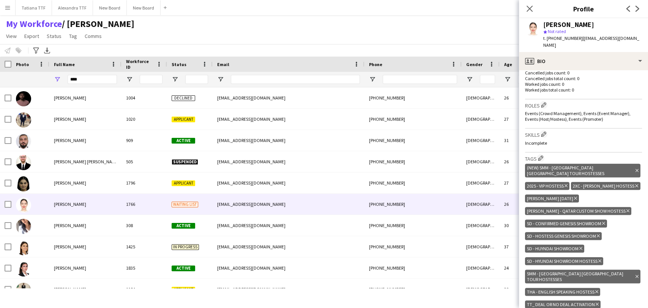
scroll to position [211, 0]
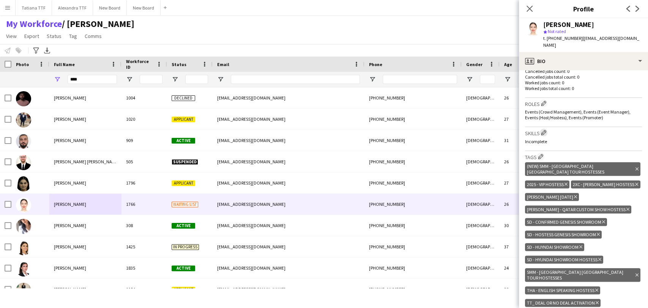
click at [543, 130] on app-icon "Edit crew company skills" at bounding box center [543, 132] width 5 height 5
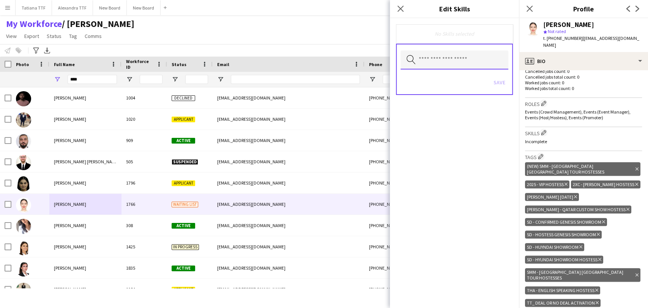
click at [480, 57] on input "text" at bounding box center [455, 60] width 108 height 19
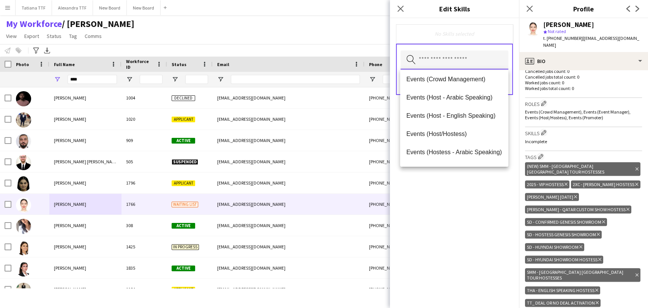
scroll to position [84, 0]
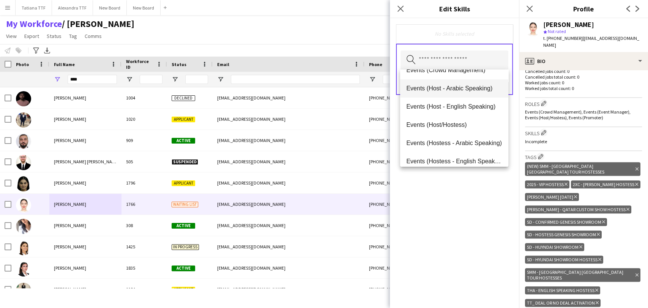
click at [452, 89] on span "Events (Host - Arabic Speaking)" at bounding box center [454, 88] width 96 height 7
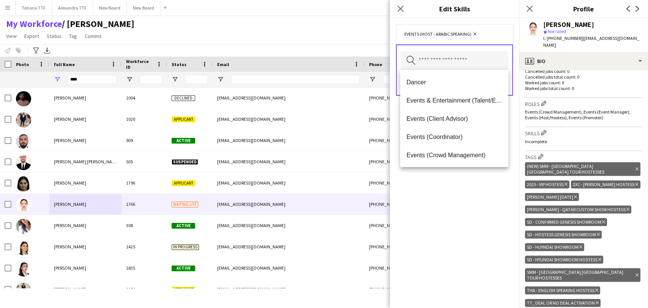
drag, startPoint x: 459, startPoint y: 207, endPoint x: 470, endPoint y: 145, distance: 63.7
click at [458, 202] on div "Events (Host - Arabic Speaking) Remove Search by skill name Save" at bounding box center [454, 163] width 129 height 290
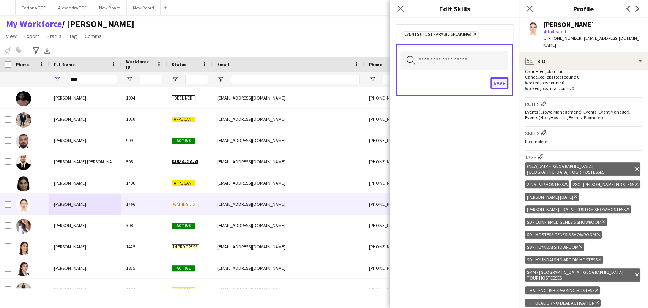
click at [497, 84] on button "Save" at bounding box center [500, 83] width 18 height 12
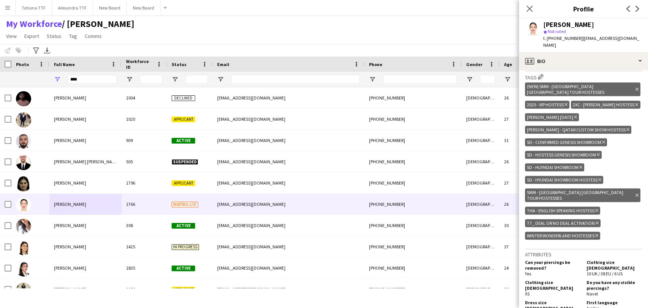
scroll to position [211, 0]
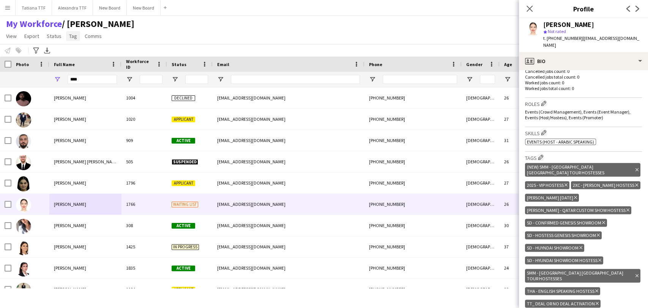
click at [72, 34] on span "Tag" at bounding box center [73, 36] width 8 height 7
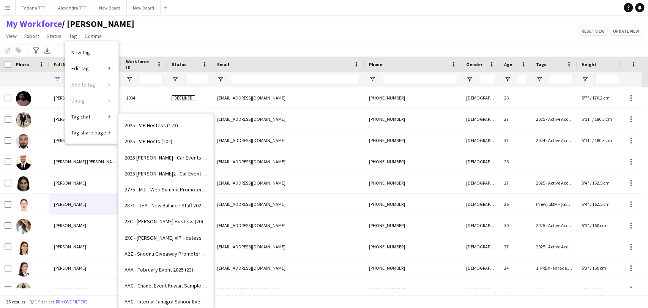
scroll to position [169, 0]
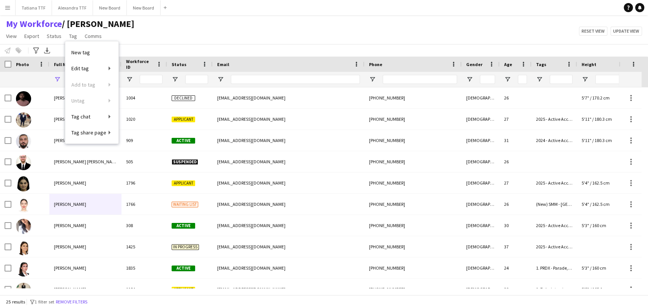
click at [197, 43] on div "My Workforce / TATIANA View Views Default view Alexandra View April Live Force …" at bounding box center [324, 31] width 648 height 26
click at [409, 77] on input "Phone Filter Input" at bounding box center [420, 79] width 74 height 9
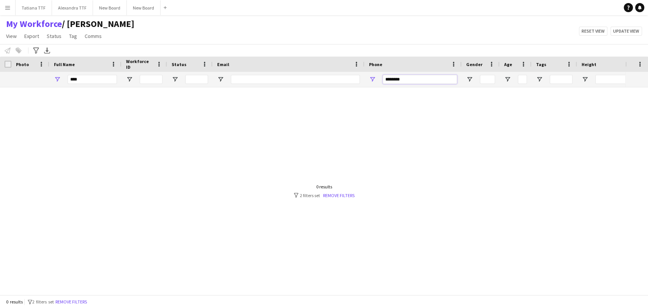
type input "********"
drag, startPoint x: 88, startPoint y: 80, endPoint x: 28, endPoint y: 68, distance: 60.9
click at [39, 81] on div "****" at bounding box center [402, 79] width 805 height 15
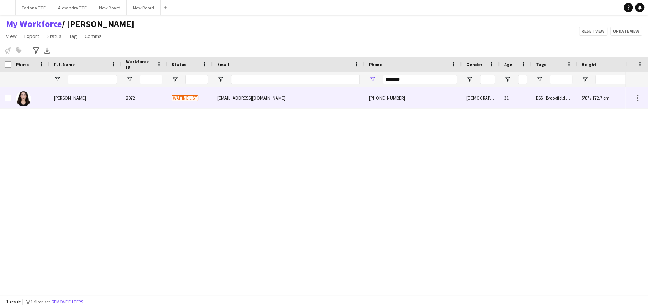
click at [27, 99] on img at bounding box center [23, 98] width 15 height 15
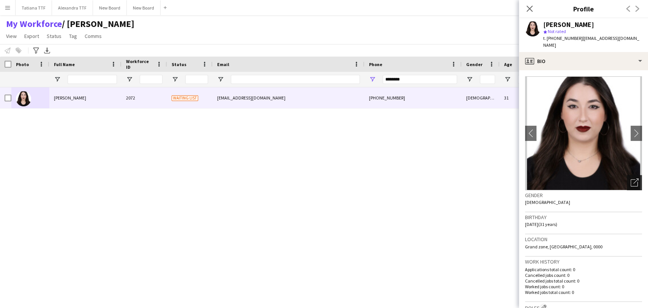
click at [631, 179] on icon "Open photos pop-in" at bounding box center [635, 183] width 8 height 8
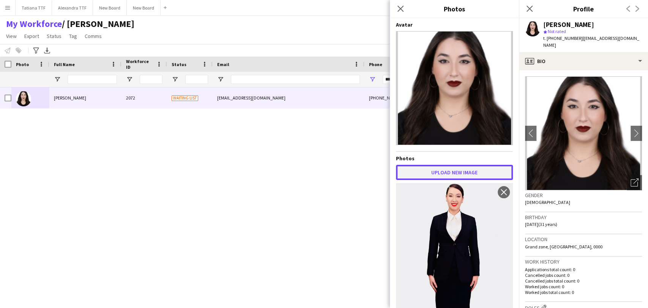
click at [467, 168] on button "Upload new image" at bounding box center [454, 172] width 117 height 15
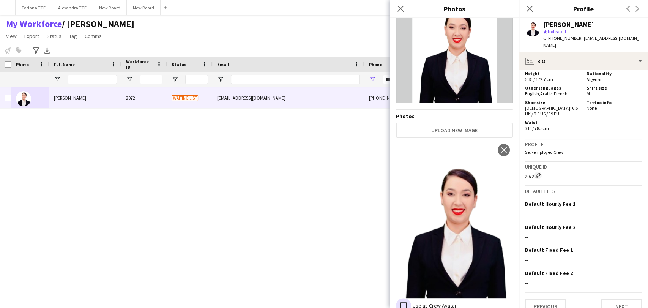
scroll to position [0, 0]
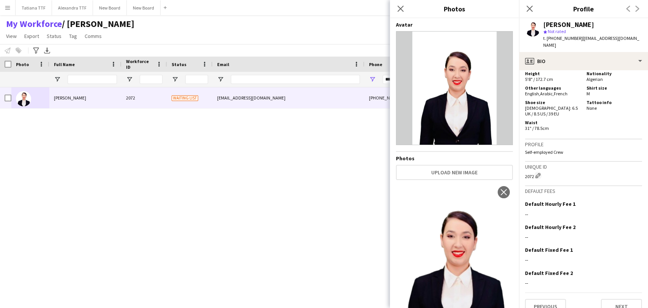
click at [402, 14] on div "Close pop-in" at bounding box center [400, 8] width 21 height 17
click at [400, 10] on icon "Close pop-in" at bounding box center [400, 8] width 7 height 7
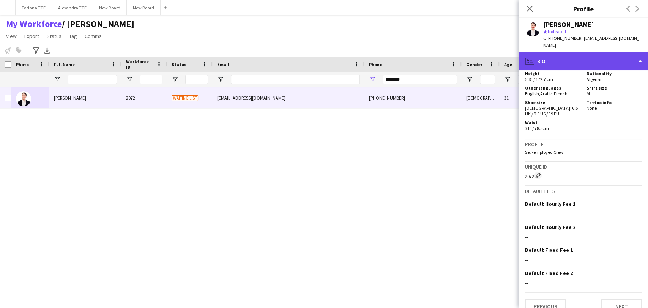
click at [558, 54] on div "profile Bio" at bounding box center [583, 61] width 129 height 18
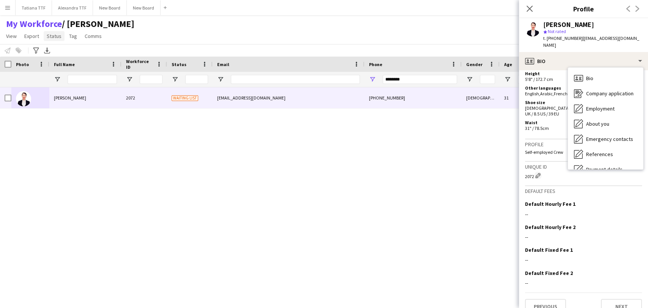
click at [51, 34] on span "Status" at bounding box center [54, 36] width 15 height 7
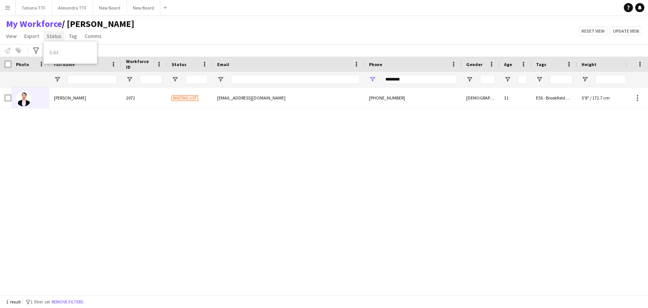
click at [53, 35] on span "Status" at bounding box center [54, 36] width 15 height 7
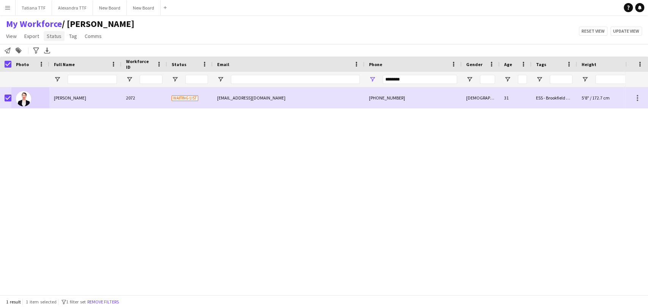
click at [48, 38] on span "Status" at bounding box center [54, 36] width 15 height 7
click at [56, 50] on span "Edit" at bounding box center [54, 52] width 9 height 7
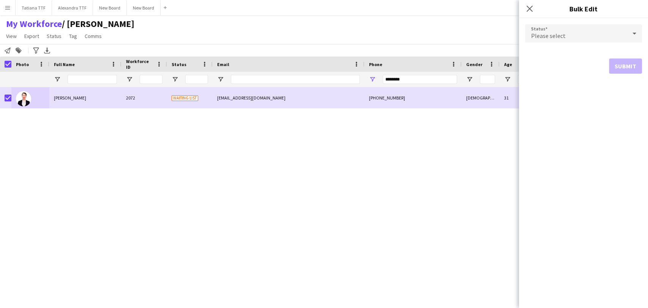
click at [636, 35] on icon at bounding box center [634, 33] width 9 height 15
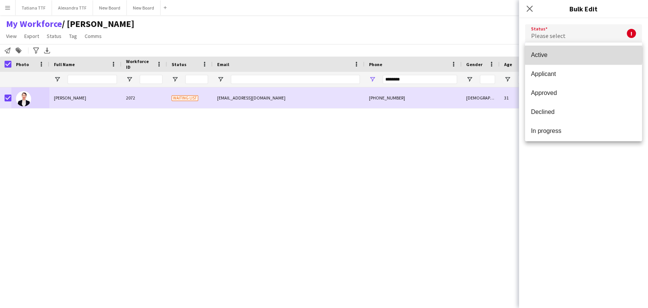
click at [584, 55] on span "Active" at bounding box center [583, 54] width 105 height 7
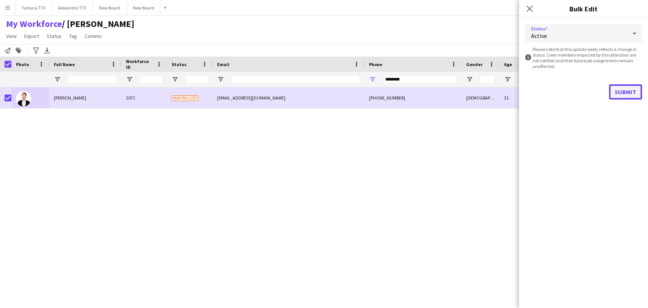
click at [637, 90] on button "Submit" at bounding box center [625, 91] width 33 height 15
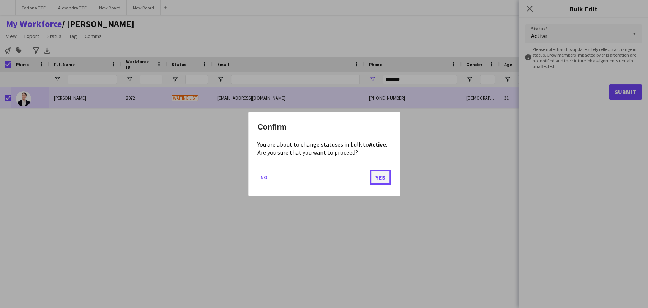
click at [386, 182] on button "Yes" at bounding box center [380, 177] width 21 height 15
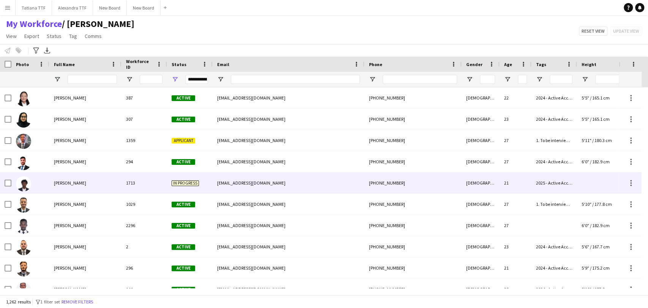
click at [551, 180] on div "2025 - Active Accounts" at bounding box center [555, 182] width 46 height 21
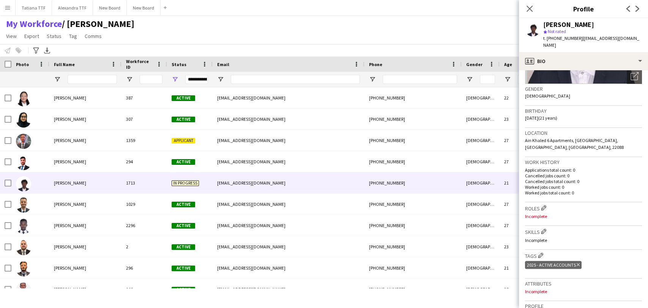
scroll to position [126, 0]
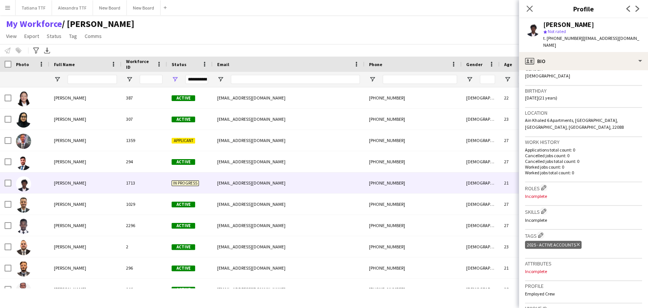
click at [550, 241] on div "2025 - Active Accounts Delete tag" at bounding box center [553, 245] width 57 height 8
click at [574, 241] on div "2025 - Active Accounts Delete tag" at bounding box center [553, 245] width 57 height 8
drag, startPoint x: 529, startPoint y: 6, endPoint x: 512, endPoint y: 11, distance: 17.7
click at [529, 7] on icon "Close pop-in" at bounding box center [530, 9] width 6 height 6
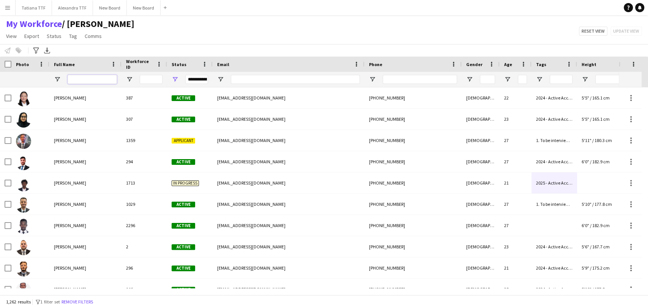
click at [90, 80] on input "Full Name Filter Input" at bounding box center [92, 79] width 49 height 9
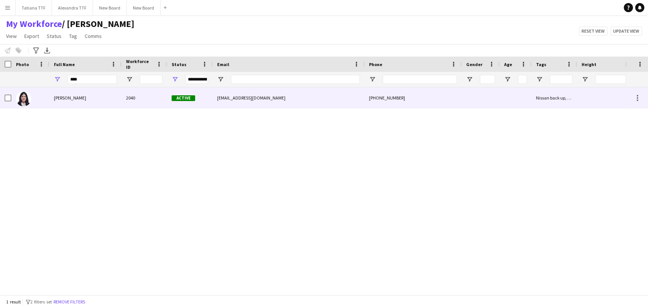
click at [63, 98] on span "Roba nabolsi" at bounding box center [70, 98] width 32 height 6
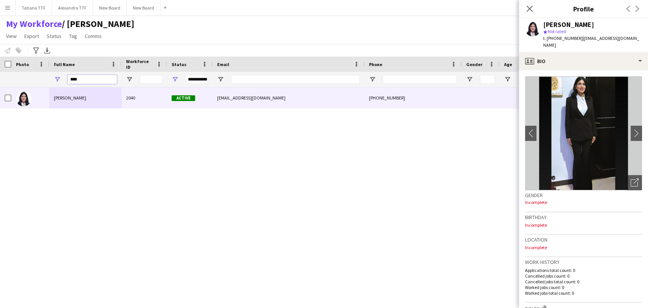
click at [84, 80] on input "****" at bounding box center [92, 79] width 49 height 9
type input "*"
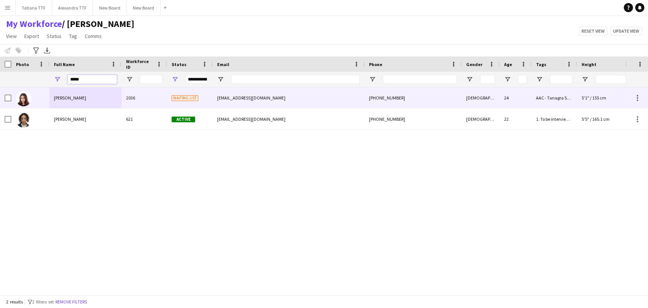
type input "*****"
click at [70, 95] on span "Amira Shalaby" at bounding box center [70, 98] width 32 height 6
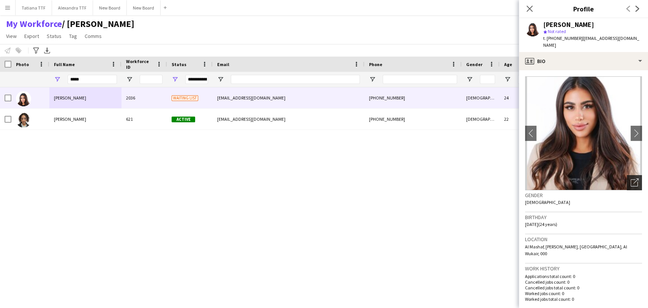
click at [631, 179] on icon "Open photos pop-in" at bounding box center [635, 183] width 8 height 8
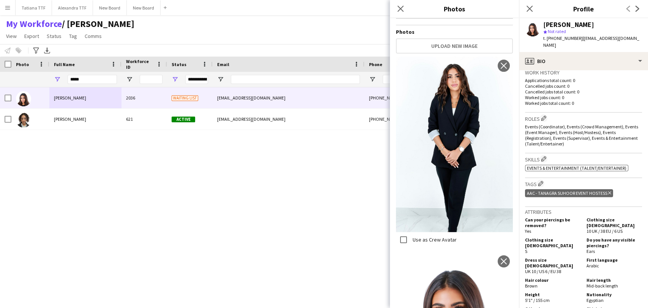
scroll to position [211, 0]
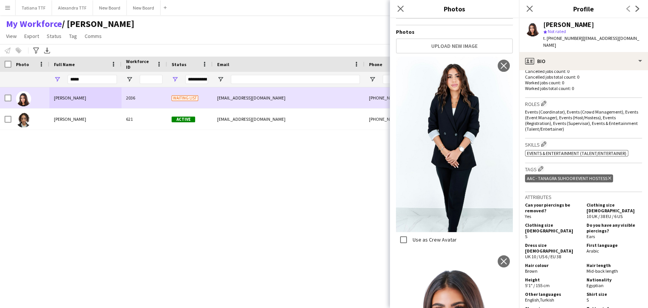
click at [62, 96] on span "Amira Shalaby" at bounding box center [70, 98] width 32 height 6
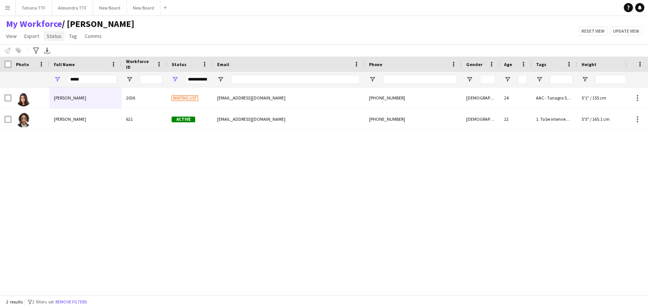
click at [52, 36] on span "Status" at bounding box center [54, 36] width 15 height 7
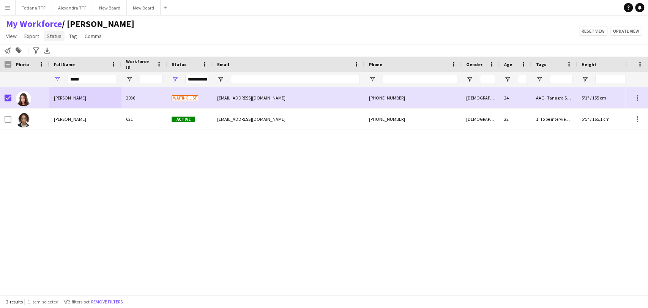
click at [47, 34] on span "Status" at bounding box center [54, 36] width 15 height 7
click at [63, 49] on link "Edit" at bounding box center [70, 52] width 53 height 16
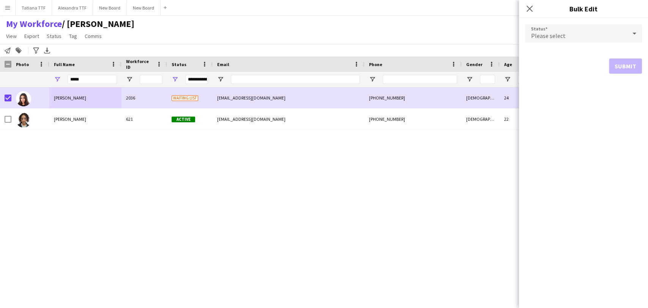
click at [635, 29] on icon at bounding box center [634, 33] width 9 height 15
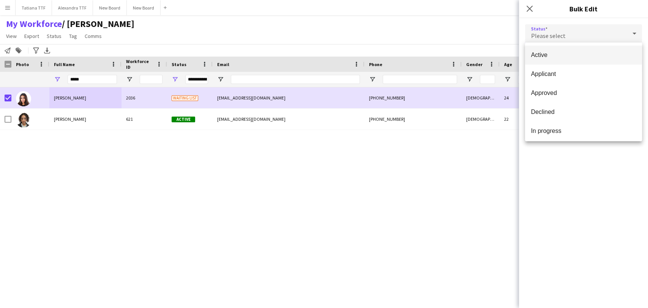
click at [558, 53] on span "Active" at bounding box center [583, 54] width 105 height 7
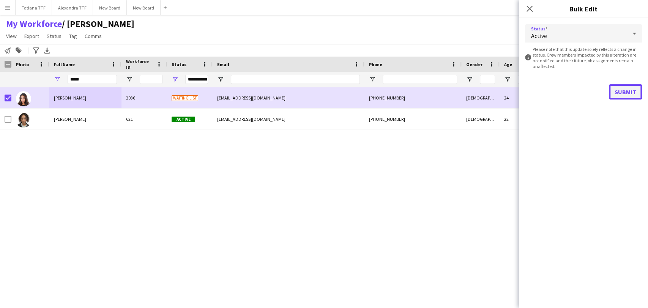
click at [621, 89] on button "Submit" at bounding box center [625, 91] width 33 height 15
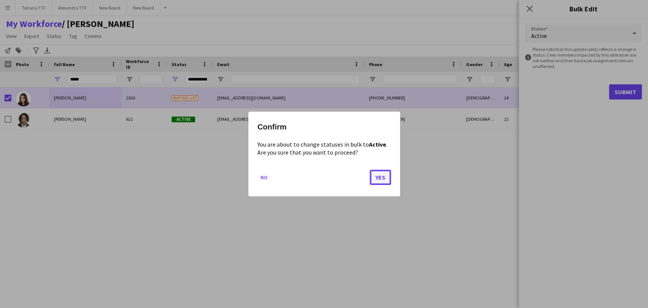
click at [385, 177] on button "Yes" at bounding box center [380, 177] width 21 height 15
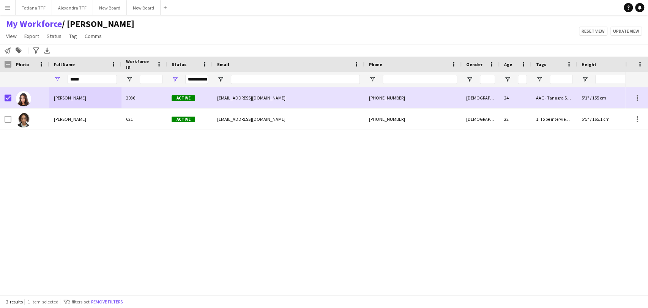
click at [103, 172] on div "Amira Shalaby 2036 Active amiraayman2107@yahoo.com +97466615115 Female 24 AAC -…" at bounding box center [313, 187] width 626 height 201
drag, startPoint x: 86, startPoint y: 81, endPoint x: 43, endPoint y: 84, distance: 43.7
click at [44, 83] on div "**********" at bounding box center [402, 79] width 805 height 15
click at [403, 81] on input "Phone Filter Input" at bounding box center [420, 79] width 74 height 9
drag, startPoint x: 56, startPoint y: 78, endPoint x: 41, endPoint y: 78, distance: 14.8
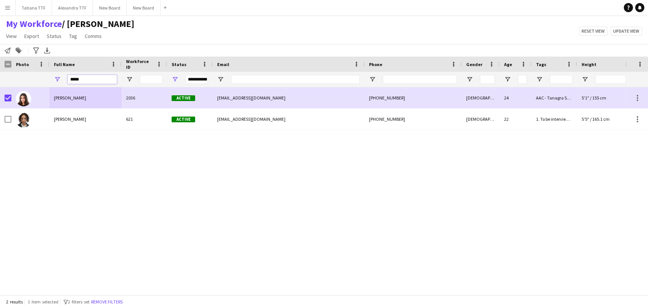
click at [41, 78] on div "**********" at bounding box center [402, 79] width 805 height 15
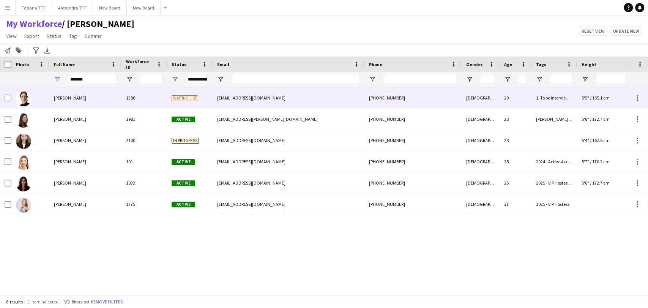
click at [74, 95] on span "Anastasiia Cheprasova" at bounding box center [70, 98] width 32 height 6
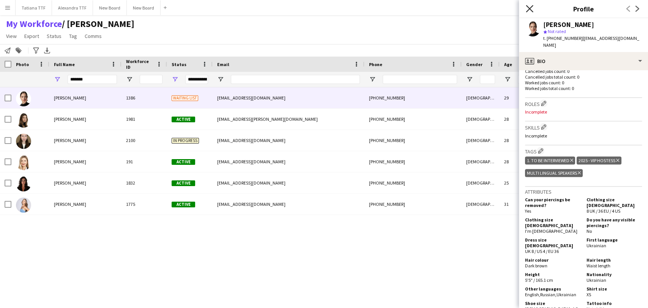
click at [531, 9] on icon at bounding box center [529, 8] width 7 height 7
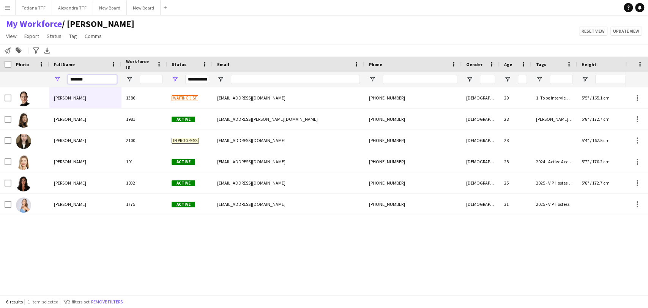
drag, startPoint x: 95, startPoint y: 80, endPoint x: 6, endPoint y: 80, distance: 89.3
click at [22, 79] on div "**********" at bounding box center [402, 79] width 805 height 15
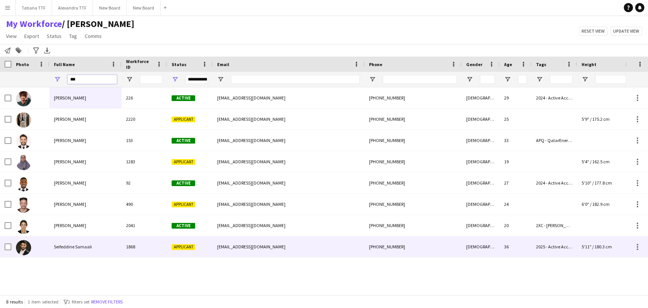
type input "***"
click at [71, 248] on span "Seifeddine Samaali" at bounding box center [73, 247] width 38 height 6
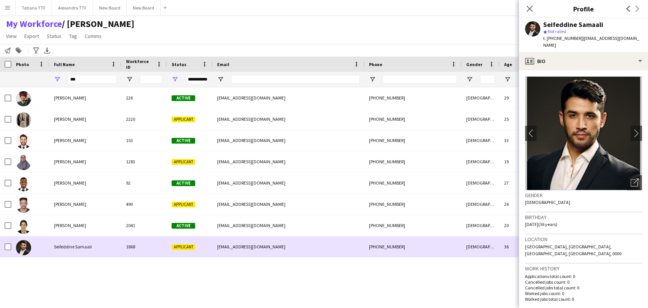
click at [11, 248] on div at bounding box center [30, 246] width 38 height 21
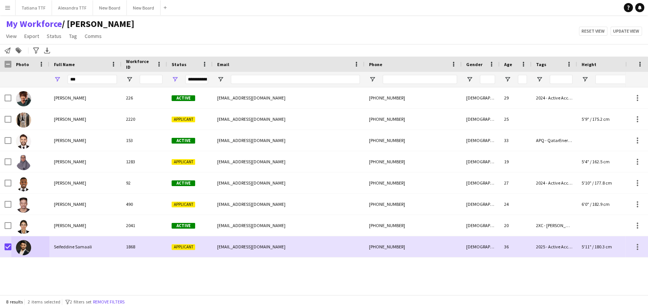
click at [71, 29] on span "/ [PERSON_NAME]" at bounding box center [98, 23] width 73 height 11
click at [71, 33] on span "Tag" at bounding box center [73, 36] width 8 height 7
click at [55, 33] on span "Status" at bounding box center [54, 36] width 15 height 7
click at [62, 51] on link "Edit" at bounding box center [70, 52] width 53 height 16
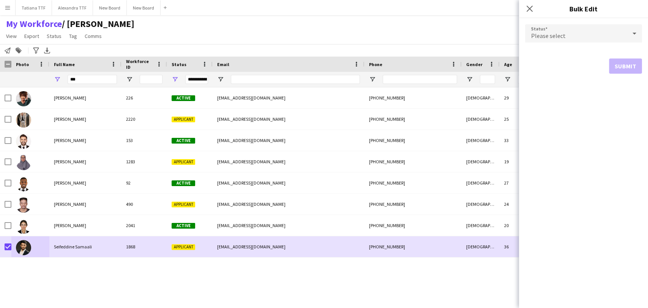
click at [638, 31] on icon at bounding box center [634, 33] width 9 height 15
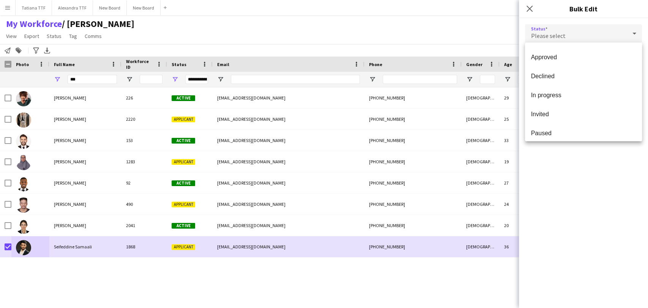
scroll to position [78, 0]
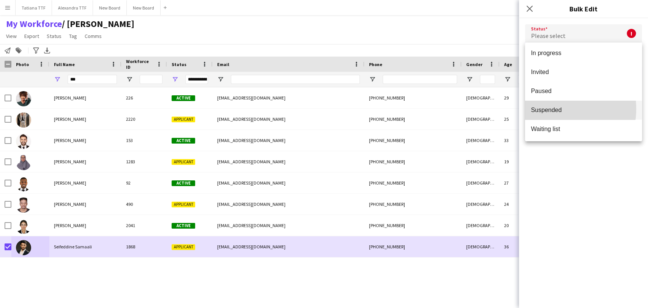
click at [555, 109] on span "Suspended" at bounding box center [583, 109] width 105 height 7
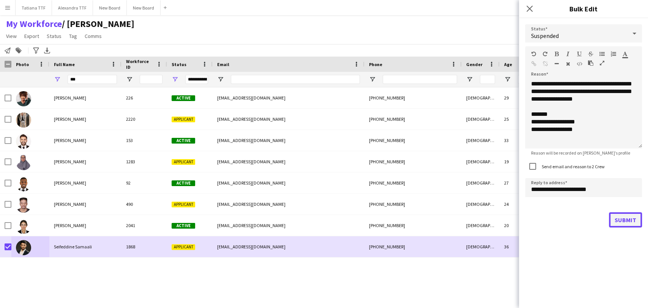
click at [628, 220] on button "Submit" at bounding box center [625, 219] width 33 height 15
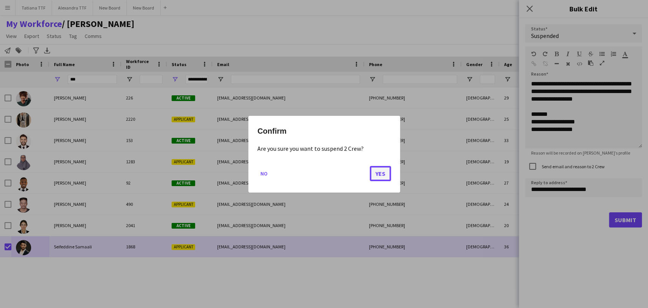
click at [384, 176] on button "Yes" at bounding box center [380, 173] width 21 height 15
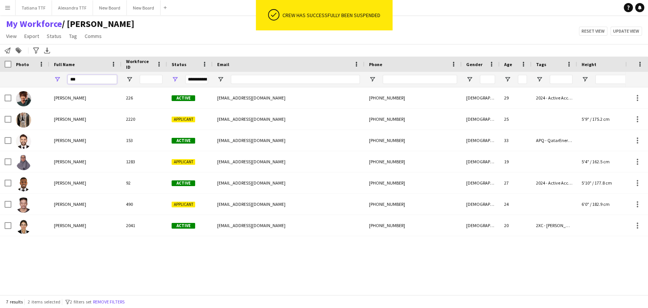
drag, startPoint x: 65, startPoint y: 81, endPoint x: 36, endPoint y: 81, distance: 28.5
click at [37, 83] on div "**********" at bounding box center [402, 79] width 805 height 15
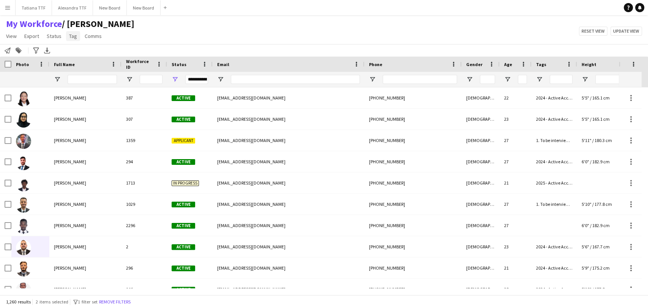
click at [73, 35] on span "Tag" at bounding box center [73, 36] width 8 height 7
click at [79, 49] on span "New tag" at bounding box center [80, 52] width 19 height 7
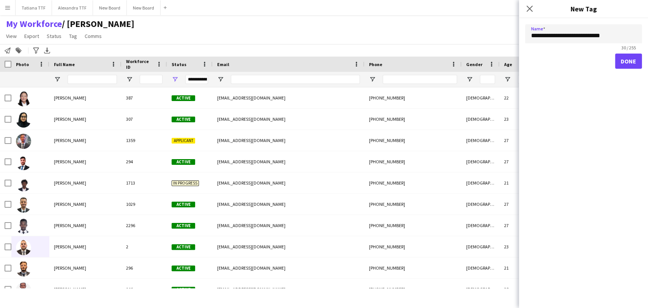
type input "**********"
click at [626, 61] on button "Done" at bounding box center [628, 61] width 27 height 15
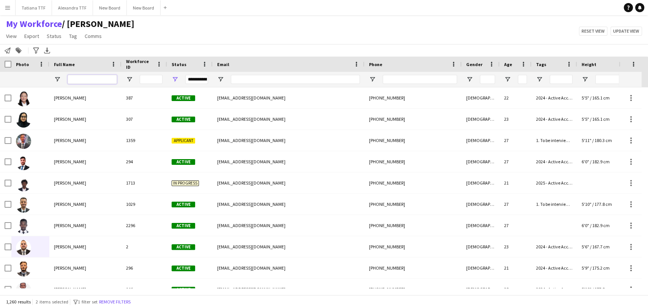
click at [87, 77] on input "Full Name Filter Input" at bounding box center [92, 79] width 49 height 9
type input "*"
type input "*****"
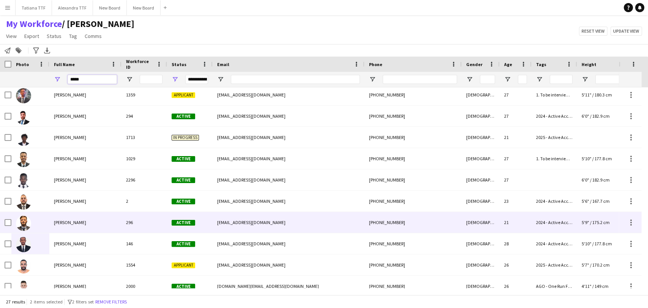
scroll to position [0, 0]
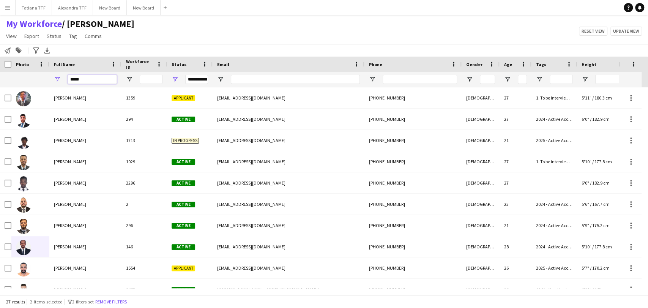
drag, startPoint x: 95, startPoint y: 80, endPoint x: 54, endPoint y: 79, distance: 41.4
click at [54, 79] on div "*****" at bounding box center [85, 79] width 72 height 15
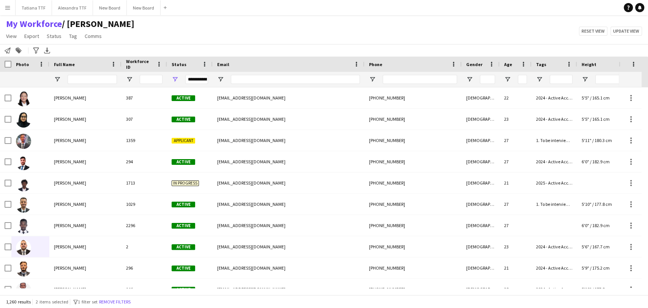
click at [417, 74] on div at bounding box center [420, 79] width 74 height 15
click at [419, 79] on input "Phone Filter Input" at bounding box center [420, 79] width 74 height 9
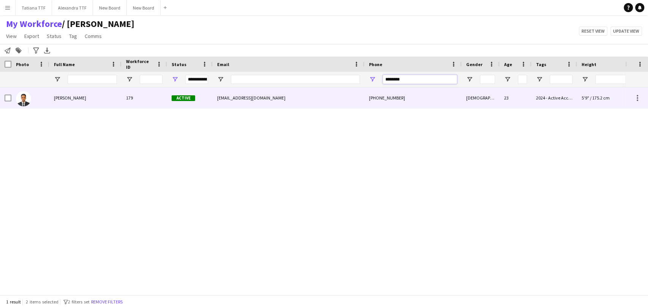
type input "********"
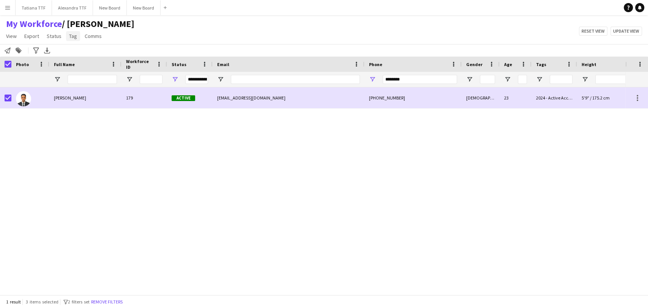
click at [71, 38] on span "Tag" at bounding box center [73, 36] width 8 height 7
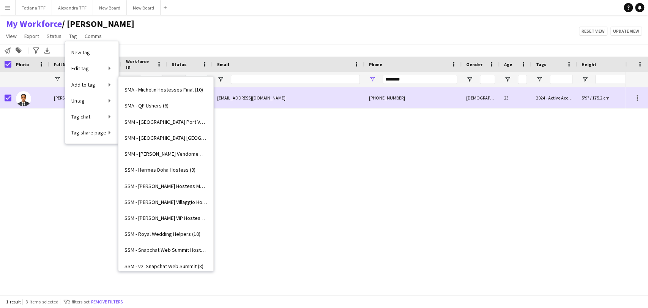
scroll to position [2490, 0]
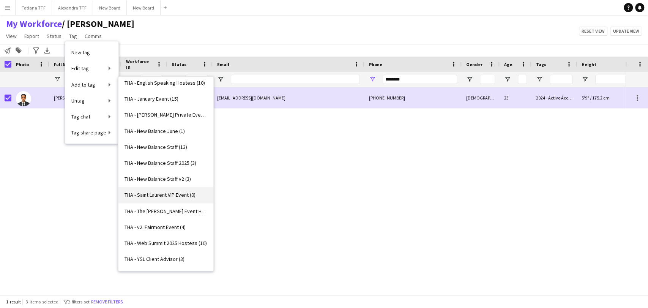
click at [174, 191] on span "THA - Saint Laurent VIP Event (0)" at bounding box center [160, 194] width 71 height 7
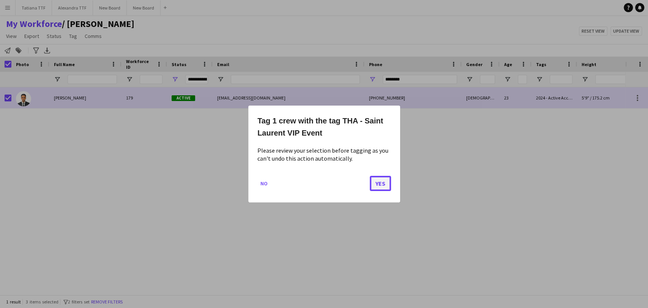
click at [376, 186] on button "Yes" at bounding box center [380, 183] width 21 height 15
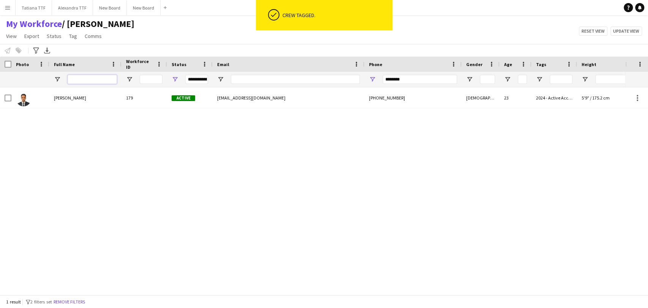
click at [85, 77] on input "Full Name Filter Input" at bounding box center [92, 79] width 49 height 9
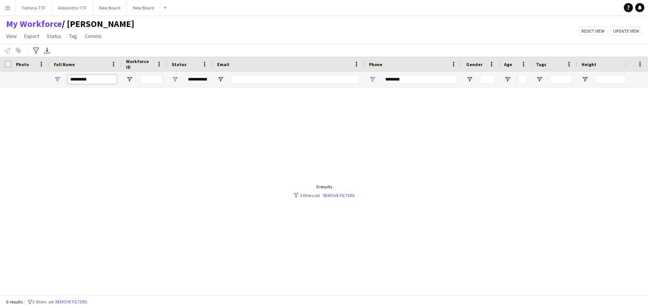
type input "*********"
drag, startPoint x: 365, startPoint y: 79, endPoint x: 303, endPoint y: 83, distance: 62.1
click at [303, 83] on div "**********" at bounding box center [402, 79] width 805 height 15
click at [101, 77] on input "*********" at bounding box center [92, 79] width 49 height 9
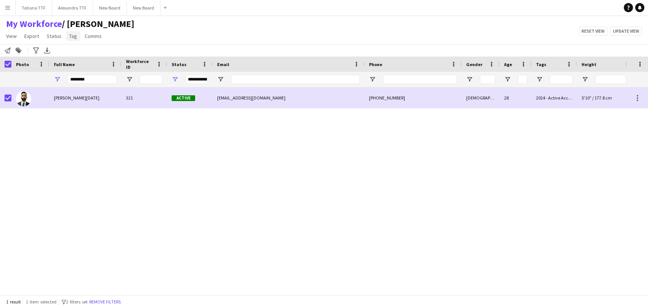
click at [70, 36] on span "Tag" at bounding box center [73, 36] width 8 height 7
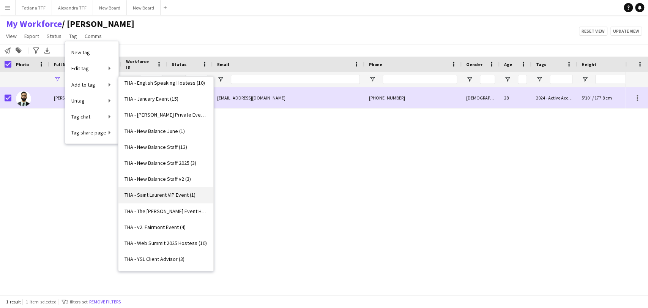
click at [165, 193] on span "THA - Saint Laurent VIP Event (1)" at bounding box center [160, 194] width 71 height 7
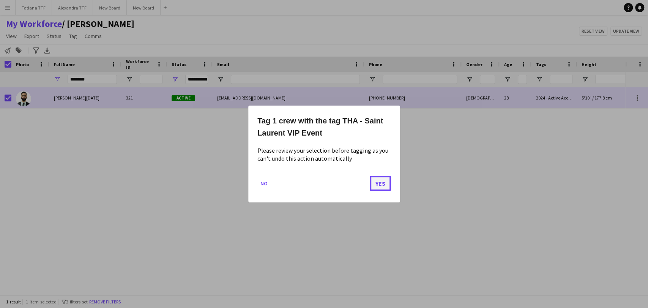
click at [384, 186] on button "Yes" at bounding box center [380, 183] width 21 height 15
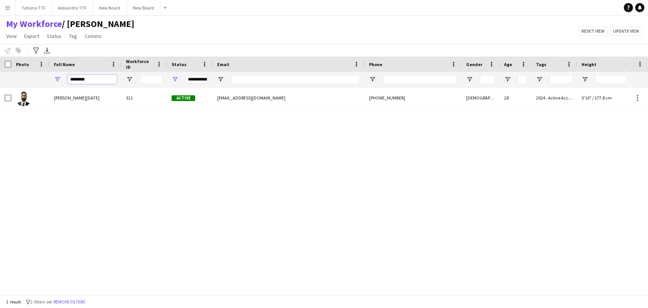
drag, startPoint x: 93, startPoint y: 81, endPoint x: 30, endPoint y: 52, distance: 69.5
click at [34, 67] on div "Workforce Details Crew Attributes Photo" at bounding box center [402, 72] width 805 height 31
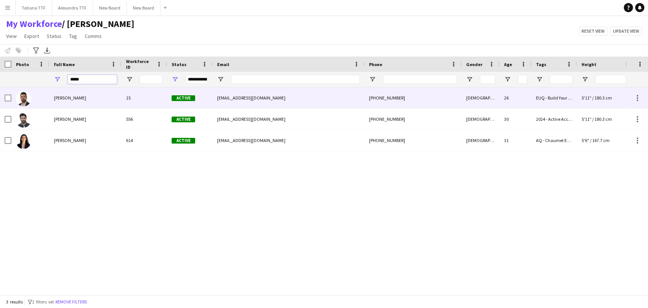
type input "*****"
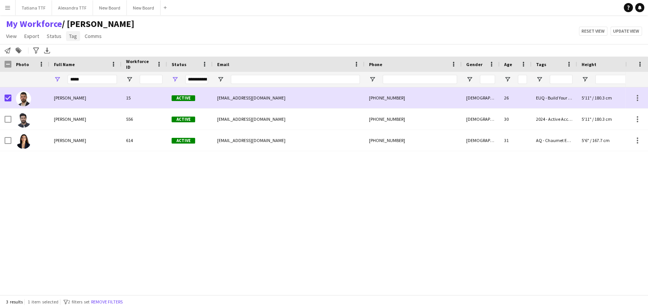
click at [70, 39] on span "Tag" at bounding box center [73, 36] width 8 height 7
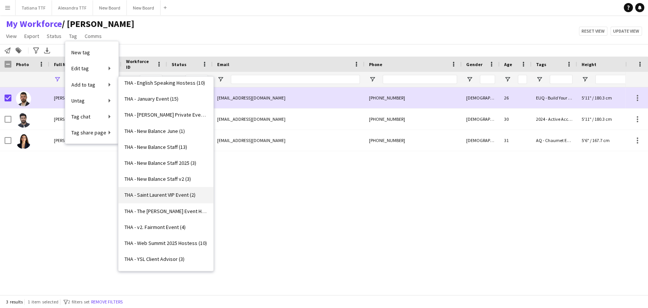
click at [175, 194] on span "THA - Saint Laurent VIP Event (2)" at bounding box center [160, 194] width 71 height 7
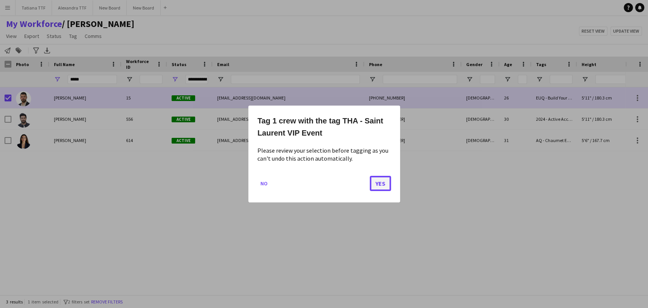
click at [381, 186] on button "Yes" at bounding box center [380, 183] width 21 height 15
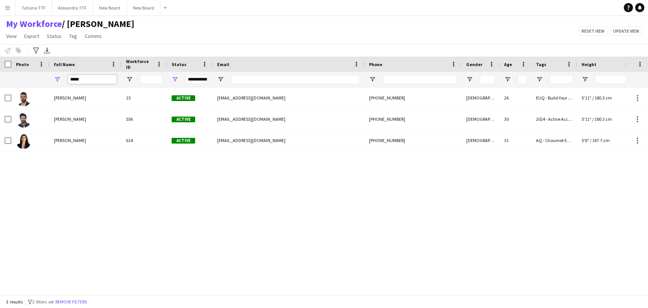
drag, startPoint x: 88, startPoint y: 80, endPoint x: 58, endPoint y: 80, distance: 30.4
click at [58, 80] on div "*****" at bounding box center [85, 79] width 72 height 15
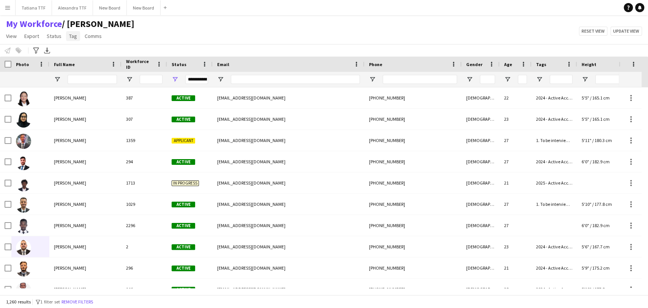
click at [73, 38] on span "Tag" at bounding box center [73, 36] width 8 height 7
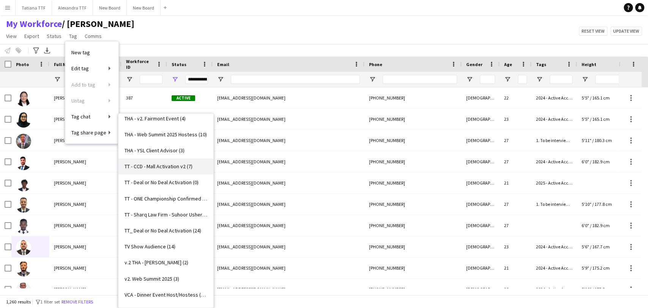
scroll to position [2593, 0]
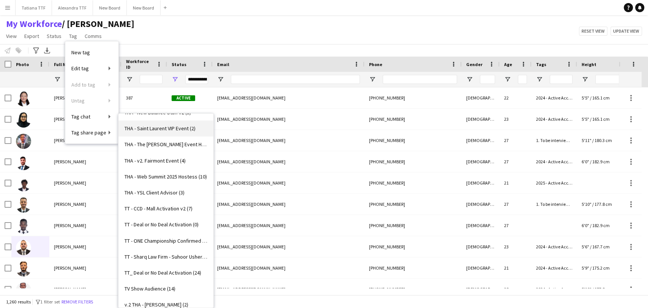
click at [169, 130] on span "THA - Saint Laurent VIP Event (2)" at bounding box center [160, 128] width 71 height 7
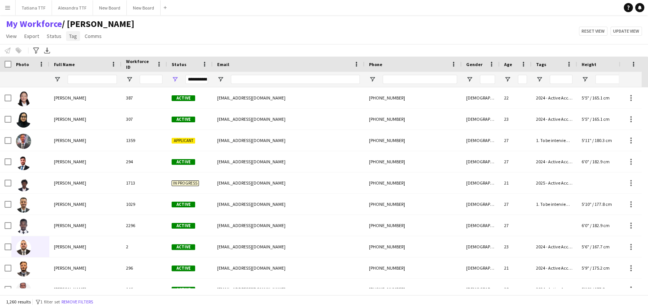
click at [75, 37] on span "Tag" at bounding box center [73, 36] width 8 height 7
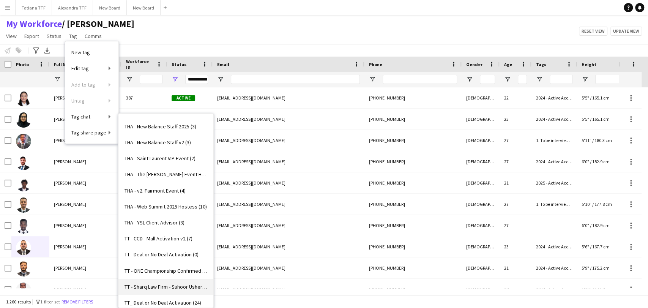
scroll to position [2561, 0]
click at [163, 158] on span "THA - Saint Laurent VIP Event (2)" at bounding box center [160, 159] width 71 height 7
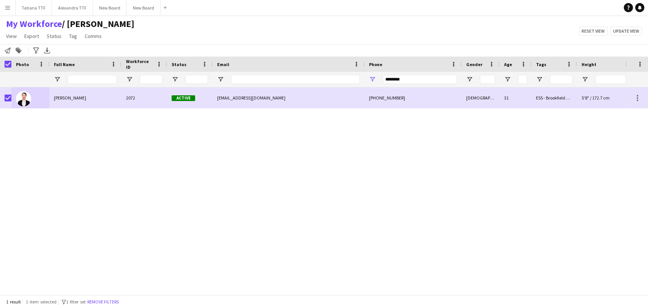
click at [67, 161] on div "Amani Atatra 2072 Active [EMAIL_ADDRESS][DOMAIN_NAME] [PHONE_NUMBER] [DEMOGRAPH…" at bounding box center [313, 187] width 626 height 201
drag, startPoint x: 74, startPoint y: 165, endPoint x: 72, endPoint y: 156, distance: 9.4
click at [72, 156] on div "Amani Atatra 2072 Active [EMAIL_ADDRESS][DOMAIN_NAME] [PHONE_NUMBER] [DEMOGRAPH…" at bounding box center [313, 187] width 626 height 201
click at [8, 33] on span "View" at bounding box center [11, 36] width 11 height 7
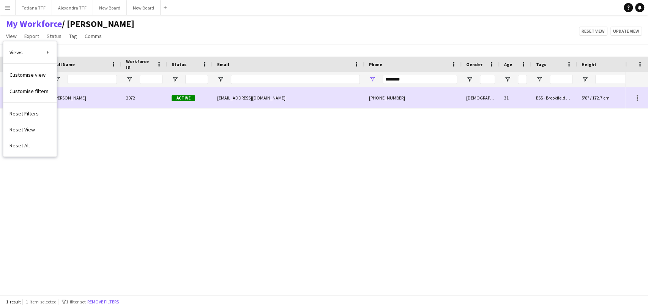
drag, startPoint x: 142, startPoint y: 35, endPoint x: 94, endPoint y: 36, distance: 47.9
click at [140, 35] on div "My Workforce / [PERSON_NAME] View Views Default view [PERSON_NAME] View April L…" at bounding box center [324, 31] width 648 height 26
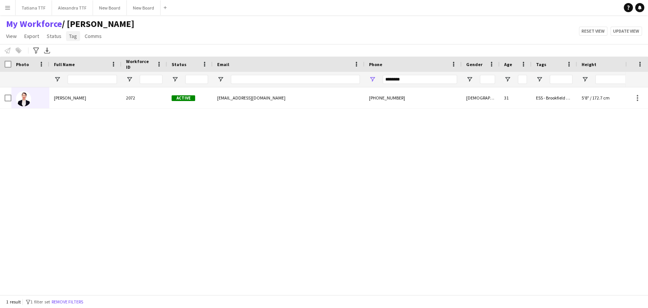
click at [73, 37] on span "Tag" at bounding box center [73, 36] width 8 height 7
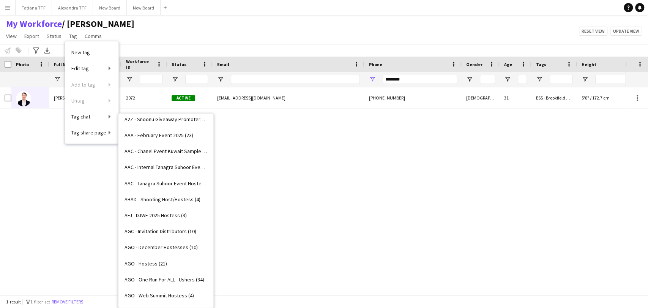
scroll to position [295, 0]
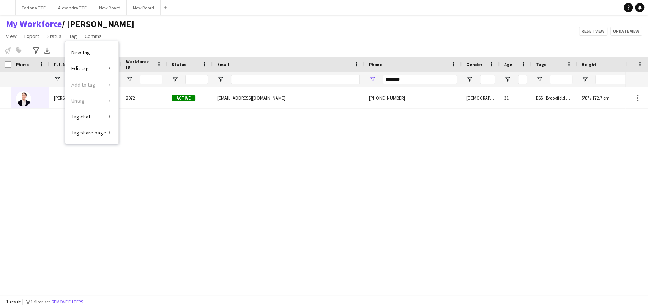
click at [292, 154] on div "Amani Atatra 2072 Active [EMAIL_ADDRESS][DOMAIN_NAME] [PHONE_NUMBER] [DEMOGRAPH…" at bounding box center [313, 187] width 626 height 201
click at [76, 36] on link "Tag" at bounding box center [73, 36] width 14 height 10
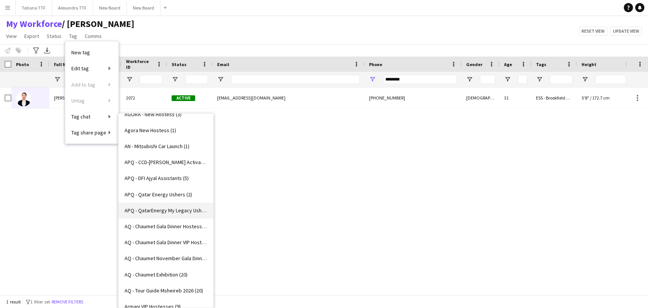
scroll to position [548, 0]
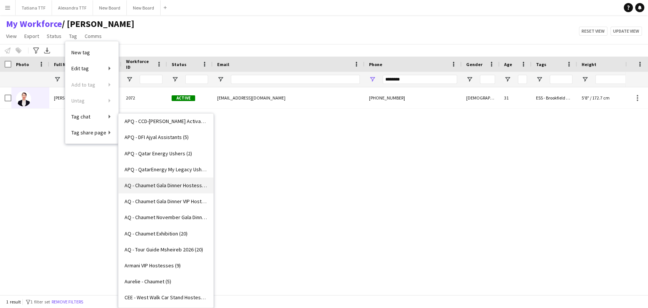
click at [161, 183] on span "AQ - Chaumet Gala Dinner Hostesses (12)" at bounding box center [166, 185] width 83 height 7
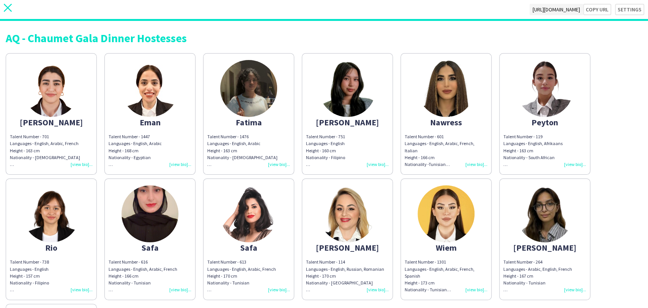
click at [10, 8] on icon "close" at bounding box center [8, 8] width 8 height 8
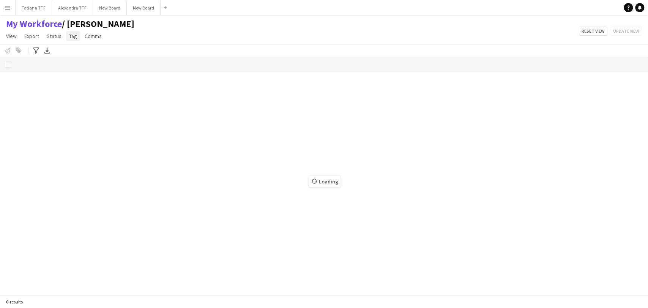
click at [67, 38] on link "Tag" at bounding box center [73, 36] width 14 height 10
click at [101, 132] on span "Tag share page" at bounding box center [88, 132] width 35 height 7
click at [73, 34] on span "Tag" at bounding box center [73, 36] width 8 height 7
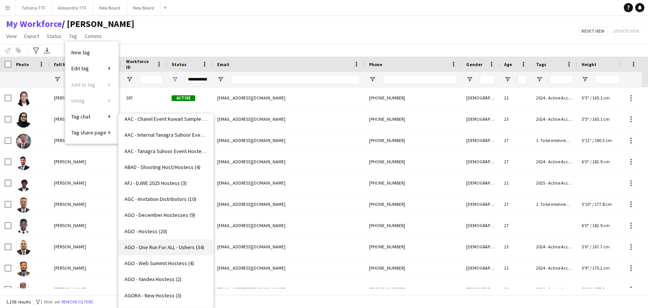
scroll to position [337, 0]
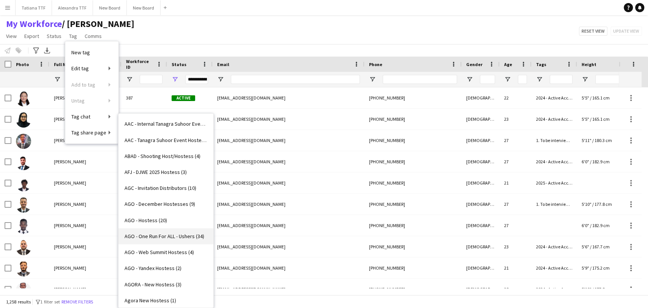
click at [163, 236] on span "AGO - One Run For ALL - Ushers (34)" at bounding box center [165, 236] width 80 height 7
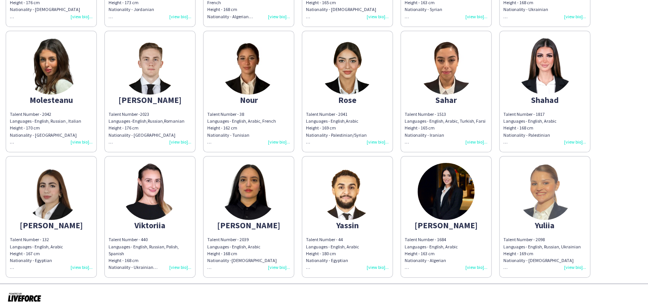
scroll to position [527, 0]
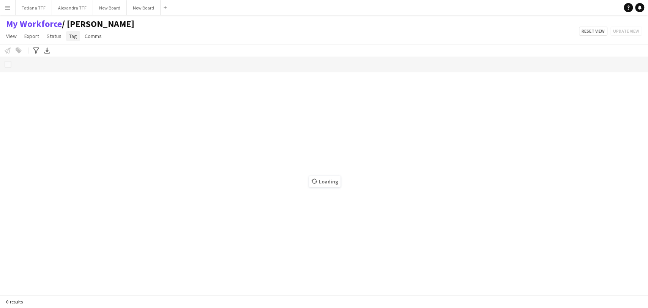
click at [73, 33] on span "Tag" at bounding box center [73, 36] width 8 height 7
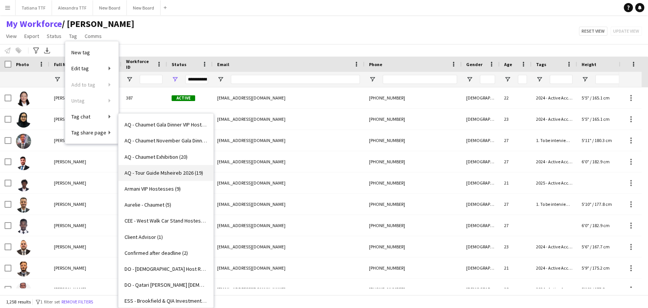
scroll to position [675, 0]
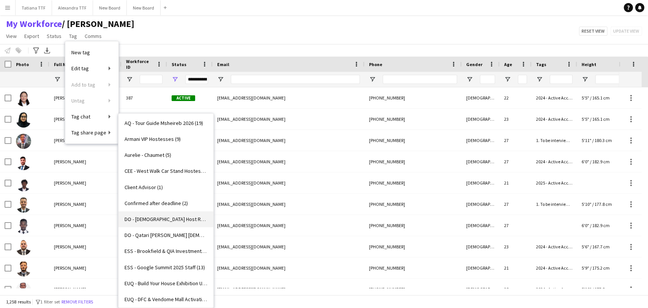
click at [170, 218] on span "DO - [DEMOGRAPHIC_DATA] Host Replacement (3)" at bounding box center [166, 219] width 83 height 7
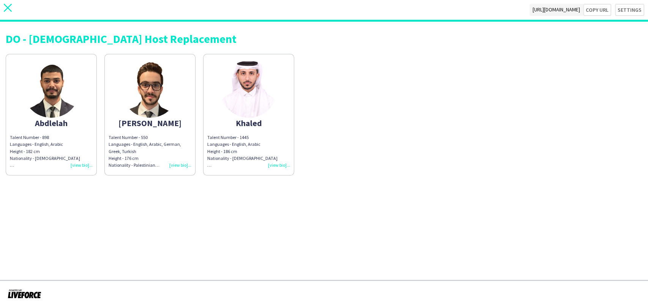
click at [7, 6] on icon "close" at bounding box center [8, 8] width 8 height 8
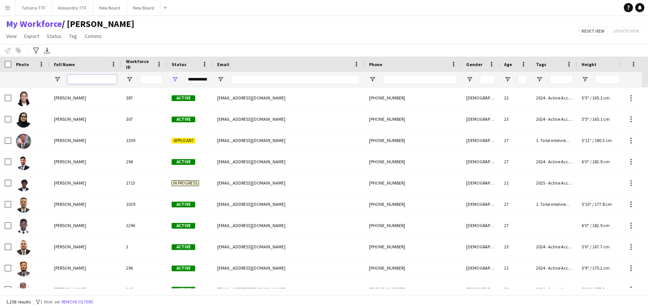
click at [81, 77] on input "Full Name Filter Input" at bounding box center [92, 79] width 49 height 9
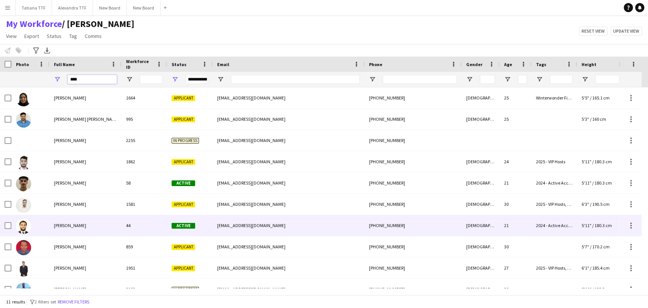
type input "****"
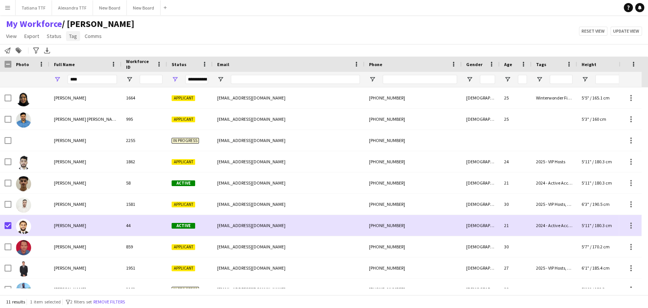
click at [74, 35] on span "Tag" at bounding box center [73, 36] width 8 height 7
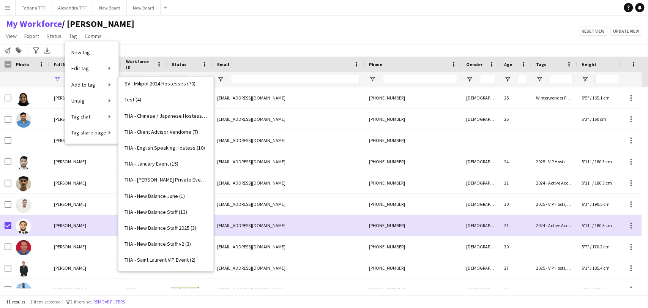
scroll to position [2447, 0]
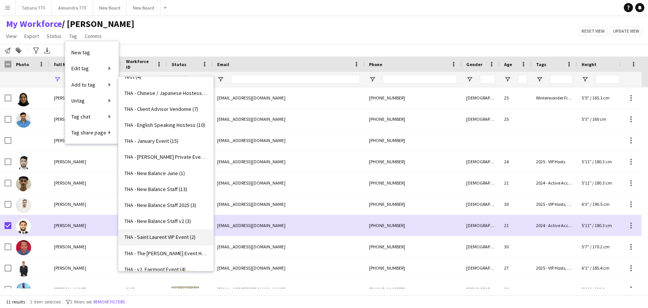
click at [179, 234] on span "THA - Saint Laurent VIP Event (2)" at bounding box center [160, 237] width 71 height 7
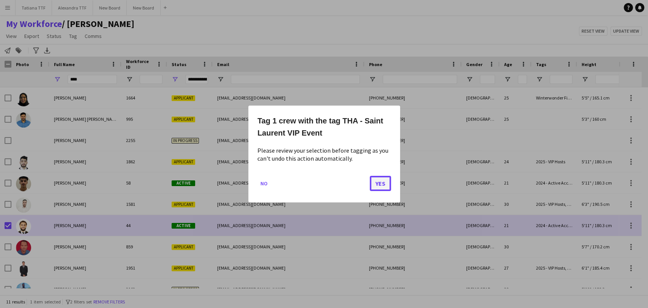
click at [380, 186] on button "Yes" at bounding box center [380, 183] width 21 height 15
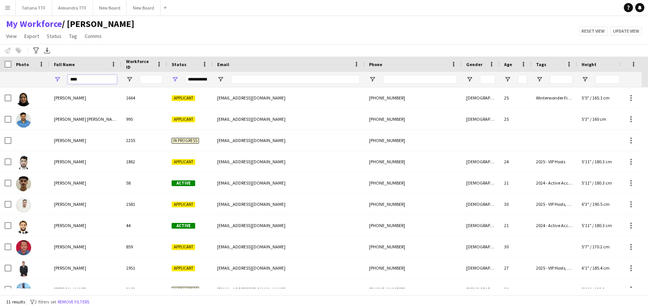
drag, startPoint x: 83, startPoint y: 79, endPoint x: 61, endPoint y: 76, distance: 22.7
click at [61, 76] on div "****" at bounding box center [85, 79] width 72 height 15
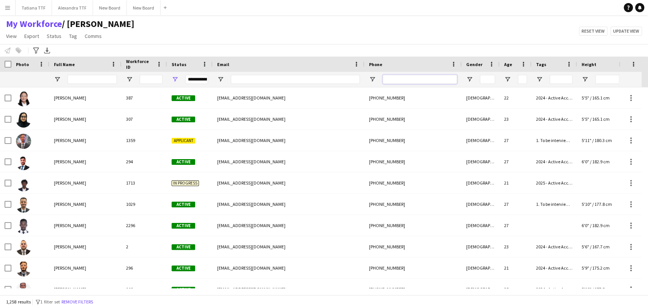
click at [407, 78] on input "Phone Filter Input" at bounding box center [420, 79] width 74 height 9
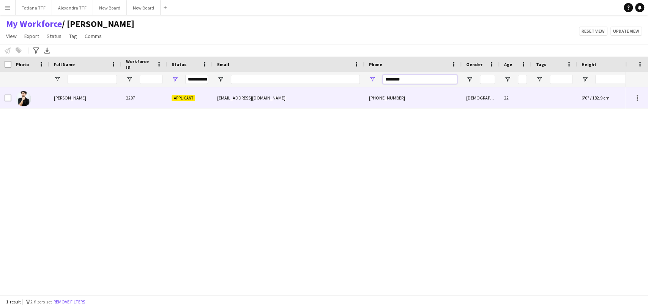
type input "********"
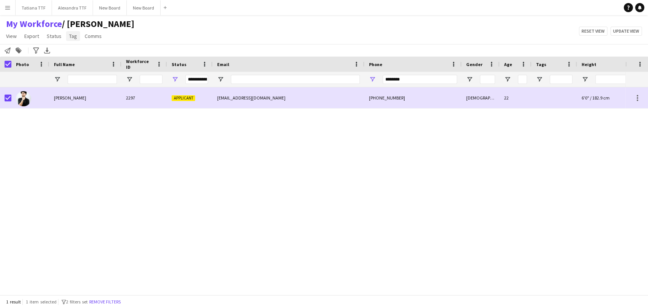
click at [73, 35] on span "Tag" at bounding box center [73, 36] width 8 height 7
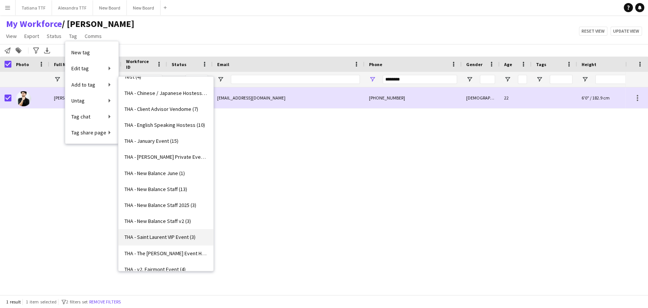
click at [168, 235] on span "THA - Saint Laurent VIP Event (3)" at bounding box center [160, 237] width 71 height 7
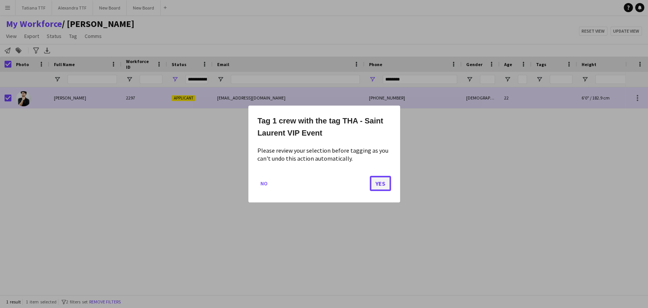
click at [382, 185] on button "Yes" at bounding box center [380, 183] width 21 height 15
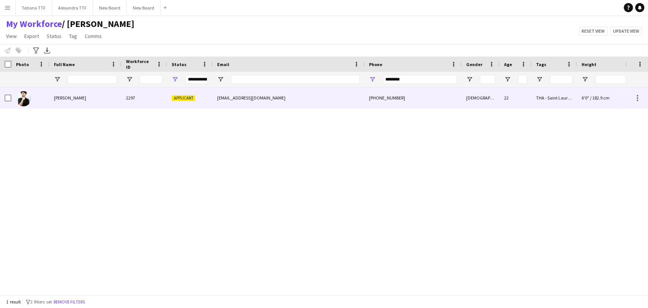
click at [23, 95] on img at bounding box center [23, 98] width 15 height 15
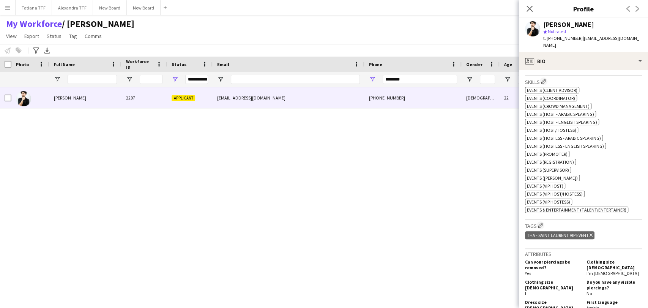
scroll to position [422, 0]
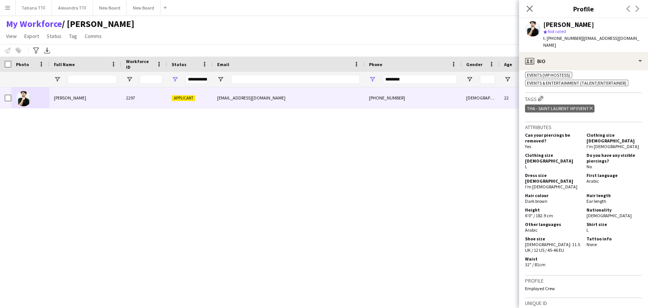
click at [605, 207] on div "Nationality [DEMOGRAPHIC_DATA]" at bounding box center [613, 212] width 58 height 11
click at [608, 207] on div "Nationality [DEMOGRAPHIC_DATA]" at bounding box center [613, 212] width 58 height 11
copy div "[DEMOGRAPHIC_DATA]"
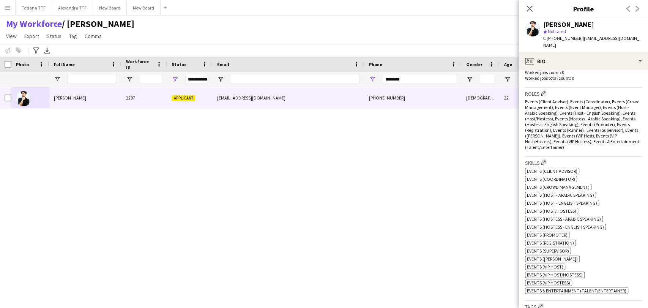
scroll to position [169, 0]
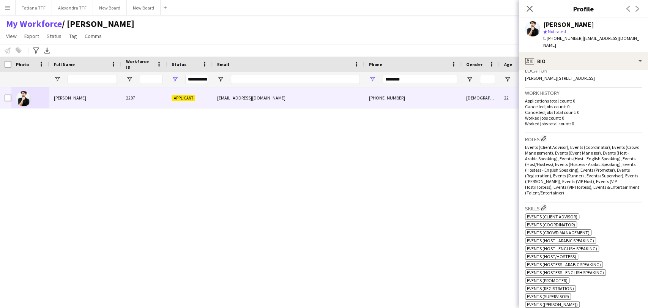
click at [527, 144] on span "Events (Client Advisor), Events (Coordinator), Events (Crowd Management), Event…" at bounding box center [582, 169] width 115 height 51
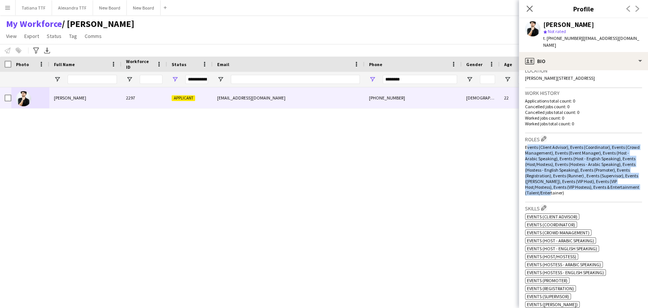
drag, startPoint x: 526, startPoint y: 137, endPoint x: 599, endPoint y: 170, distance: 80.1
click at [613, 183] on div "Events (Client Advisor), Events (Coordinator), Events (Crowd Management), Event…" at bounding box center [583, 169] width 117 height 51
copy span "Events (Client Advisor), Events (Coordinator), Events (Crowd Management), Event…"
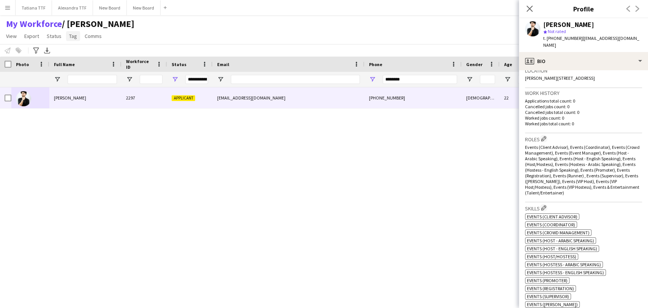
click at [72, 35] on span "Tag" at bounding box center [73, 36] width 8 height 7
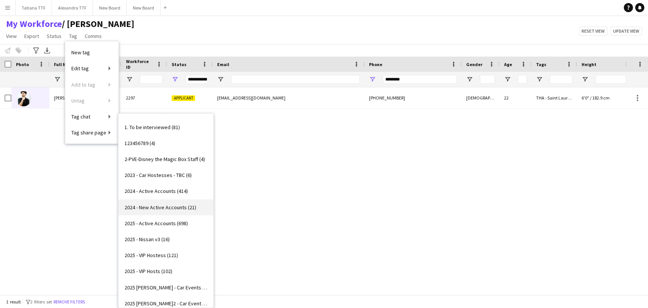
scroll to position [42, 0]
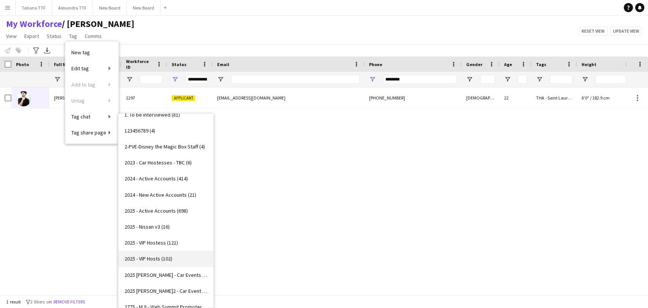
click at [160, 261] on span "2025 - VIP Hosts (102)" at bounding box center [149, 258] width 48 height 7
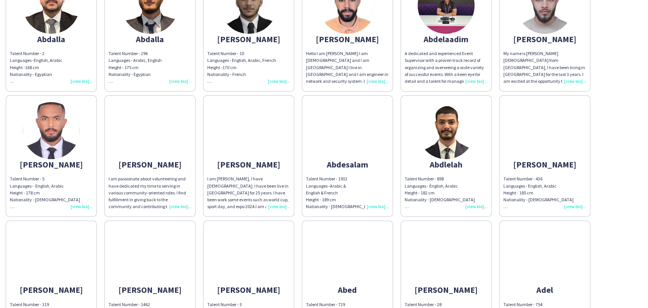
scroll to position [84, 0]
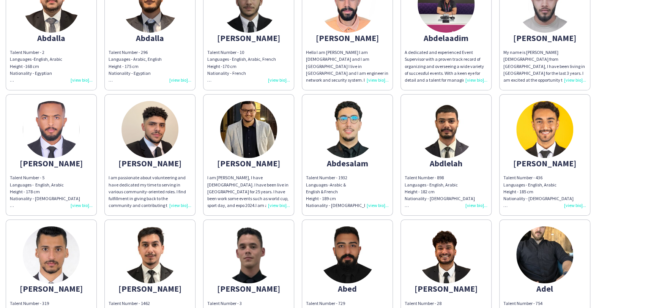
click at [577, 207] on div "Talent Number - 436 Languages - English, Arabic Height - 185 cm Nationality - […" at bounding box center [545, 191] width 83 height 35
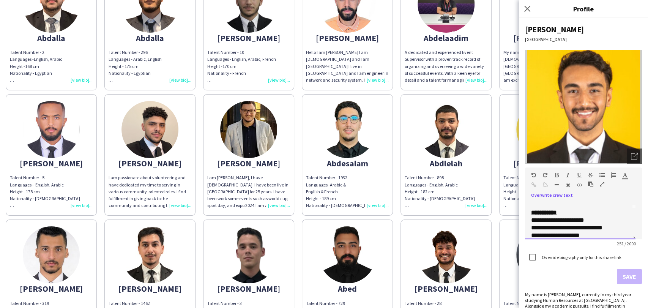
scroll to position [51, 0]
click at [148, 257] on img at bounding box center [150, 254] width 57 height 57
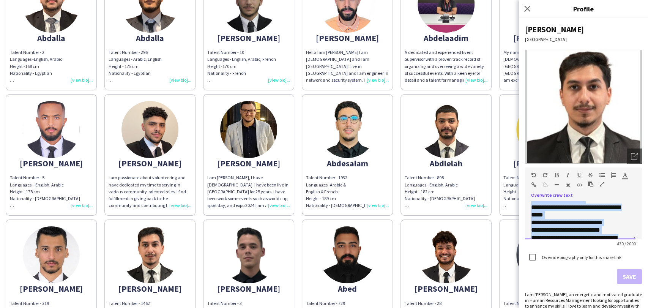
scroll to position [93, 0]
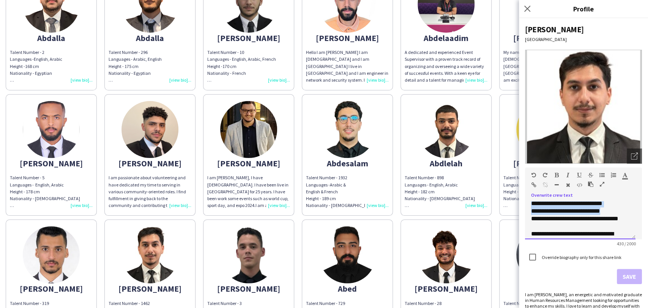
drag, startPoint x: 536, startPoint y: 210, endPoint x: 611, endPoint y: 212, distance: 74.8
click at [611, 212] on div "**********" at bounding box center [580, 220] width 111 height 38
copy div "**********"
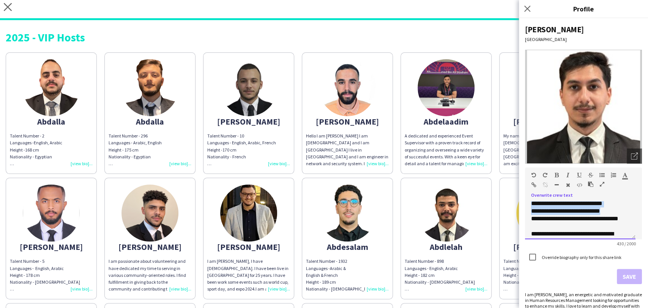
scroll to position [0, 0]
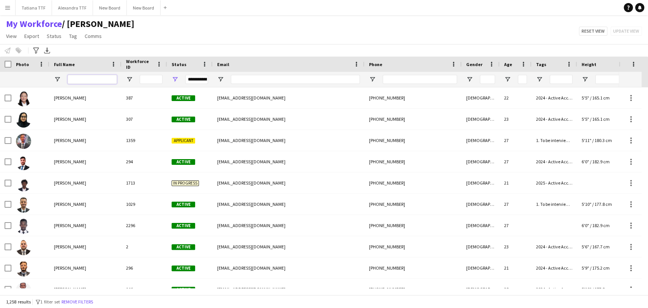
click at [96, 79] on input "Full Name Filter Input" at bounding box center [92, 79] width 49 height 9
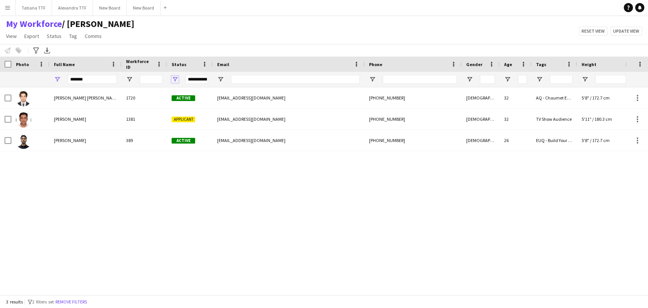
click at [175, 83] on span "Open Filter Menu" at bounding box center [175, 79] width 7 height 7
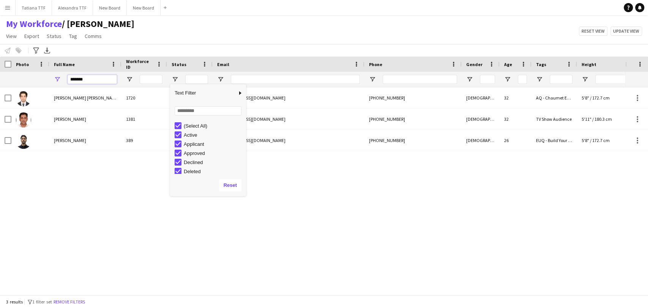
click at [95, 77] on input "******" at bounding box center [92, 79] width 49 height 9
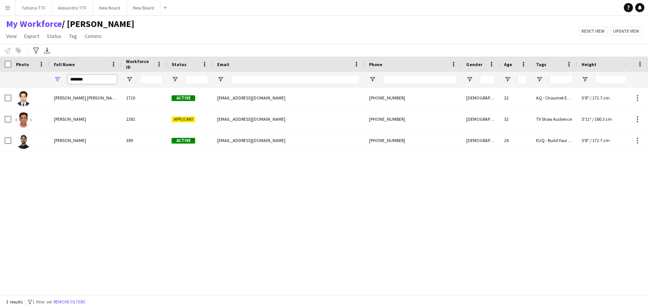
drag, startPoint x: 69, startPoint y: 78, endPoint x: 51, endPoint y: 77, distance: 17.9
click at [52, 77] on div "******" at bounding box center [85, 79] width 72 height 15
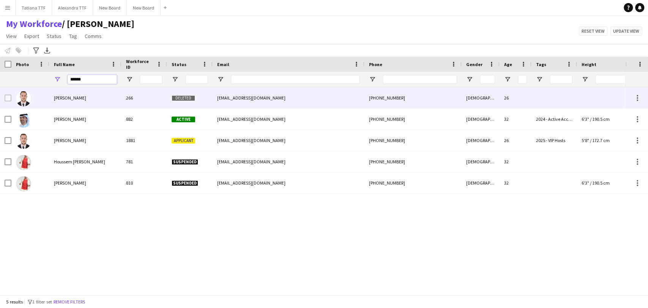
type input "******"
click at [1, 101] on div at bounding box center [5, 97] width 11 height 21
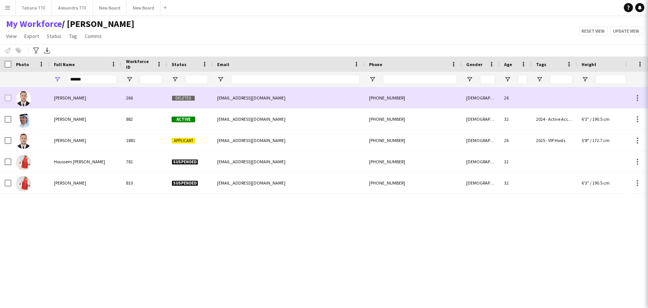
click at [3, 100] on div at bounding box center [5, 97] width 11 height 21
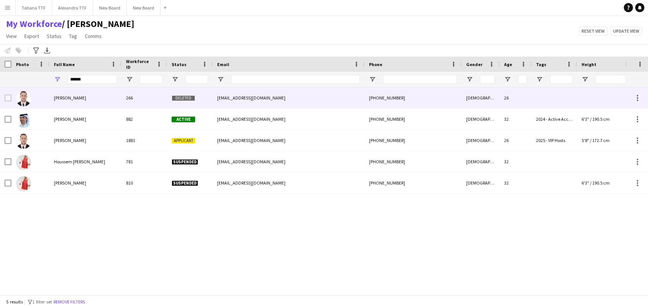
click at [69, 99] on span "Eddine Houssem" at bounding box center [70, 98] width 32 height 6
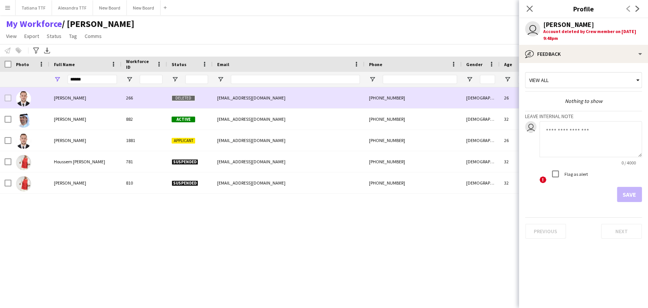
click at [11, 98] on div at bounding box center [30, 97] width 38 height 21
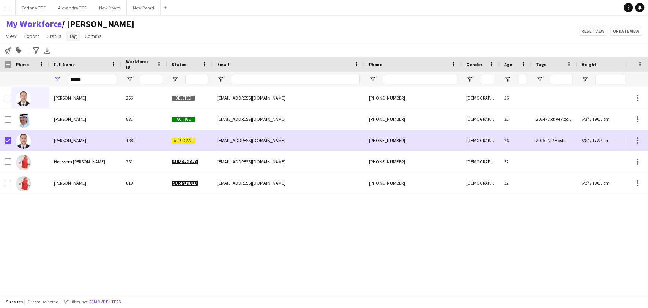
click at [70, 38] on span "Tag" at bounding box center [73, 36] width 8 height 7
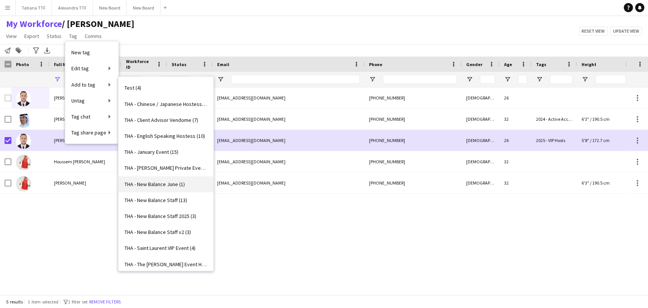
scroll to position [2447, 0]
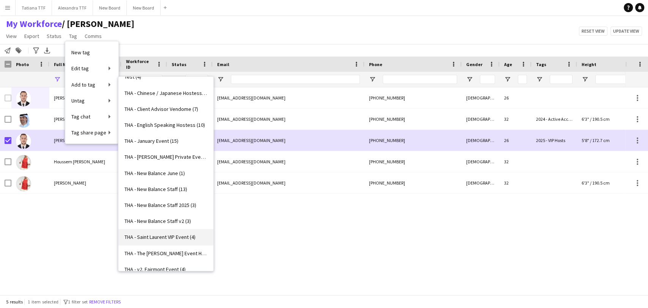
click at [166, 236] on span "THA - Saint Laurent VIP Event (4)" at bounding box center [160, 237] width 71 height 7
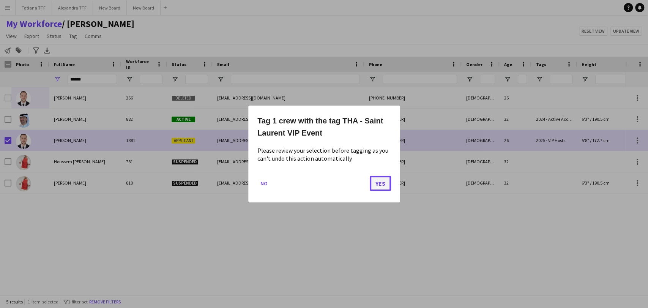
click at [379, 186] on button "Yes" at bounding box center [380, 183] width 21 height 15
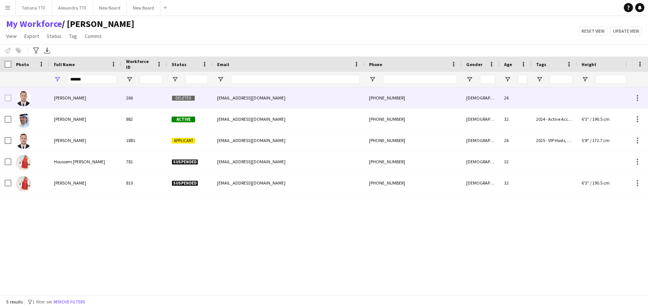
click at [19, 98] on img at bounding box center [23, 98] width 15 height 15
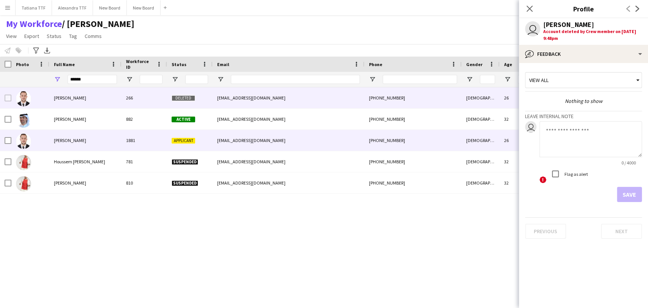
click at [17, 140] on img at bounding box center [23, 141] width 15 height 15
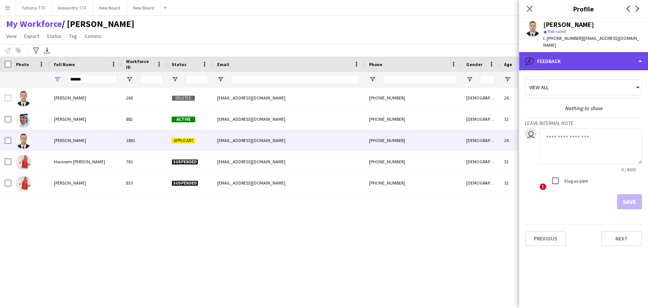
click at [573, 57] on div "bubble-pencil Feedback" at bounding box center [583, 61] width 129 height 18
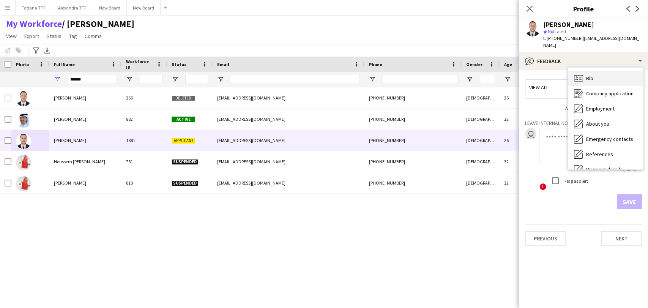
click at [590, 71] on div "Bio Bio" at bounding box center [605, 78] width 75 height 15
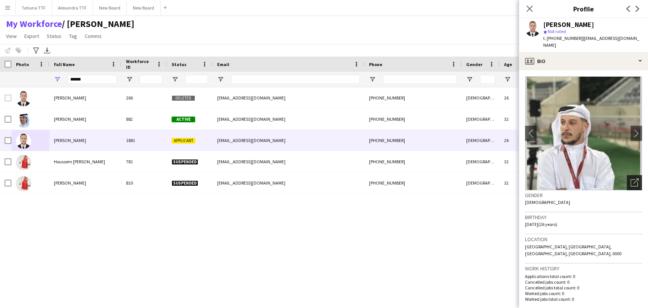
click at [631, 179] on icon "Open photos pop-in" at bounding box center [635, 183] width 8 height 8
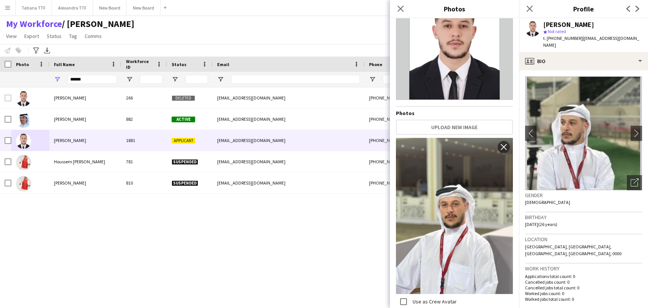
scroll to position [0, 0]
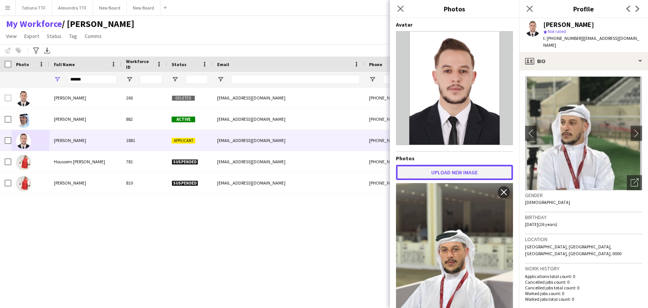
click at [434, 168] on button "Upload new image" at bounding box center [454, 172] width 117 height 15
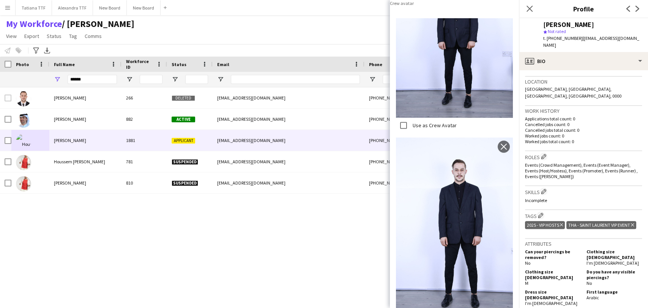
scroll to position [169, 0]
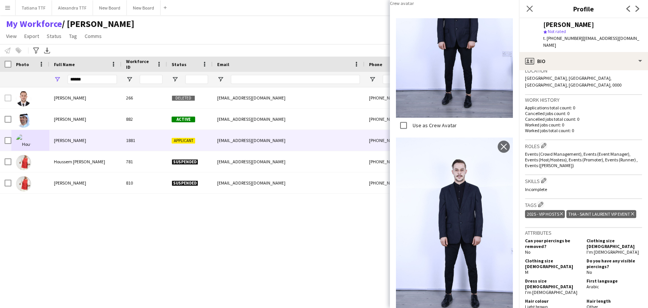
click at [399, 11] on icon at bounding box center [400, 8] width 7 height 7
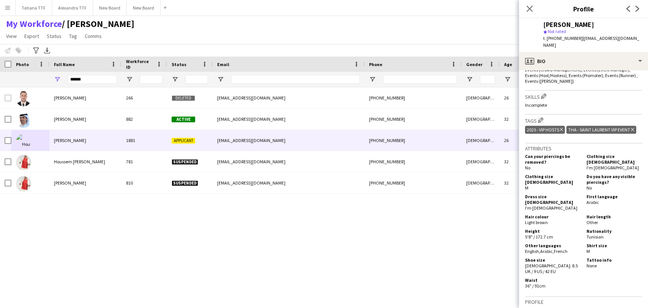
scroll to position [295, 0]
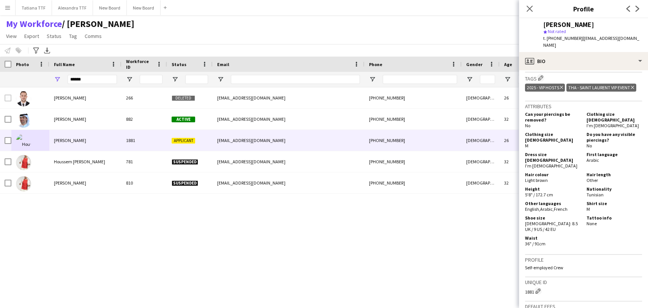
click at [77, 28] on span "/ TATIANA" at bounding box center [98, 23] width 73 height 11
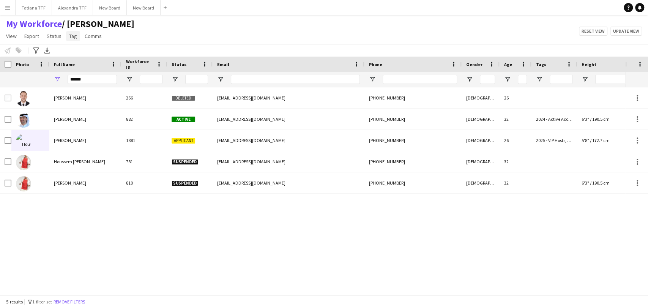
click at [72, 35] on span "Tag" at bounding box center [73, 36] width 8 height 7
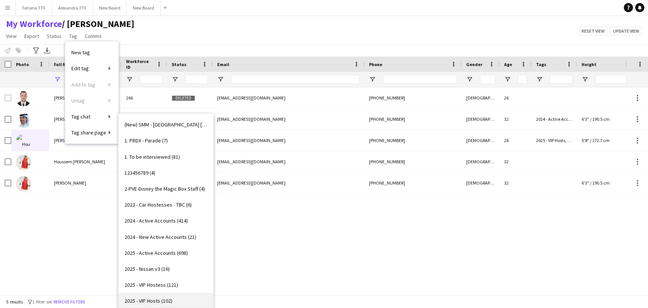
click at [161, 296] on link "2025 - VIP Hosts (102)" at bounding box center [165, 301] width 95 height 16
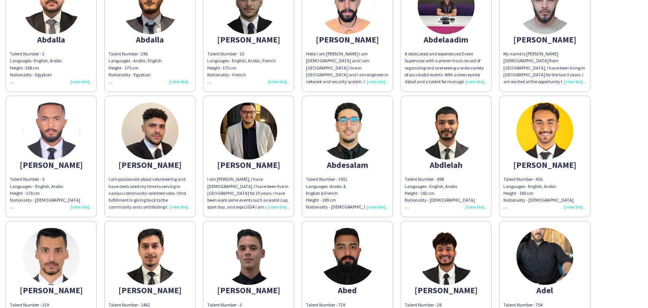
scroll to position [211, 0]
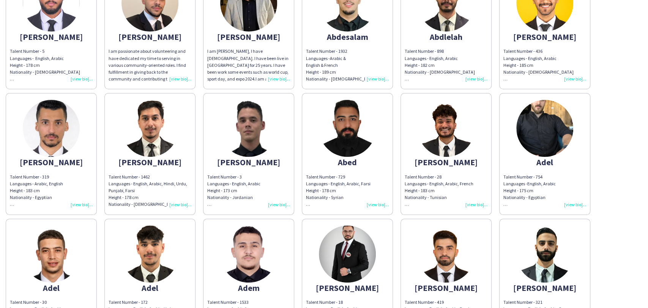
click at [274, 203] on div "Talent Number - 3 Languages - English, Arabic Height - 173 cm Nationality - Jor…" at bounding box center [248, 191] width 83 height 35
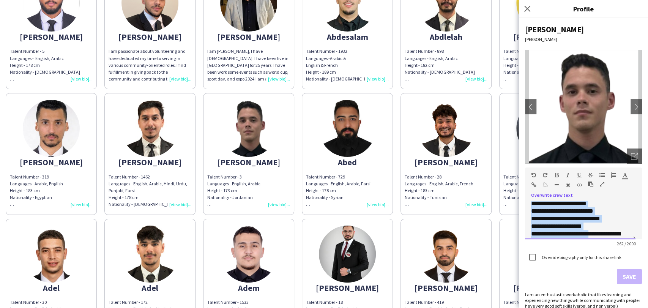
scroll to position [59, 0]
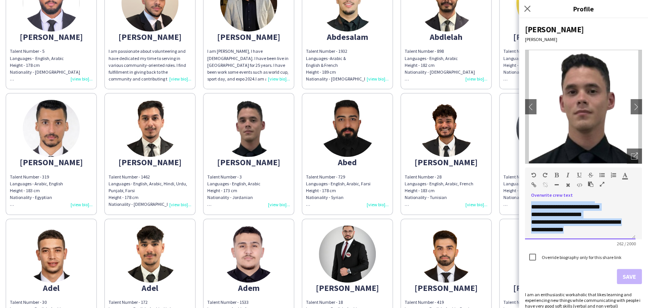
drag, startPoint x: 532, startPoint y: 216, endPoint x: 576, endPoint y: 213, distance: 44.1
click at [616, 226] on div "**********" at bounding box center [577, 192] width 92 height 84
copy div "**********"
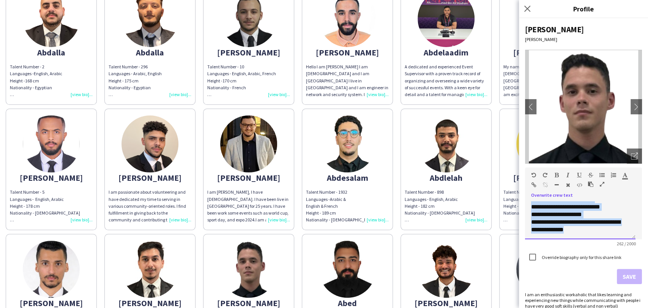
scroll to position [0, 0]
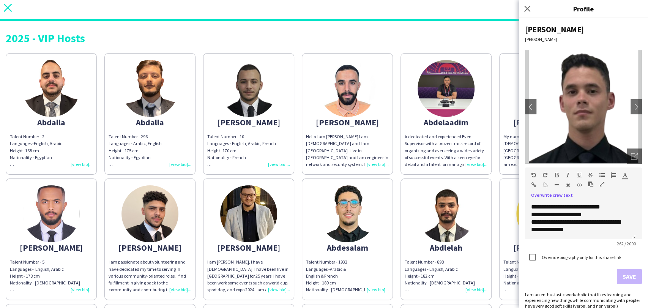
click at [11, 11] on icon at bounding box center [8, 8] width 8 height 8
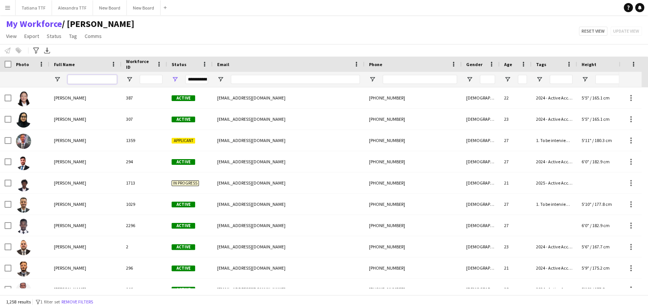
click at [81, 80] on input "Full Name Filter Input" at bounding box center [92, 79] width 49 height 9
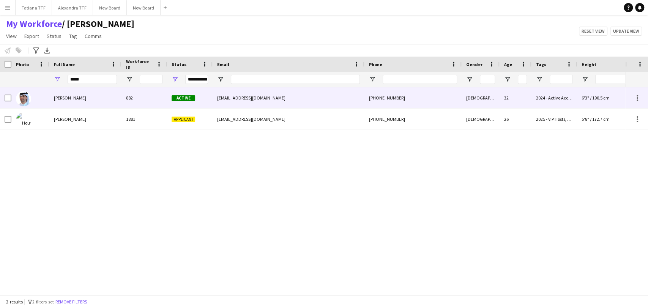
click at [84, 103] on div "Houssem Bouzidi" at bounding box center [85, 97] width 72 height 21
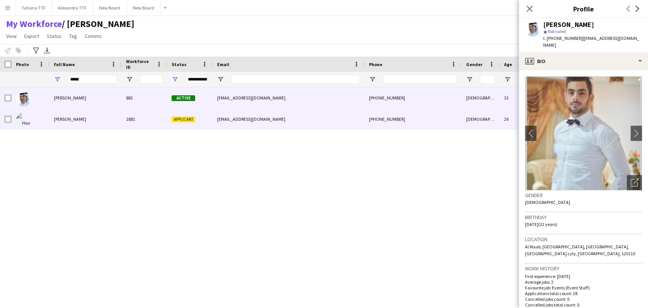
click at [74, 122] on div "Houssem edddine Trabelsi" at bounding box center [85, 119] width 72 height 21
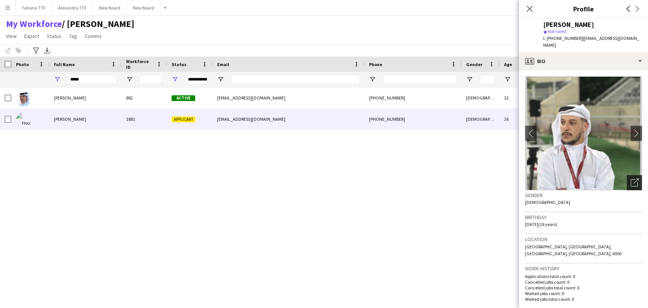
click at [631, 179] on icon at bounding box center [634, 182] width 7 height 7
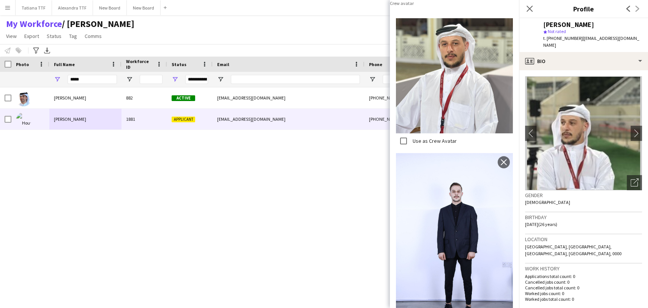
scroll to position [84, 0]
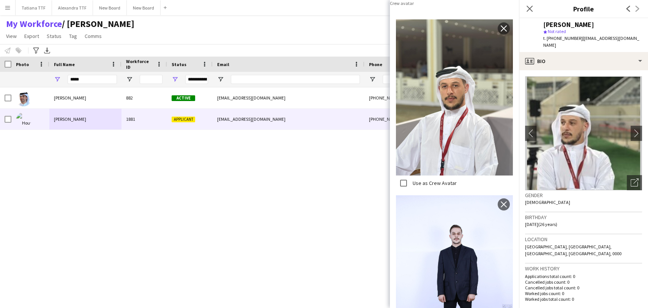
click at [500, 5] on app-icon "close" at bounding box center [504, 2] width 8 height 6
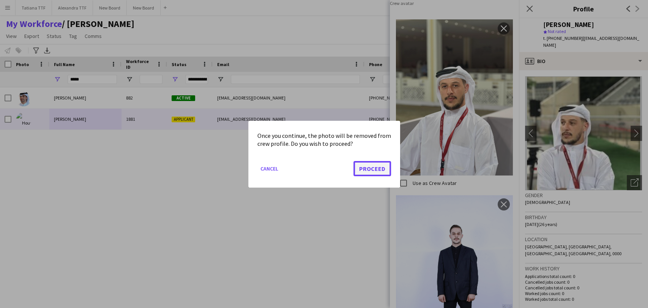
drag, startPoint x: 376, startPoint y: 168, endPoint x: 484, endPoint y: 86, distance: 136.0
click at [376, 168] on button "Proceed" at bounding box center [373, 168] width 38 height 15
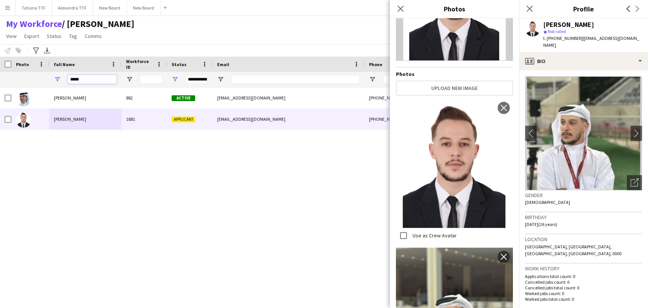
click at [85, 76] on input "*****" at bounding box center [92, 79] width 49 height 9
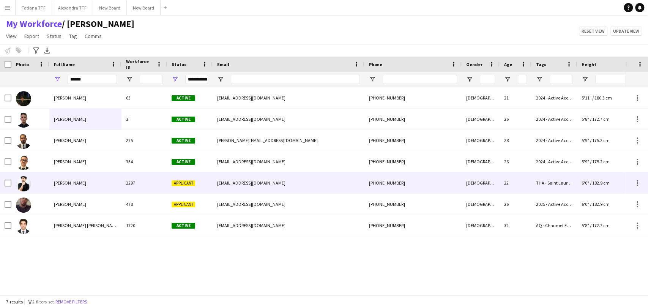
click at [54, 179] on div "Abdulraouf Hassona" at bounding box center [85, 182] width 72 height 21
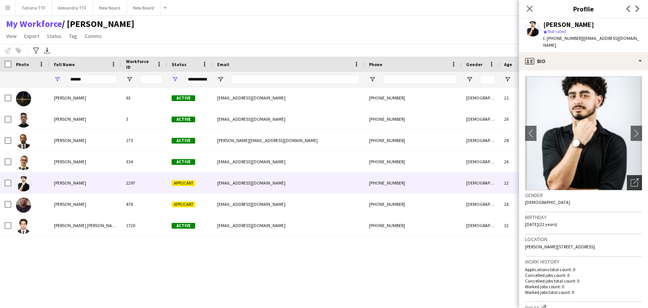
click at [629, 180] on div "Open photos pop-in" at bounding box center [634, 182] width 15 height 15
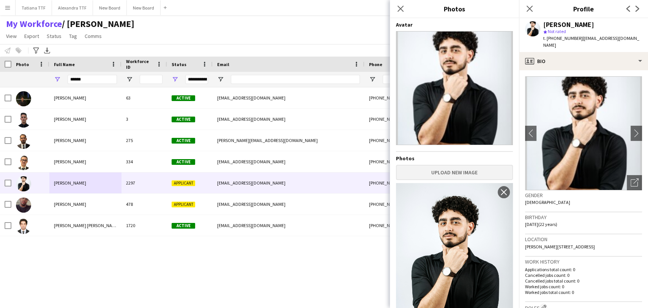
scroll to position [36, 0]
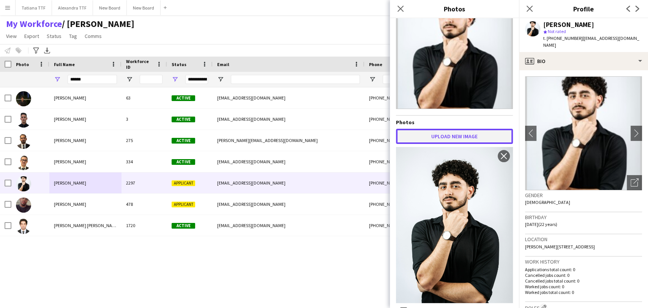
click at [460, 135] on button "Upload new image" at bounding box center [454, 136] width 117 height 15
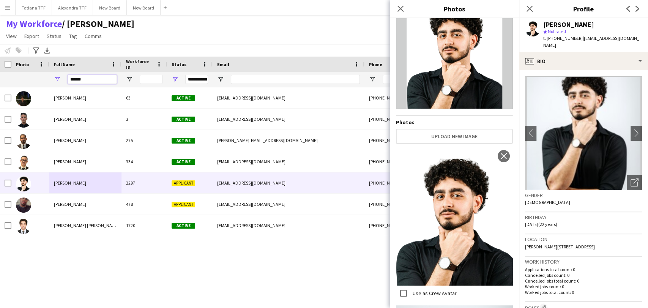
click at [88, 78] on input "******" at bounding box center [92, 79] width 49 height 9
type input "*"
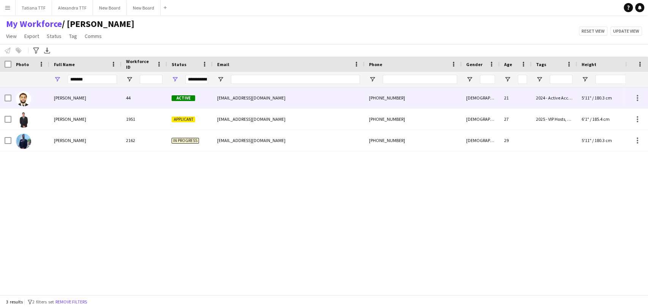
click at [51, 100] on div "Yassin Ehab" at bounding box center [85, 97] width 72 height 21
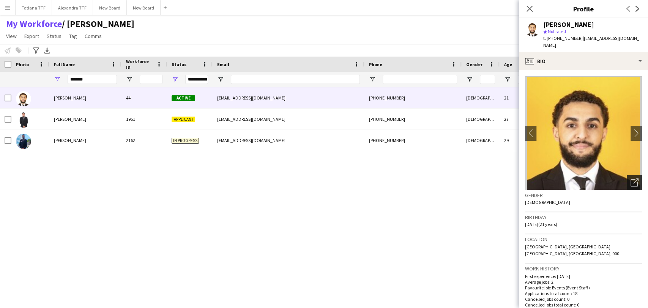
click at [631, 179] on icon "Open photos pop-in" at bounding box center [635, 183] width 8 height 8
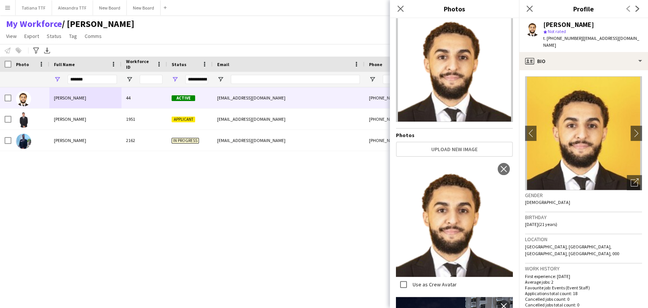
scroll to position [0, 0]
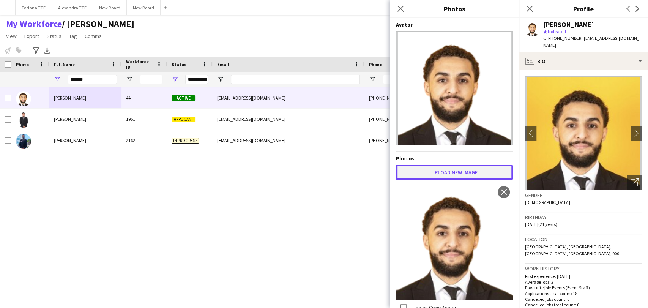
click at [478, 165] on button "Upload new image" at bounding box center [454, 172] width 117 height 15
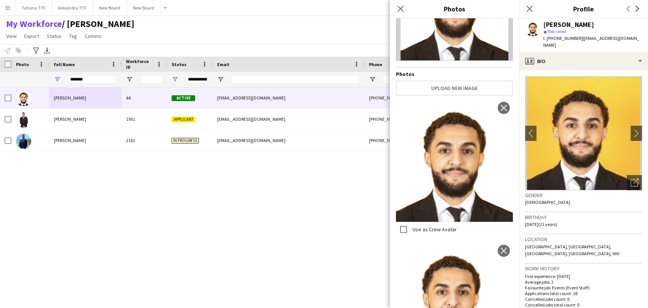
click at [504, 243] on img at bounding box center [454, 300] width 117 height 117
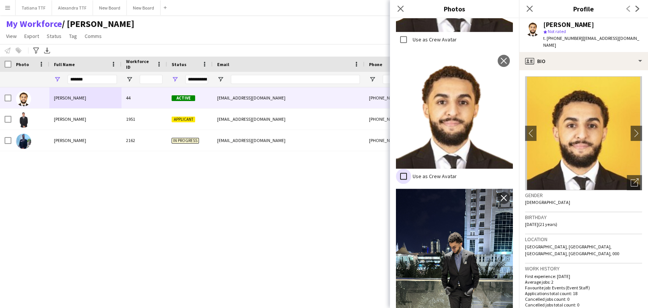
scroll to position [271, 0]
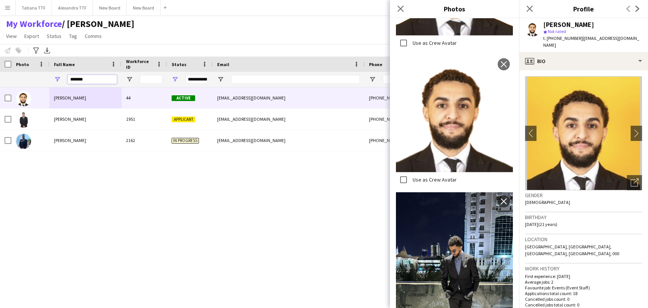
click at [90, 80] on input "*******" at bounding box center [92, 79] width 49 height 9
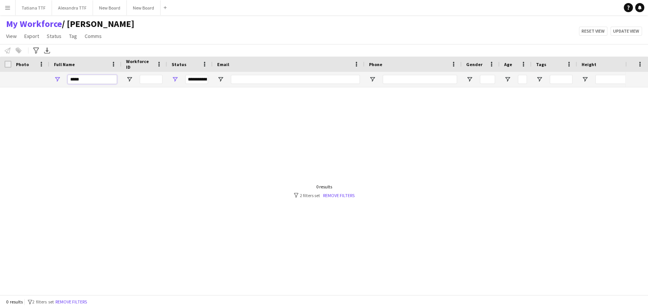
type input "*****"
click at [70, 295] on div "0 results filter-1 2 filters set Remove filters" at bounding box center [324, 301] width 648 height 13
click at [77, 300] on button "Remove filters" at bounding box center [71, 302] width 35 height 8
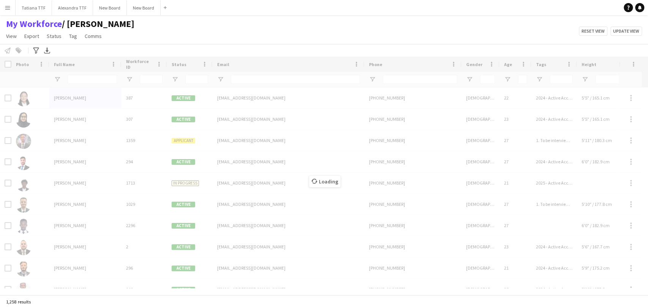
drag, startPoint x: 86, startPoint y: 80, endPoint x: 80, endPoint y: 83, distance: 6.6
click at [86, 80] on div "Loading" at bounding box center [324, 176] width 648 height 238
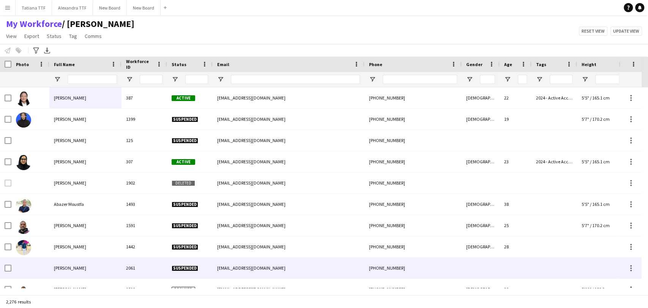
scroll to position [295, 0]
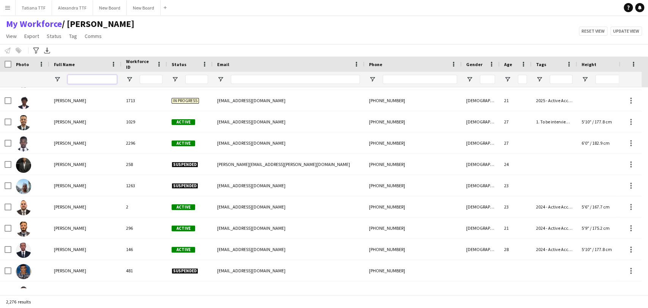
click at [82, 76] on input "Full Name Filter Input" at bounding box center [92, 79] width 49 height 9
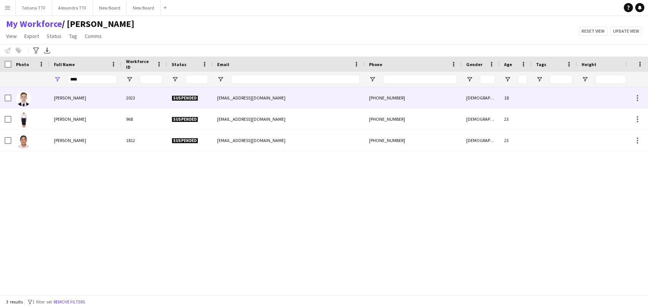
click at [26, 96] on img at bounding box center [23, 98] width 15 height 15
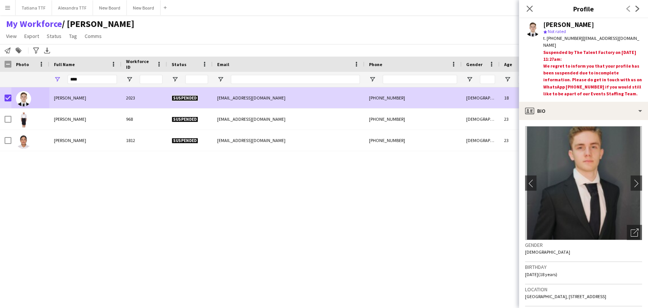
click at [49, 43] on app-page-menu "View Views Default view Alexandra View April Live Force Tracking Sheet Moutamn …" at bounding box center [70, 37] width 141 height 14
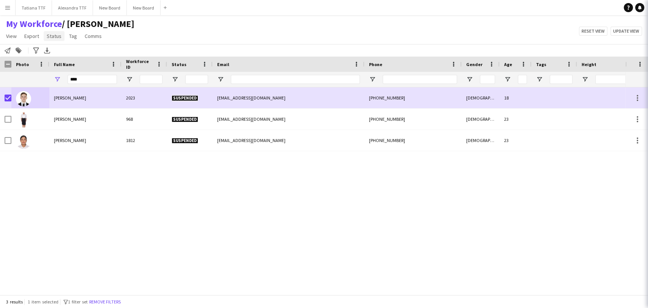
click at [52, 37] on span "Status" at bounding box center [54, 36] width 15 height 7
click at [50, 49] on span "Edit" at bounding box center [54, 52] width 9 height 7
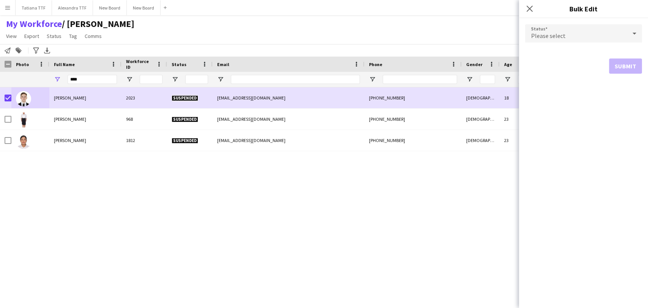
click at [586, 36] on div "Please select" at bounding box center [576, 33] width 102 height 18
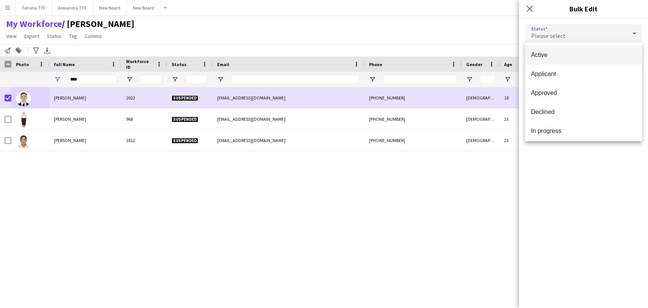
click at [554, 52] on span "Active" at bounding box center [583, 54] width 105 height 7
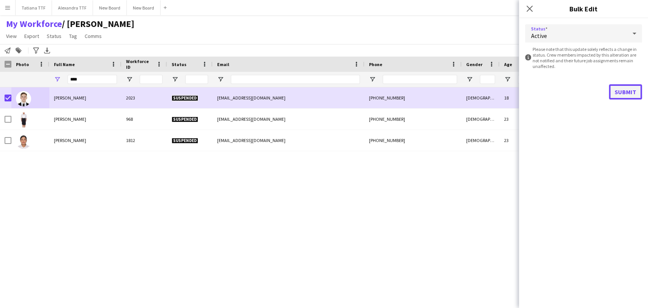
click at [629, 90] on button "Submit" at bounding box center [625, 91] width 33 height 15
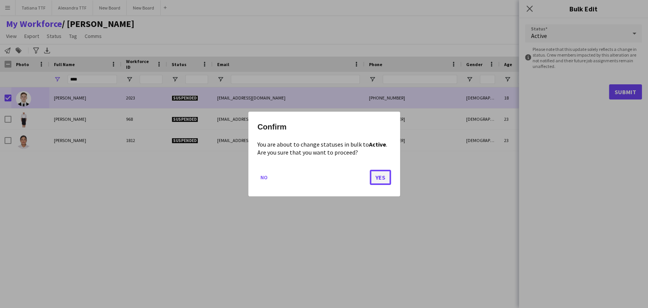
click at [381, 173] on button "Yes" at bounding box center [380, 177] width 21 height 15
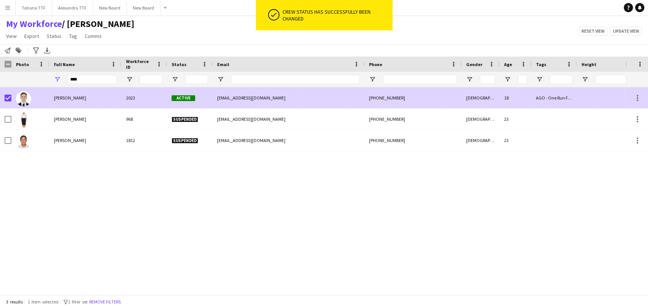
click at [59, 105] on div "Nicolai Ucraintev" at bounding box center [85, 97] width 72 height 21
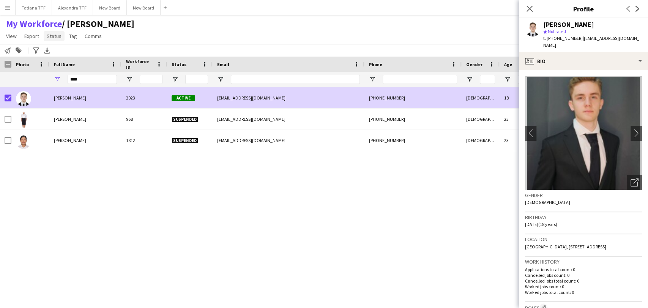
click at [53, 35] on span "Status" at bounding box center [54, 36] width 15 height 7
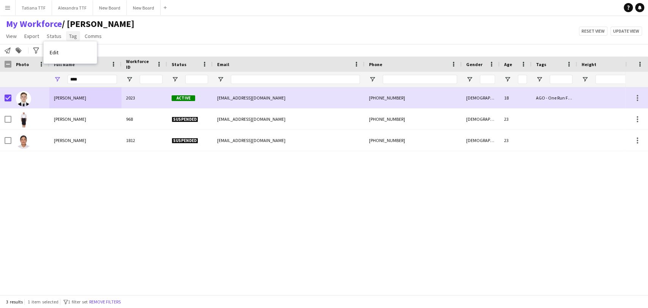
click at [69, 35] on span "Tag" at bounding box center [73, 36] width 8 height 7
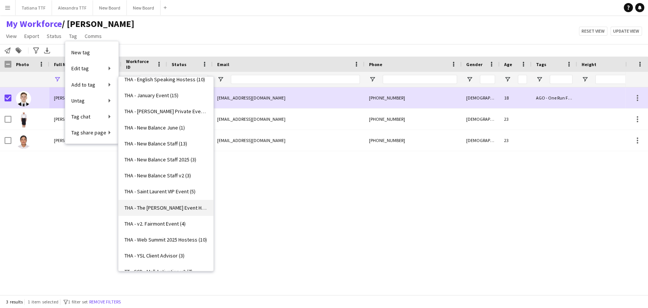
scroll to position [2490, 0]
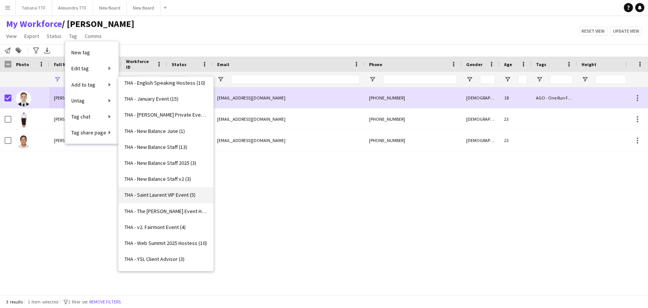
click at [168, 195] on span "THA - Saint Laurent VIP Event (5)" at bounding box center [160, 194] width 71 height 7
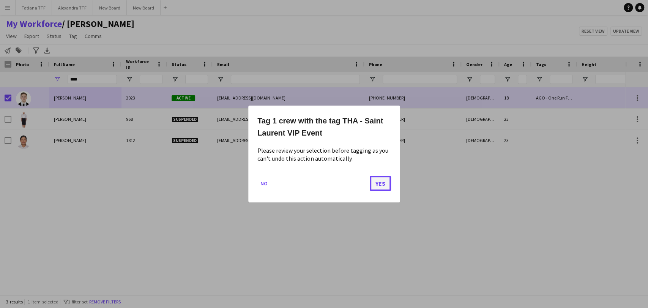
click at [373, 181] on button "Yes" at bounding box center [380, 183] width 21 height 15
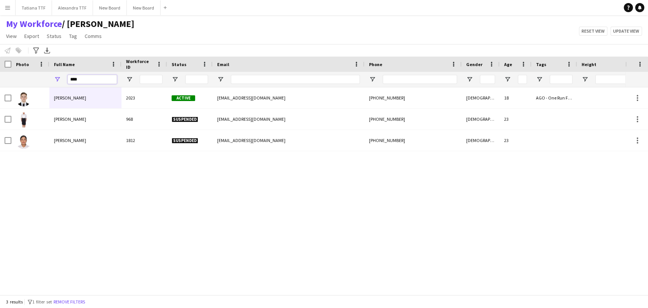
click at [79, 75] on input "****" at bounding box center [92, 79] width 49 height 9
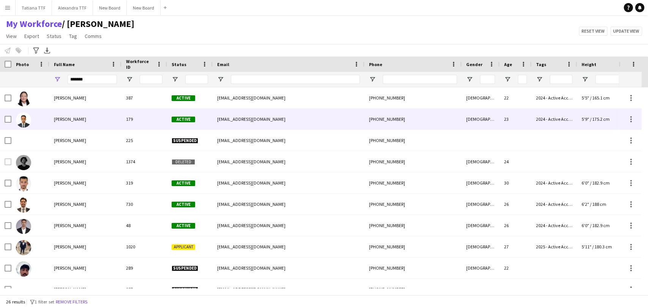
click at [63, 124] on div "Abdulla Alghazali" at bounding box center [85, 119] width 72 height 21
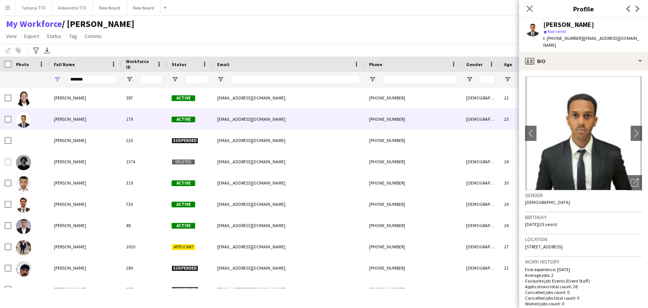
scroll to position [295, 0]
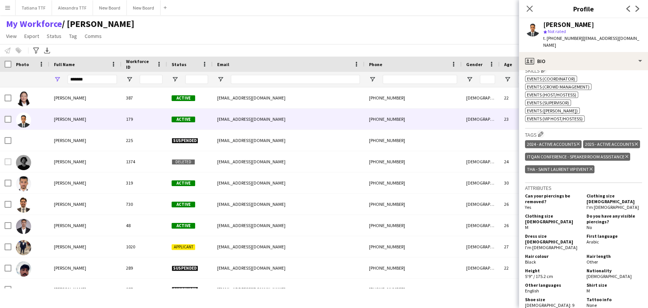
click at [591, 170] on icon at bounding box center [591, 168] width 3 height 3
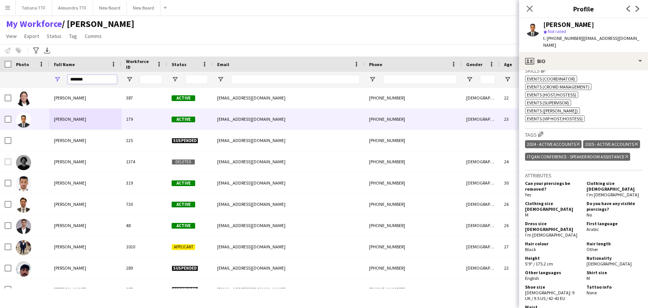
click at [91, 76] on input "*******" at bounding box center [92, 79] width 49 height 9
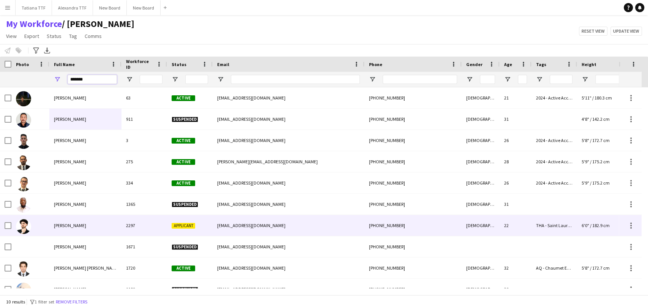
type input "*******"
click at [65, 226] on span "Abdulraouf Hassona" at bounding box center [70, 226] width 32 height 6
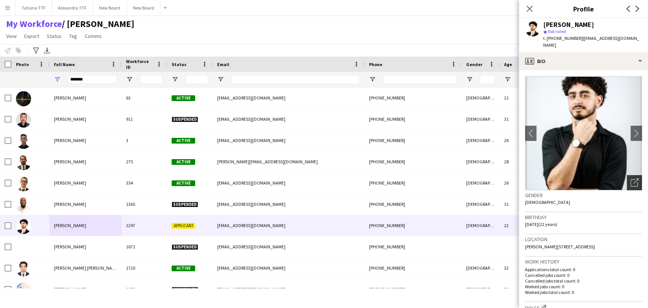
click at [631, 179] on icon at bounding box center [634, 182] width 7 height 7
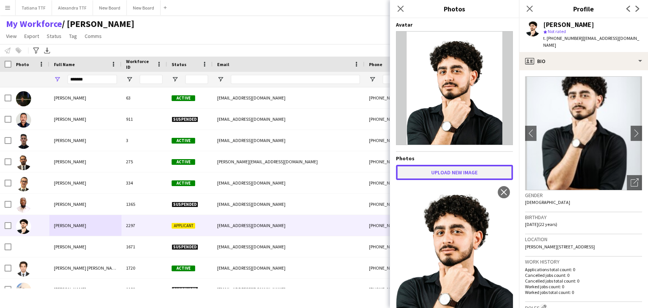
click at [446, 174] on button "Upload new image" at bounding box center [454, 172] width 117 height 15
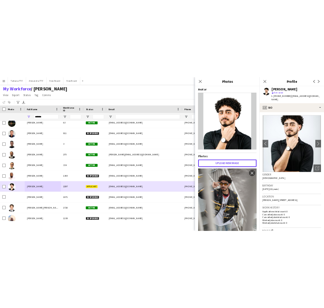
scroll to position [12, 0]
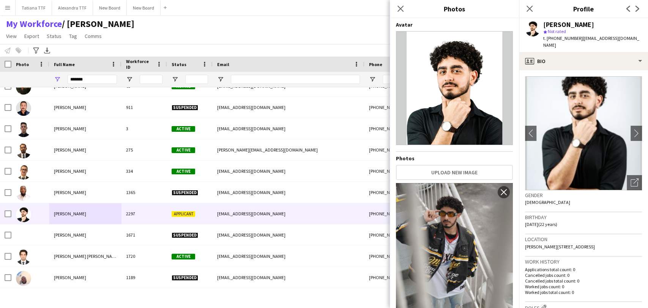
click at [525, 15] on div "Close pop-in" at bounding box center [529, 8] width 21 height 17
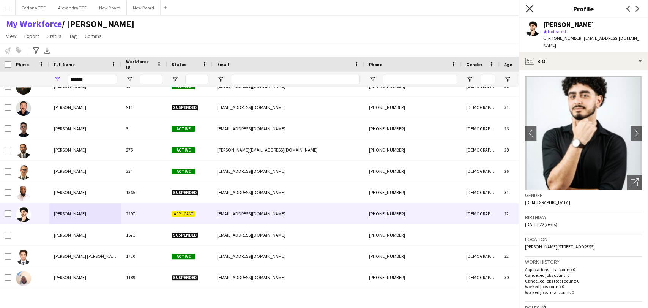
click at [532, 8] on icon "Close pop-in" at bounding box center [529, 8] width 7 height 7
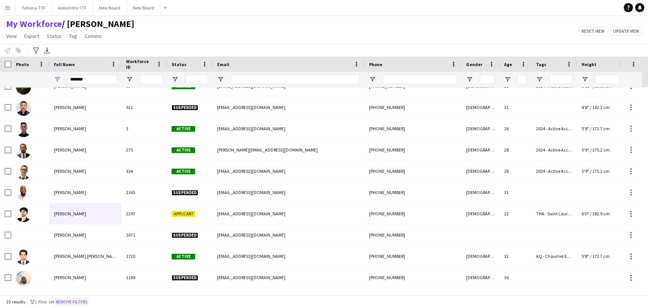
click at [73, 304] on button "Remove filters" at bounding box center [71, 302] width 35 height 8
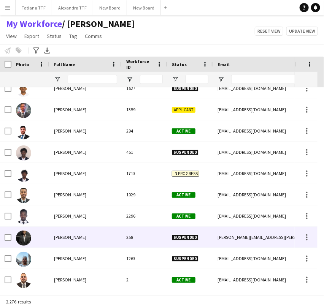
scroll to position [223, 0]
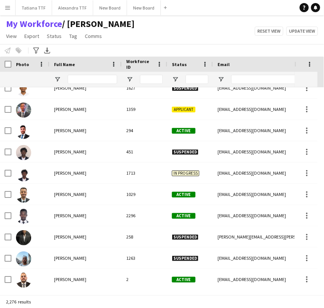
click at [171, 77] on div at bounding box center [190, 79] width 46 height 15
click at [174, 77] on span "Open Filter Menu" at bounding box center [175, 79] width 7 height 7
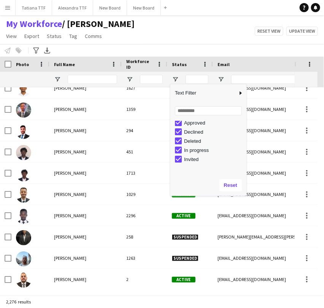
scroll to position [42, 0]
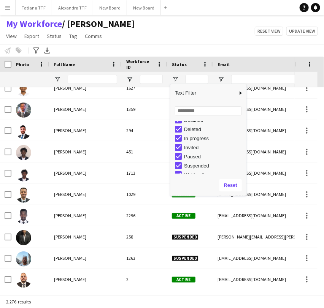
click at [188, 128] on div "Deleted" at bounding box center [214, 129] width 60 height 6
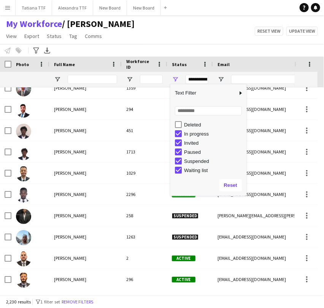
scroll to position [48, 0]
click at [188, 161] on div "Suspended" at bounding box center [214, 160] width 60 height 6
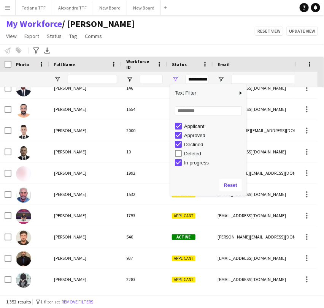
scroll to position [6, 0]
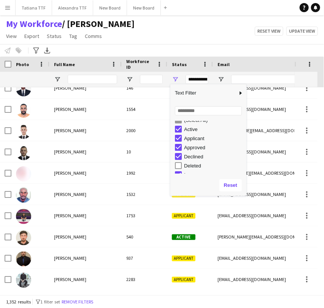
click at [191, 156] on div "Declined" at bounding box center [214, 157] width 60 height 6
type input "**********"
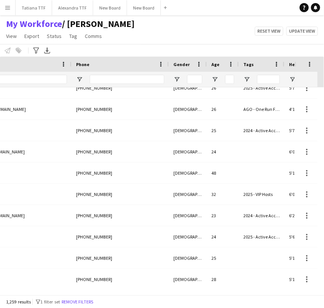
scroll to position [0, 0]
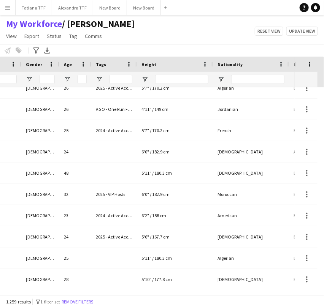
click at [28, 74] on div at bounding box center [40, 79] width 38 height 15
click at [28, 80] on span "Open Filter Menu" at bounding box center [29, 79] width 7 height 7
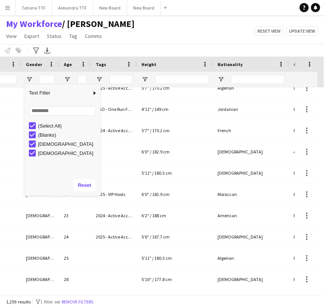
click at [44, 125] on div "(Select All)" at bounding box center [68, 126] width 60 height 6
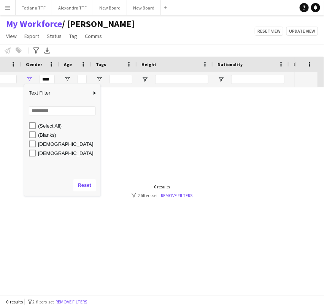
click at [39, 155] on div "[DEMOGRAPHIC_DATA]" at bounding box center [68, 153] width 60 height 6
type input "********"
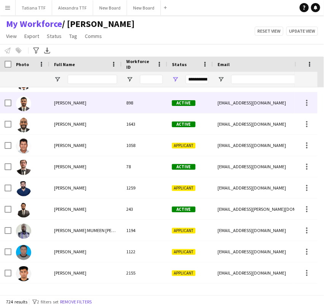
click at [88, 107] on div "Abdlelah Salem" at bounding box center [85, 102] width 72 height 21
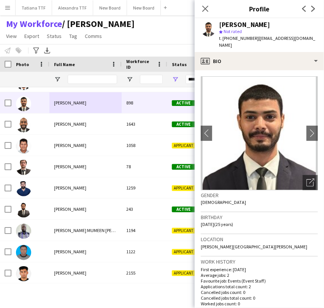
click at [304, 167] on img at bounding box center [259, 133] width 117 height 114
click at [306, 179] on icon "Open photos pop-in" at bounding box center [310, 183] width 8 height 8
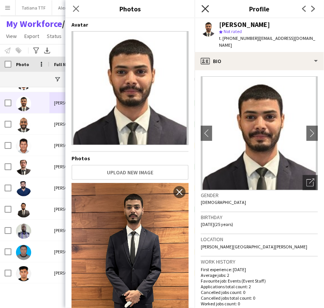
click at [208, 8] on icon "Close pop-in" at bounding box center [204, 8] width 7 height 7
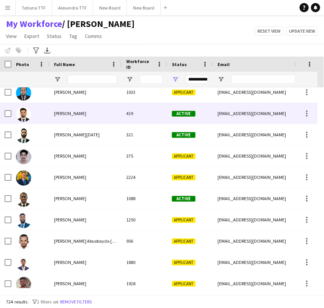
click at [82, 114] on span "Ahmad Kohansal" at bounding box center [70, 114] width 32 height 6
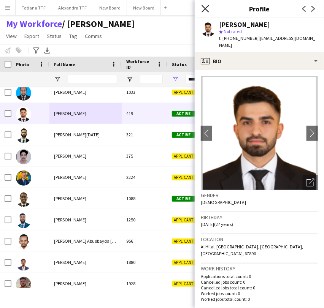
click at [205, 7] on icon "Close pop-in" at bounding box center [204, 8] width 7 height 7
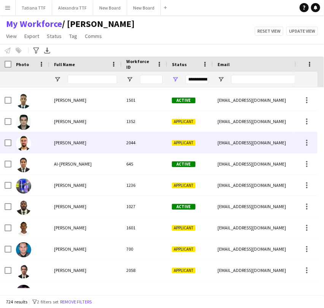
click at [70, 137] on div "Akram Taibi" at bounding box center [85, 142] width 72 height 21
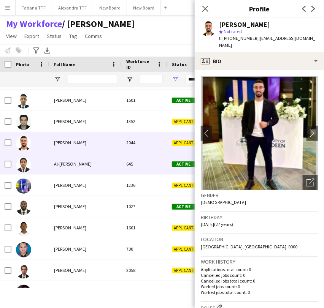
click at [88, 168] on div "Al-Harith Umlai" at bounding box center [85, 163] width 72 height 21
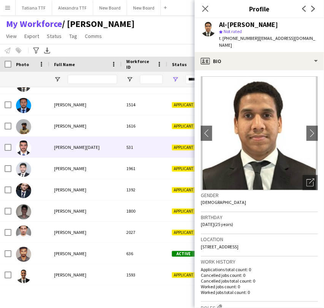
click at [62, 157] on div "AMAR RAMADAN" at bounding box center [85, 147] width 72 height 21
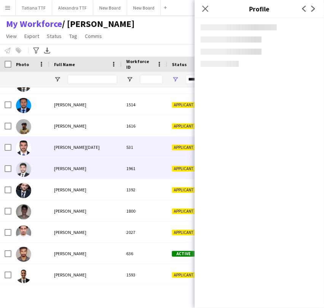
click at [55, 171] on span "Amer Bairaqji" at bounding box center [70, 169] width 32 height 6
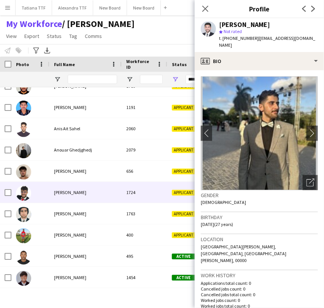
click at [63, 196] on div "antonio nassif" at bounding box center [85, 192] width 72 height 21
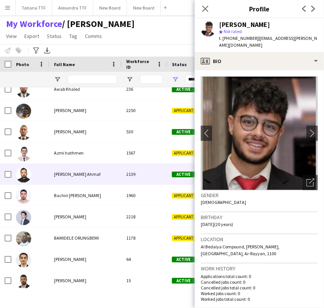
click at [54, 174] on span "Bachar Ahmaf" at bounding box center [77, 174] width 46 height 6
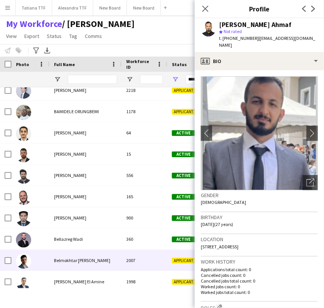
click at [85, 262] on span "Belmokhtar Mohammed zakarya" at bounding box center [82, 260] width 56 height 6
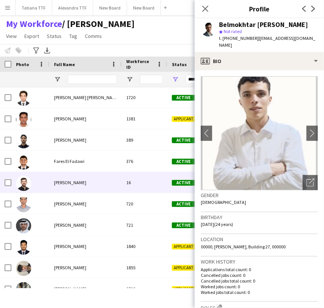
click at [62, 180] on span "Farhan Ayman" at bounding box center [70, 183] width 32 height 6
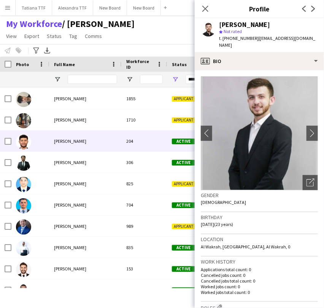
click at [57, 133] on div "Firas Mander" at bounding box center [85, 141] width 72 height 21
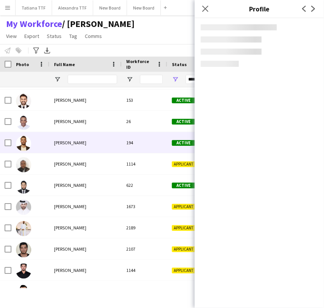
click at [56, 141] on span "Hadi Sharif" at bounding box center [70, 143] width 32 height 6
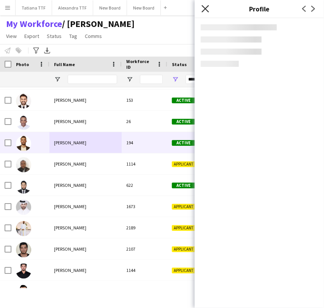
click at [204, 11] on icon "Close pop-in" at bounding box center [204, 8] width 7 height 7
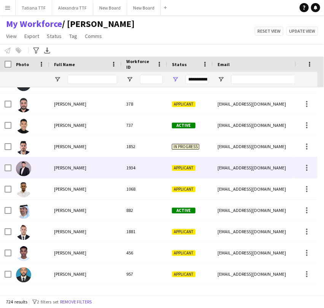
click at [57, 166] on span "Hisham Safa" at bounding box center [70, 168] width 32 height 6
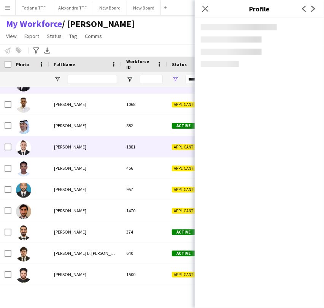
click at [77, 147] on span "Houssem edddine Trabelsi" at bounding box center [70, 147] width 32 height 6
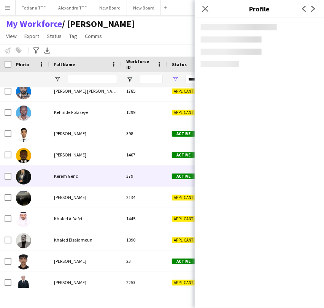
click at [69, 171] on div "Kerem Genc" at bounding box center [85, 176] width 72 height 21
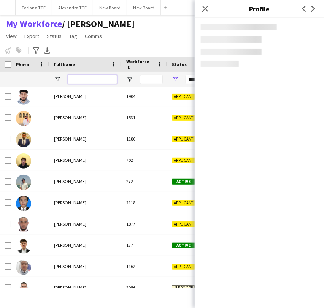
click at [73, 79] on input "Full Name Filter Input" at bounding box center [92, 79] width 49 height 9
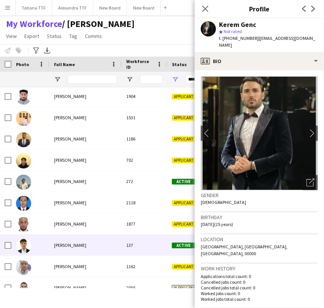
click at [53, 241] on div "Marsel Nuraliev" at bounding box center [85, 245] width 72 height 21
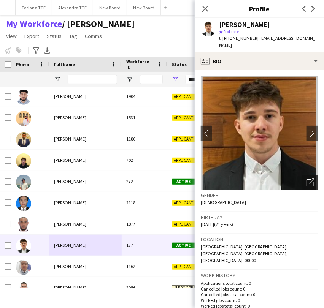
click at [306, 179] on icon "Open photos pop-in" at bounding box center [310, 183] width 8 height 8
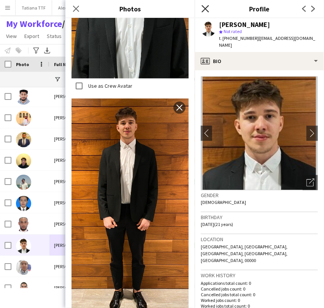
click at [206, 7] on icon "Close pop-in" at bounding box center [204, 8] width 7 height 7
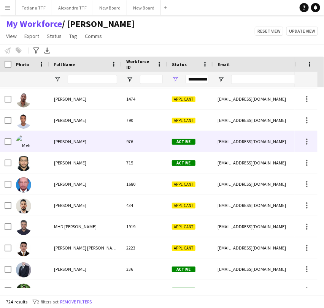
click at [52, 141] on div "Meher Atia" at bounding box center [85, 141] width 72 height 21
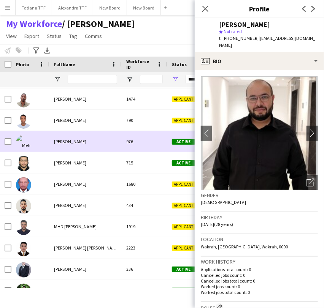
click at [20, 141] on img at bounding box center [23, 142] width 15 height 15
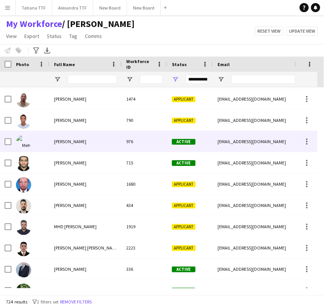
click at [27, 144] on img at bounding box center [23, 142] width 15 height 15
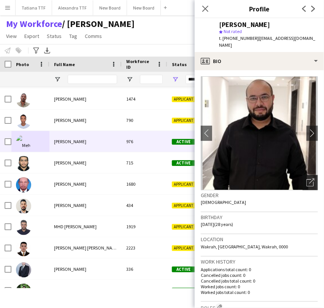
click at [302, 178] on div "Open photos pop-in" at bounding box center [309, 182] width 15 height 15
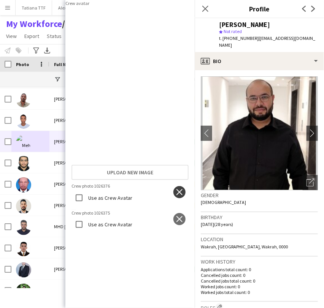
click at [178, 186] on button "close" at bounding box center [179, 192] width 12 height 12
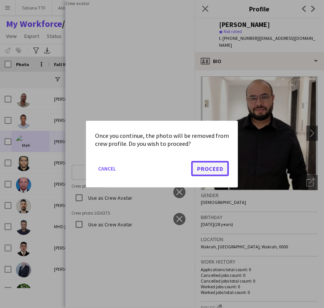
click at [209, 164] on button "Proceed" at bounding box center [210, 168] width 38 height 15
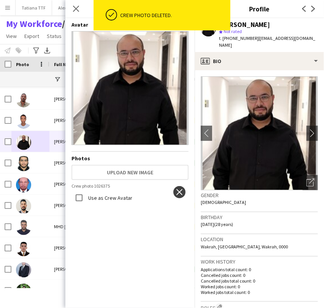
click at [175, 189] on app-icon "close" at bounding box center [179, 192] width 8 height 6
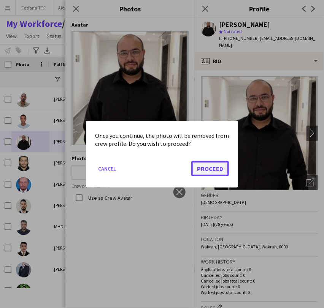
click at [213, 167] on button "Proceed" at bounding box center [210, 168] width 38 height 15
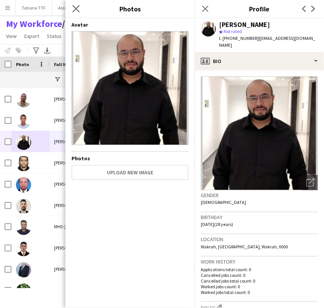
click at [77, 4] on app-icon "Close pop-in" at bounding box center [76, 8] width 11 height 11
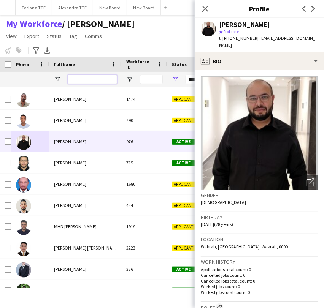
click at [79, 79] on input "Full Name Filter Input" at bounding box center [92, 79] width 49 height 9
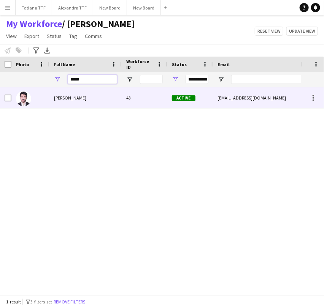
type input "*****"
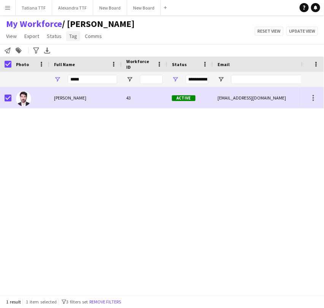
click at [69, 34] on span "Tag" at bounding box center [73, 36] width 8 height 7
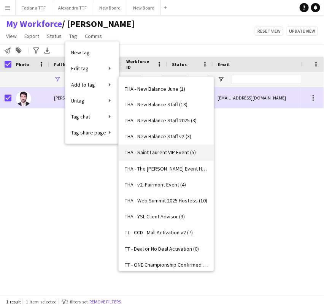
click at [166, 152] on span "THA - Saint Laurent VIP Event (5)" at bounding box center [160, 152] width 71 height 7
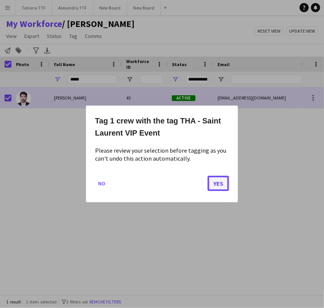
click at [213, 183] on button "Yes" at bounding box center [217, 183] width 21 height 15
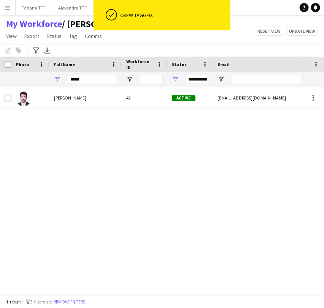
drag, startPoint x: 163, startPoint y: 183, endPoint x: 89, endPoint y: 0, distance: 197.5
click at [163, 181] on div "Beshr Kamand 43 Active bsher1998@hotmail.com +97466148976" at bounding box center [150, 187] width 301 height 201
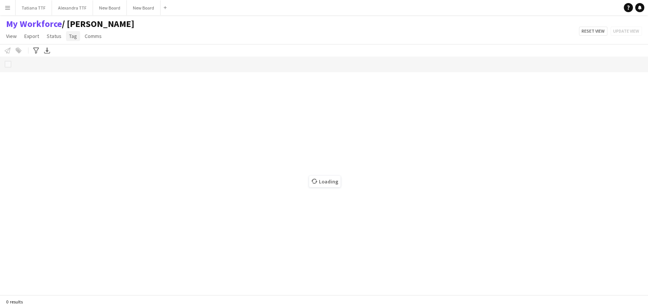
click at [66, 35] on link "Tag" at bounding box center [73, 36] width 14 height 10
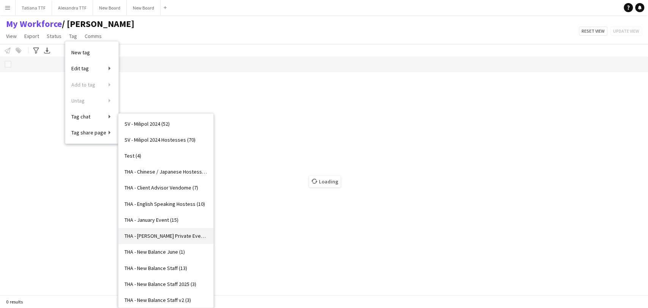
scroll to position [2447, 0]
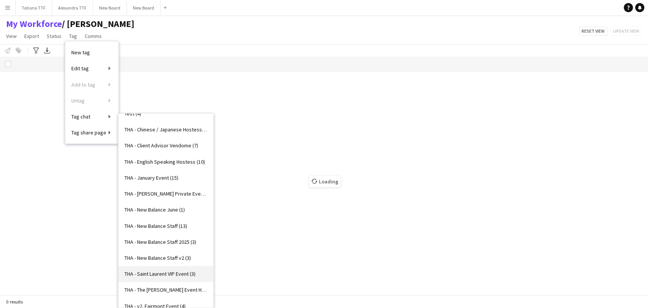
click at [132, 274] on span "THA - Saint Laurent VIP Event (3)" at bounding box center [160, 273] width 71 height 7
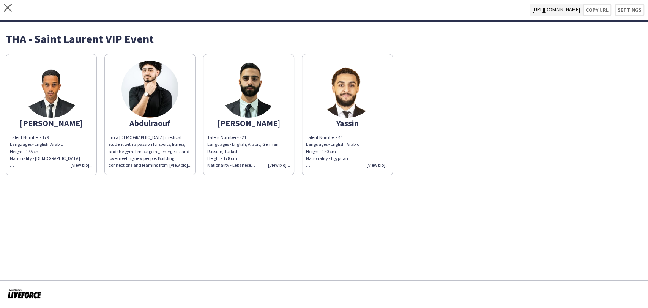
click at [153, 94] on img at bounding box center [150, 89] width 57 height 57
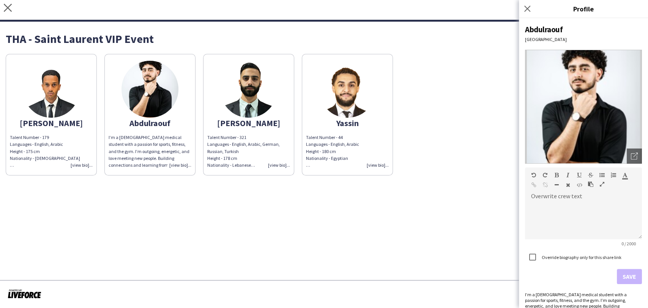
click at [601, 110] on img at bounding box center [583, 107] width 117 height 114
click at [528, 10] on icon at bounding box center [527, 8] width 7 height 7
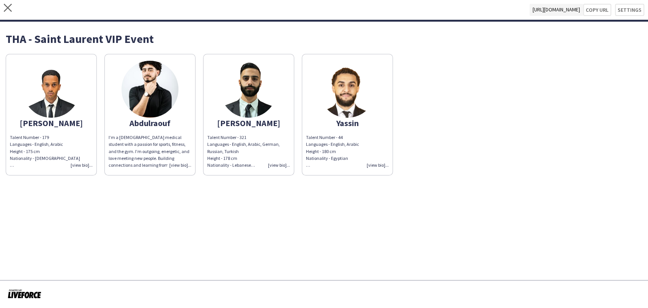
click at [349, 95] on img at bounding box center [347, 89] width 57 height 57
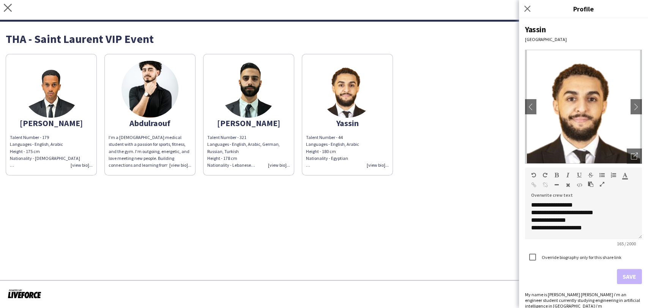
click at [585, 104] on img at bounding box center [583, 107] width 117 height 114
click at [450, 60] on div "Abdulla Talent Number - 1 79 Languages - English, Arabic Height - 175 cm Nation…" at bounding box center [324, 112] width 637 height 125
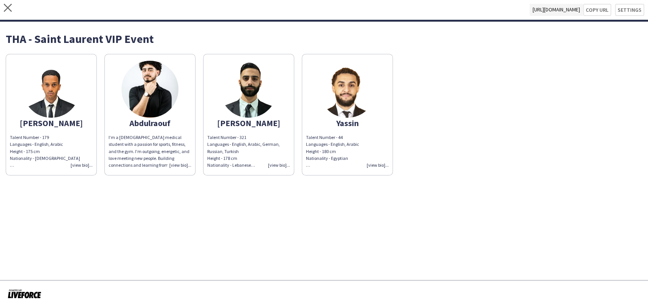
click at [373, 163] on div "Talent Number - 44 Languages - English, Arabic Height - 180 cm Nationality - Eg…" at bounding box center [347, 151] width 83 height 35
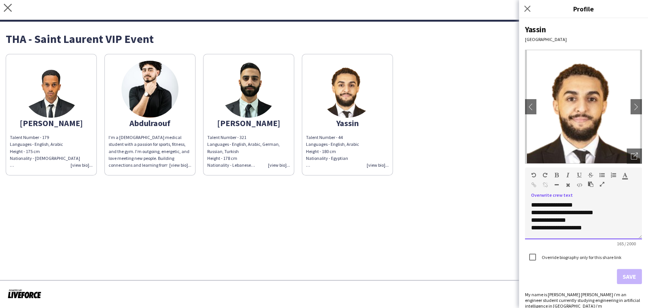
drag, startPoint x: 529, startPoint y: 201, endPoint x: 585, endPoint y: 228, distance: 62.2
click at [580, 230] on div "**********" at bounding box center [583, 217] width 117 height 43
drag, startPoint x: 586, startPoint y: 227, endPoint x: 555, endPoint y: 211, distance: 34.8
click at [529, 203] on div "**********" at bounding box center [583, 220] width 117 height 38
copy div "**********"
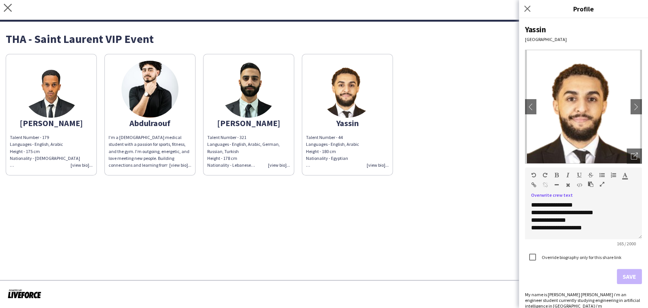
click at [146, 153] on div "I’m a [DEMOGRAPHIC_DATA] medical student with a passion for sports, fitness, an…" at bounding box center [150, 151] width 83 height 35
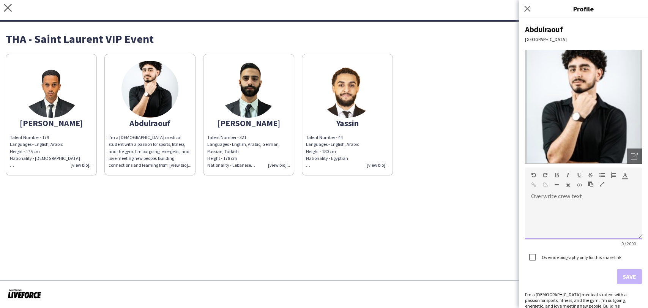
click at [565, 215] on div at bounding box center [583, 220] width 117 height 38
paste div
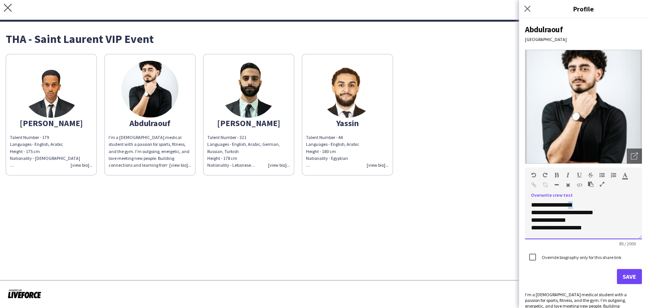
drag, startPoint x: 580, startPoint y: 204, endPoint x: 573, endPoint y: 204, distance: 6.8
click at [573, 204] on div "**********" at bounding box center [583, 220] width 117 height 38
drag, startPoint x: 588, startPoint y: 227, endPoint x: 564, endPoint y: 226, distance: 24.0
click at [564, 226] on div "**********" at bounding box center [580, 228] width 98 height 8
click at [584, 228] on div "**********" at bounding box center [580, 228] width 98 height 8
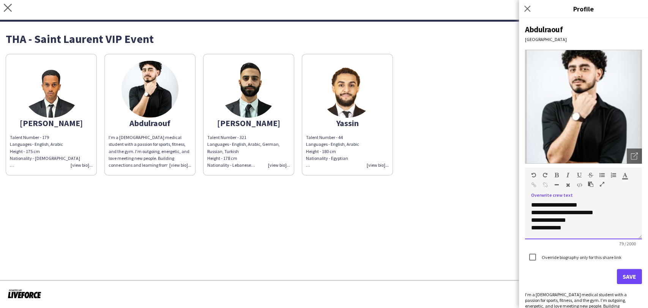
click at [582, 228] on div "**********" at bounding box center [580, 228] width 98 height 8
click at [567, 226] on div "**********" at bounding box center [577, 228] width 92 height 8
click at [561, 219] on span "**********" at bounding box center [562, 212] width 62 height 21
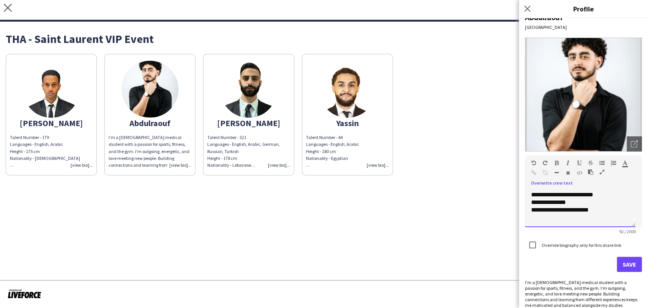
scroll to position [18, 0]
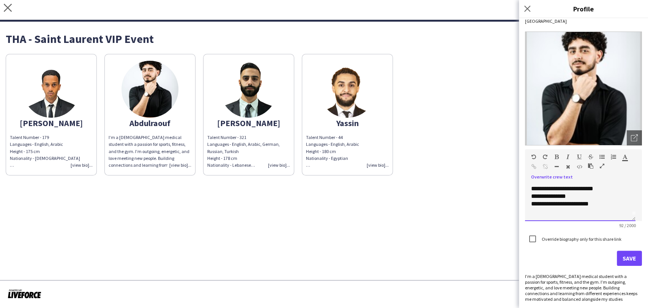
click at [597, 205] on div "**********" at bounding box center [577, 204] width 92 height 8
click at [623, 256] on button "Save" at bounding box center [629, 258] width 25 height 15
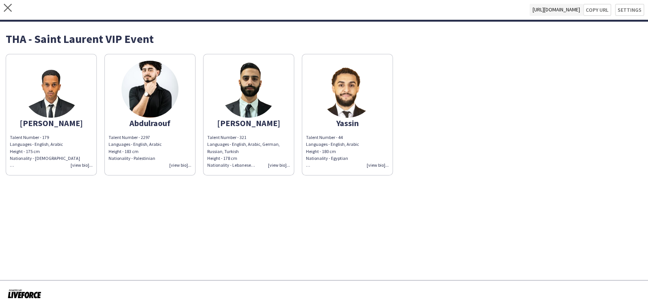
click at [275, 164] on div "Talent Number - 321 Languages - English, Arabic, German, Russian, Turkish Heigh…" at bounding box center [248, 151] width 83 height 35
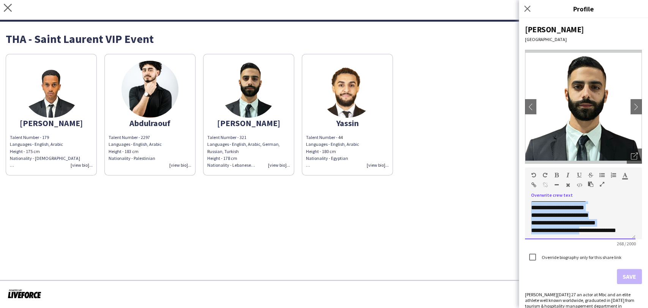
scroll to position [59, 0]
drag, startPoint x: 531, startPoint y: 207, endPoint x: 618, endPoint y: 235, distance: 92.0
click at [625, 238] on div "**********" at bounding box center [580, 220] width 111 height 38
drag, startPoint x: 556, startPoint y: 214, endPoint x: 619, endPoint y: 213, distance: 63.4
click at [600, 216] on div "**********" at bounding box center [580, 215] width 98 height 8
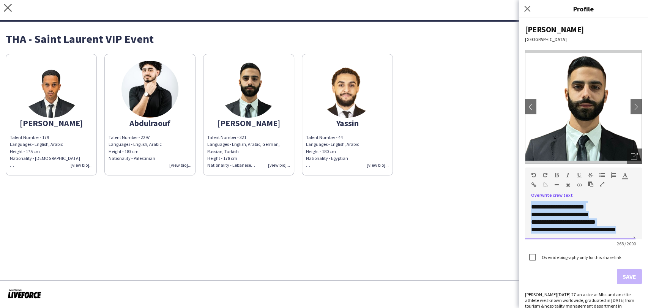
click at [619, 212] on div "**********" at bounding box center [580, 215] width 98 height 8
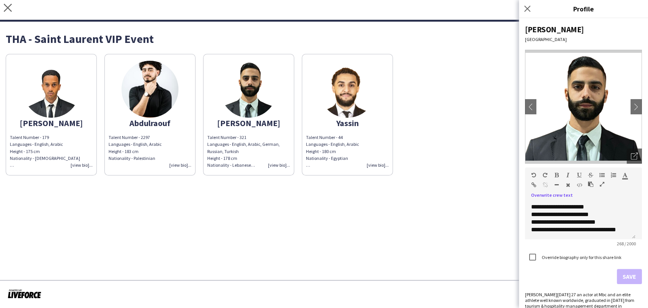
click at [495, 210] on app-share-pages "close [URL][DOMAIN_NAME] Copy url Settings THA - Saint Laurent VIP Event Abdull…" at bounding box center [324, 154] width 648 height 308
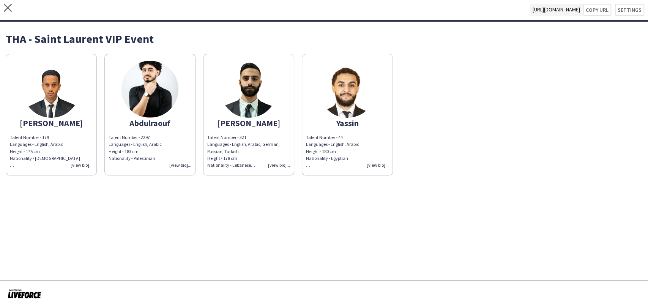
drag, startPoint x: 176, startPoint y: 163, endPoint x: 483, endPoint y: 213, distance: 310.9
click at [178, 163] on div "Talent Number - 2297 Languages - English, Arabic Height - 183 cm Nationality - …" at bounding box center [150, 151] width 83 height 35
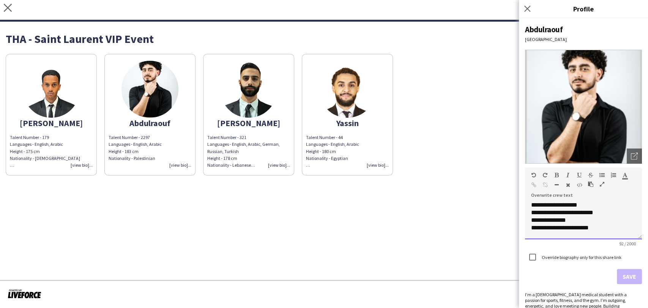
click at [595, 231] on div "**********" at bounding box center [583, 220] width 117 height 38
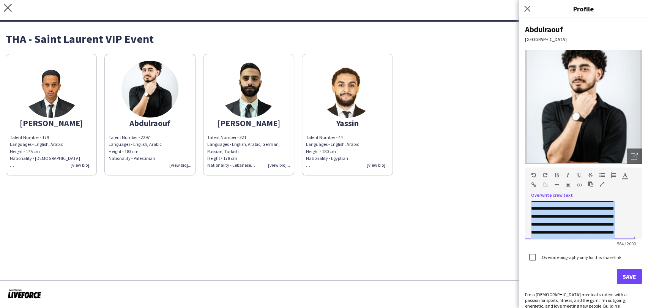
scroll to position [112, 0]
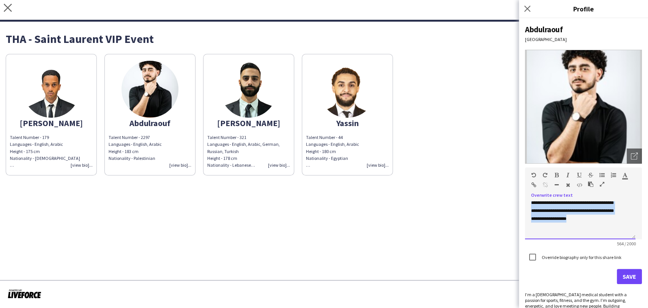
drag, startPoint x: 531, startPoint y: 220, endPoint x: 612, endPoint y: 248, distance: 86.0
click at [612, 248] on form "**********" at bounding box center [583, 225] width 117 height 117
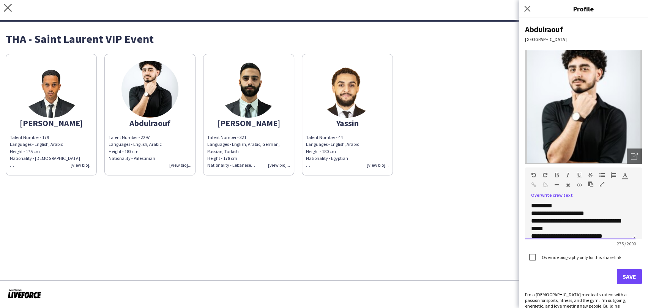
scroll to position [59, 0]
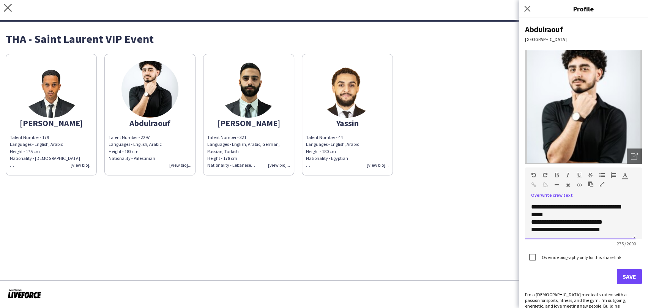
click at [532, 213] on div "**********" at bounding box center [577, 210] width 92 height 15
click at [626, 279] on button "Save" at bounding box center [629, 276] width 25 height 15
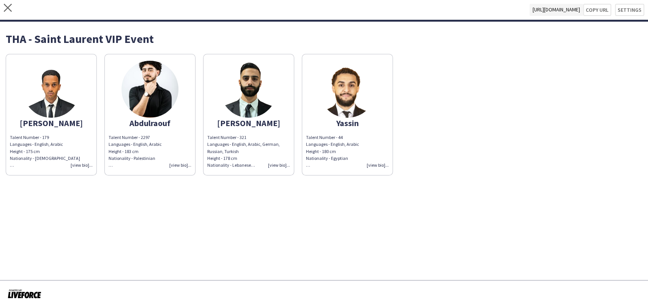
click at [182, 164] on div "Talent Number - 2297 Languages - English, Arabic Height - 183 cm Nationality - …" at bounding box center [150, 151] width 83 height 35
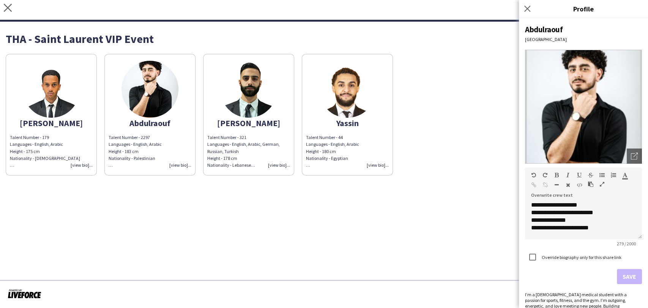
click at [286, 165] on div "Talent Number - 321 Languages - English, Arabic, German, Russian, Turkish Heigh…" at bounding box center [248, 151] width 83 height 35
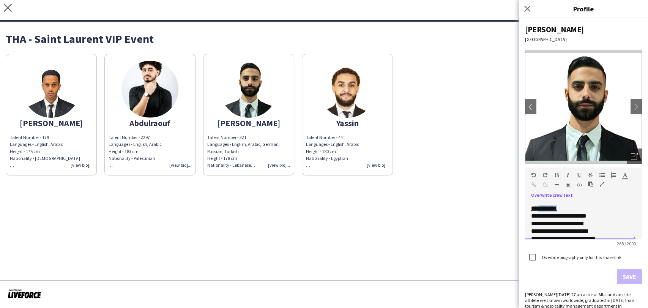
scroll to position [39, 0]
drag, startPoint x: 563, startPoint y: 207, endPoint x: 550, endPoint y: 207, distance: 13.3
click at [523, 209] on div "**********" at bounding box center [583, 163] width 129 height 290
copy b "**********"
click at [182, 166] on div "Talent Number - 2297 Languages - English, Arabic Height - 183 cm Nationality - …" at bounding box center [150, 151] width 83 height 35
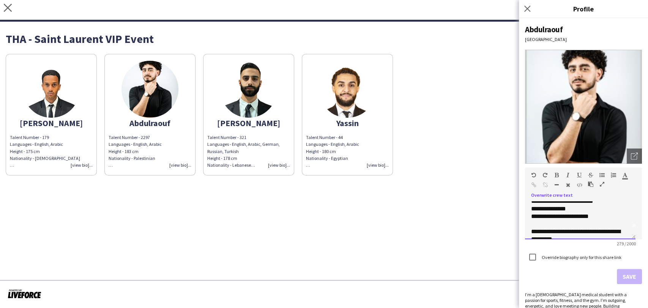
scroll to position [17, 0]
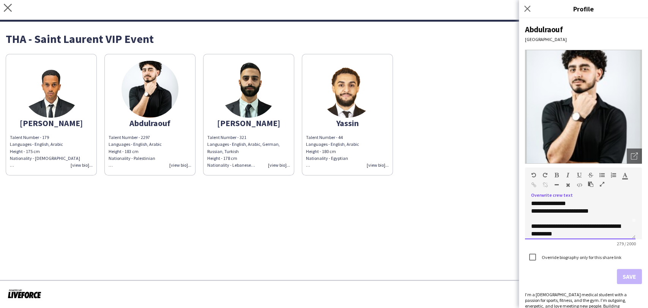
click at [535, 220] on div "**********" at bounding box center [577, 241] width 92 height 68
paste div
click at [596, 207] on div "**********" at bounding box center [577, 241] width 92 height 68
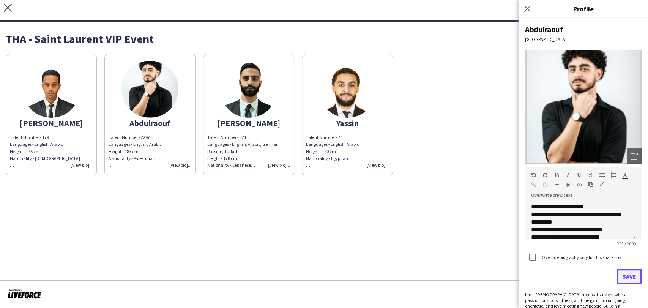
click at [627, 276] on button "Save" at bounding box center [629, 276] width 25 height 15
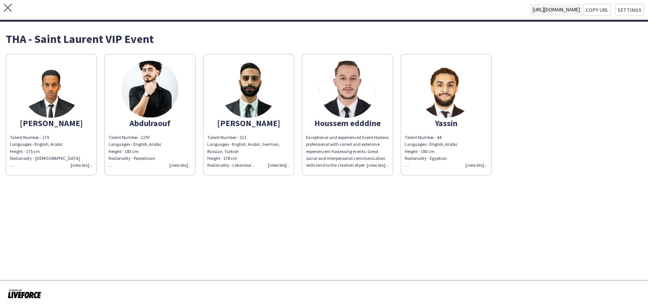
click at [479, 163] on div "Talent Number - 44 Languages - English, Arabic Height - 180 cm Nationality - Eg…" at bounding box center [446, 151] width 83 height 35
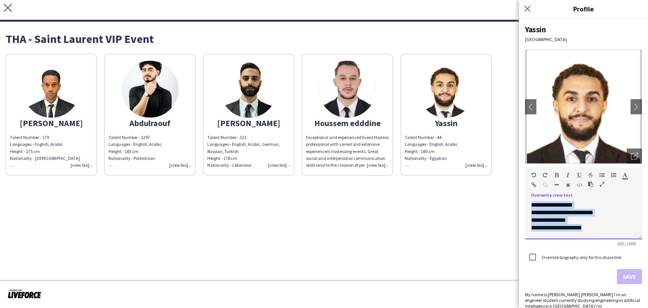
drag, startPoint x: 588, startPoint y: 230, endPoint x: 538, endPoint y: 211, distance: 52.9
click at [532, 208] on div "**********" at bounding box center [583, 220] width 117 height 38
drag, startPoint x: 559, startPoint y: 209, endPoint x: 591, endPoint y: 220, distance: 33.4
click at [589, 220] on div "**********" at bounding box center [583, 220] width 117 height 38
click at [588, 234] on div "**********" at bounding box center [577, 235] width 92 height 23
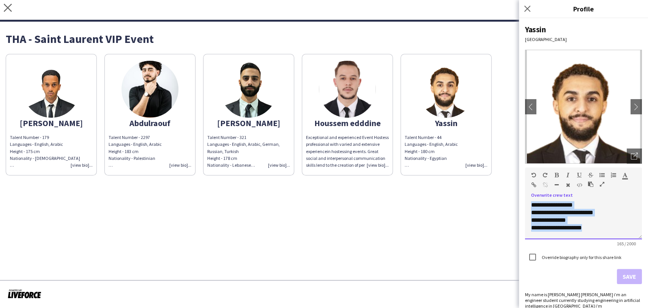
drag, startPoint x: 592, startPoint y: 229, endPoint x: 526, endPoint y: 206, distance: 70.0
click at [526, 206] on div "**********" at bounding box center [583, 220] width 117 height 38
copy div "**********"
click at [370, 160] on div "Exceptional and experienced Event Hostess professional with varied and extensiv…" at bounding box center [347, 151] width 83 height 35
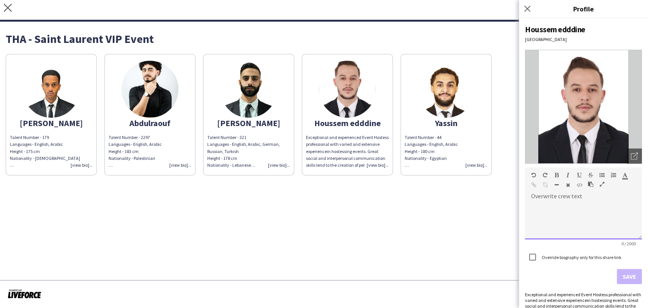
click at [554, 207] on div at bounding box center [583, 220] width 117 height 38
paste div
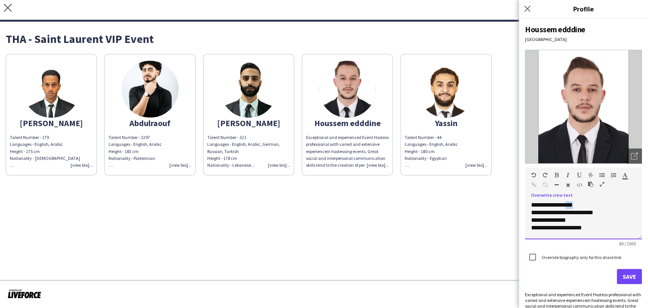
drag, startPoint x: 582, startPoint y: 203, endPoint x: 572, endPoint y: 204, distance: 9.9
click at [572, 204] on div "**********" at bounding box center [583, 220] width 117 height 38
drag, startPoint x: 586, startPoint y: 228, endPoint x: 564, endPoint y: 226, distance: 22.6
click at [564, 226] on div "**********" at bounding box center [580, 228] width 98 height 8
click at [577, 228] on div "**********" at bounding box center [580, 228] width 98 height 8
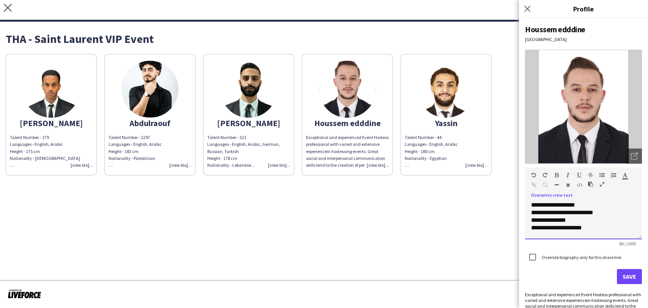
click at [596, 226] on div "**********" at bounding box center [580, 228] width 98 height 8
click at [561, 220] on span "**********" at bounding box center [562, 212] width 62 height 21
click at [602, 211] on div "**********" at bounding box center [583, 220] width 117 height 38
click at [604, 210] on span "**********" at bounding box center [571, 212] width 81 height 21
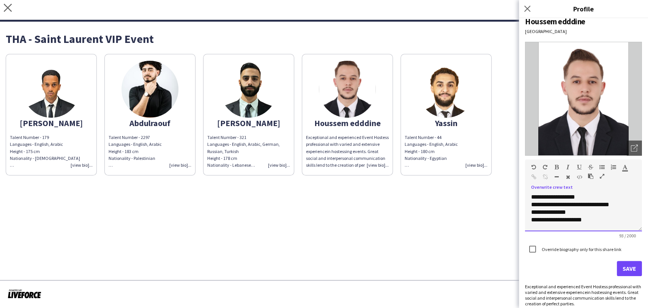
scroll to position [13, 0]
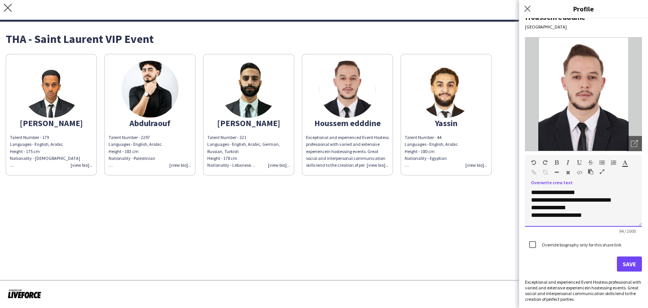
click at [589, 218] on div "**********" at bounding box center [580, 216] width 98 height 8
click at [590, 213] on div "**********" at bounding box center [580, 216] width 98 height 8
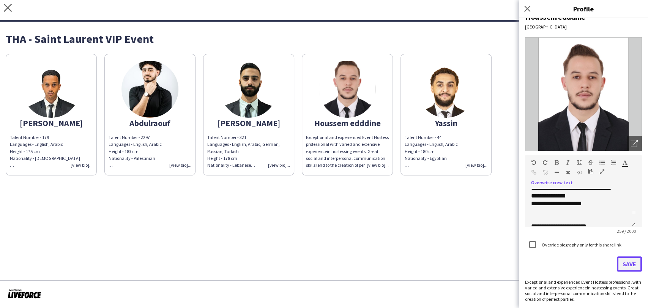
click at [626, 266] on button "Save" at bounding box center [629, 263] width 25 height 15
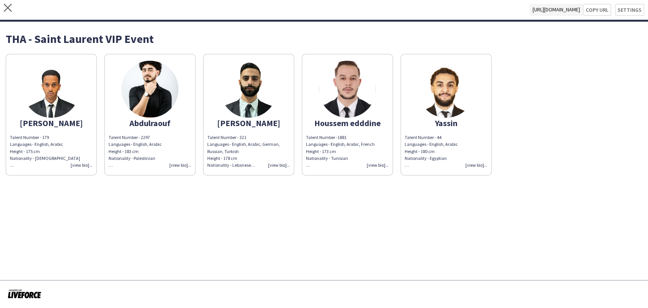
click at [479, 163] on div "Talent Number - 44 Languages - English, Arabic Height - 180 cm Nationality - Eg…" at bounding box center [446, 151] width 83 height 35
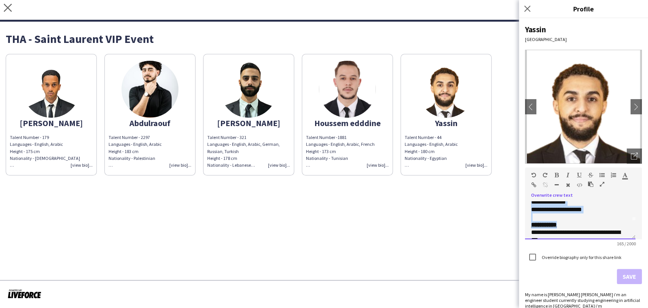
scroll to position [0, 0]
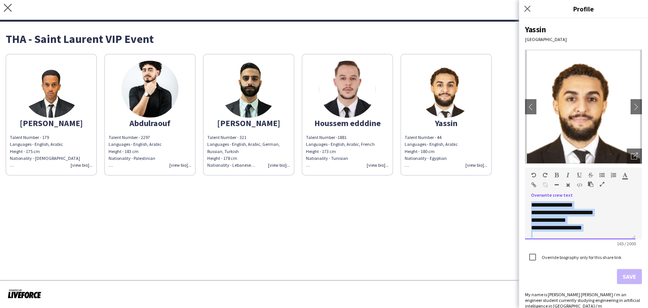
drag, startPoint x: 554, startPoint y: 206, endPoint x: 522, endPoint y: 204, distance: 31.6
click at [522, 204] on div "**********" at bounding box center [583, 163] width 129 height 290
click at [602, 224] on div "**********" at bounding box center [577, 235] width 92 height 23
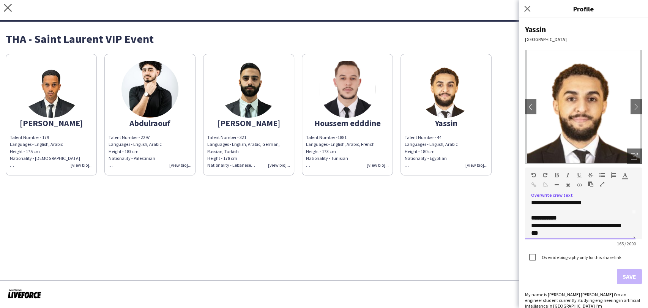
scroll to position [36, 0]
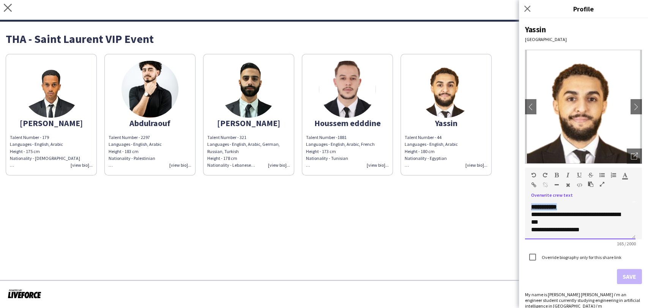
drag, startPoint x: 570, startPoint y: 205, endPoint x: 523, endPoint y: 208, distance: 48.0
click at [523, 208] on div "**********" at bounding box center [583, 163] width 129 height 290
copy b "**********"
click at [383, 165] on div "Talent Number -1881 Languages - English, Arabic, French Height - 173 cm Nationa…" at bounding box center [347, 151] width 83 height 35
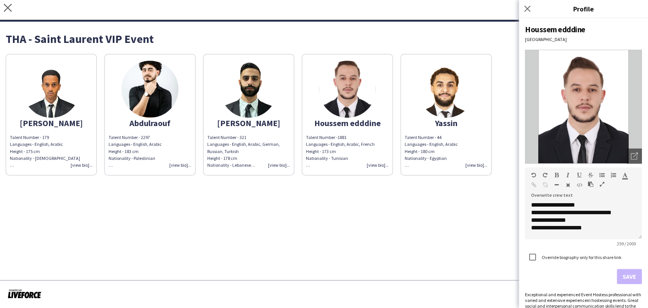
scroll to position [42, 0]
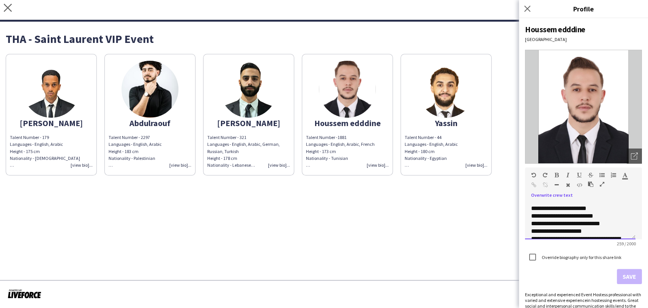
click at [543, 201] on div "**********" at bounding box center [577, 216] width 92 height 68
paste div
click at [625, 274] on button "Save" at bounding box center [629, 276] width 25 height 15
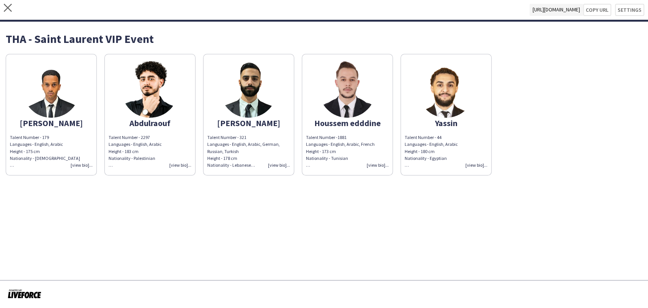
click at [452, 98] on img at bounding box center [446, 89] width 57 height 57
click at [47, 67] on img at bounding box center [51, 89] width 57 height 57
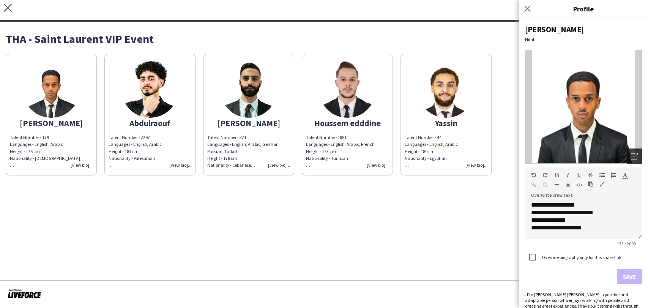
click at [631, 154] on icon "Open photos pop-in" at bounding box center [634, 156] width 7 height 7
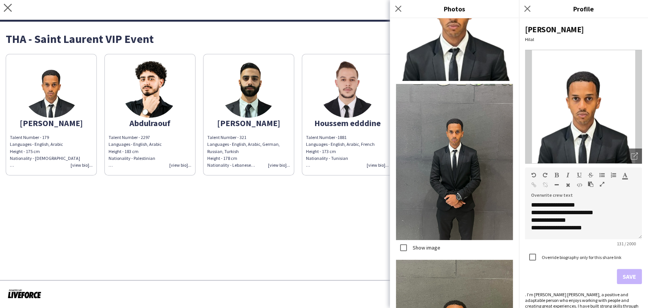
scroll to position [44, 0]
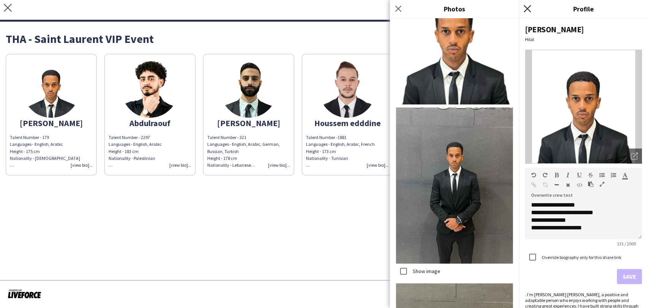
click at [528, 8] on icon "Close pop-in" at bounding box center [527, 8] width 7 height 7
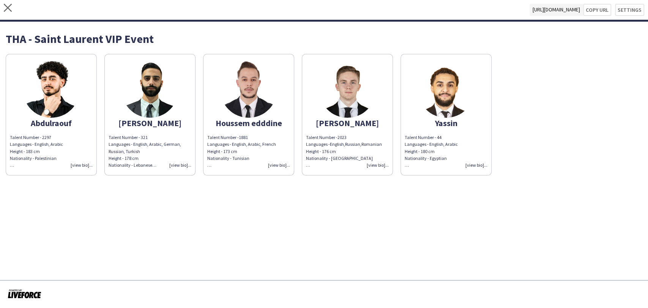
click at [252, 89] on img at bounding box center [248, 89] width 57 height 57
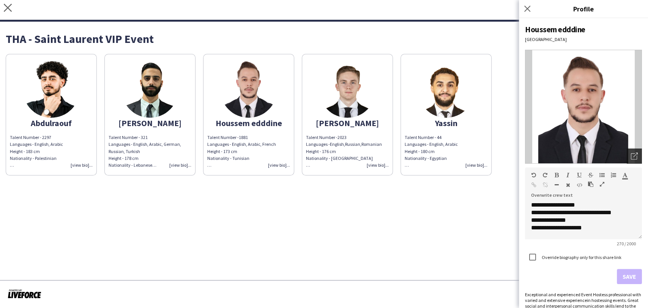
click at [632, 151] on div "Open photos pop-in" at bounding box center [634, 155] width 15 height 15
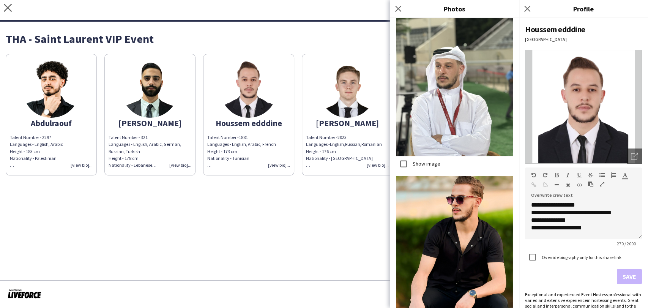
scroll to position [886, 0]
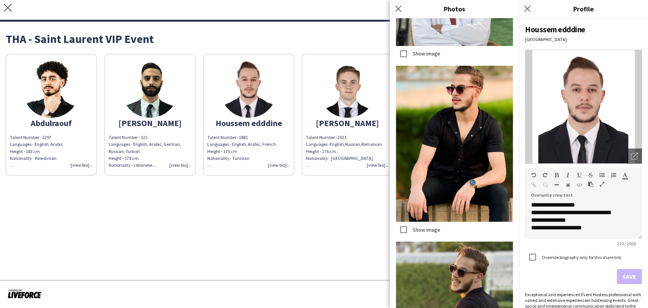
click at [420, 226] on label "Show image" at bounding box center [425, 229] width 29 height 7
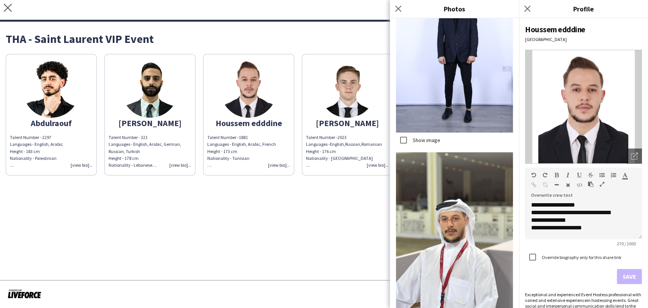
scroll to position [1968, 0]
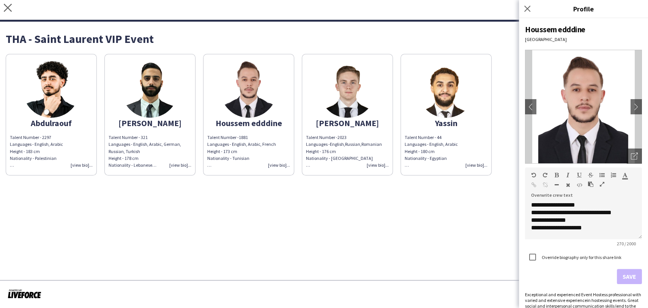
click at [341, 77] on img at bounding box center [347, 89] width 57 height 57
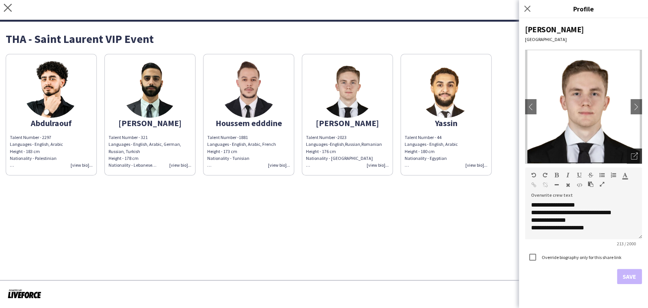
click at [632, 154] on icon "Open photos pop-in" at bounding box center [634, 156] width 7 height 7
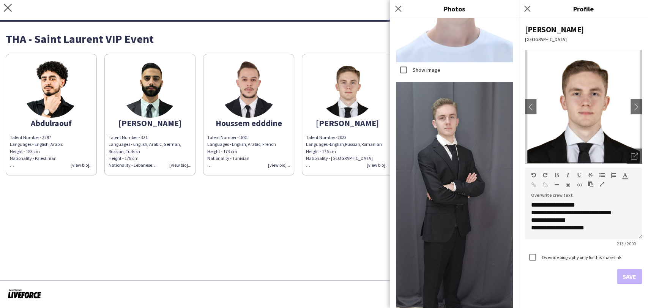
scroll to position [626, 0]
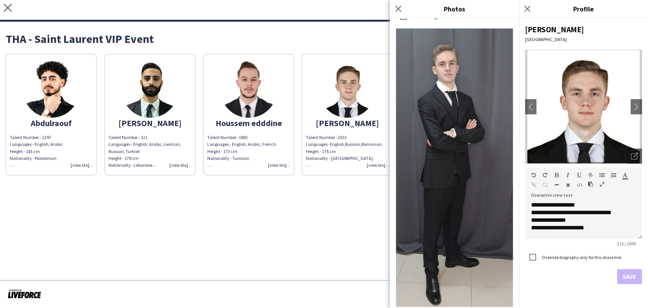
drag, startPoint x: 340, startPoint y: 200, endPoint x: 346, endPoint y: 167, distance: 33.2
click at [340, 185] on app-share-pages "close [URL][DOMAIN_NAME] Copy url Settings THA - Saint Laurent VIP Event Abdulr…" at bounding box center [324, 154] width 648 height 308
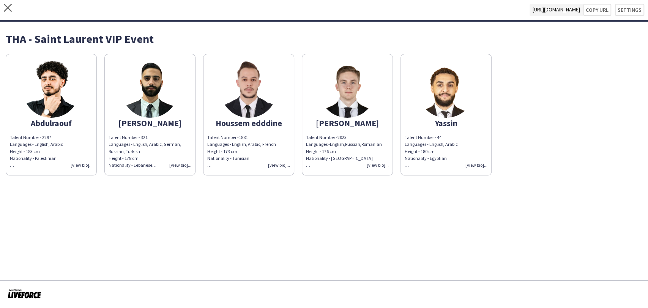
click at [446, 95] on img at bounding box center [446, 89] width 57 height 57
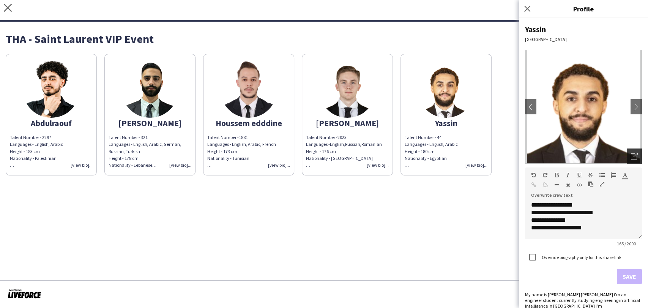
click at [627, 157] on div "Open photos pop-in" at bounding box center [634, 155] width 15 height 15
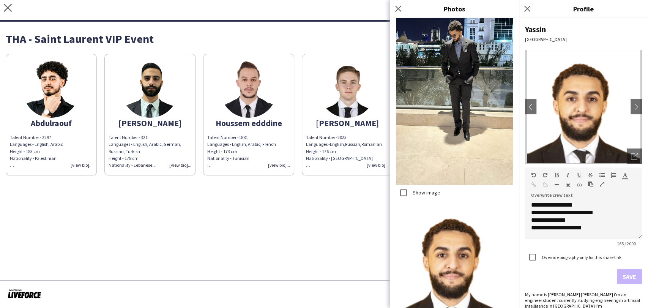
scroll to position [904, 0]
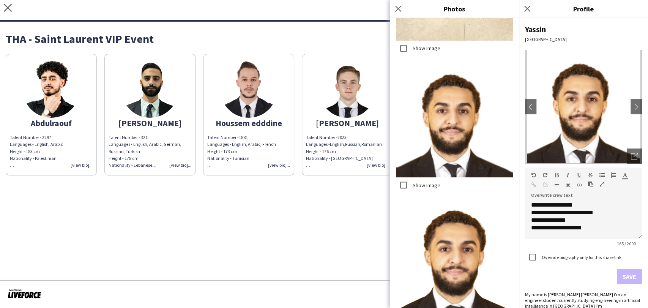
click at [273, 213] on app-share-pages "close [URL][DOMAIN_NAME] Copy url Settings THA - Saint Laurent VIP Event Abdulr…" at bounding box center [324, 154] width 648 height 308
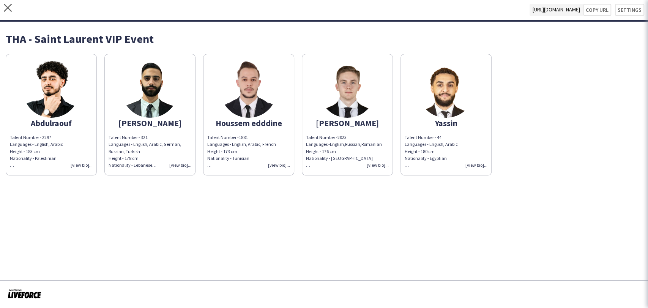
click at [140, 77] on img at bounding box center [150, 89] width 57 height 57
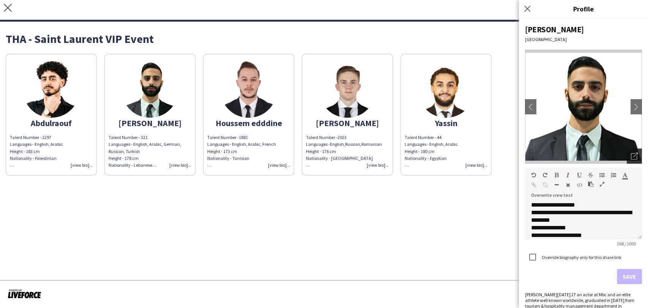
click at [633, 160] on div "Open photos pop-in" at bounding box center [634, 155] width 15 height 15
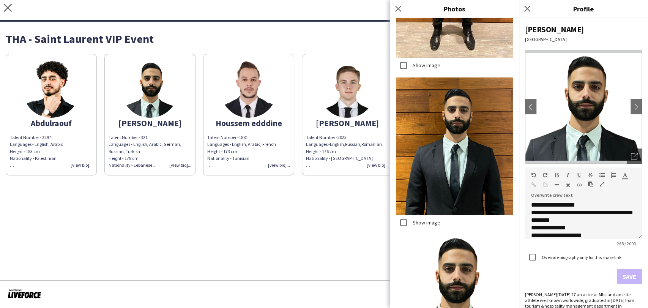
scroll to position [476, 0]
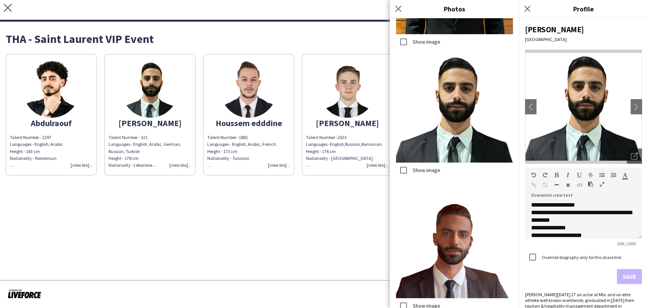
drag, startPoint x: 226, startPoint y: 230, endPoint x: 217, endPoint y: 208, distance: 24.1
click at [225, 223] on app-share-pages "close [URL][DOMAIN_NAME] Copy url Settings THA - Saint Laurent VIP Event Abdulr…" at bounding box center [324, 154] width 648 height 308
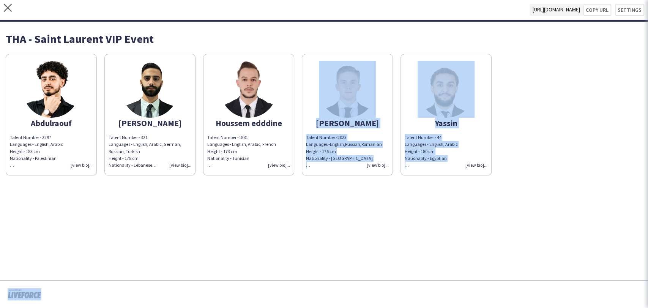
click at [44, 70] on img at bounding box center [51, 89] width 57 height 57
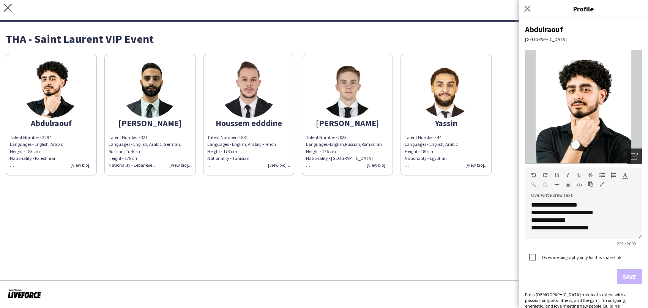
click at [627, 156] on div "Open photos pop-in" at bounding box center [634, 155] width 15 height 15
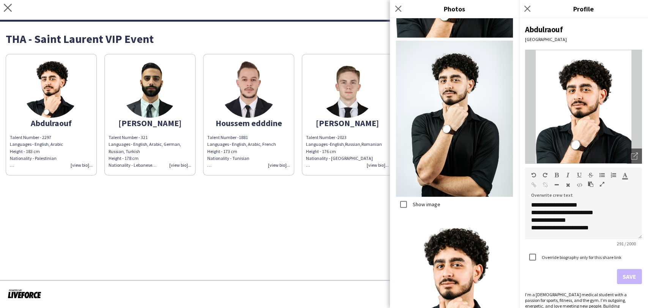
scroll to position [192, 0]
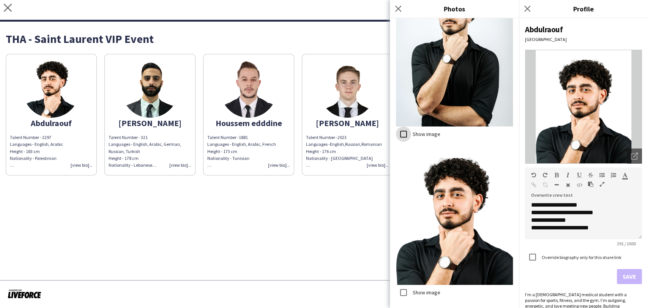
click at [411, 126] on div at bounding box center [403, 133] width 15 height 15
drag, startPoint x: 285, startPoint y: 251, endPoint x: 158, endPoint y: 164, distance: 153.4
click at [280, 239] on app-share-pages "close [URL][DOMAIN_NAME] Copy url Settings THA - Saint Laurent VIP Event Abdulr…" at bounding box center [324, 154] width 648 height 308
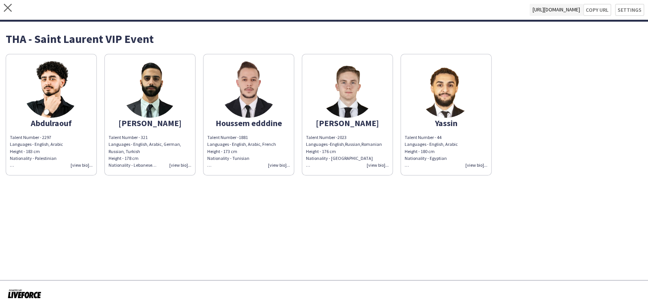
click at [66, 74] on img at bounding box center [51, 89] width 57 height 57
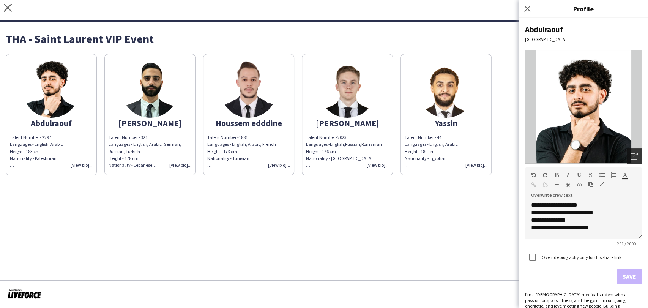
click at [631, 156] on icon at bounding box center [634, 156] width 6 height 6
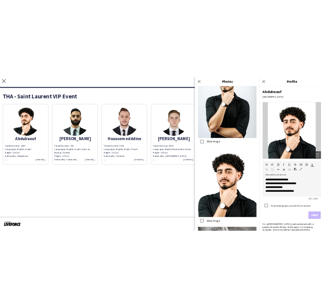
scroll to position [380, 0]
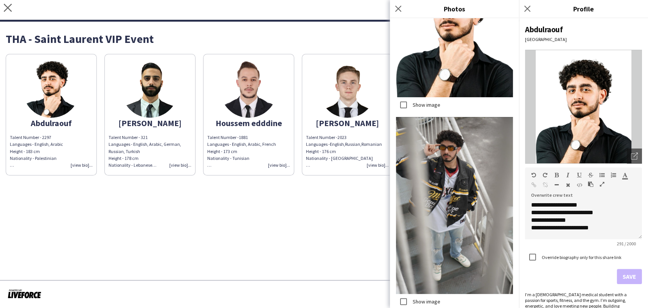
click at [277, 244] on app-share-pages "close [URL][DOMAIN_NAME] Copy url Settings THA - Saint Laurent VIP Event Abdulr…" at bounding box center [324, 154] width 648 height 308
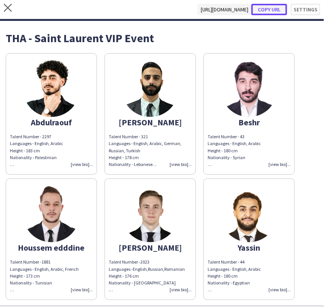
click at [273, 7] on button "Copy url" at bounding box center [269, 9] width 36 height 11
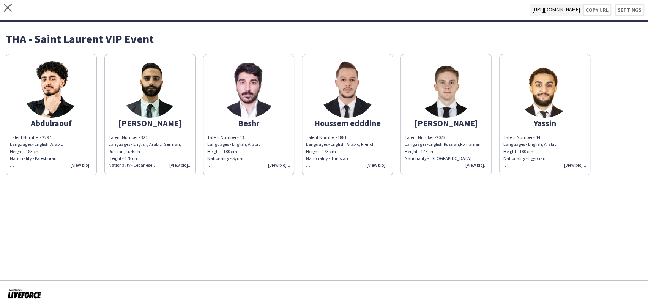
click at [3, 6] on div "close [URL][DOMAIN_NAME] Copy url Settings" at bounding box center [324, 11] width 648 height 22
click at [2, 7] on div "close [URL][DOMAIN_NAME] Copy url Settings" at bounding box center [324, 11] width 648 height 22
click at [8, 7] on icon at bounding box center [8, 8] width 8 height 8
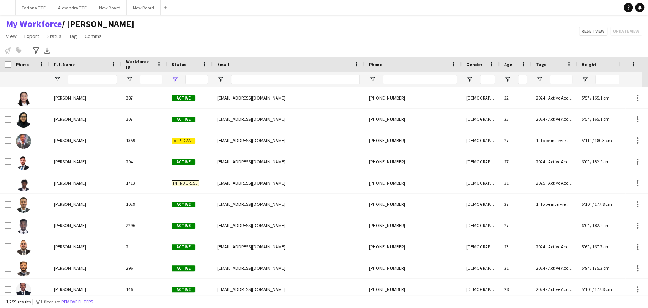
type input "**********"
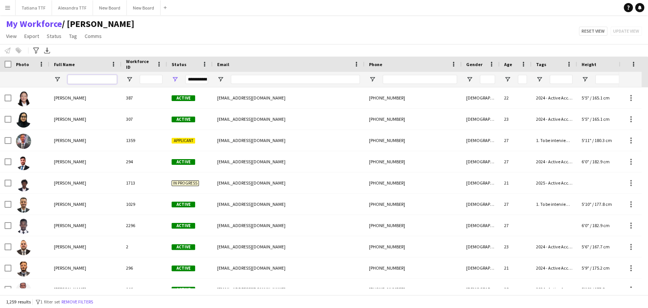
click at [81, 82] on input "Full Name Filter Input" at bounding box center [92, 79] width 49 height 9
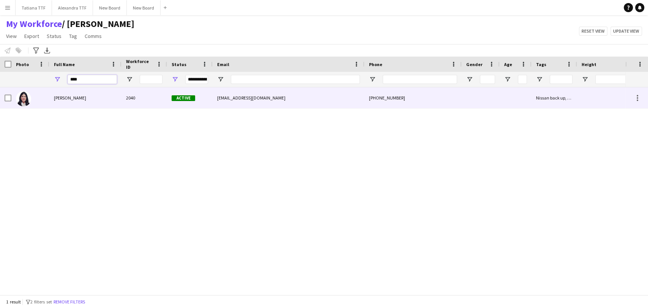
type input "****"
click at [73, 96] on span "[PERSON_NAME]" at bounding box center [70, 98] width 32 height 6
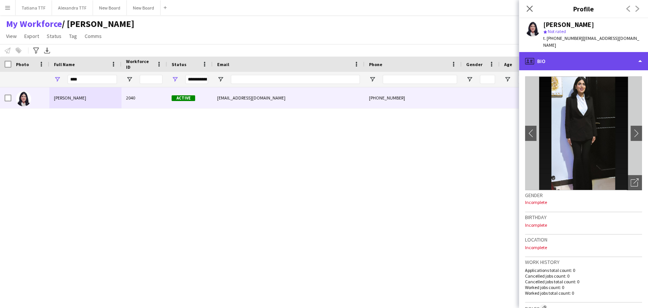
click at [323, 52] on div "profile Bio" at bounding box center [583, 61] width 129 height 18
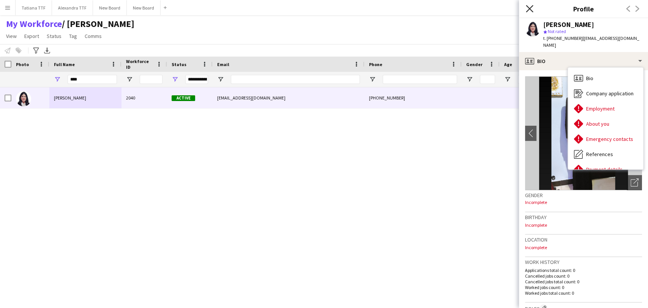
click at [323, 9] on icon "Close pop-in" at bounding box center [529, 8] width 7 height 7
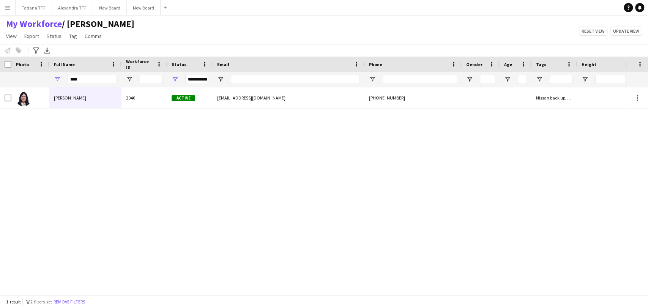
click at [87, 86] on div "****" at bounding box center [92, 79] width 49 height 15
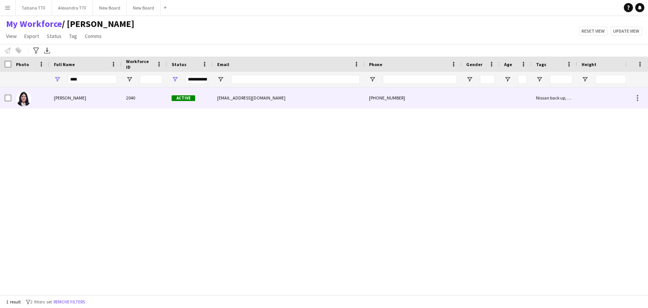
click at [53, 98] on div "[PERSON_NAME]" at bounding box center [85, 97] width 72 height 21
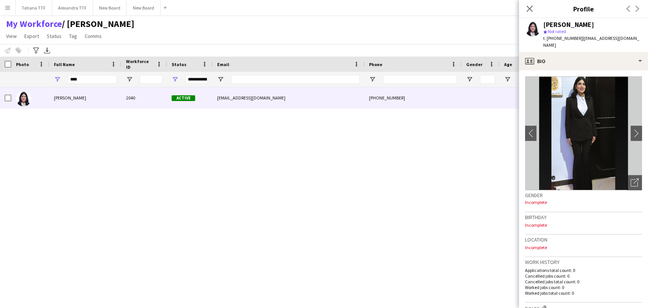
click at [323, 192] on h3 "Gender" at bounding box center [583, 195] width 117 height 7
click at [323, 179] on icon at bounding box center [634, 182] width 7 height 7
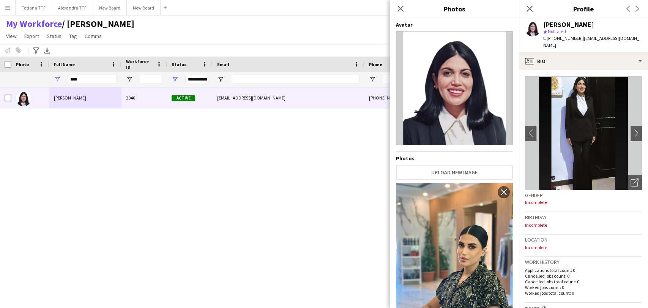
click at [323, 198] on div "Gender Incomplete" at bounding box center [583, 201] width 117 height 22
